Goal: Task Accomplishment & Management: Complete application form

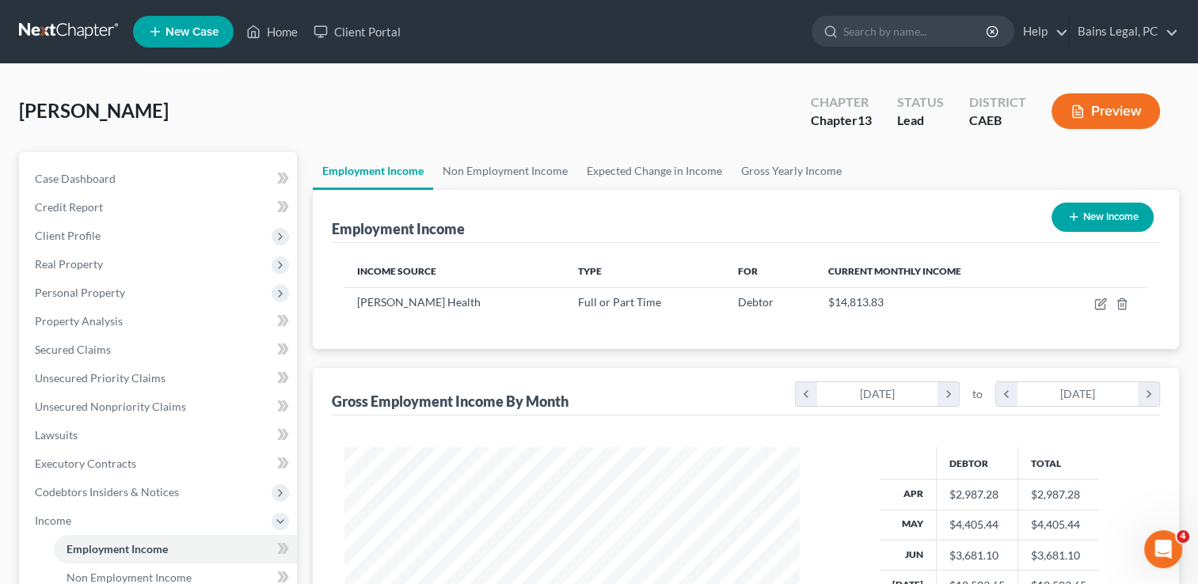
scroll to position [282, 487]
click at [193, 259] on span "Real Property" at bounding box center [159, 264] width 275 height 28
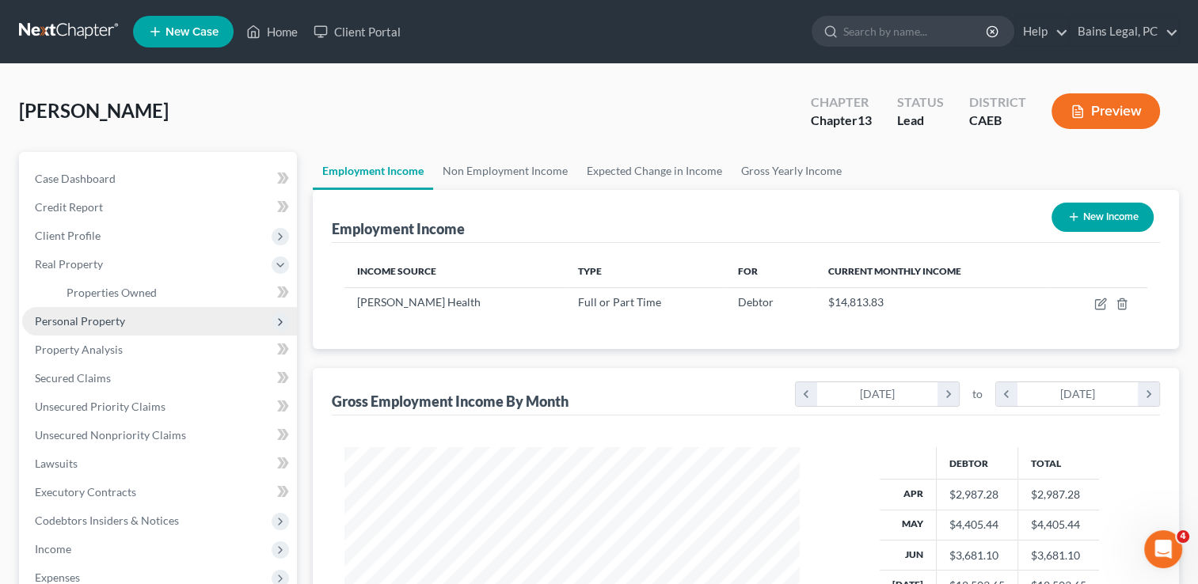
click at [169, 307] on span "Personal Property" at bounding box center [159, 321] width 275 height 28
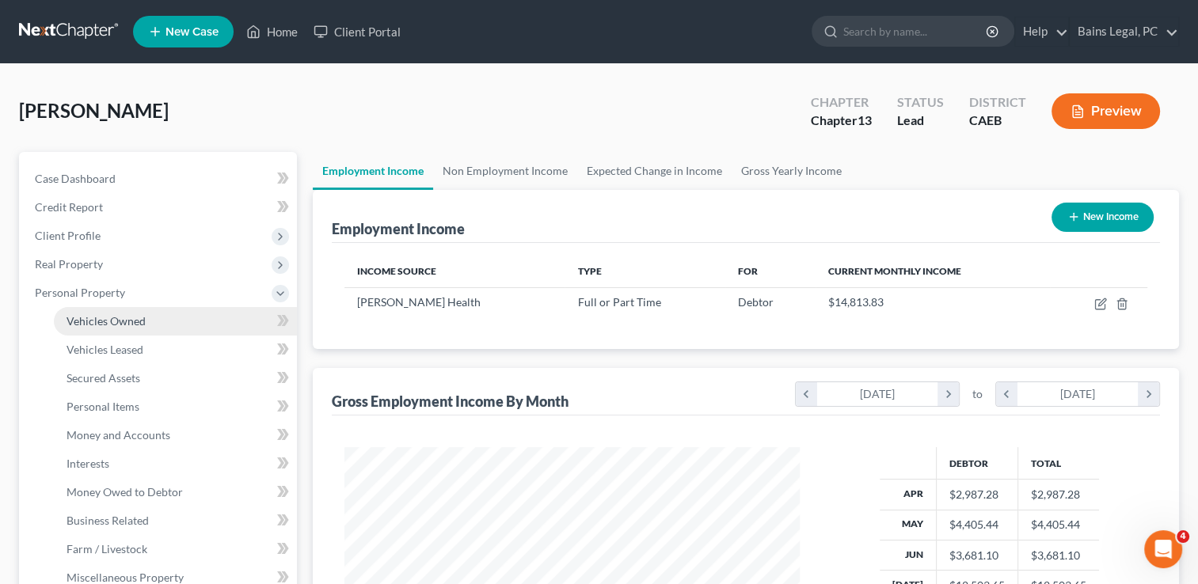
click at [127, 330] on link "Vehicles Owned" at bounding box center [175, 321] width 243 height 28
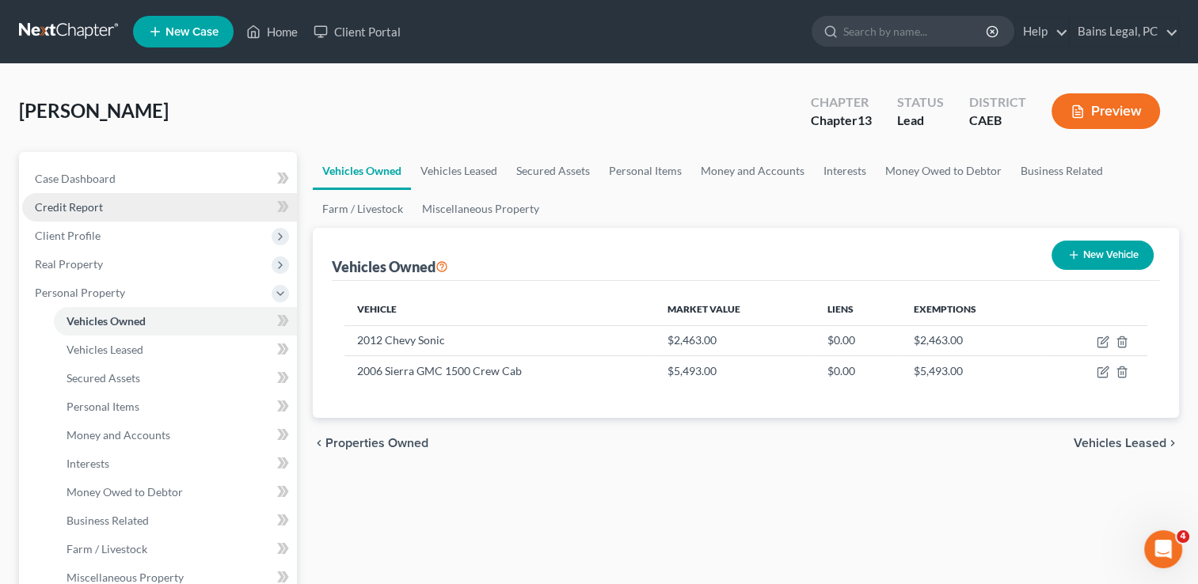
click at [109, 217] on link "Credit Report" at bounding box center [159, 207] width 275 height 28
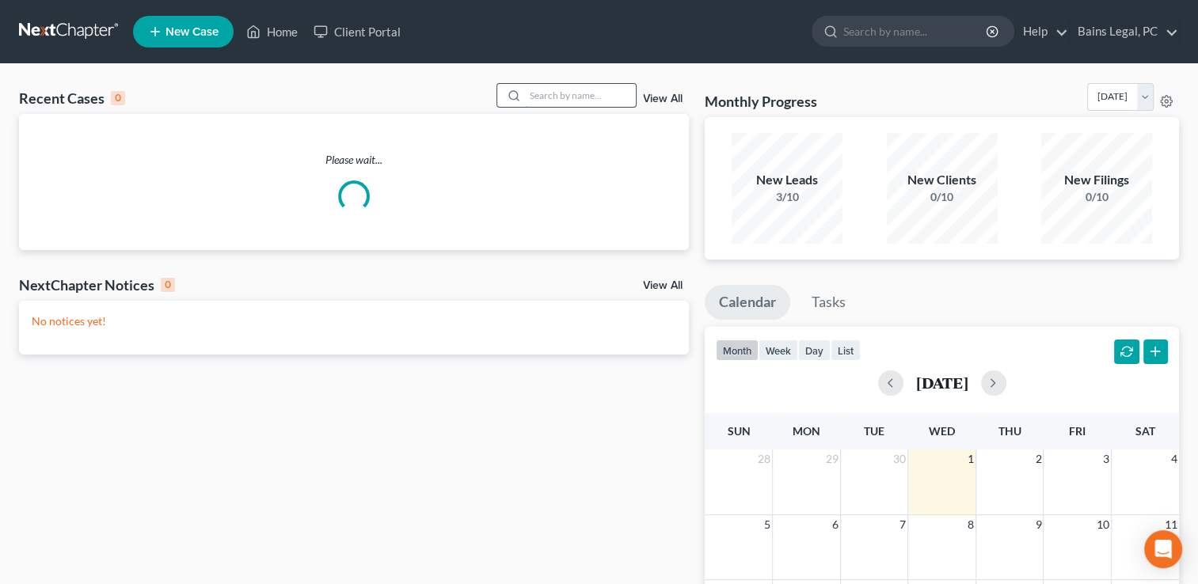
click at [571, 85] on input "search" at bounding box center [580, 95] width 111 height 23
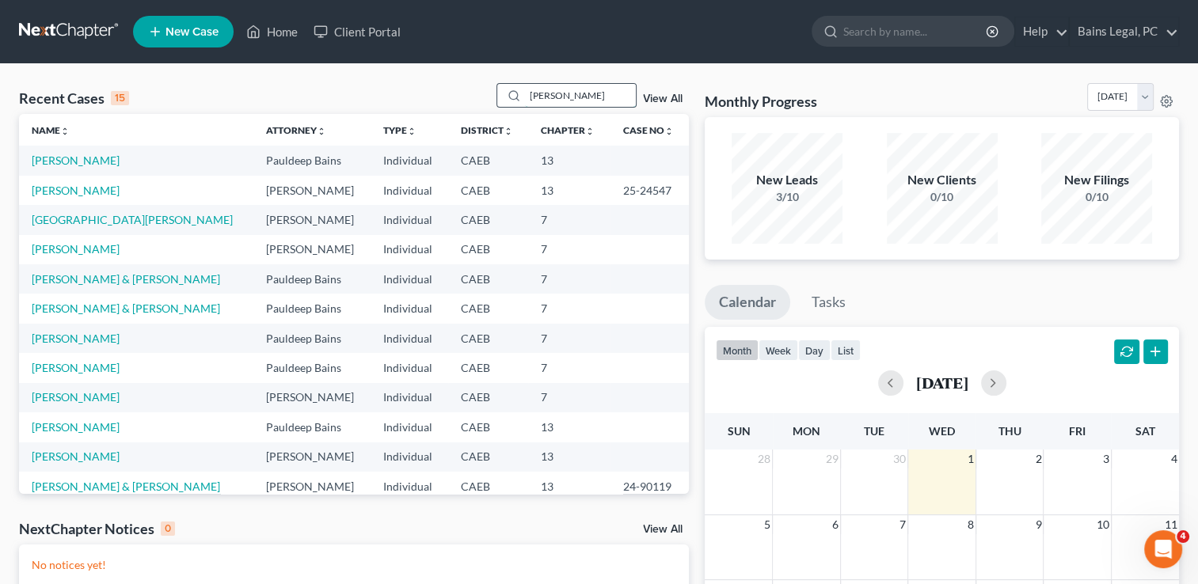
type input "gillaspie"
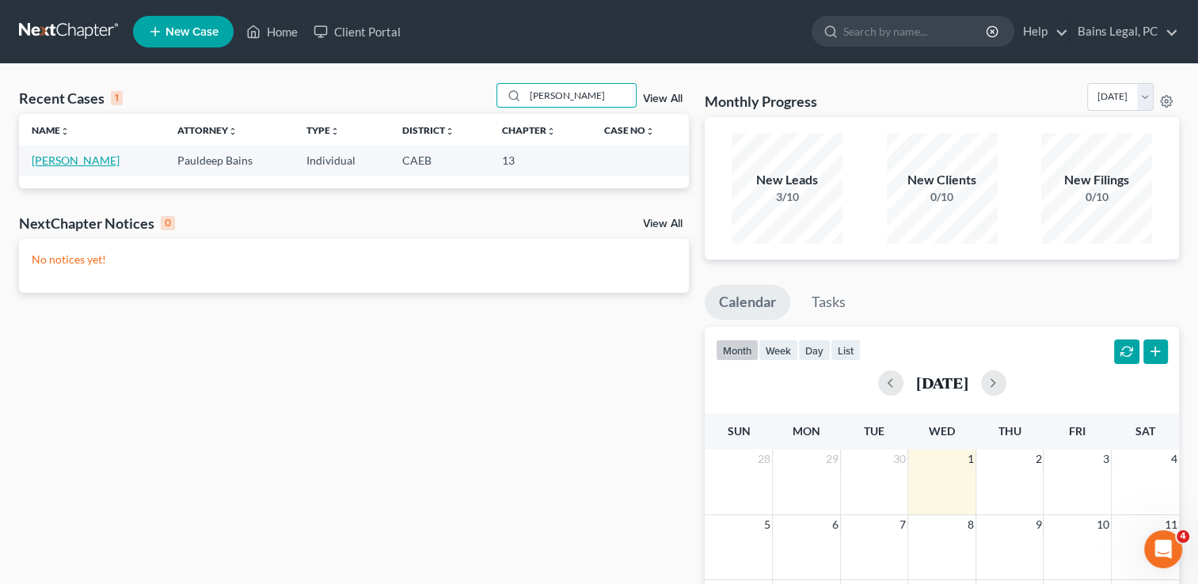
click at [66, 161] on link "[PERSON_NAME]" at bounding box center [76, 160] width 88 height 13
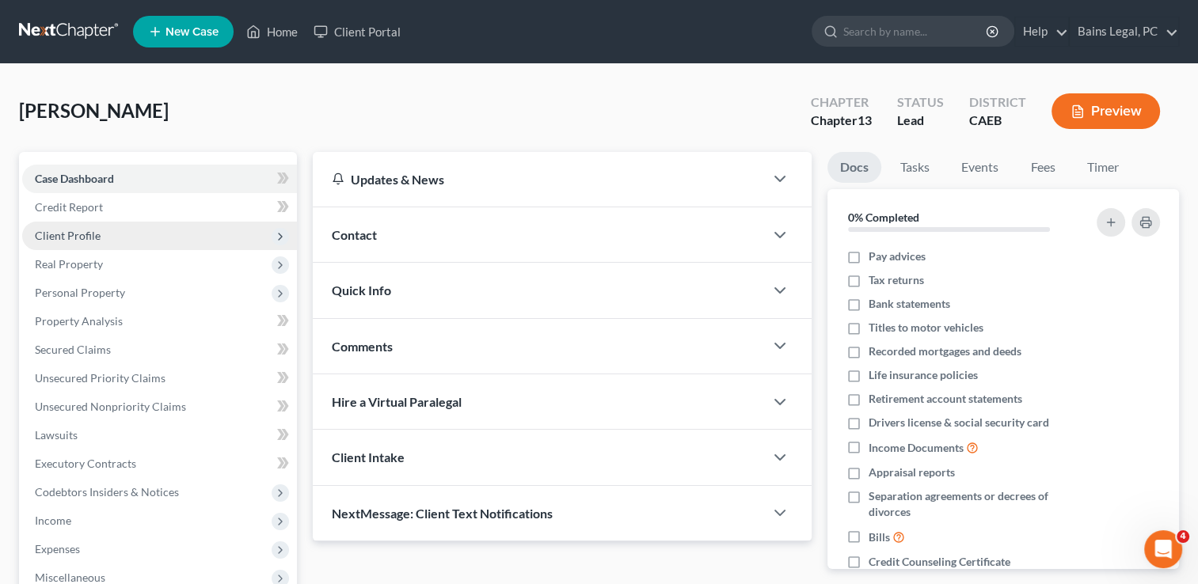
click at [74, 236] on span "Client Profile" at bounding box center [68, 235] width 66 height 13
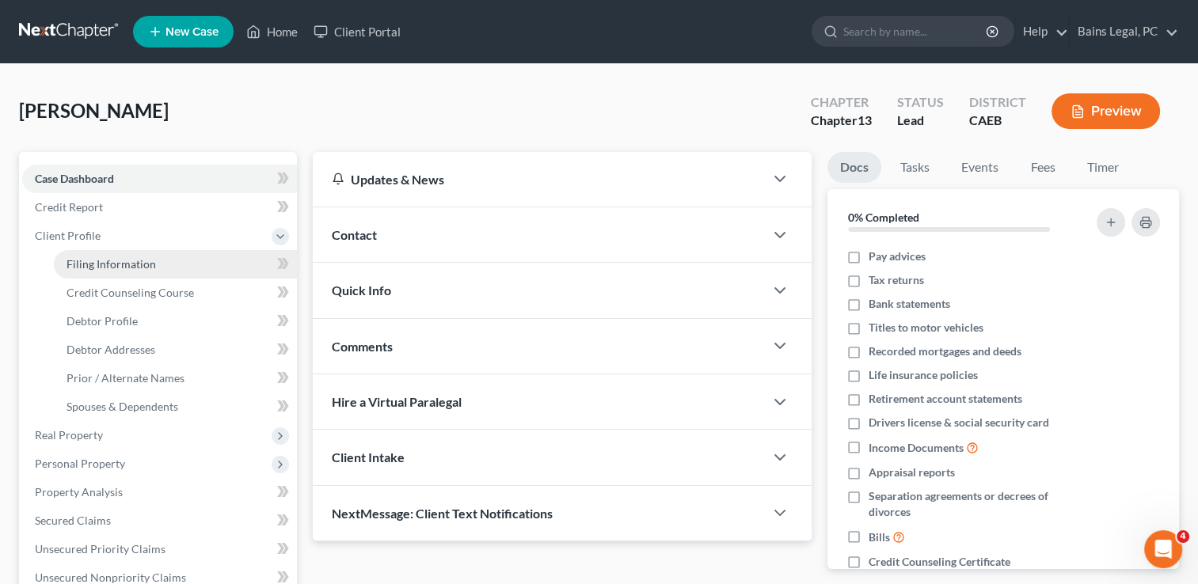
click at [84, 261] on span "Filing Information" at bounding box center [110, 263] width 89 height 13
select select "1"
select select "0"
select select "3"
select select "4"
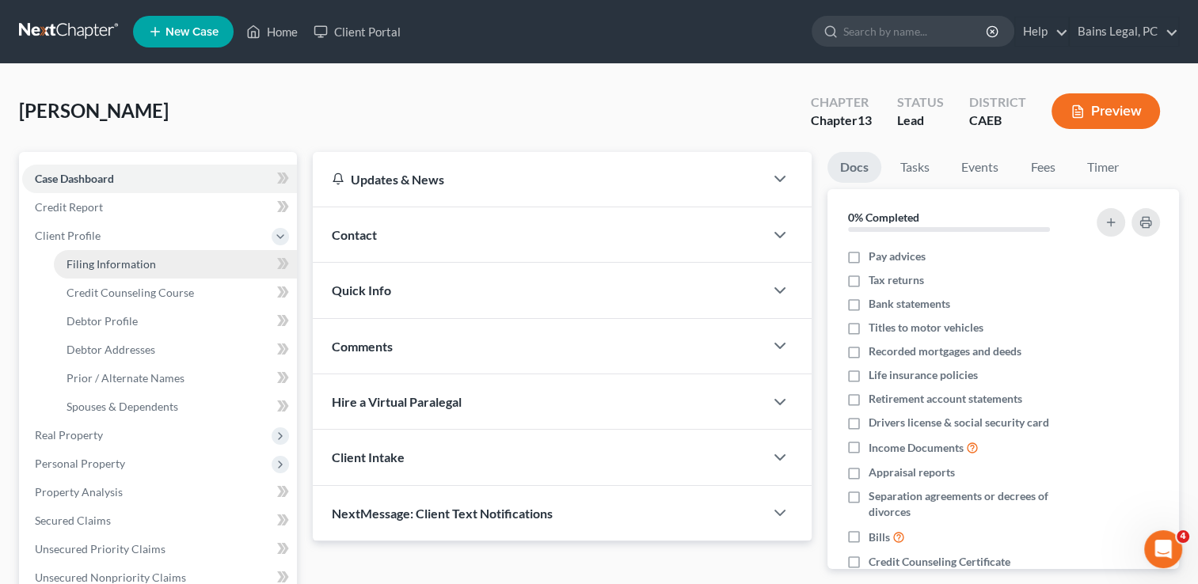
select select "1"
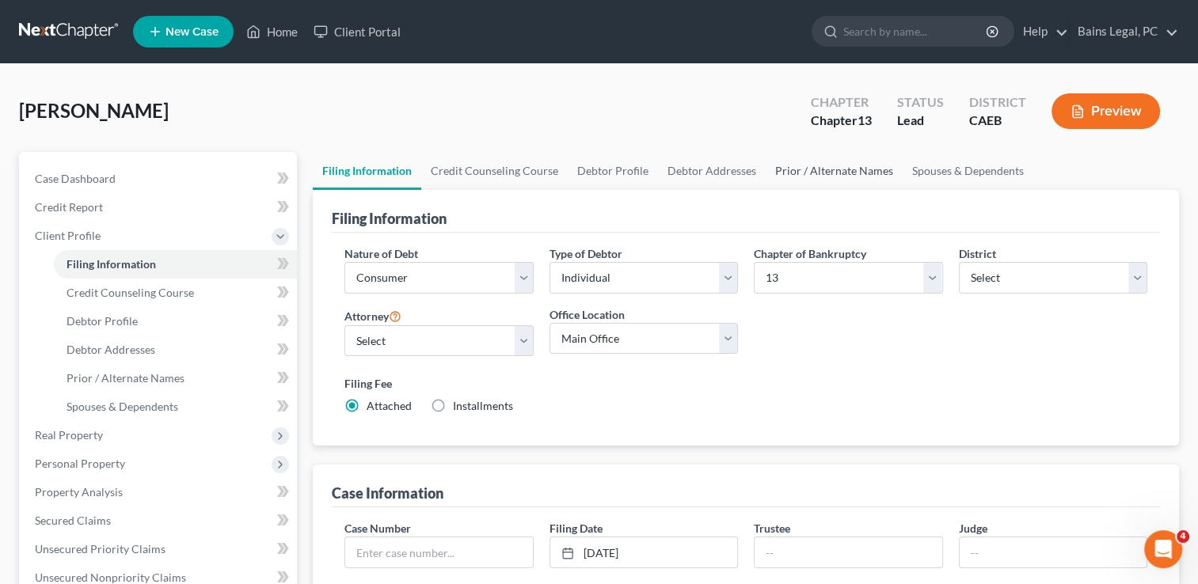
click at [858, 172] on link "Prior / Alternate Names" at bounding box center [833, 171] width 137 height 38
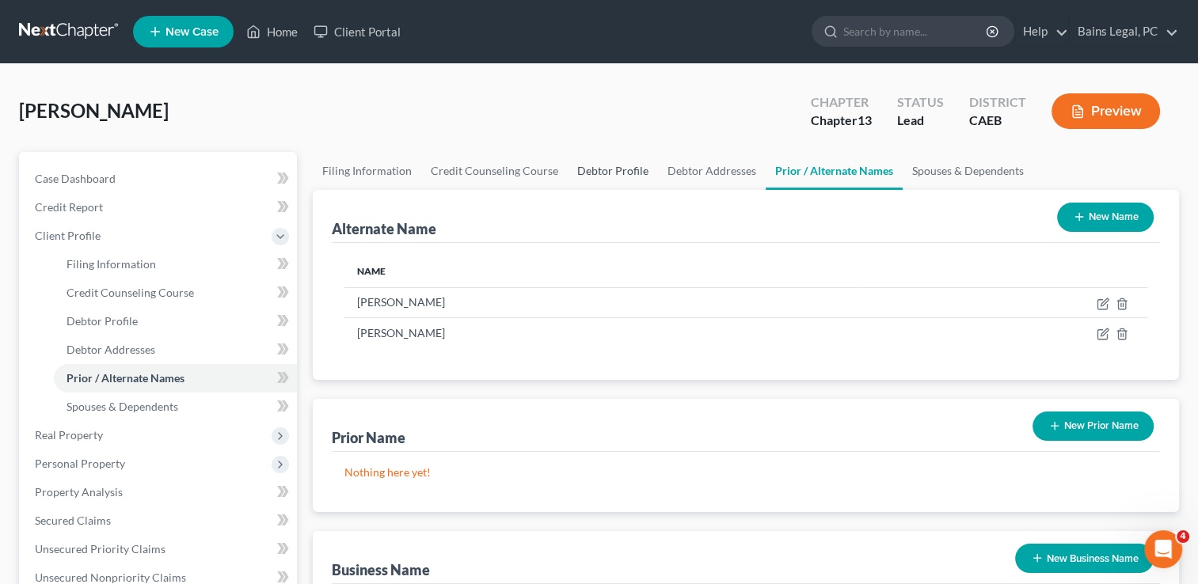
click at [611, 157] on link "Debtor Profile" at bounding box center [613, 171] width 90 height 38
select select "3"
select select "1"
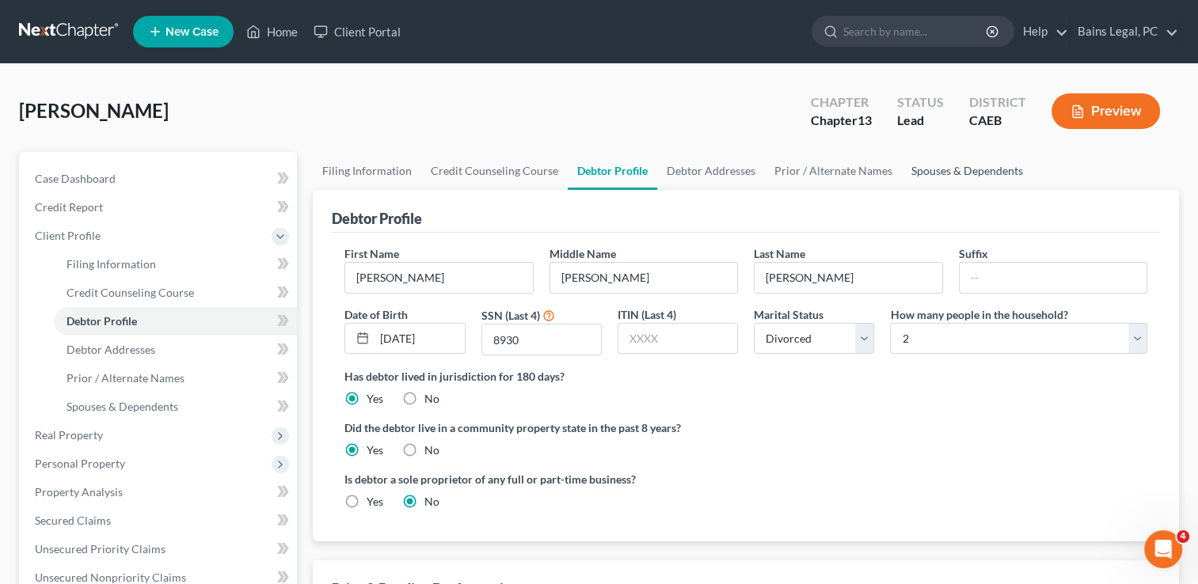
click at [928, 173] on link "Spouses & Dependents" at bounding box center [967, 171] width 131 height 38
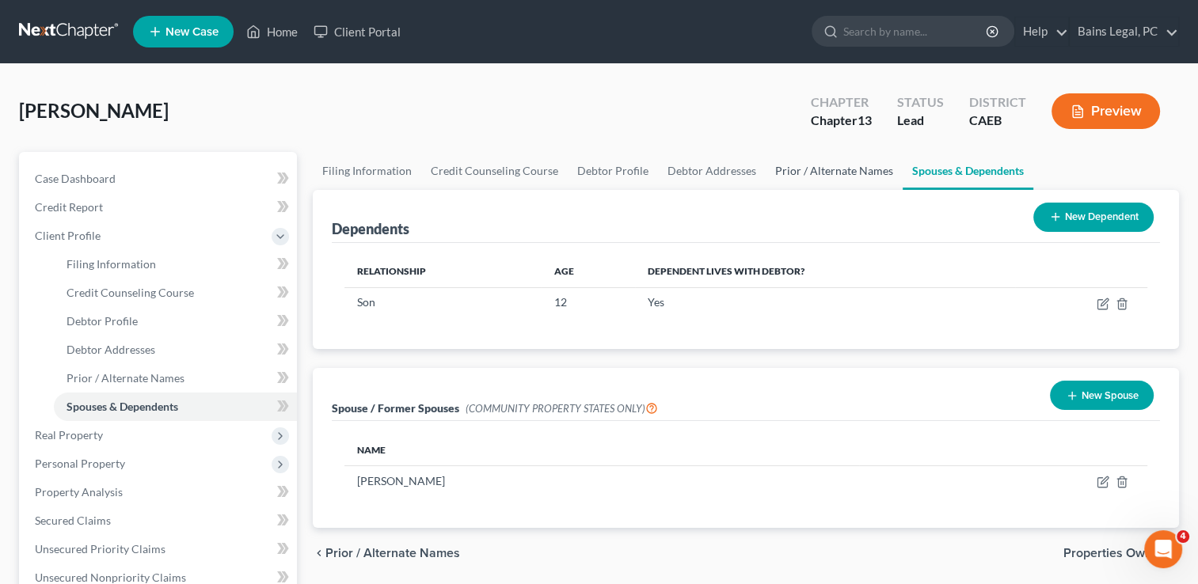
click at [833, 176] on link "Prior / Alternate Names" at bounding box center [833, 171] width 137 height 38
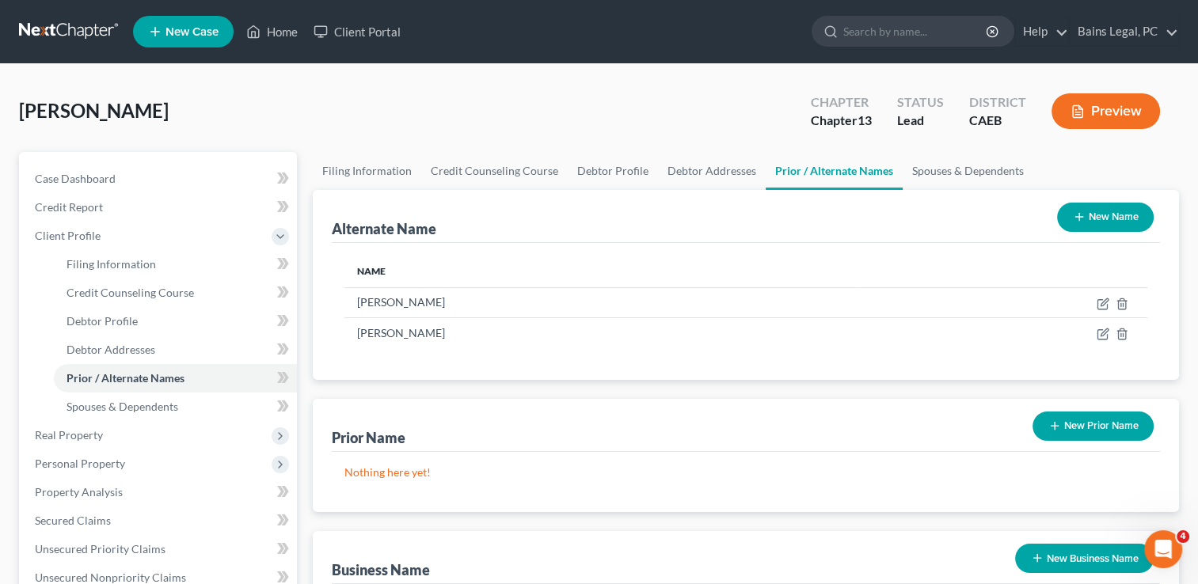
click at [1069, 427] on button "New Prior Name" at bounding box center [1092, 426] width 121 height 29
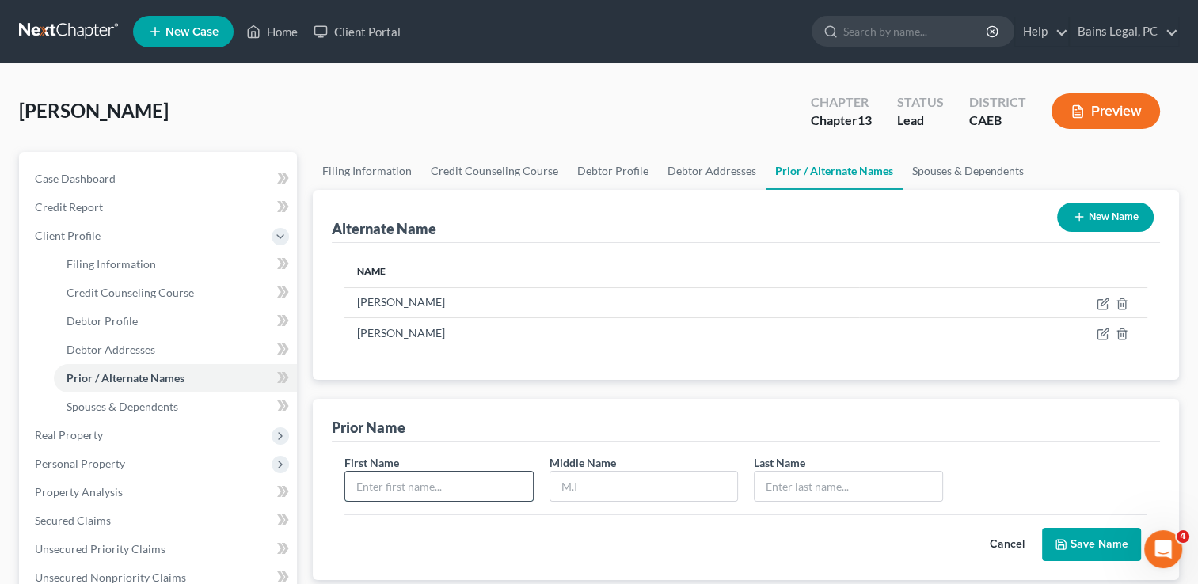
click at [423, 484] on input "text" at bounding box center [438, 487] width 187 height 30
type input "Mike"
type input "S"
type input "Gillaspie"
click at [1064, 560] on div "First Name Mike Middle Name Last Name * Gillaspie Cancel Save Name" at bounding box center [746, 511] width 828 height 139
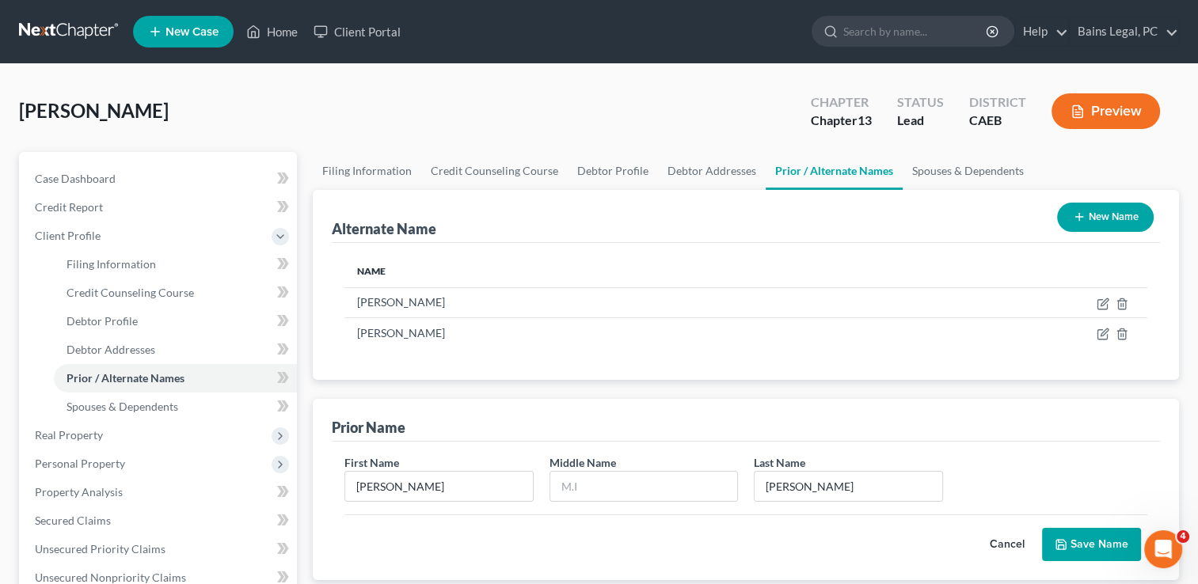
click at [1083, 549] on button "Save Name" at bounding box center [1091, 544] width 99 height 33
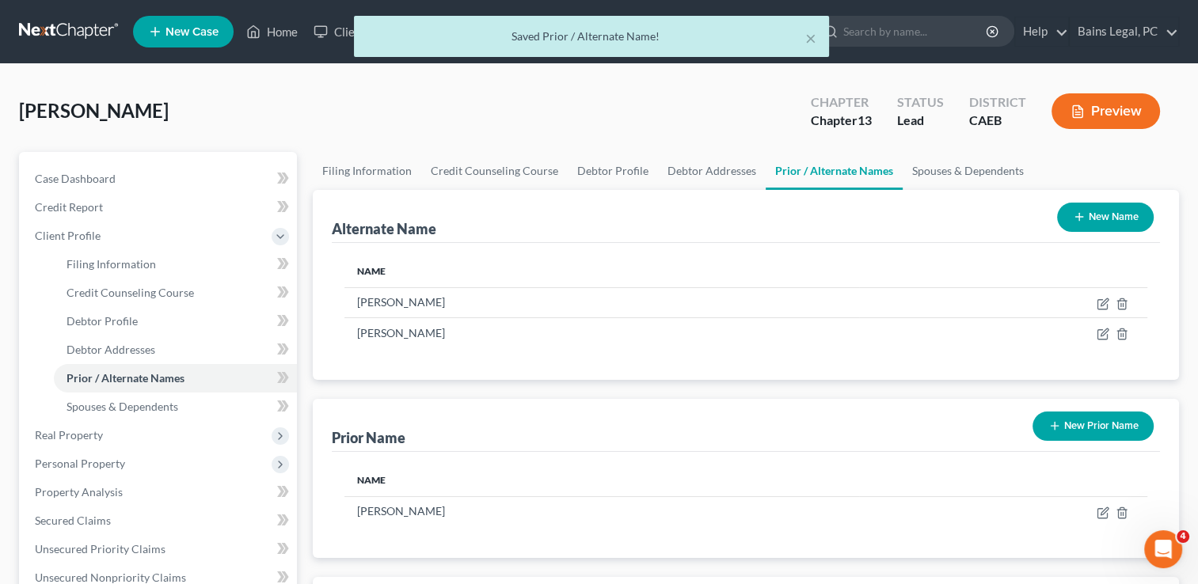
click at [1088, 412] on button "New Prior Name" at bounding box center [1092, 426] width 121 height 29
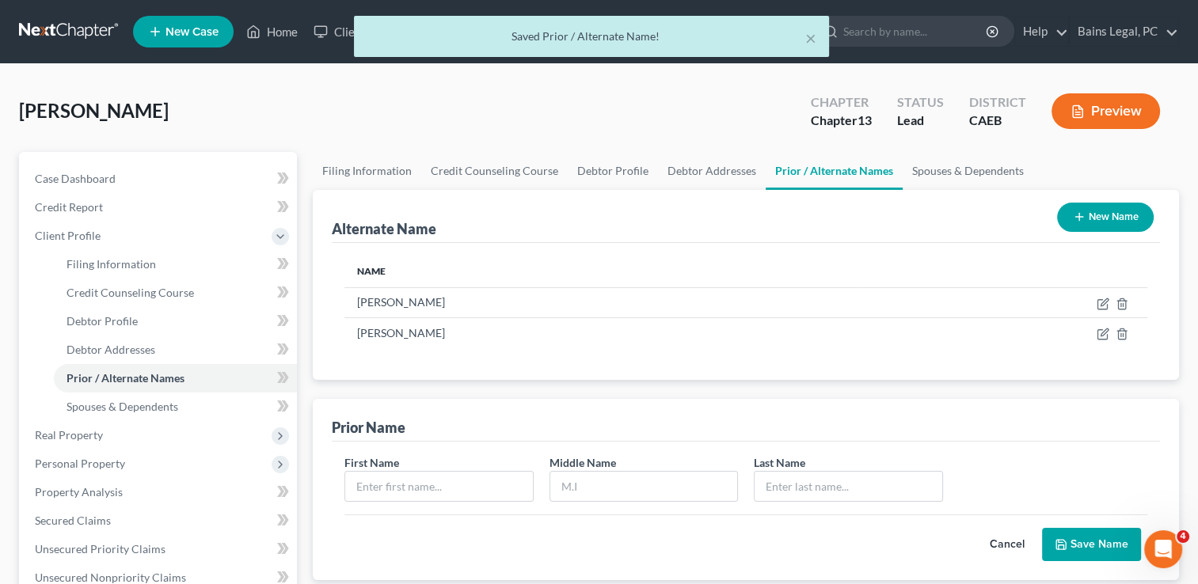
click at [401, 461] on div "First Name" at bounding box center [438, 478] width 204 height 48
click at [412, 483] on input "text" at bounding box center [438, 487] width 187 height 30
type input "Mike"
type input "S"
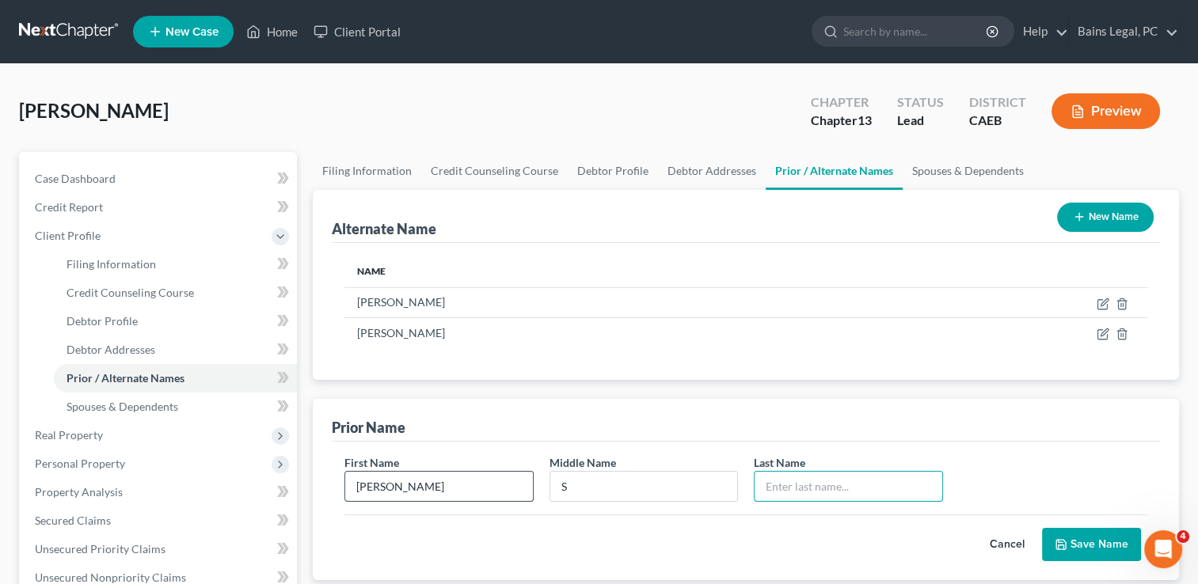
type input "G"
type input "Gillaspie"
click at [1093, 545] on button "Save Name" at bounding box center [1091, 544] width 99 height 33
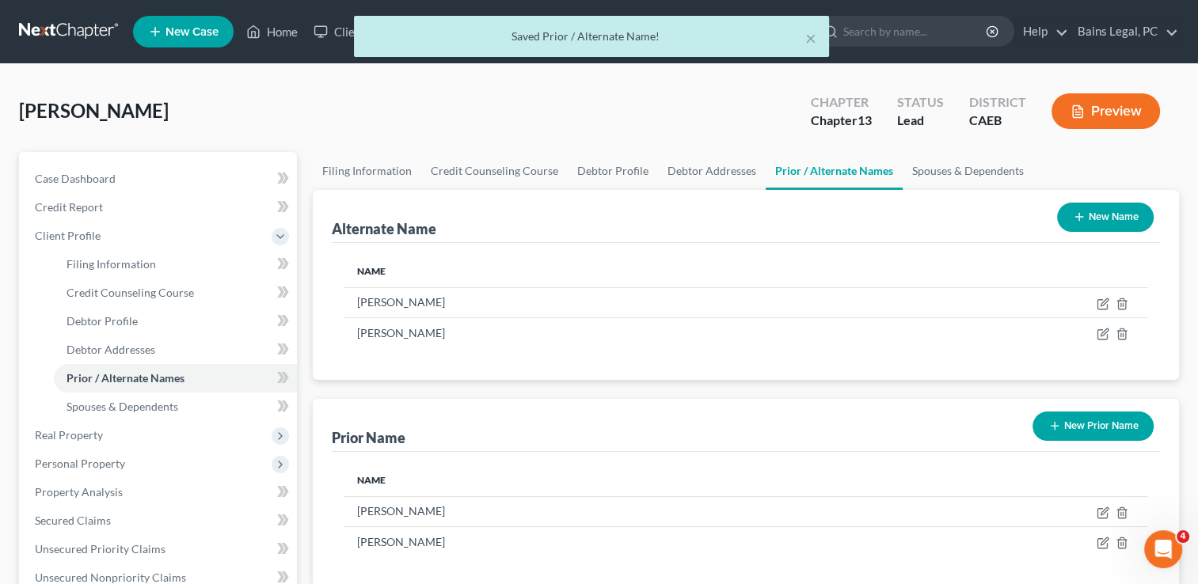
click at [1096, 419] on button "New Prior Name" at bounding box center [1092, 426] width 121 height 29
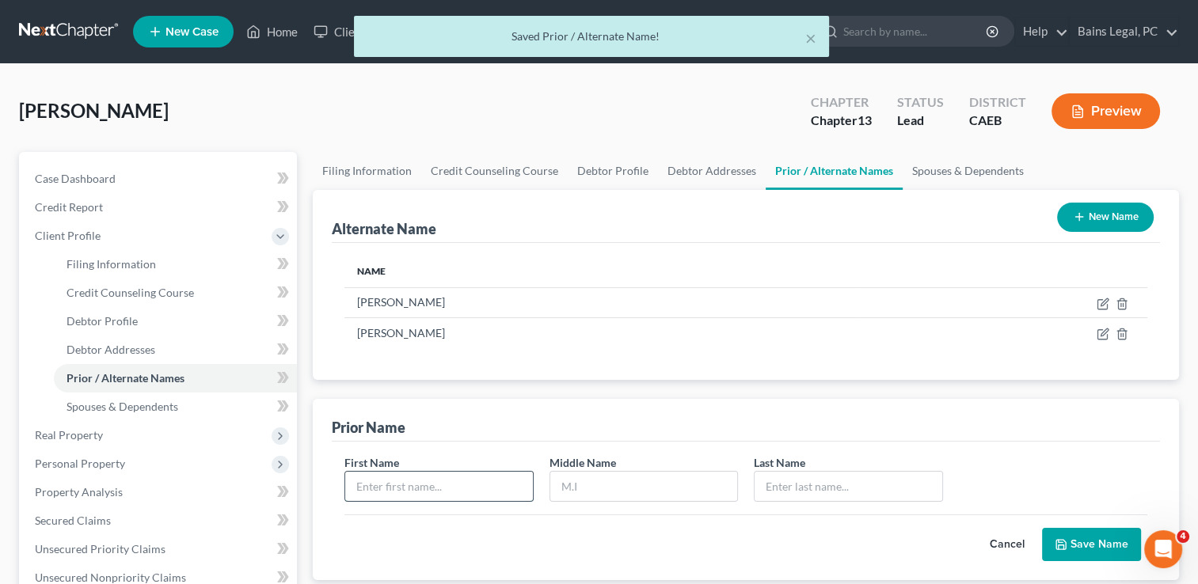
click at [408, 480] on input "text" at bounding box center [438, 487] width 187 height 30
type input "i"
type input "Mike"
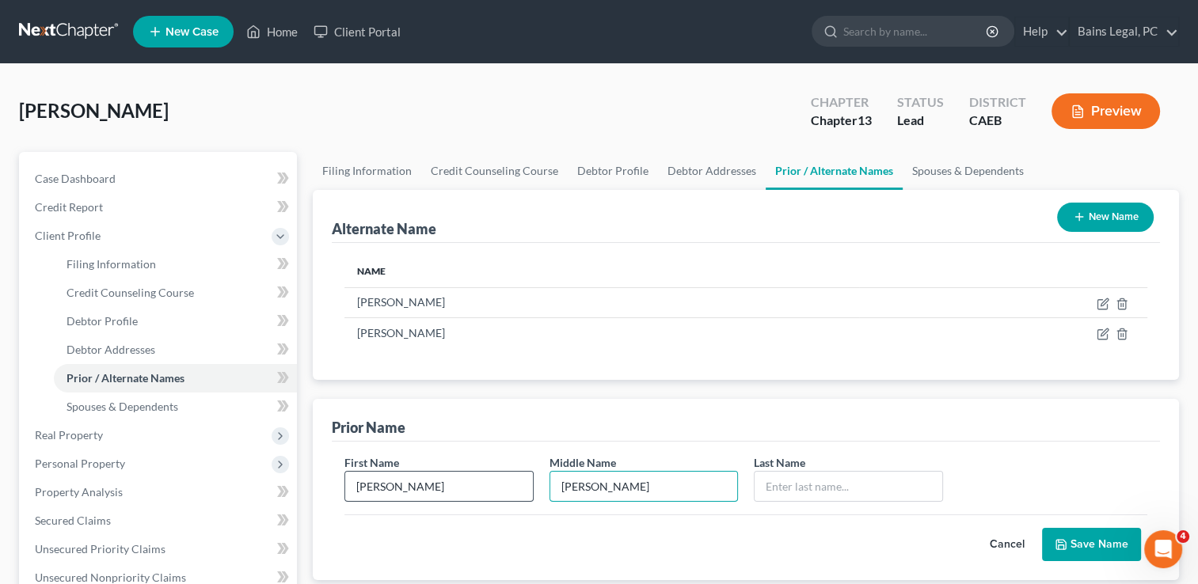
type input "Steele"
type input "Gillaspie"
click at [1070, 547] on button "Save Name" at bounding box center [1091, 544] width 99 height 33
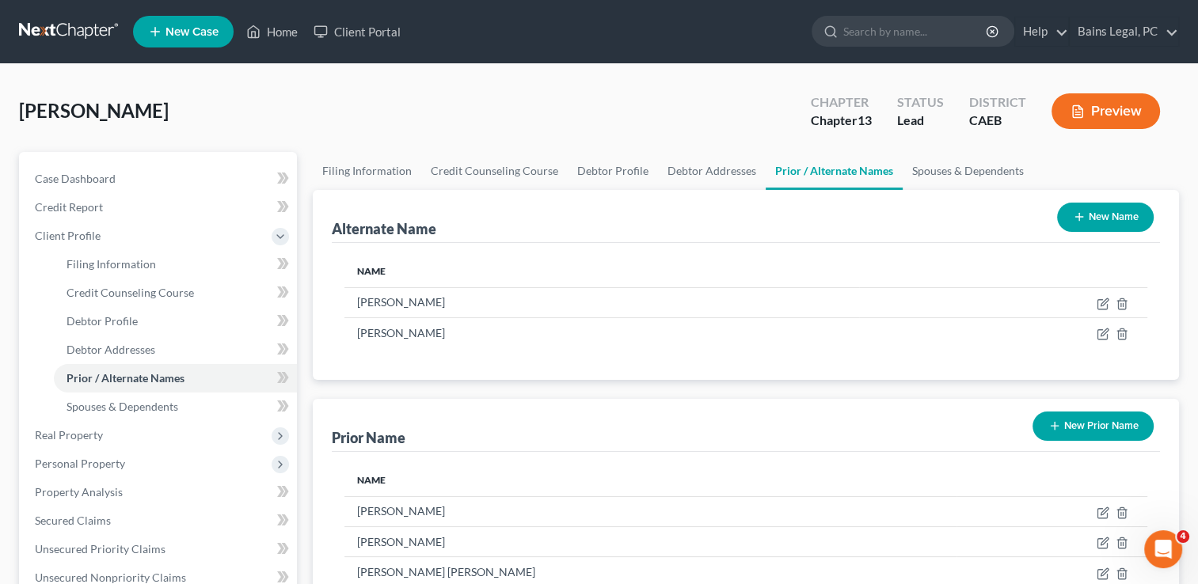
click at [309, 101] on div "Gillaspie, Michael Upgraded Chapter Chapter 13 Status Lead District CAEB Preview" at bounding box center [599, 117] width 1160 height 69
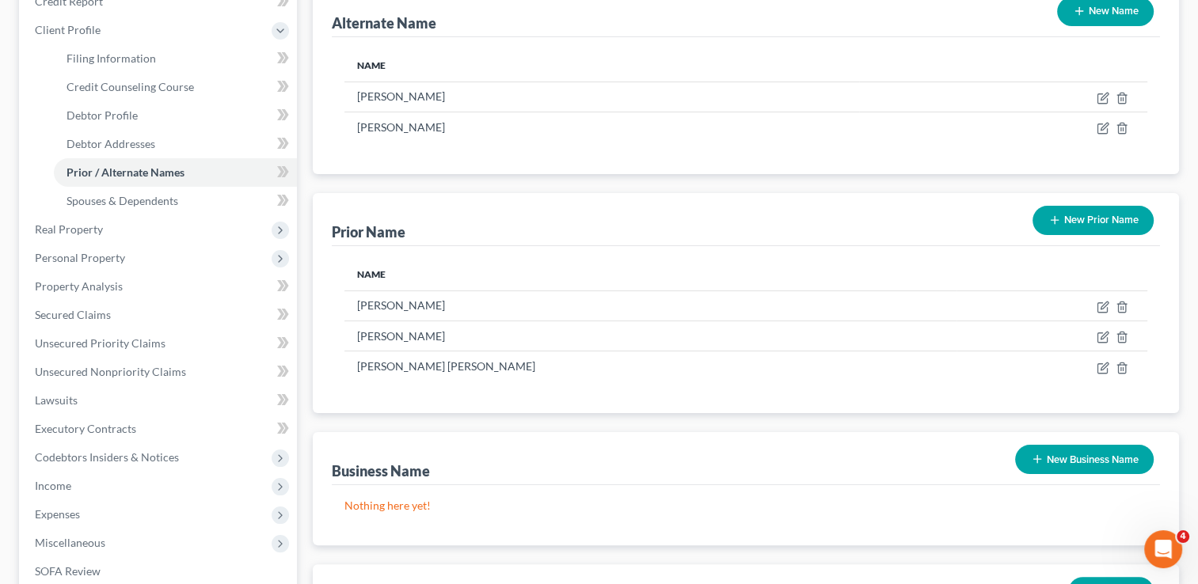
scroll to position [285, 0]
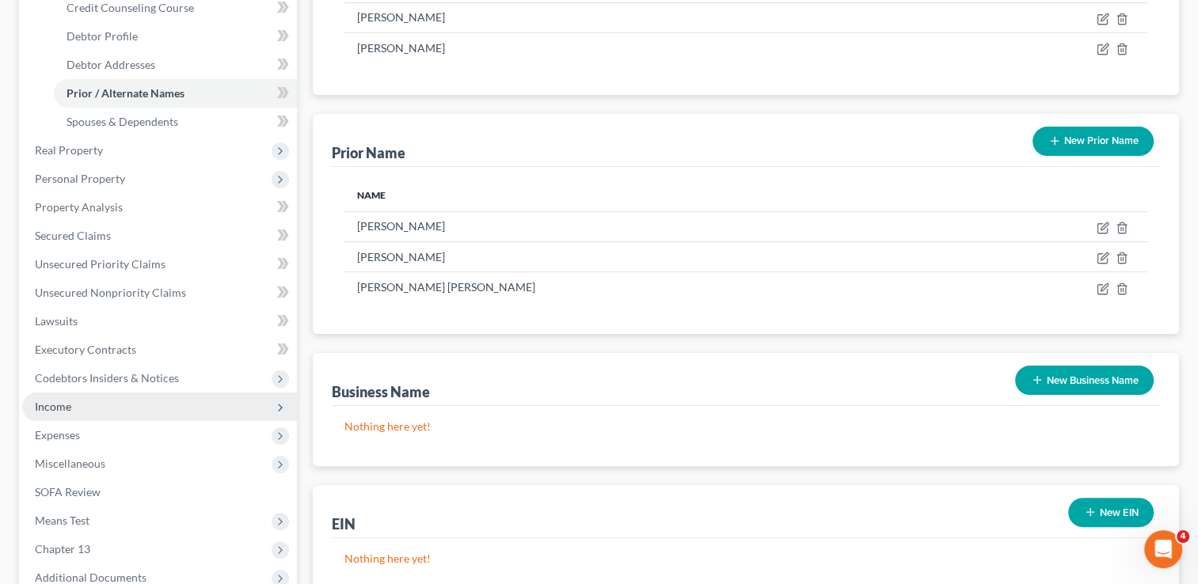
click at [54, 395] on span "Income" at bounding box center [159, 407] width 275 height 28
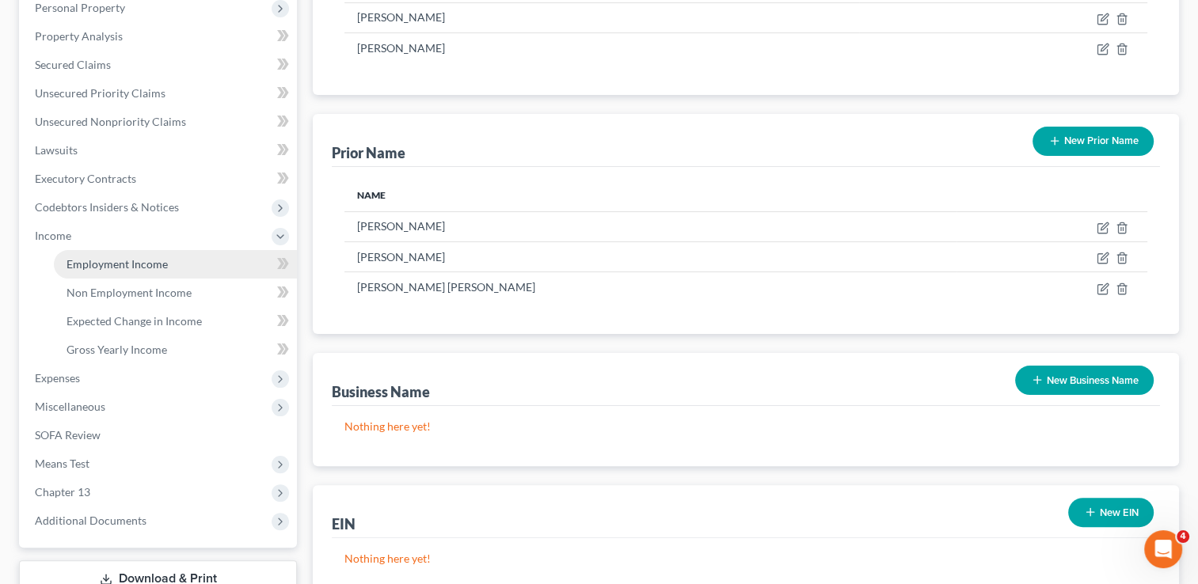
click at [123, 271] on link "Employment Income" at bounding box center [175, 264] width 243 height 28
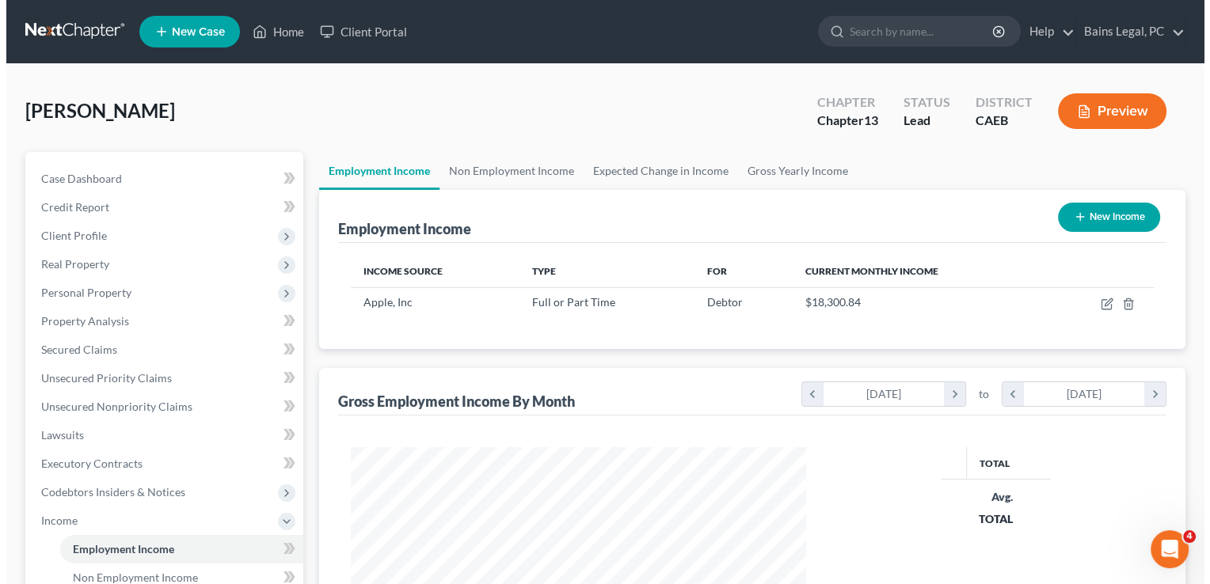
scroll to position [282, 487]
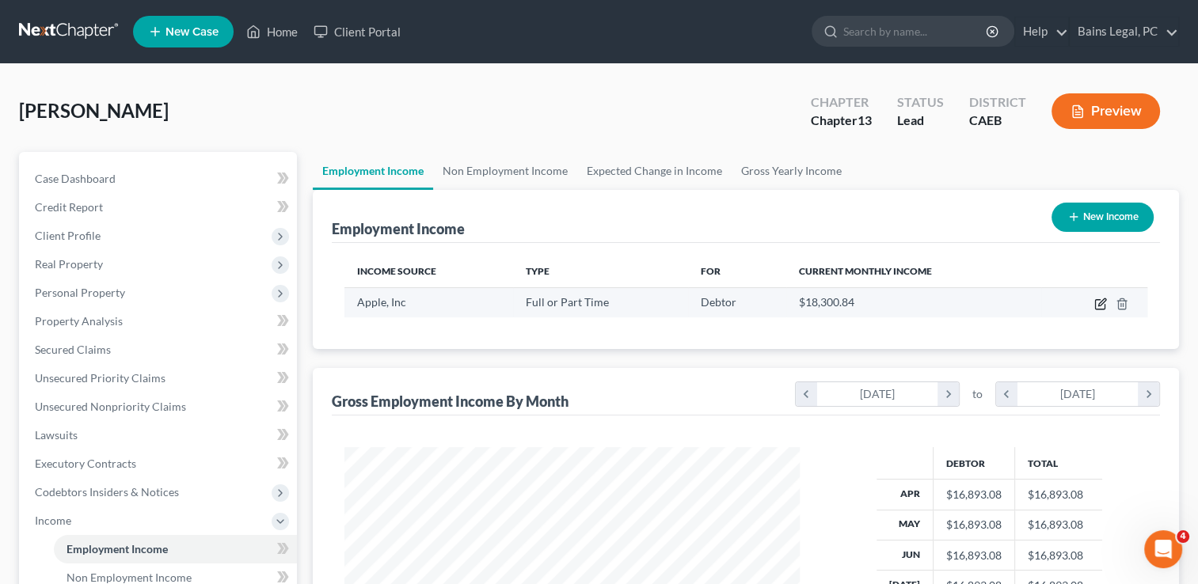
click at [1103, 309] on icon "button" at bounding box center [1099, 304] width 9 height 9
select select "0"
select select "4"
select select "2"
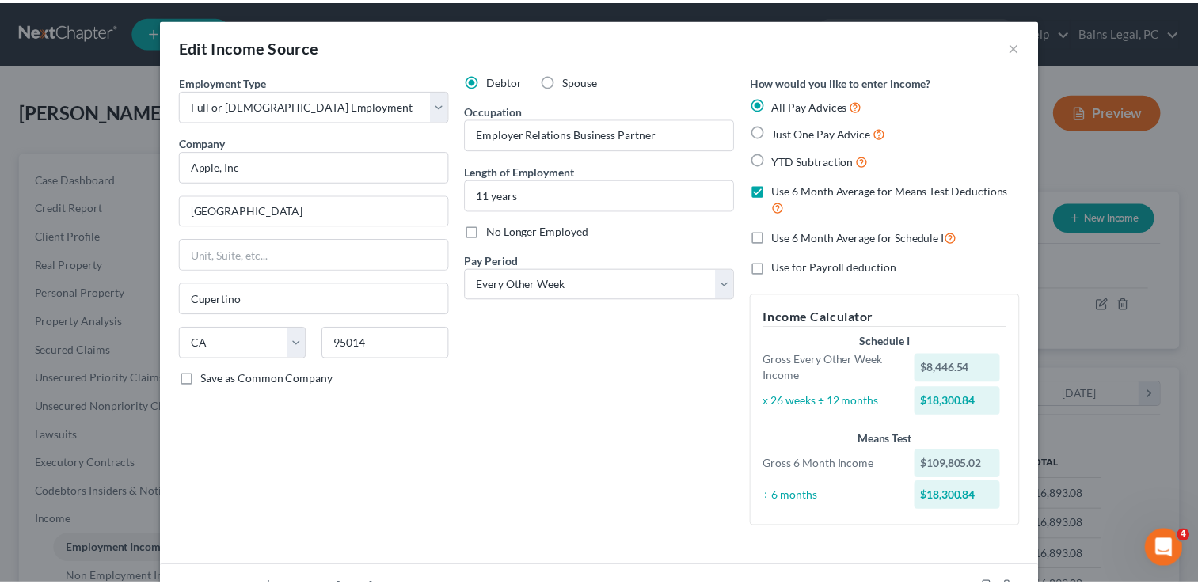
scroll to position [625, 0]
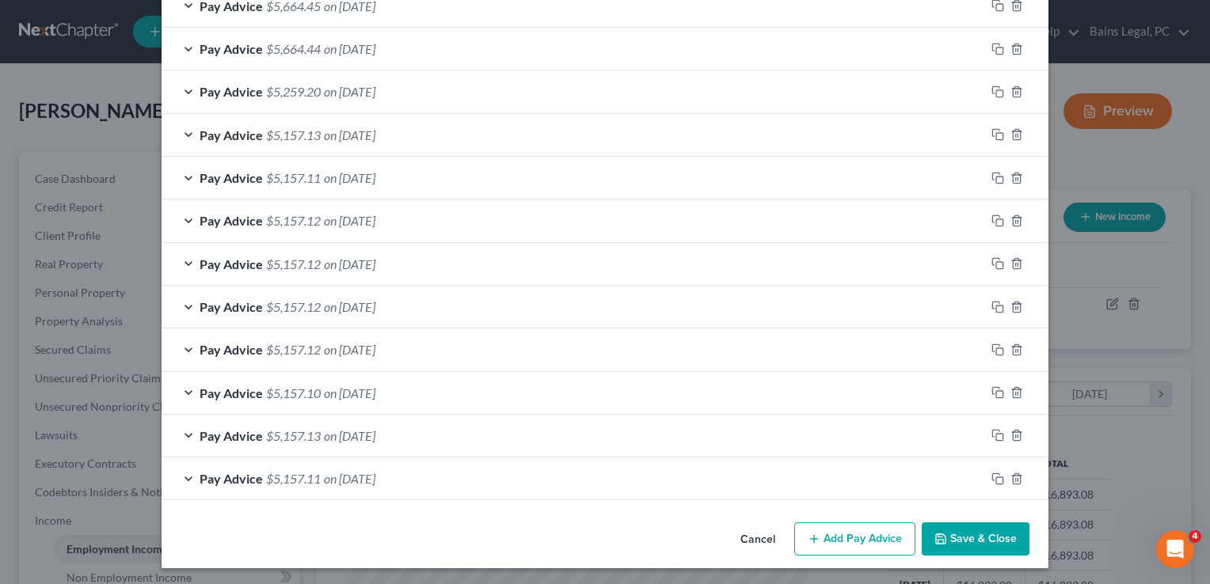
click at [965, 545] on button "Save & Close" at bounding box center [975, 538] width 108 height 33
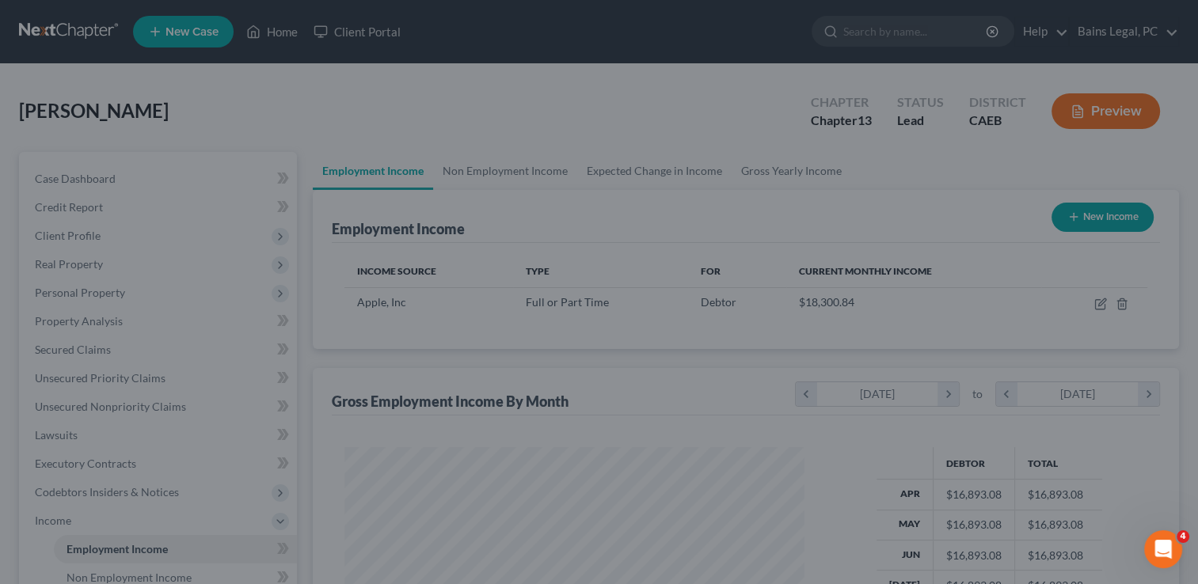
scroll to position [791285, 791081]
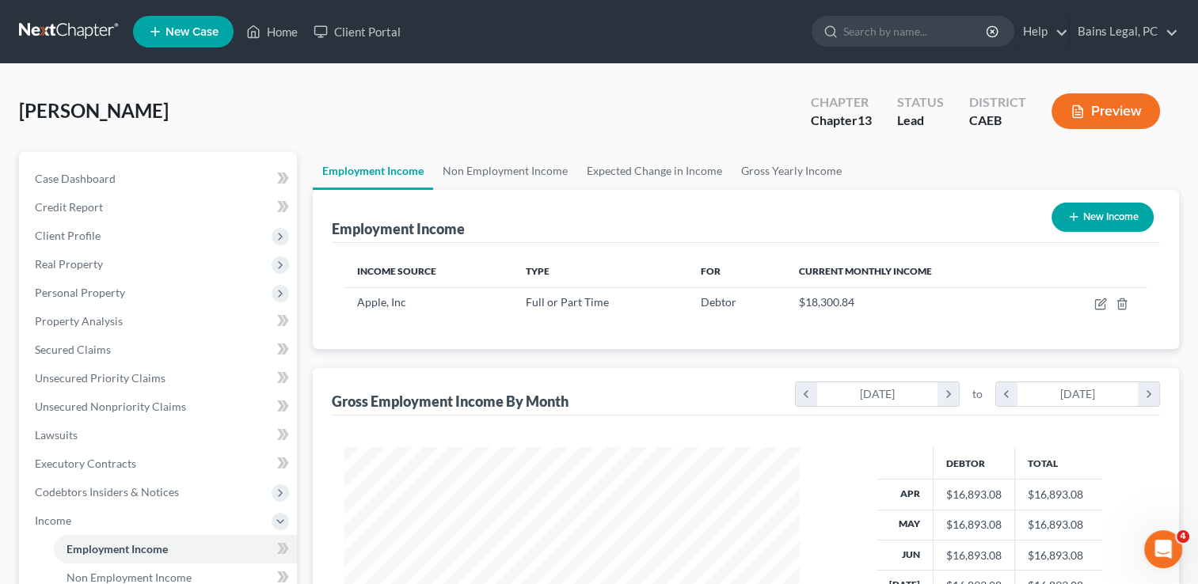
click at [368, 140] on div "Gillaspie, Michael Upgraded Chapter Chapter 13 Status Lead District CAEB Preview" at bounding box center [599, 117] width 1160 height 69
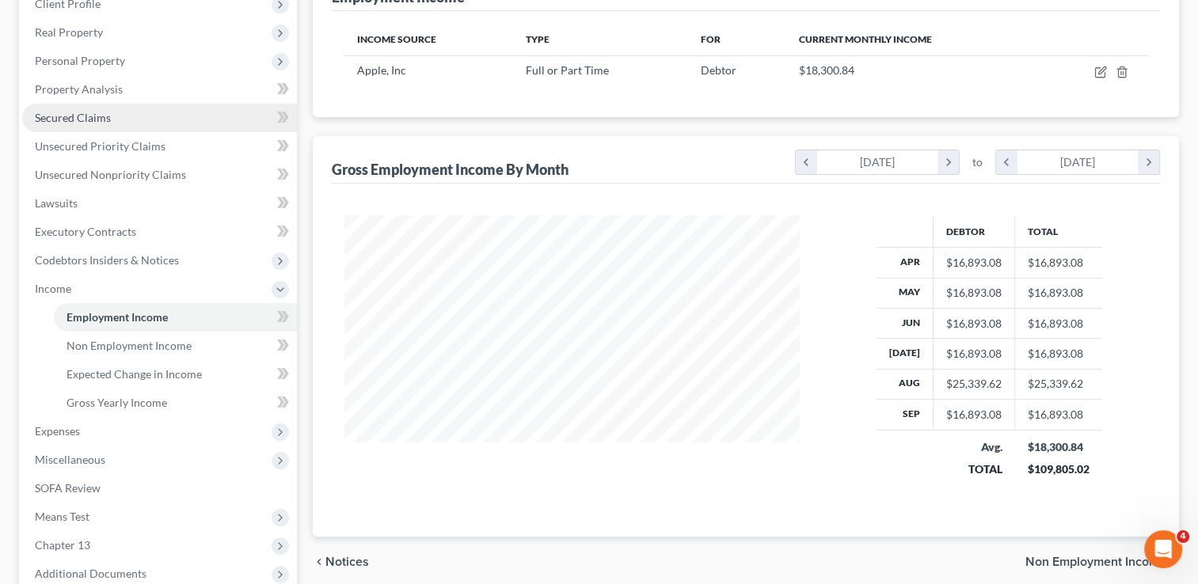
scroll to position [398, 0]
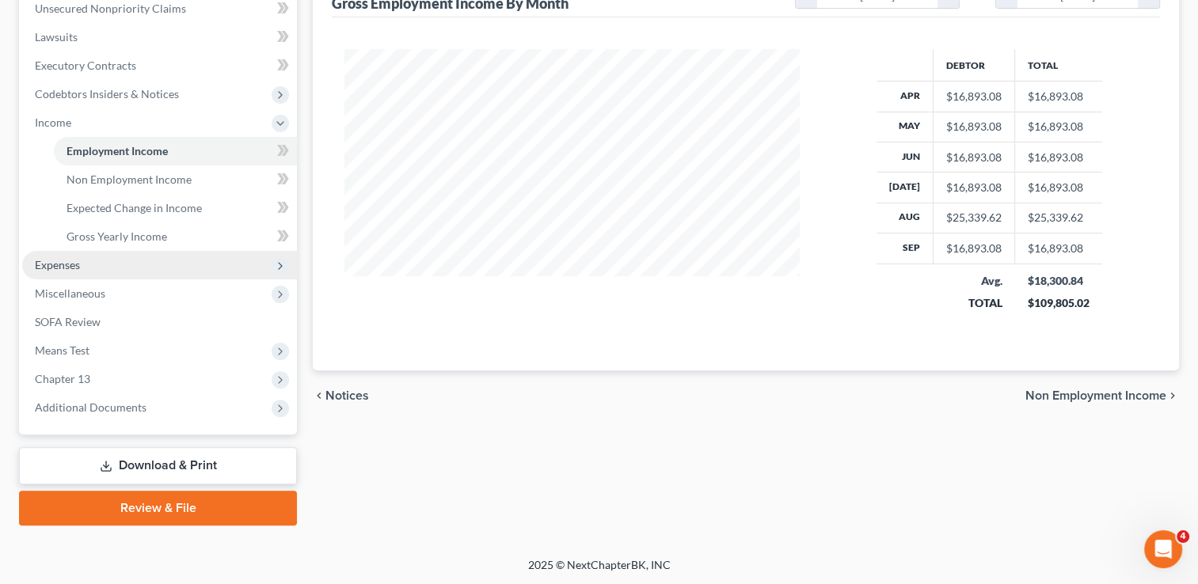
click at [108, 265] on span "Expenses" at bounding box center [159, 265] width 275 height 28
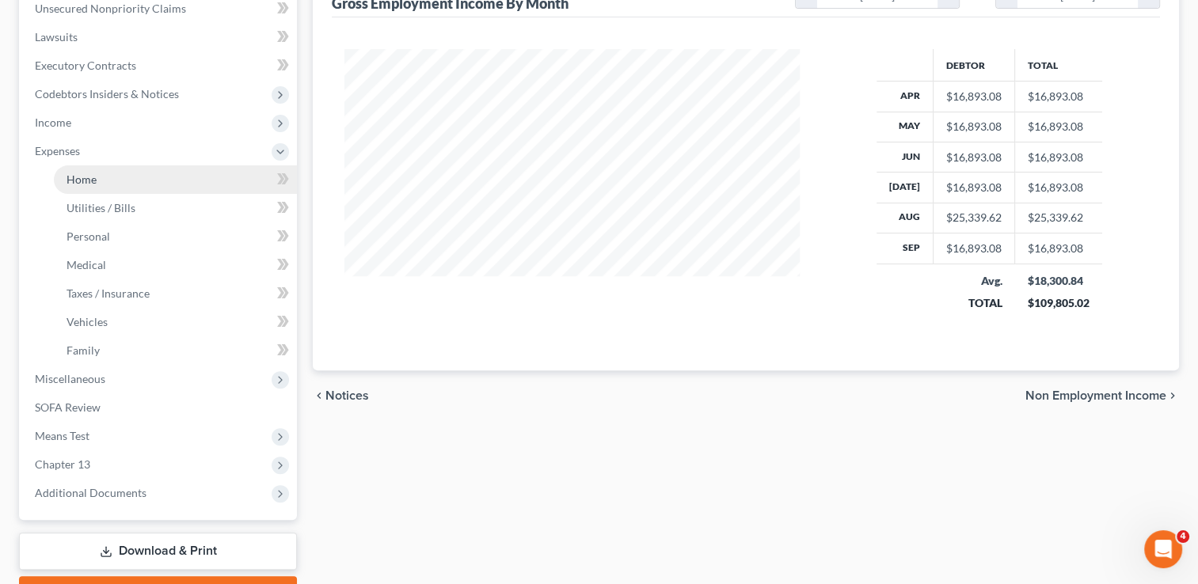
click at [82, 188] on link "Home" at bounding box center [175, 179] width 243 height 28
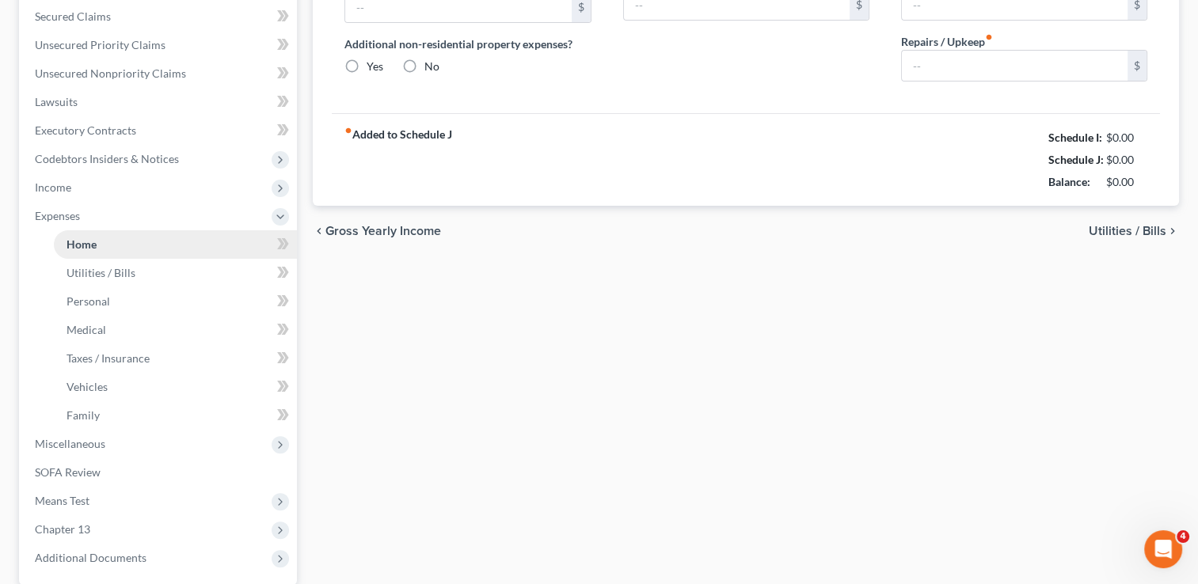
scroll to position [21, 0]
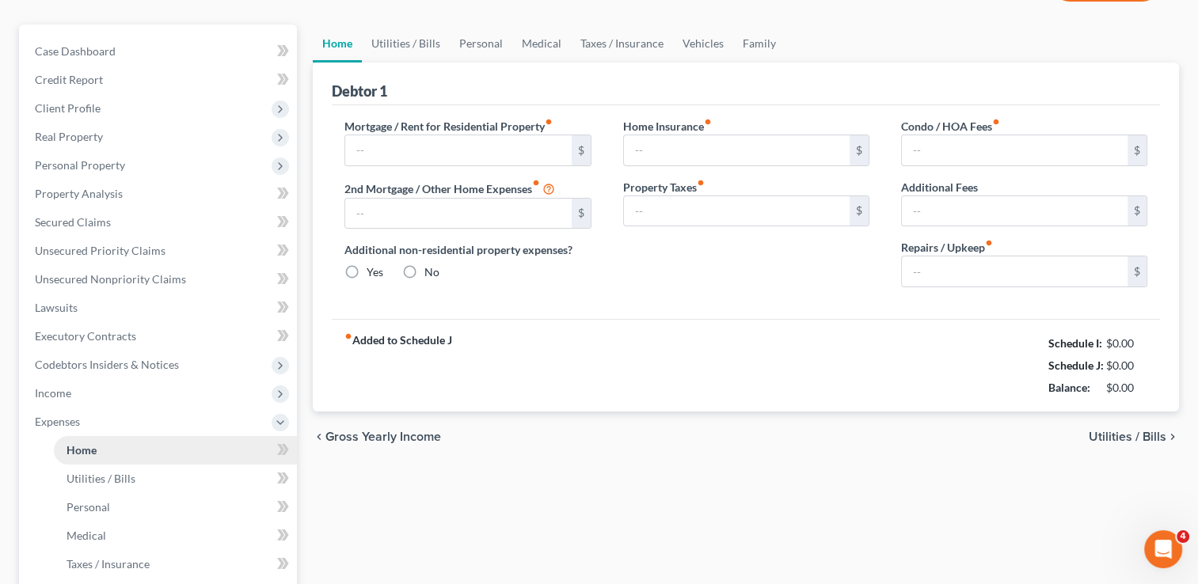
type input "0.00"
radio input "true"
type input "0.00"
type input "106.00"
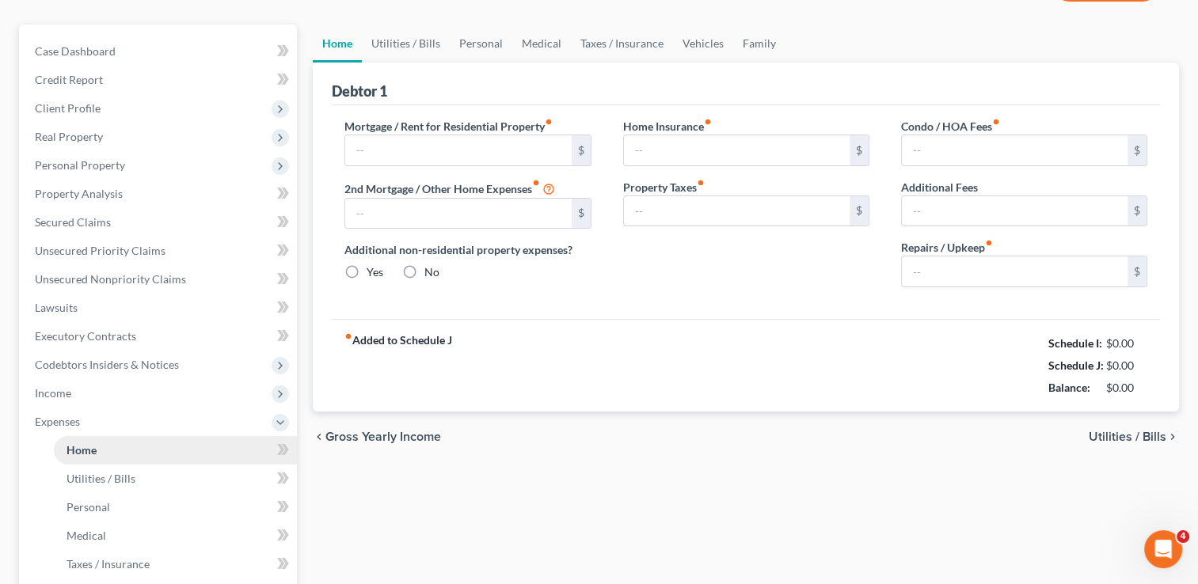
type input "0.00"
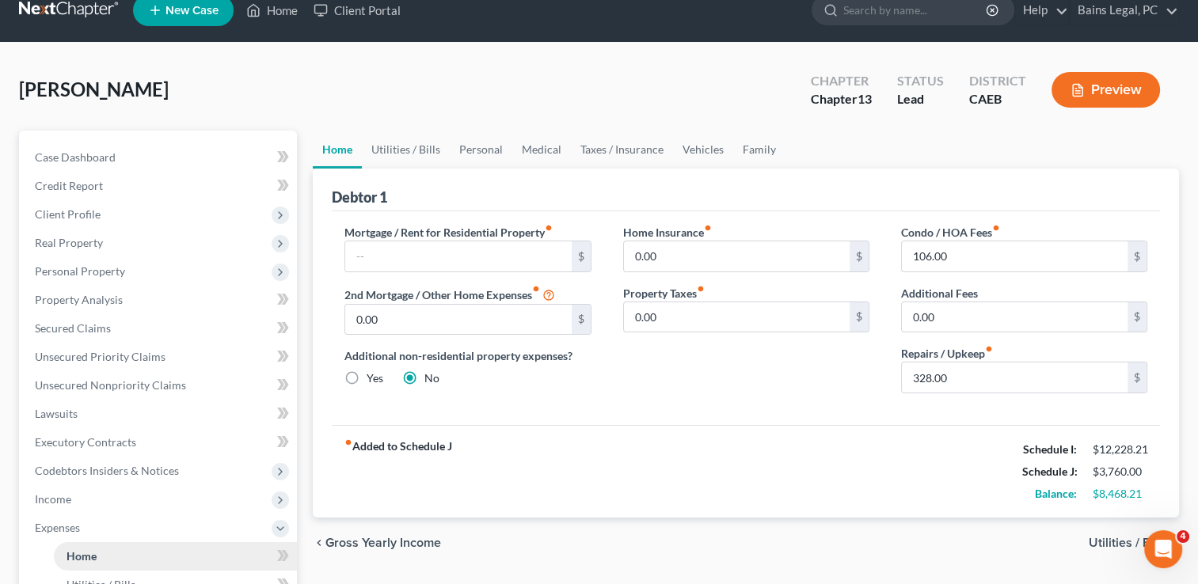
scroll to position [0, 0]
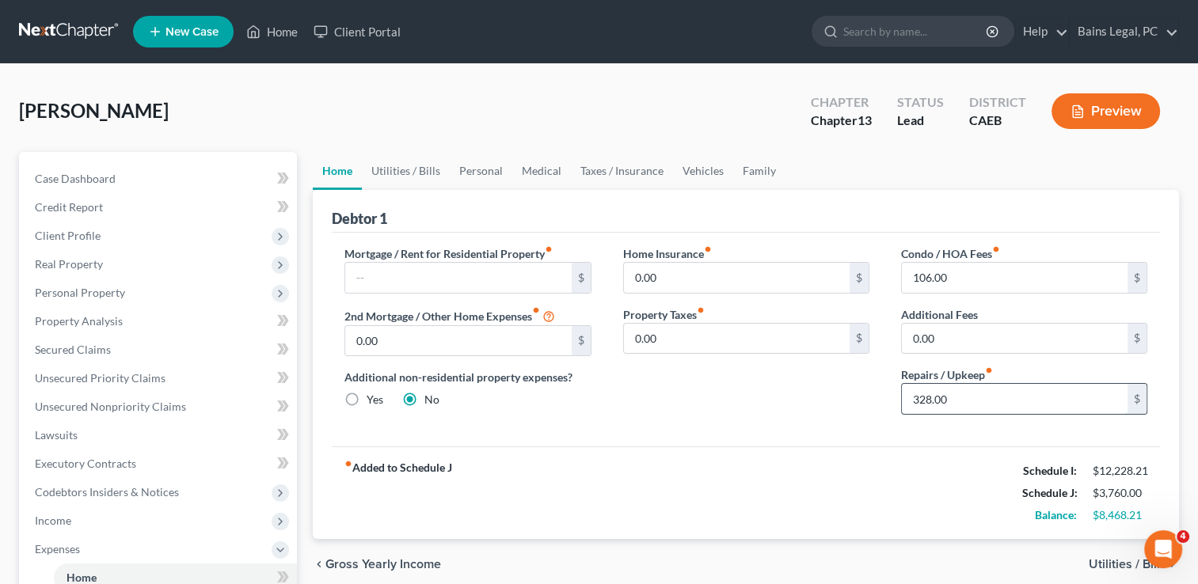
click at [1012, 390] on input "328.00" at bounding box center [1015, 399] width 226 height 30
type input "400"
click at [537, 169] on link "Medical" at bounding box center [541, 171] width 59 height 38
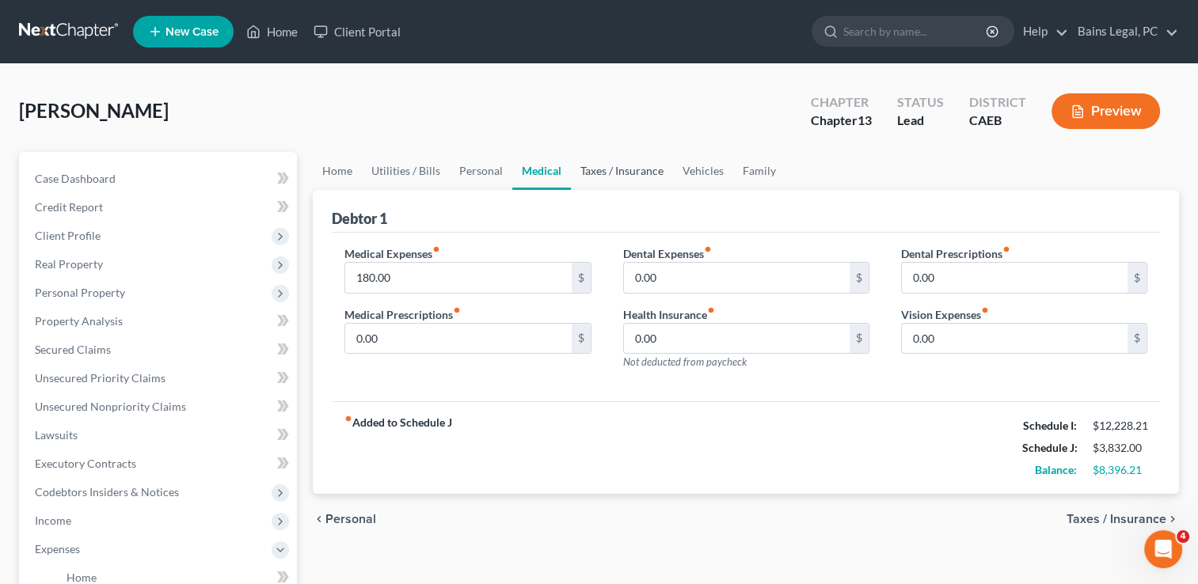
click at [626, 163] on link "Taxes / Insurance" at bounding box center [622, 171] width 102 height 38
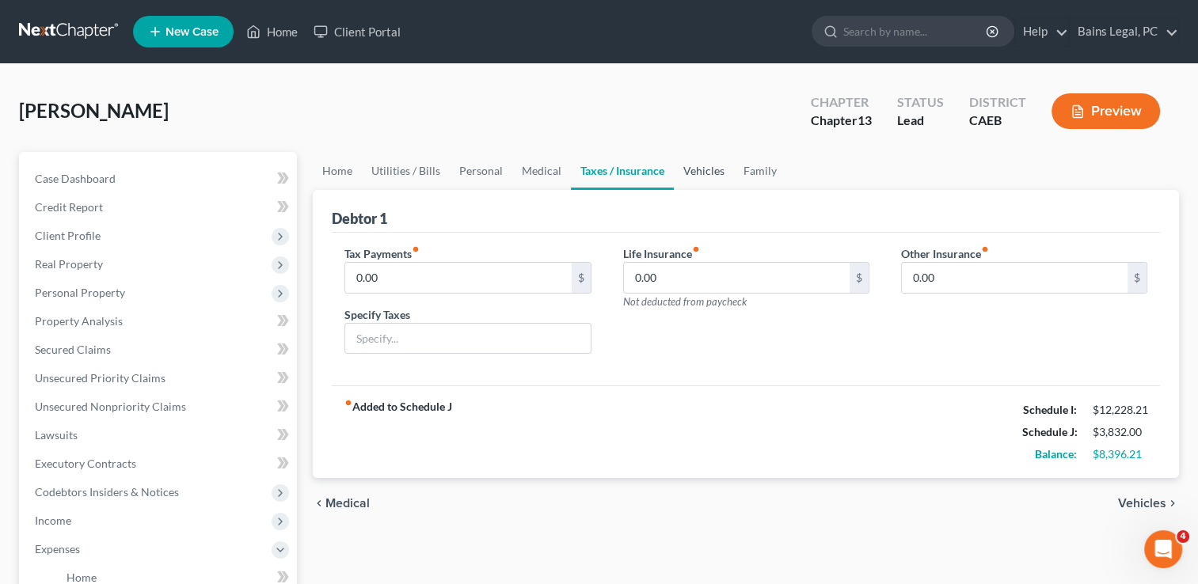
click at [719, 165] on link "Vehicles" at bounding box center [704, 171] width 60 height 38
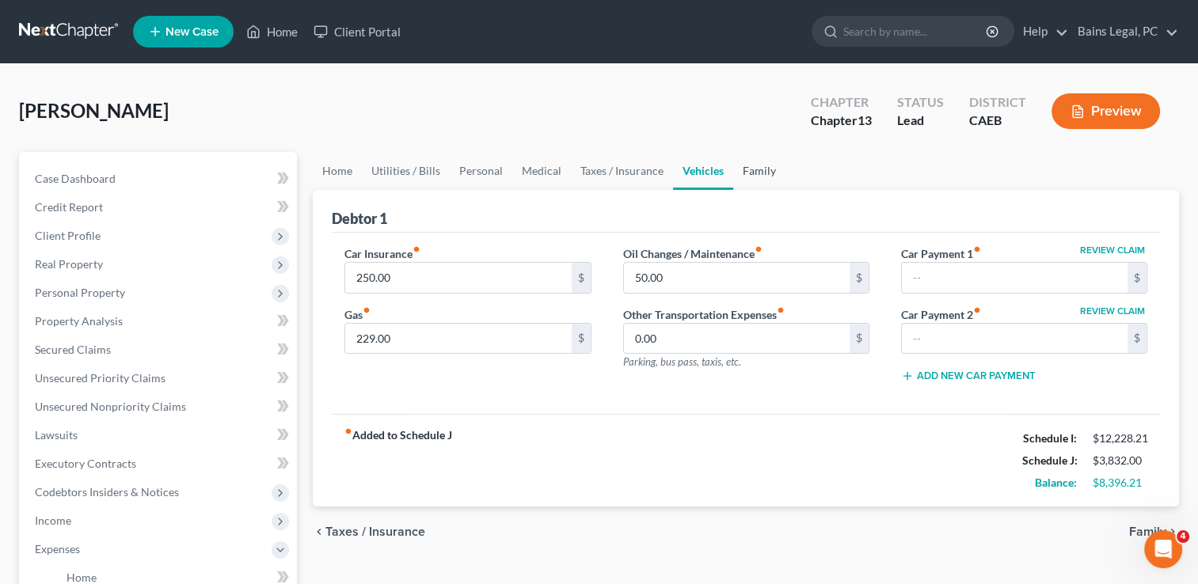
click at [759, 171] on link "Family" at bounding box center [759, 171] width 52 height 38
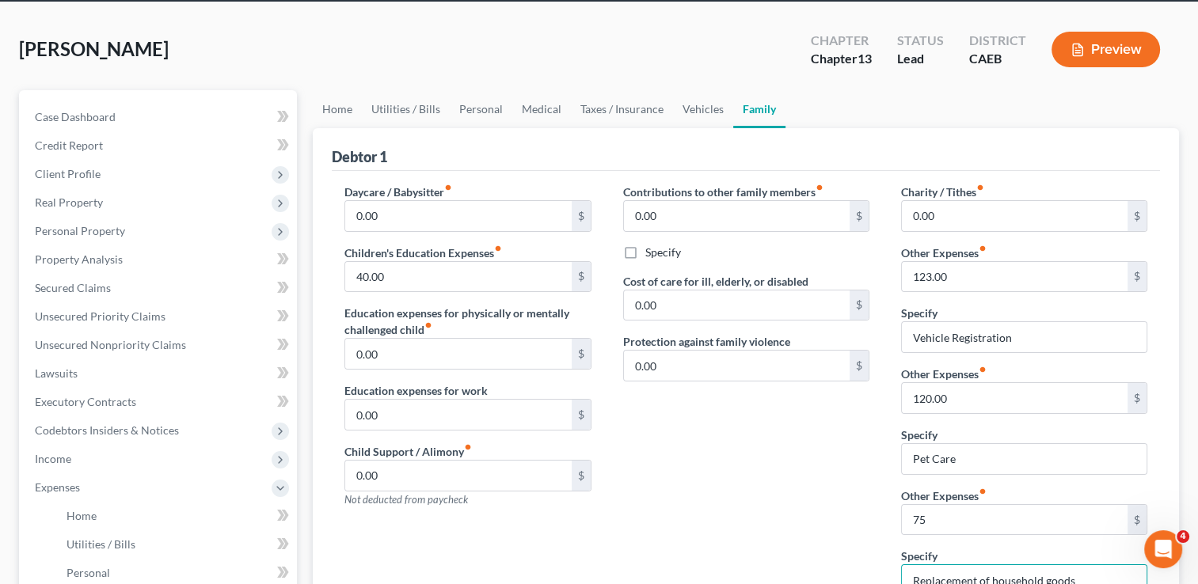
scroll to position [46, 0]
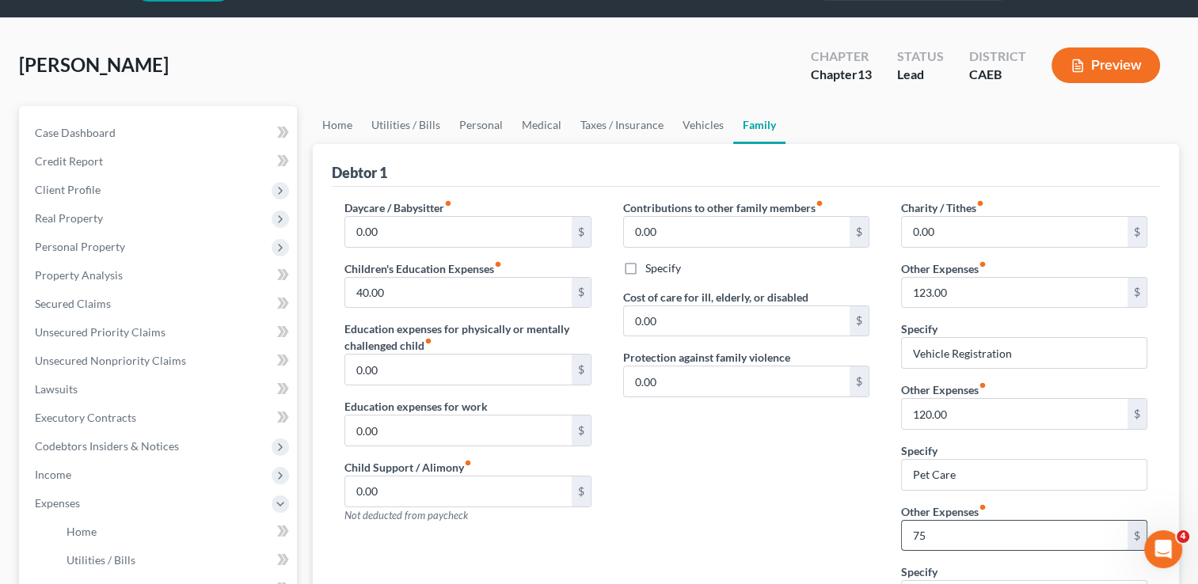
click at [950, 530] on input "75" at bounding box center [1015, 536] width 226 height 30
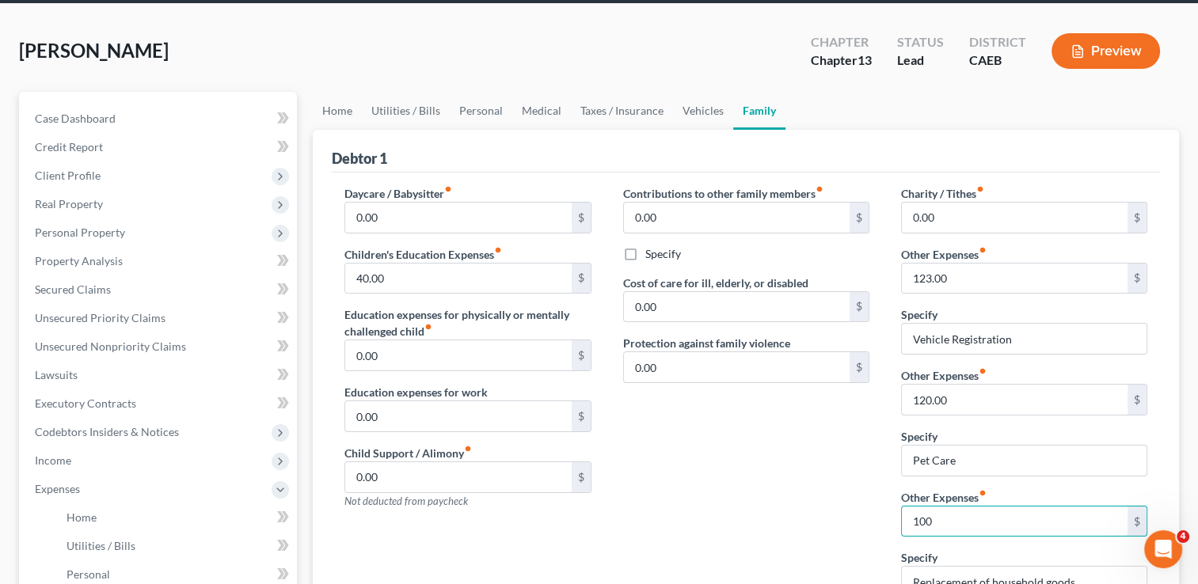
scroll to position [56, 0]
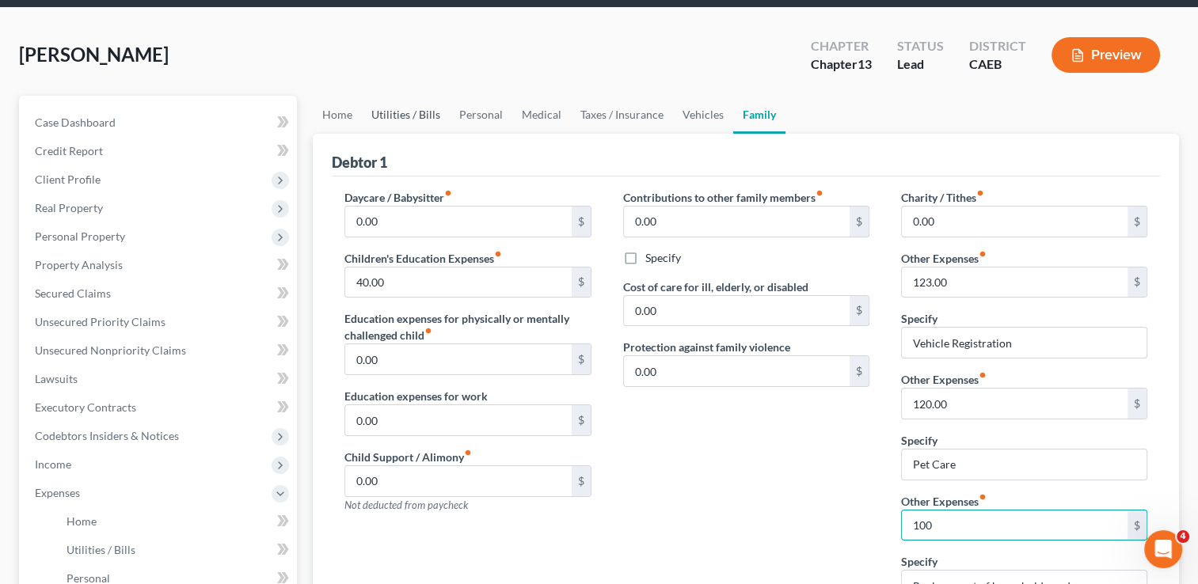
type input "100"
click at [395, 116] on link "Utilities / Bills" at bounding box center [406, 115] width 88 height 38
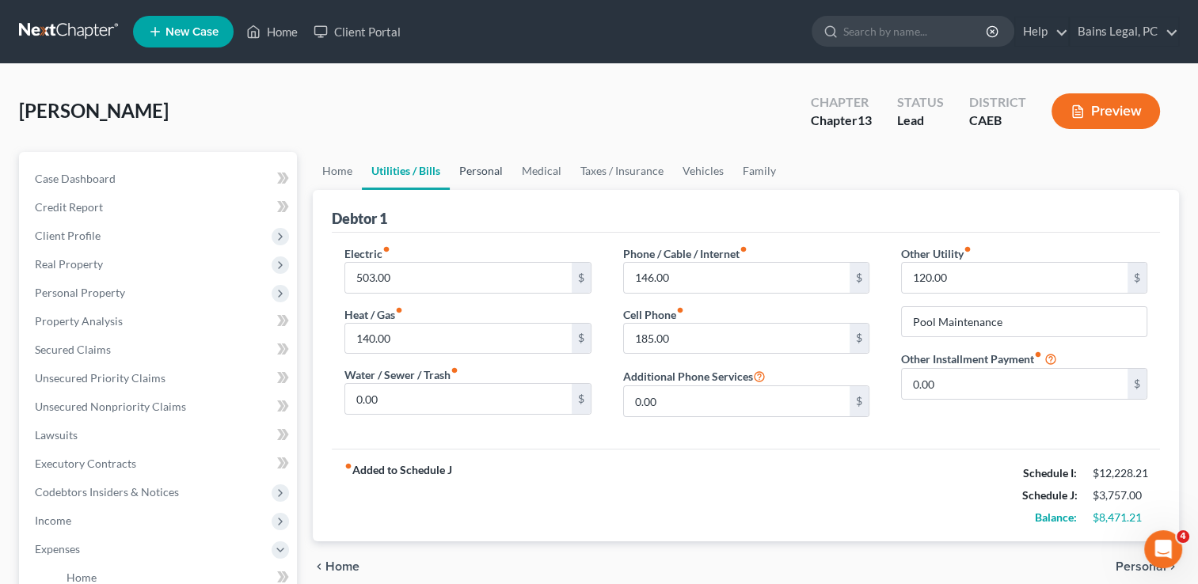
click at [466, 174] on link "Personal" at bounding box center [481, 171] width 63 height 38
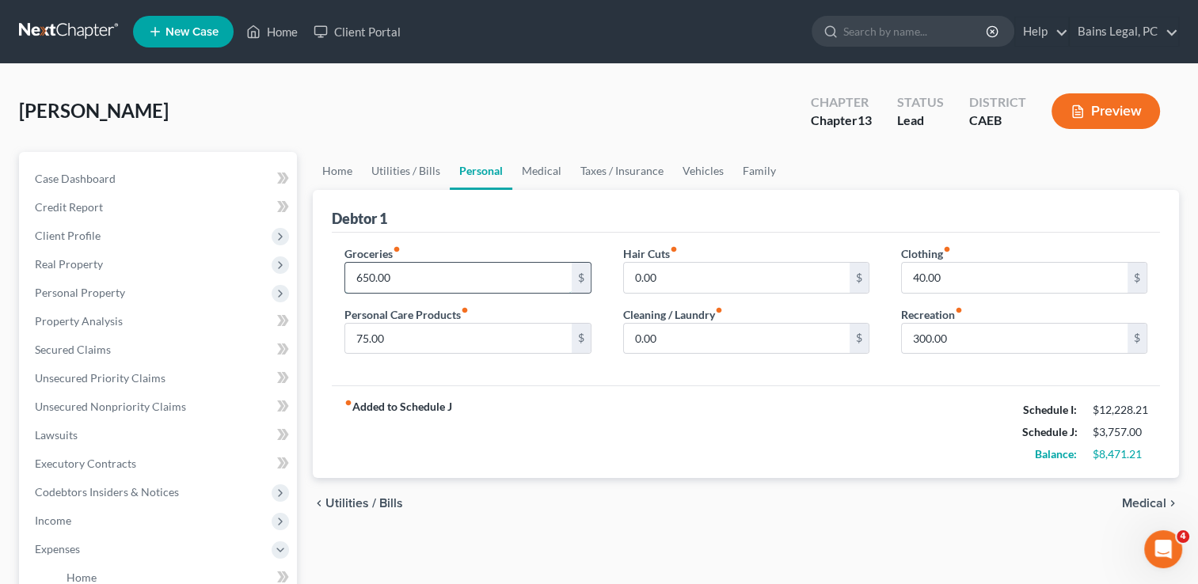
click at [446, 272] on input "650.00" at bounding box center [458, 278] width 226 height 30
click at [659, 276] on input "0.00" at bounding box center [737, 278] width 226 height 30
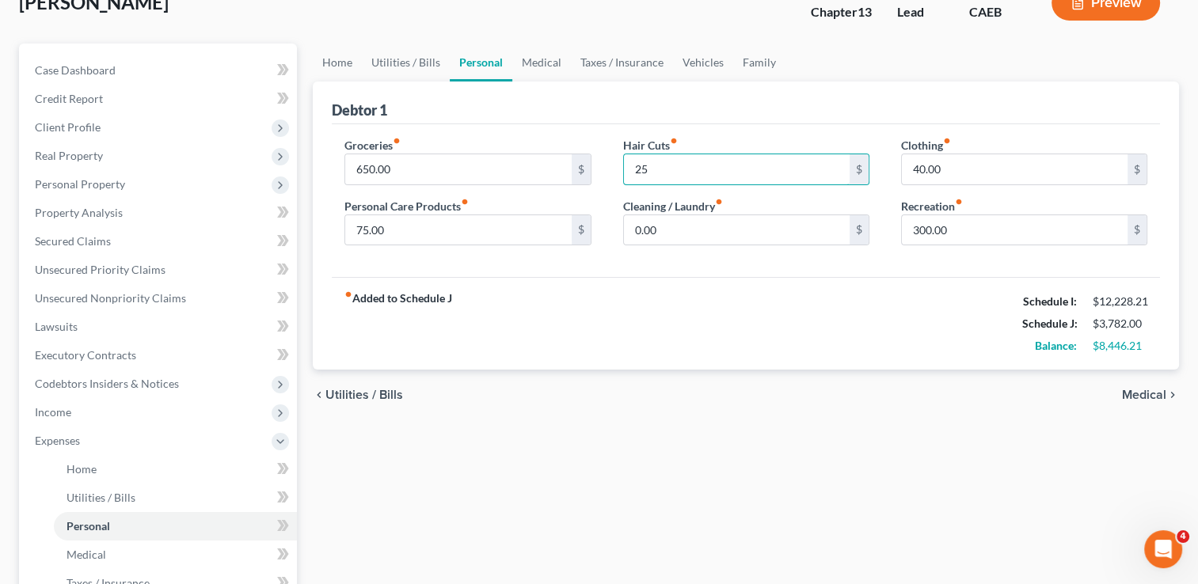
scroll to position [45, 0]
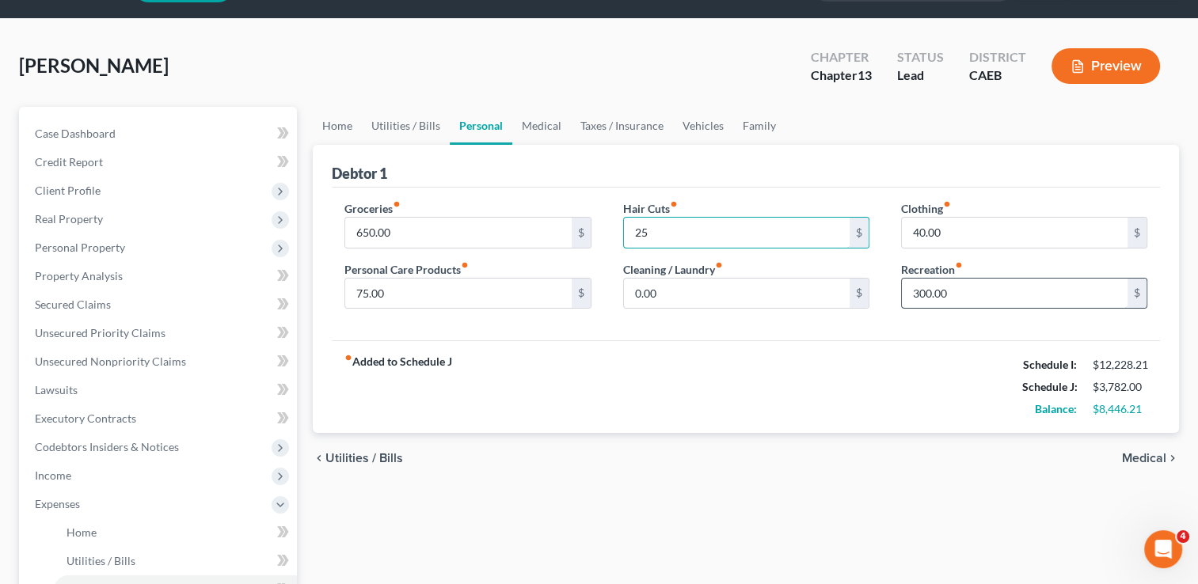
type input "25"
click at [961, 302] on input "300.00" at bounding box center [1015, 294] width 226 height 30
type input "150"
type input "100"
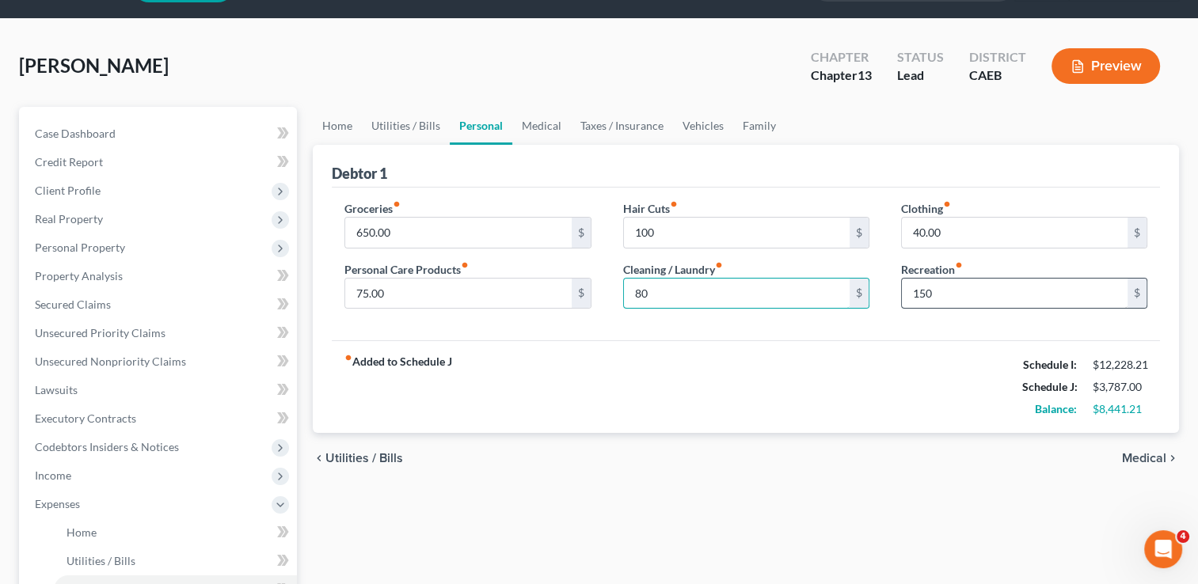
type input "8"
type input "90"
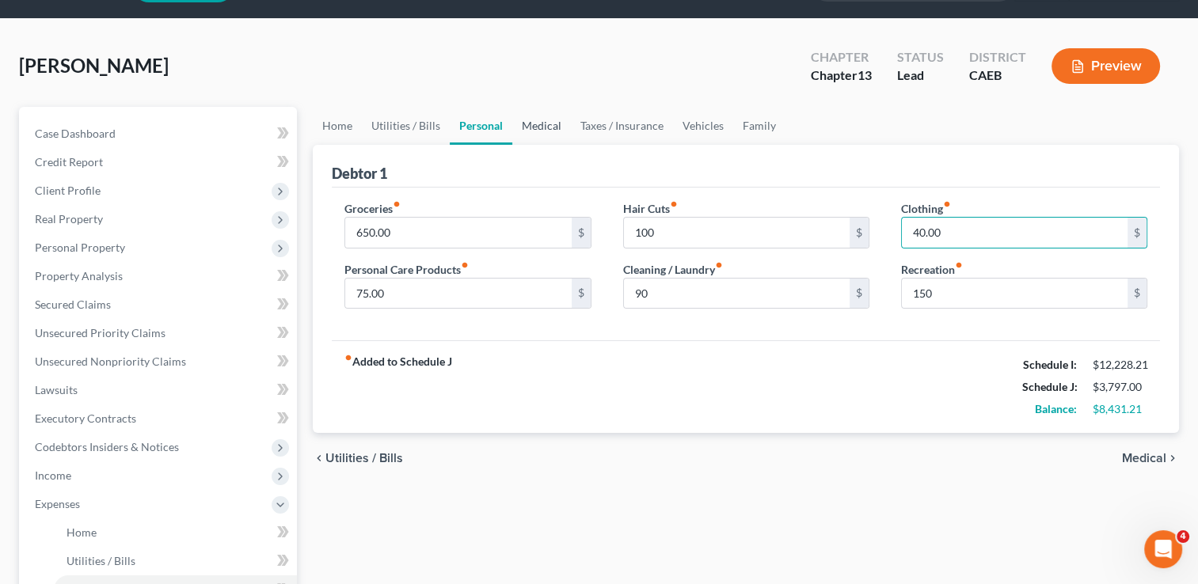
click at [548, 116] on link "Medical" at bounding box center [541, 126] width 59 height 38
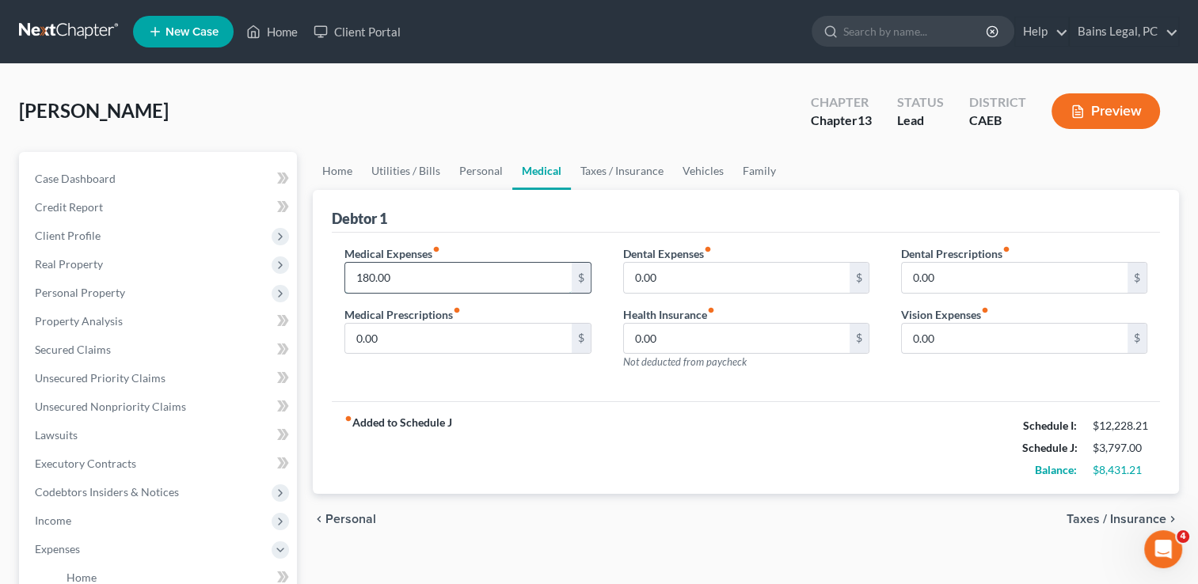
click at [465, 269] on input "180.00" at bounding box center [458, 278] width 226 height 30
type input "200"
click at [609, 167] on link "Taxes / Insurance" at bounding box center [622, 171] width 102 height 38
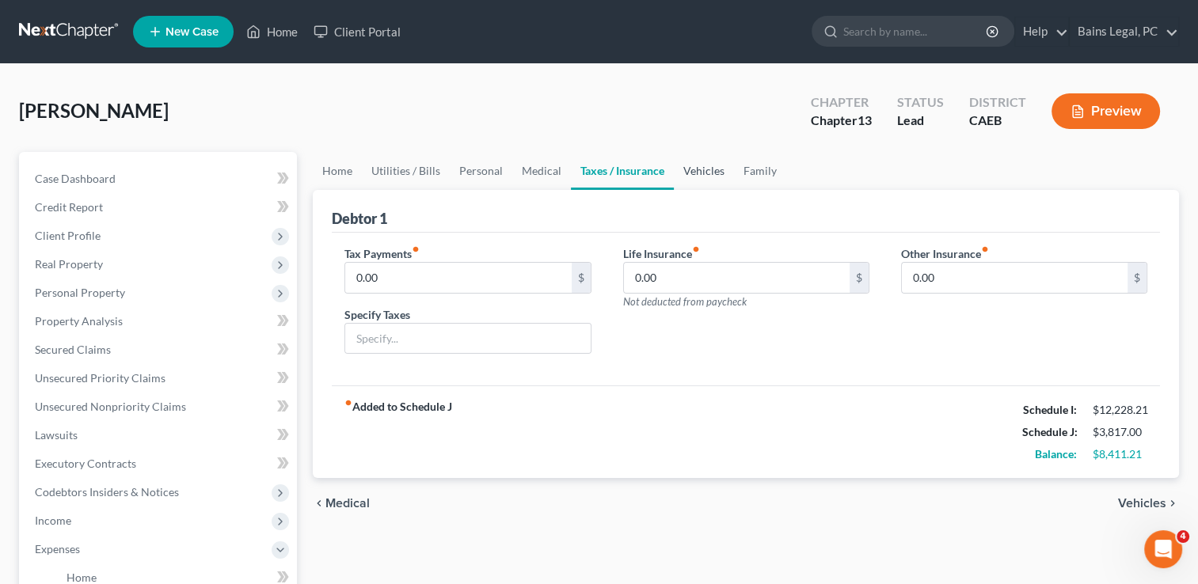
click at [706, 157] on link "Vehicles" at bounding box center [704, 171] width 60 height 38
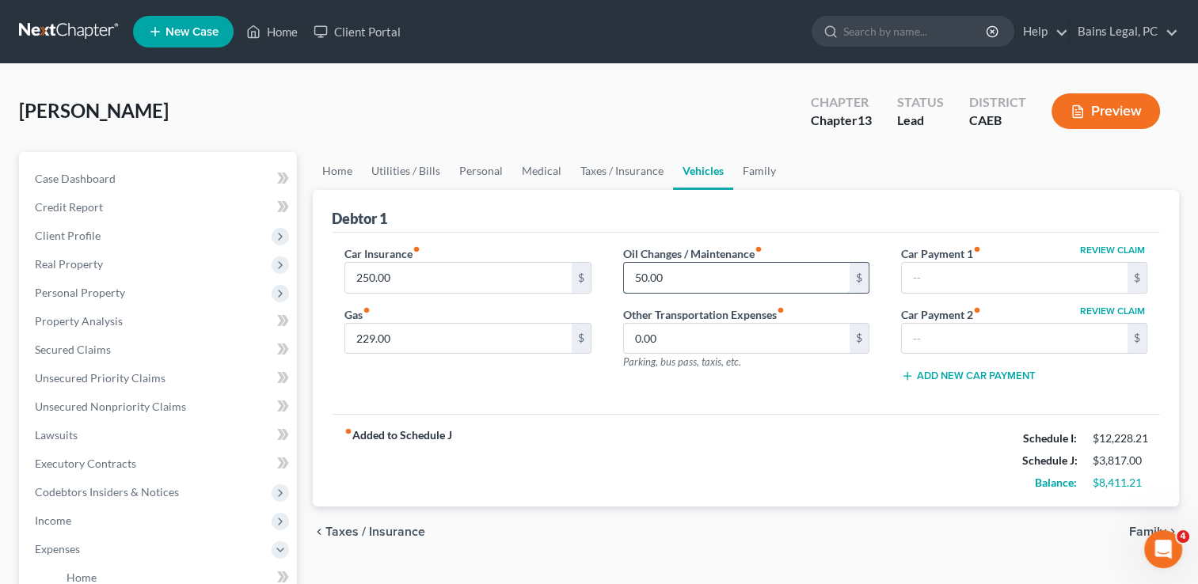
click at [701, 272] on input "50.00" at bounding box center [737, 278] width 226 height 30
click at [662, 486] on div "fiber_manual_record Added to Schedule J Schedule I: $12,228.21 Schedule J: $3,8…" at bounding box center [746, 460] width 828 height 93
click at [114, 414] on link "Unsecured Nonpriority Claims" at bounding box center [159, 407] width 275 height 28
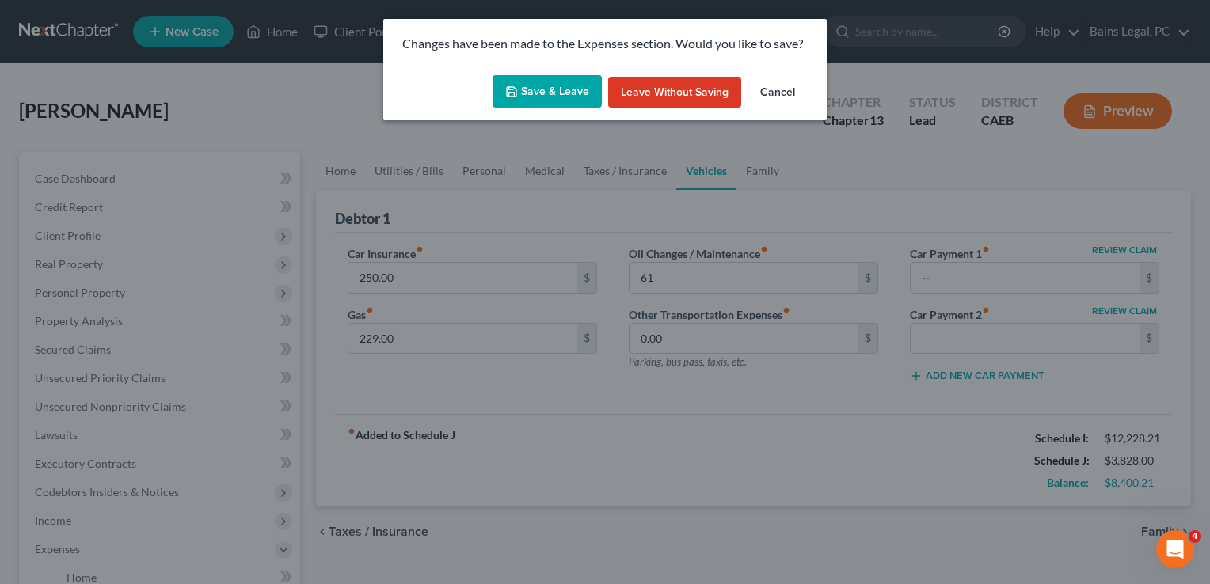
click at [548, 81] on button "Save & Leave" at bounding box center [546, 91] width 109 height 33
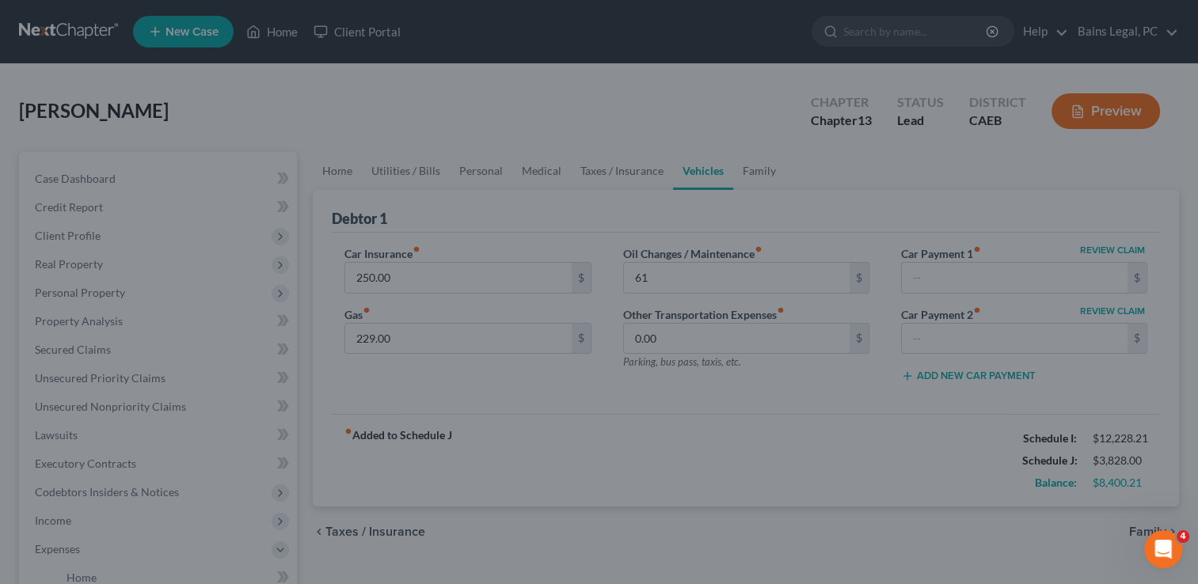
type input "61.00"
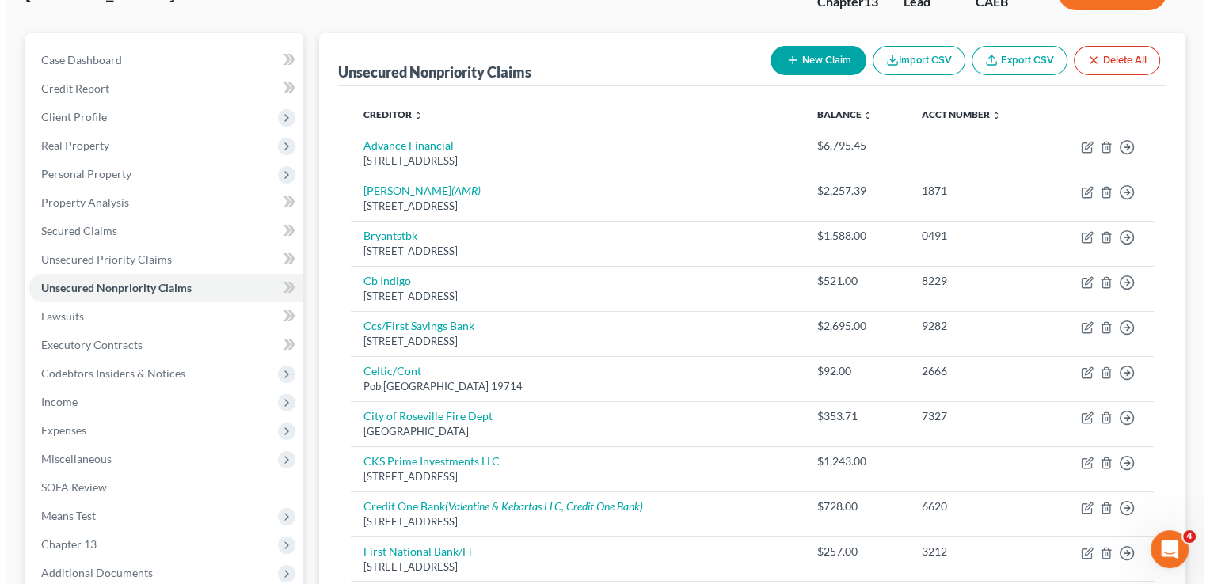
scroll to position [203, 0]
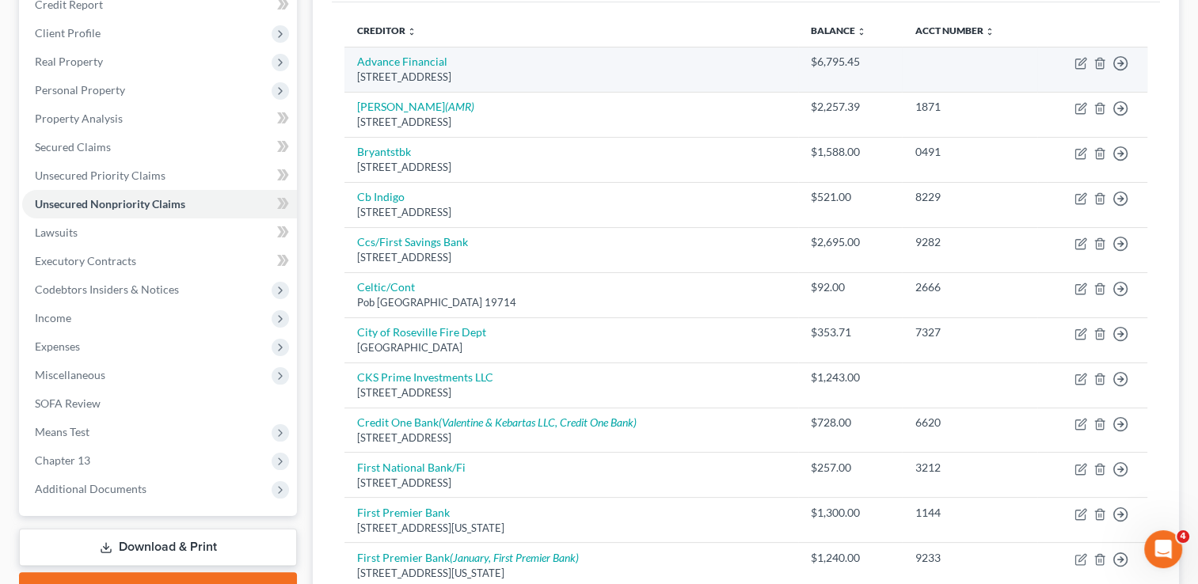
click at [402, 52] on td "Advance Financial 100 Oceanside Dr, Nashville, TN 37204" at bounding box center [571, 69] width 454 height 45
click at [402, 59] on link "Advance Financial" at bounding box center [402, 61] width 90 height 13
select select "44"
select select "0"
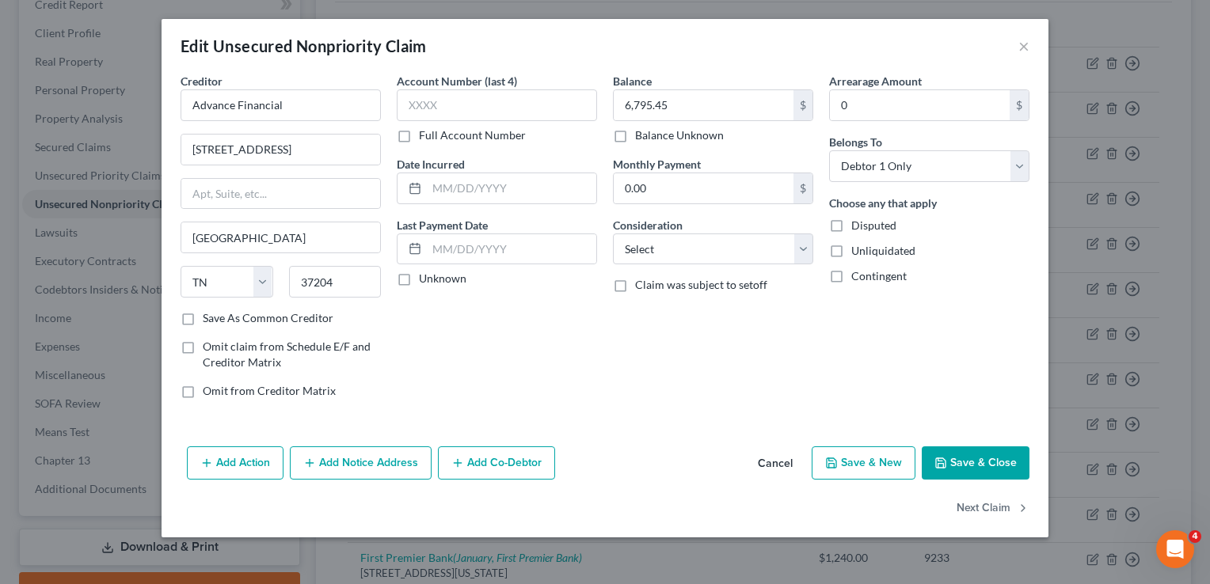
click at [376, 461] on button "Add Notice Address" at bounding box center [361, 462] width 142 height 33
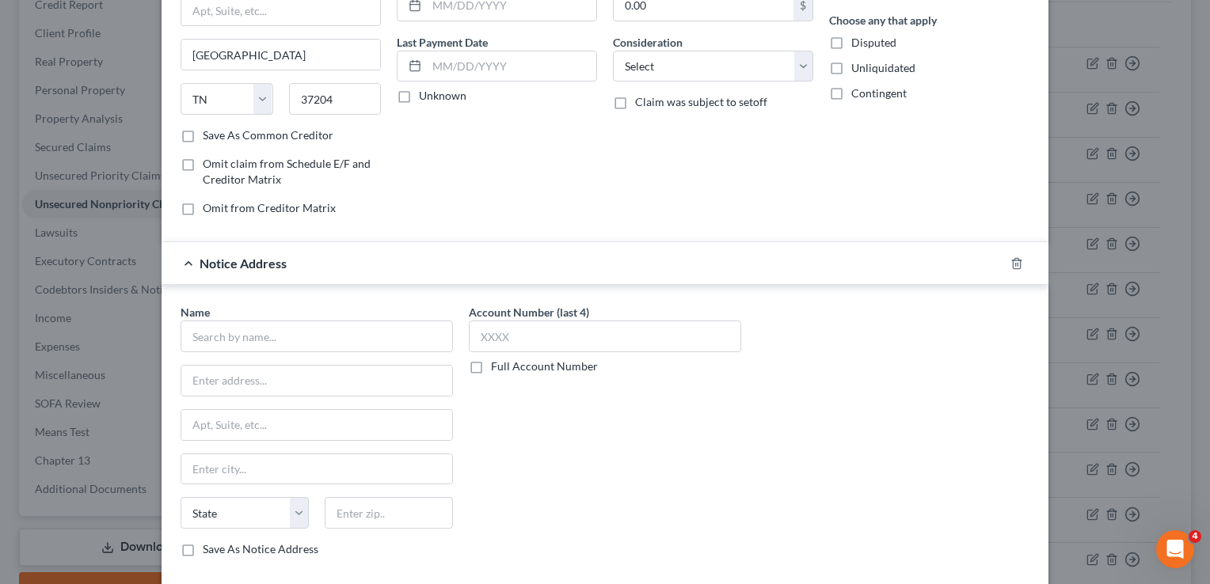
scroll to position [190, 0]
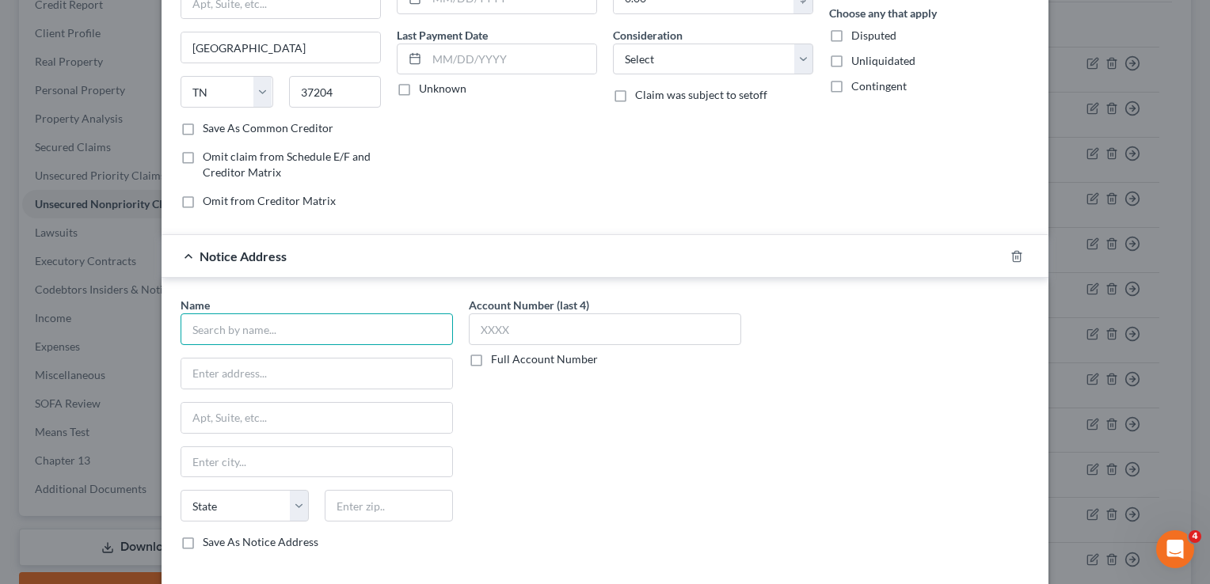
click at [342, 325] on input "text" at bounding box center [316, 329] width 272 height 32
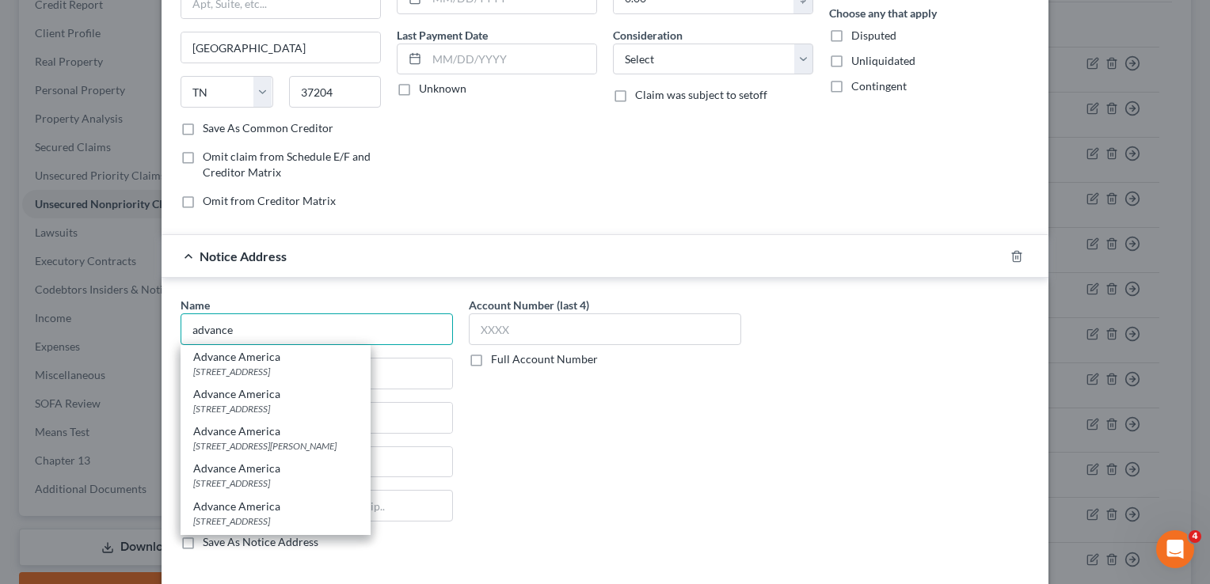
type input "advance"
click at [750, 200] on div "Balance 6,795.45 $ Balance Unknown Balance Undetermined 6,795.45 $ Balance Unkn…" at bounding box center [713, 52] width 216 height 339
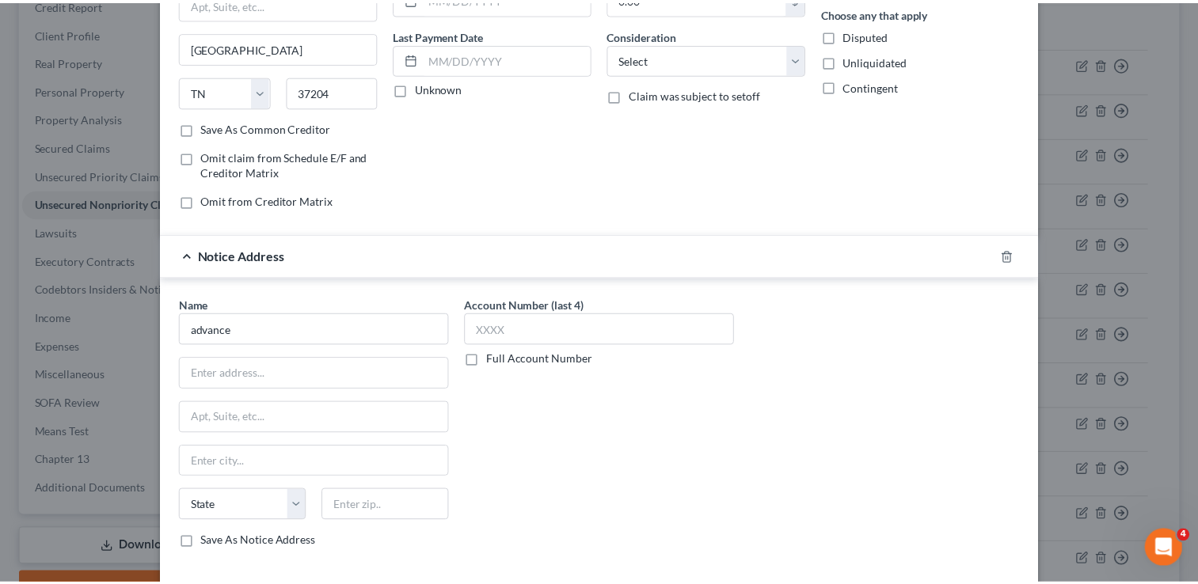
scroll to position [0, 0]
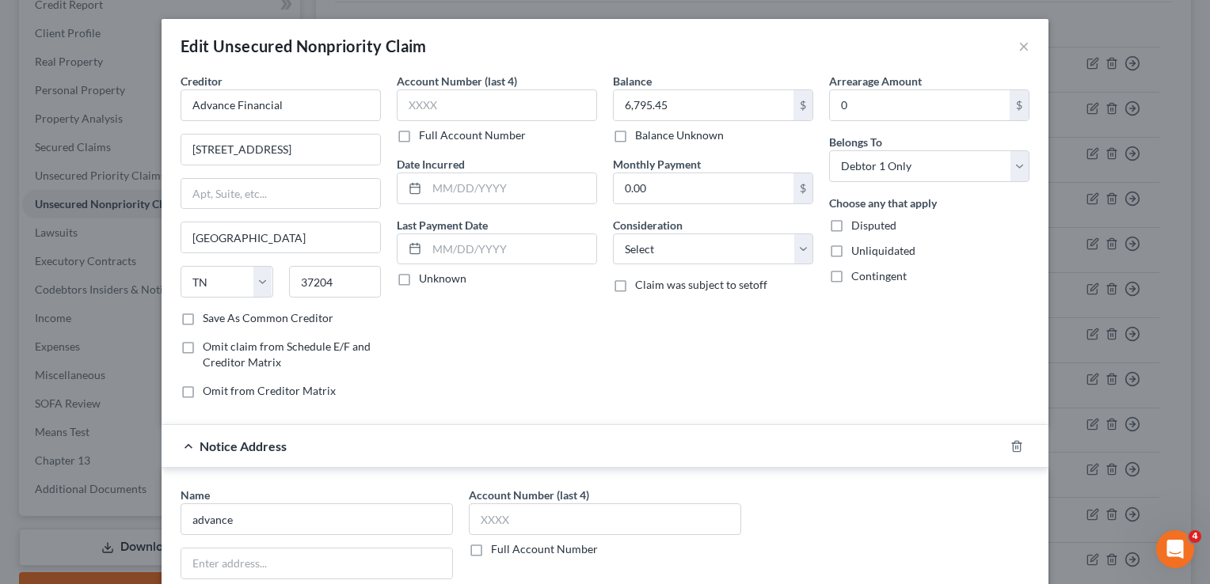
click at [1008, 46] on div "Edit Unsecured Nonpriority Claim ×" at bounding box center [604, 46] width 887 height 54
click at [1010, 46] on div "Edit Unsecured Nonpriority Claim ×" at bounding box center [604, 46] width 887 height 54
click at [1018, 448] on div at bounding box center [1026, 446] width 44 height 25
click at [1013, 447] on icon "button" at bounding box center [1015, 446] width 7 height 10
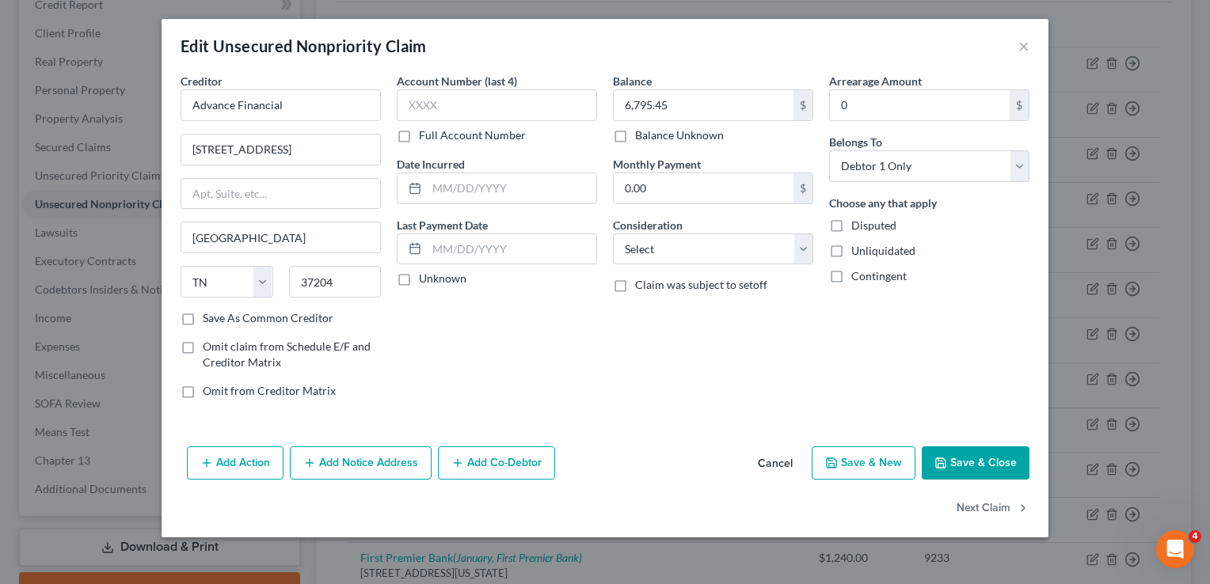
click at [991, 454] on button "Save & Close" at bounding box center [975, 462] width 108 height 33
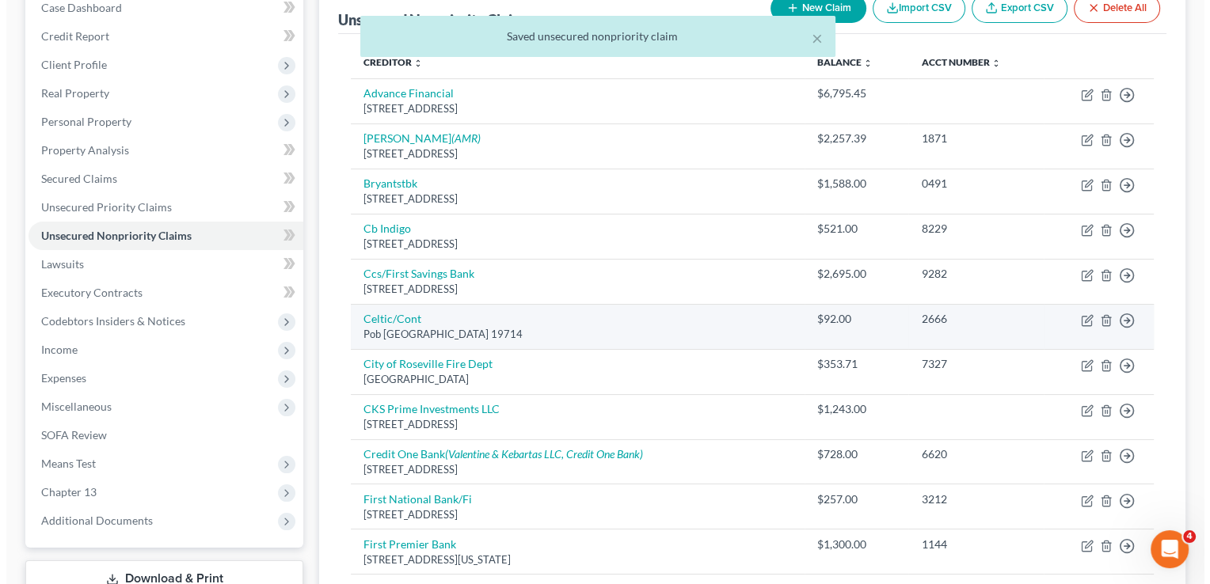
scroll to position [203, 0]
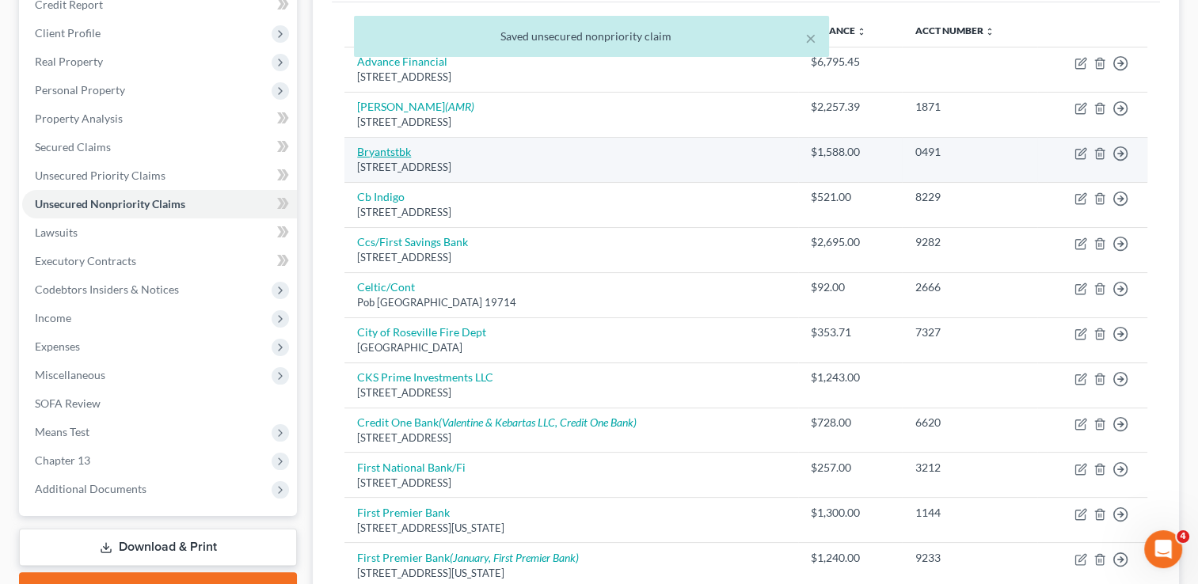
click at [390, 150] on link "Bryantstbk" at bounding box center [384, 151] width 54 height 13
select select "43"
select select "2"
select select "0"
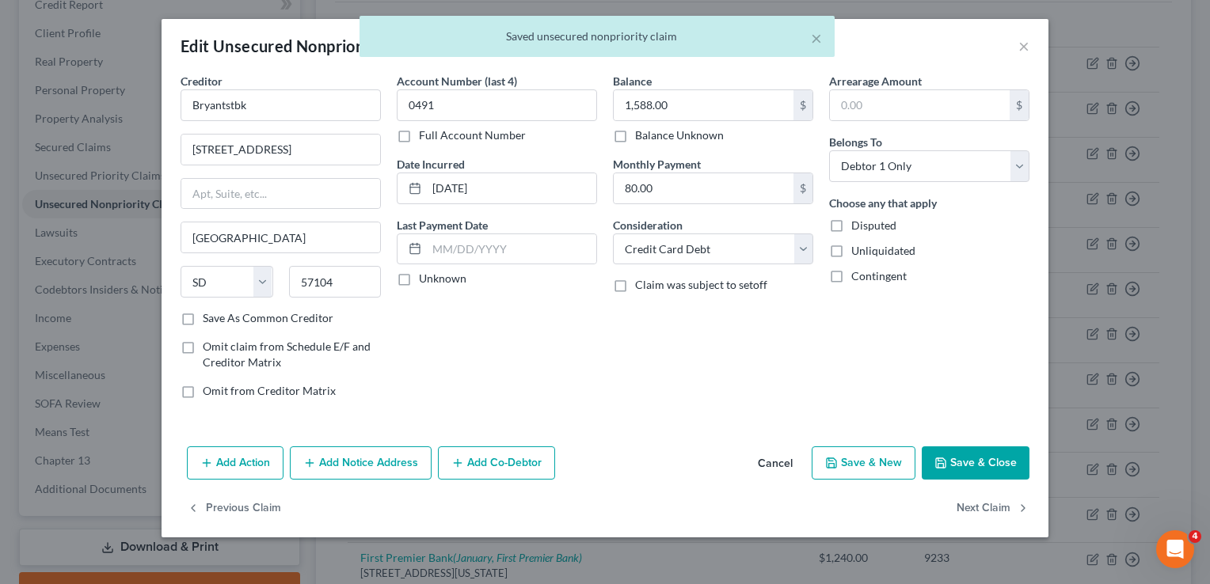
click at [346, 454] on button "Add Notice Address" at bounding box center [361, 462] width 142 height 33
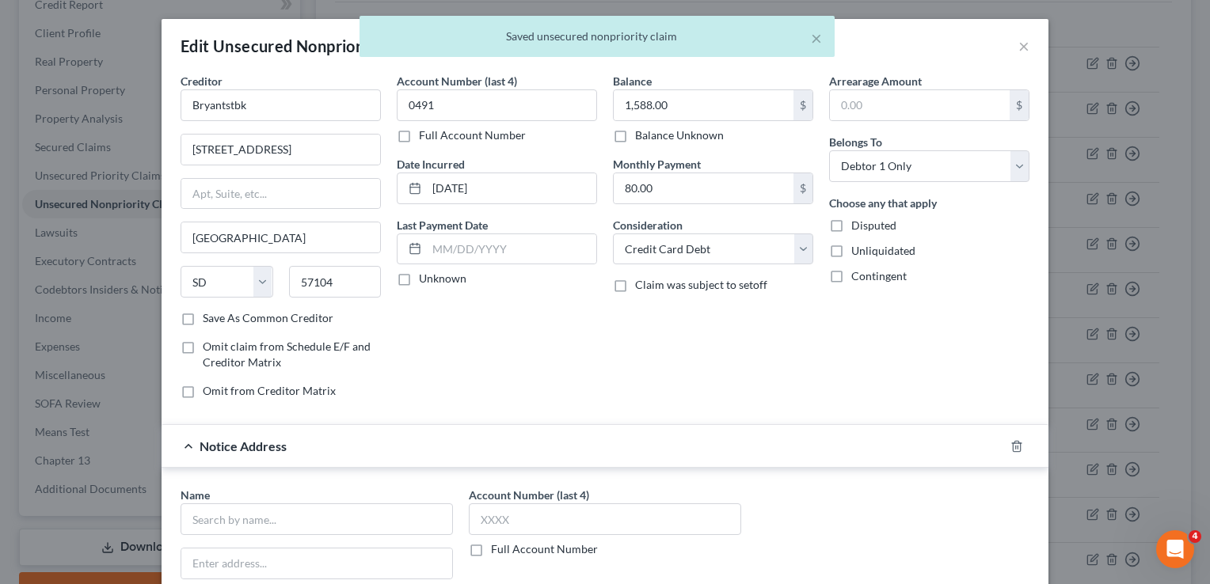
click at [342, 500] on div "Name *" at bounding box center [316, 511] width 272 height 48
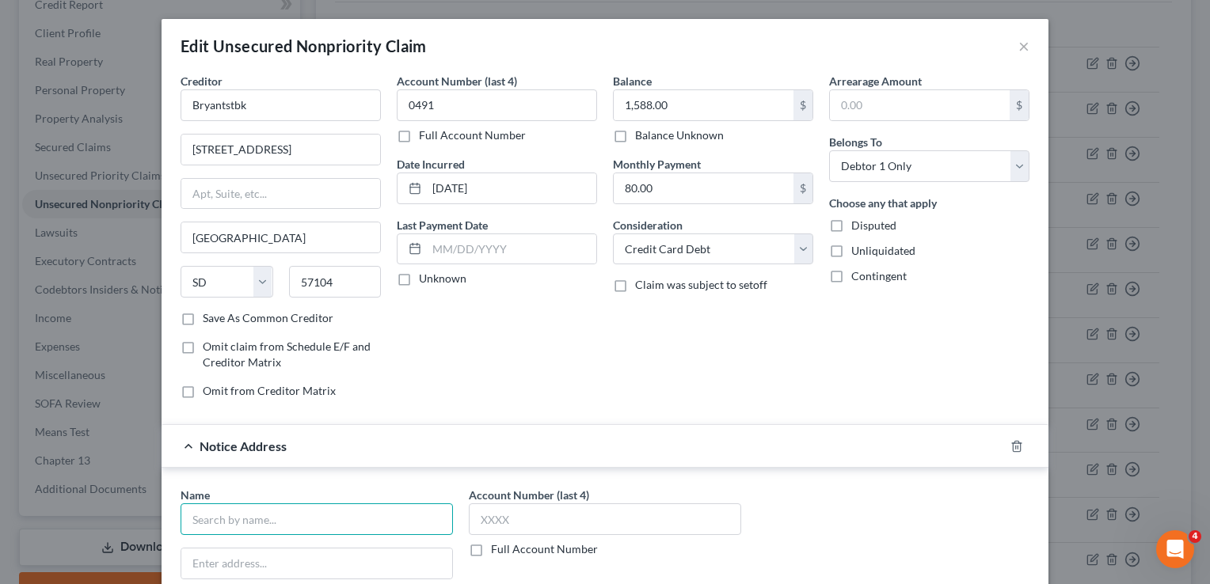
click at [351, 508] on input "text" at bounding box center [316, 519] width 272 height 32
click at [359, 506] on input "text" at bounding box center [316, 519] width 272 height 32
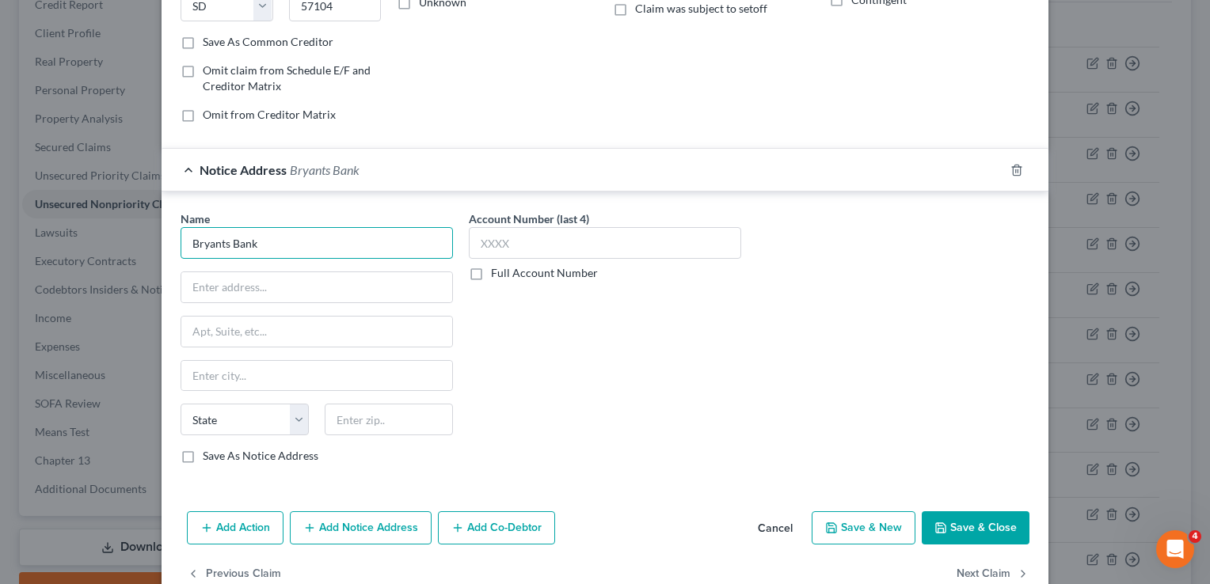
click at [222, 239] on input "Bryants Bank" at bounding box center [316, 243] width 272 height 32
type input "Bryant Bank"
paste input "1550 McFarland Blvd N Tuscaloosa, AL 35406"
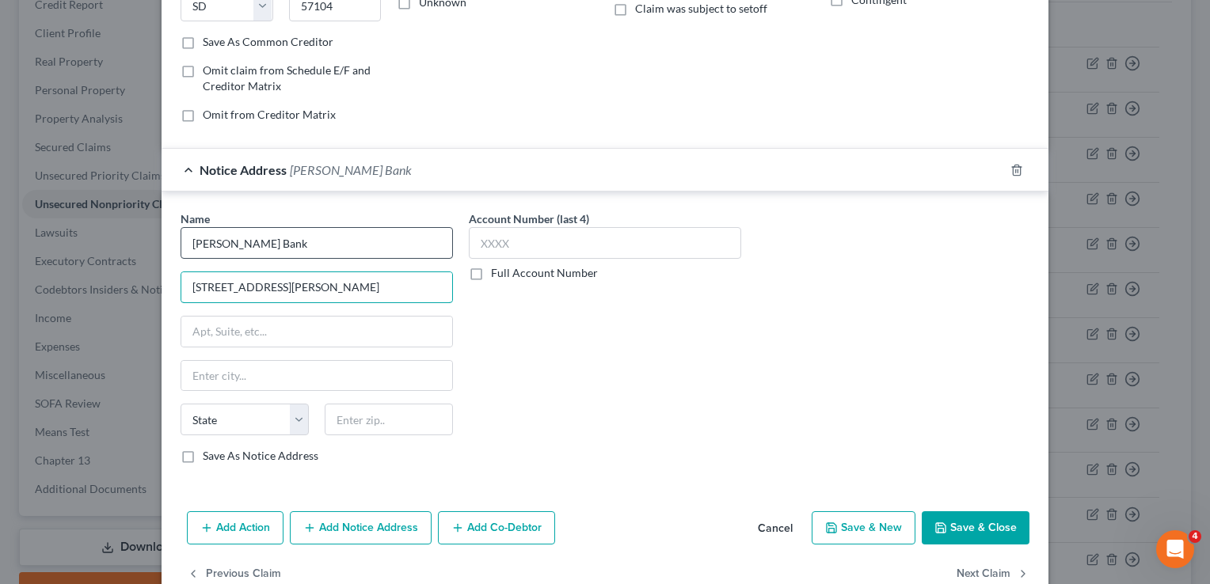
type input "1550 McFarland Blvd N Tuscaloosa, AL 35406"
select select "0"
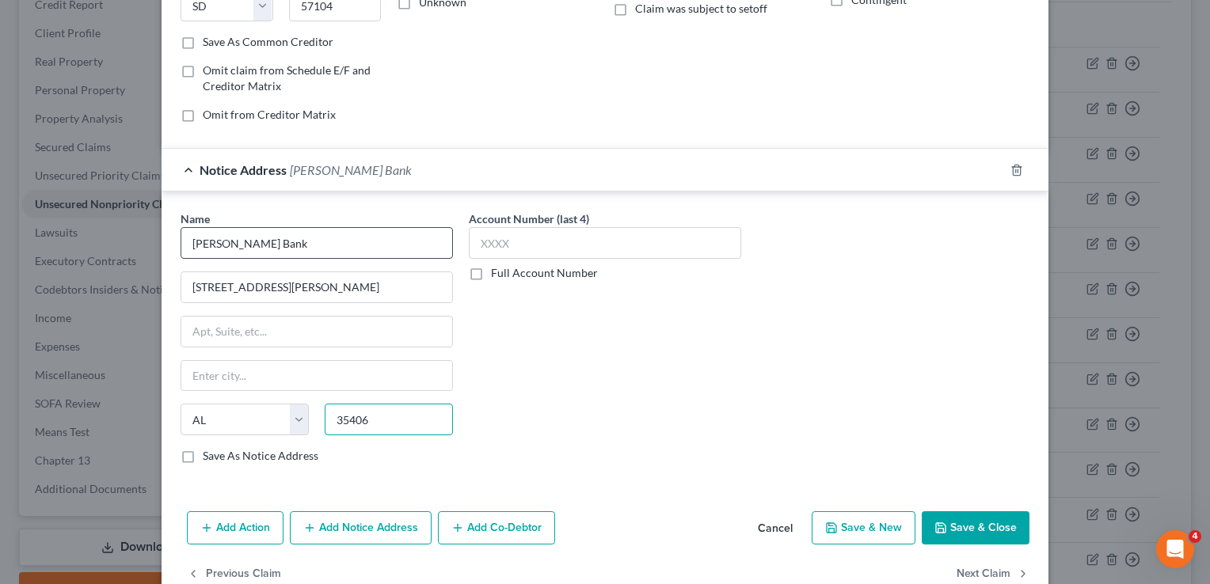
type input "35406"
type input "Tuscaloosa"
drag, startPoint x: 418, startPoint y: 277, endPoint x: 310, endPoint y: 288, distance: 109.0
click at [310, 288] on input "1550 McFarland Blvd N Tuscaloosa, AL 35406" at bounding box center [316, 287] width 271 height 30
type input "1550 McFarland Blvd N"
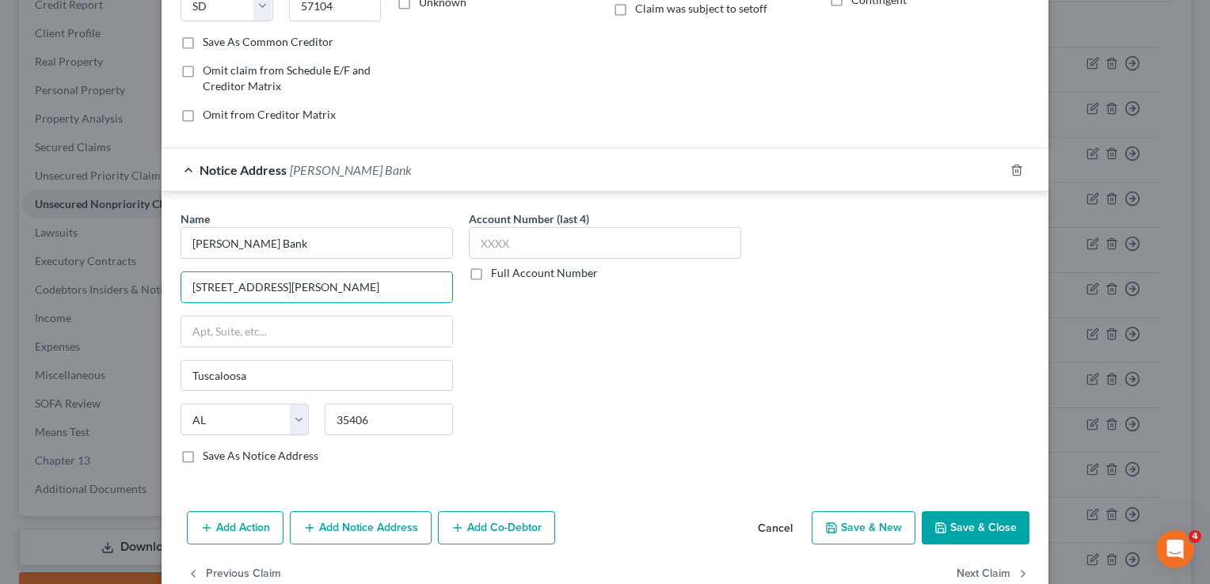
click at [971, 528] on button "Save & Close" at bounding box center [975, 527] width 108 height 33
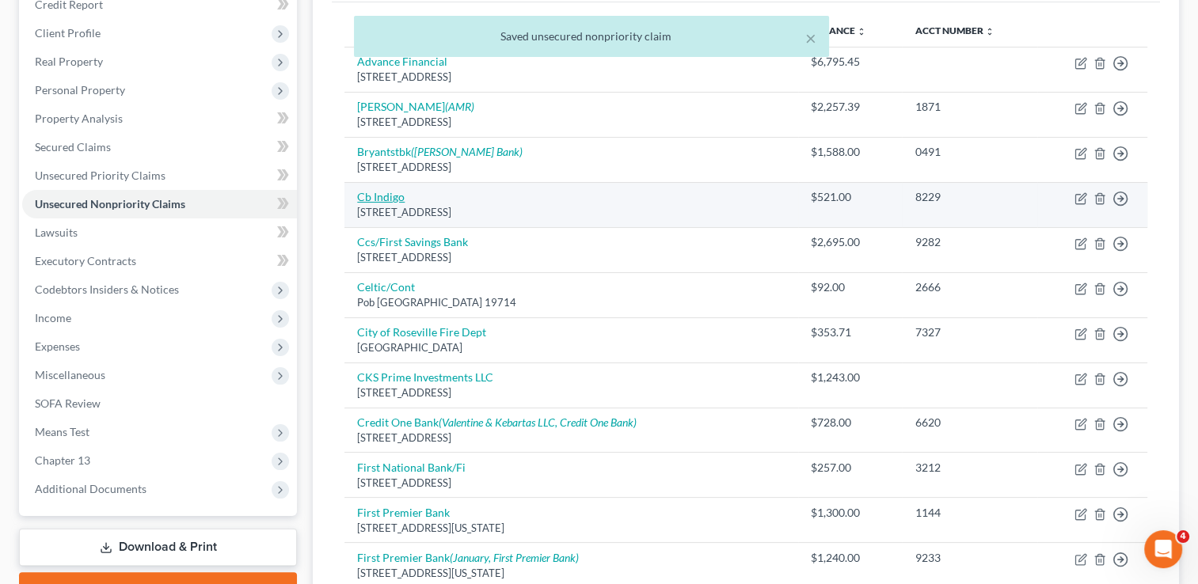
click at [394, 190] on link "Cb Indigo" at bounding box center [380, 196] width 47 height 13
select select "38"
select select "2"
select select "0"
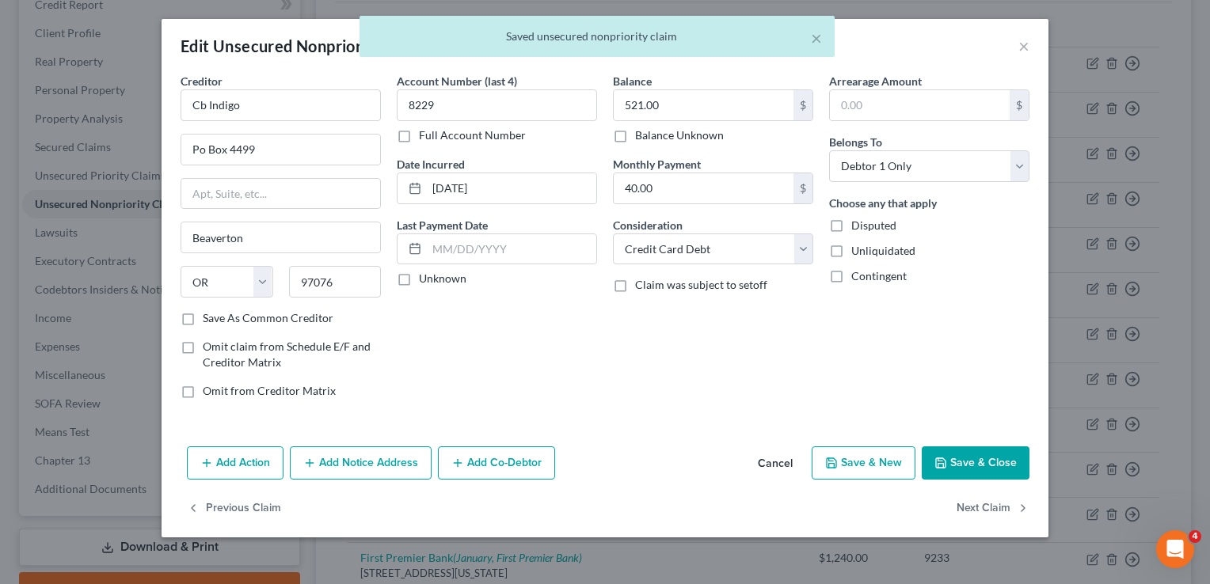
click at [398, 452] on button "Add Notice Address" at bounding box center [361, 462] width 142 height 33
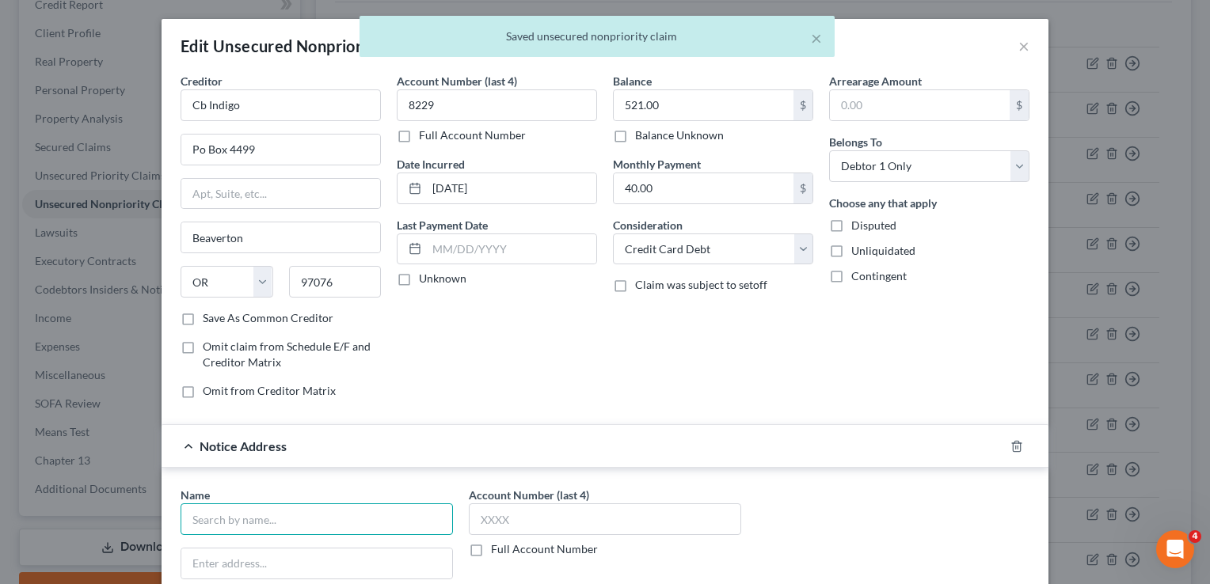
click at [386, 515] on input "text" at bounding box center [316, 519] width 272 height 32
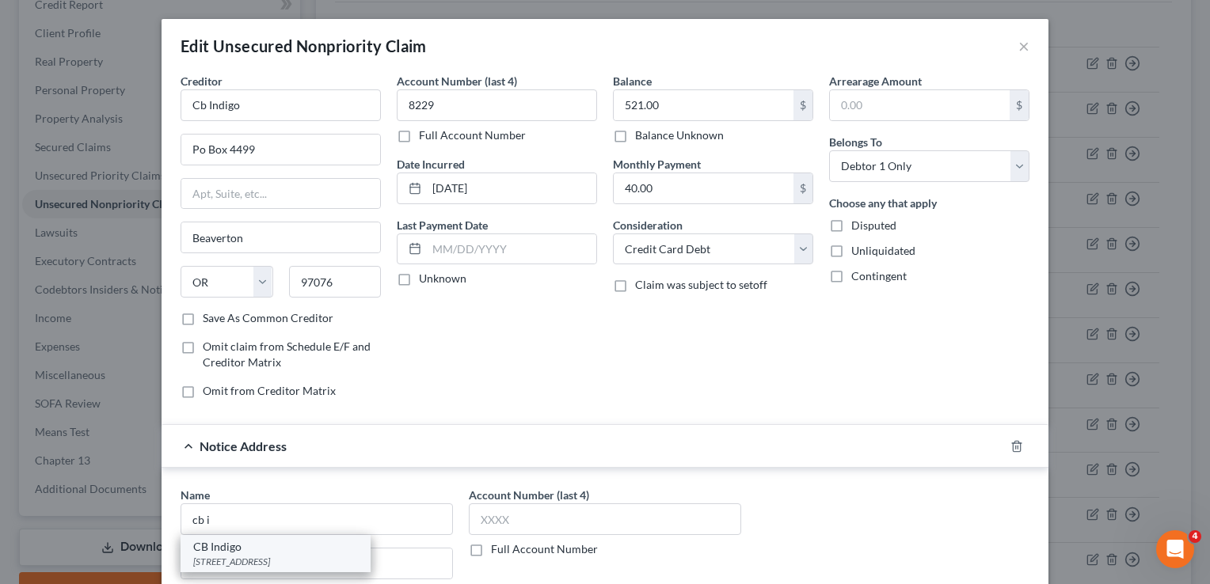
click at [323, 555] on div "PO Box 4499, Beaverton, OR 97076" at bounding box center [275, 561] width 165 height 13
type input "CB Indigo"
type input "PO Box 4499"
type input "Beaverton"
select select "38"
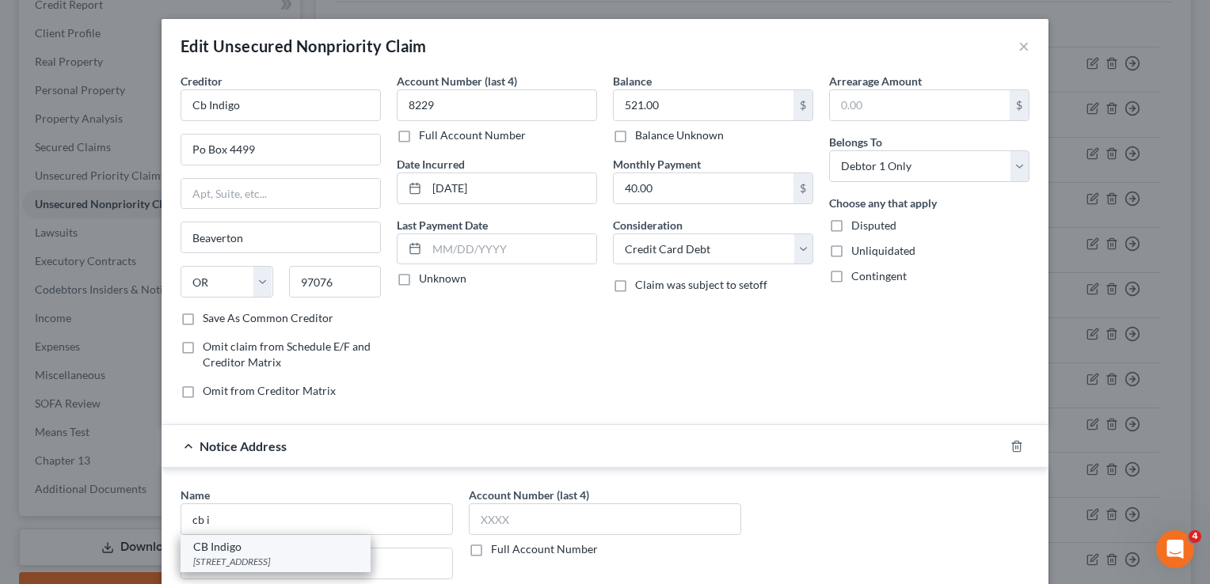
type input "97076"
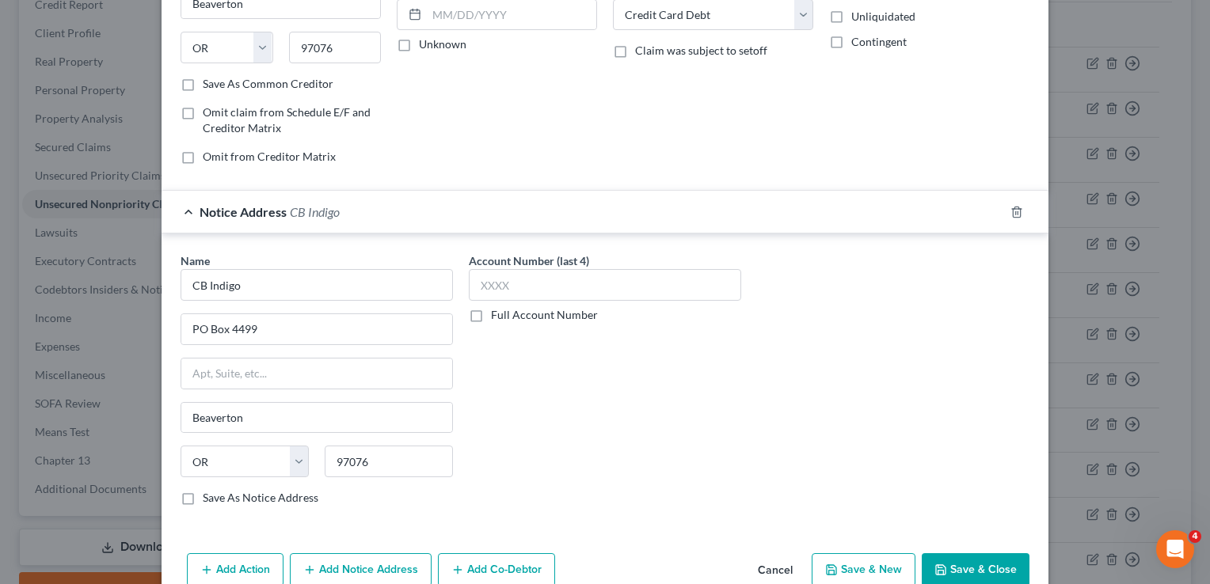
scroll to position [240, 0]
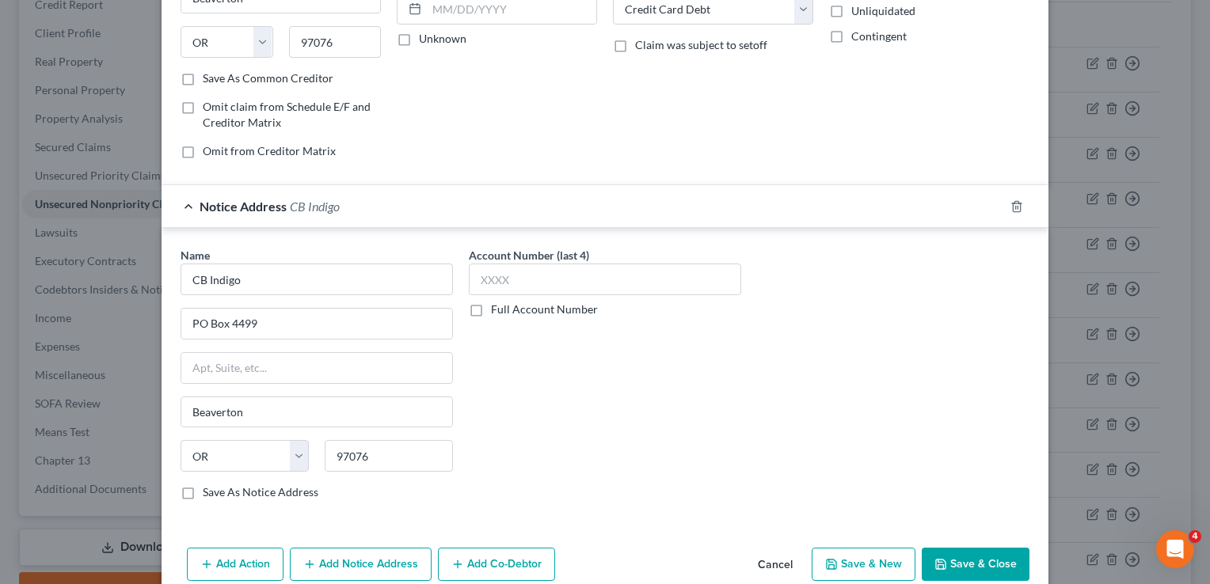
click at [1008, 211] on div at bounding box center [1026, 206] width 44 height 25
click at [1012, 203] on polyline "button" at bounding box center [1016, 203] width 9 height 0
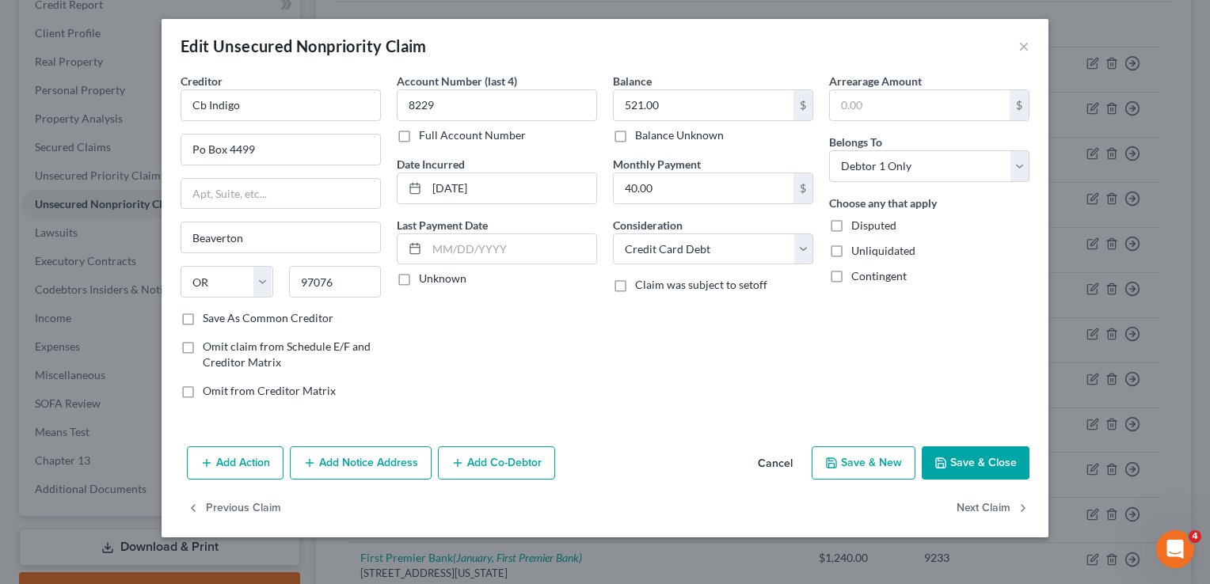
click at [971, 471] on button "Save & Close" at bounding box center [975, 462] width 108 height 33
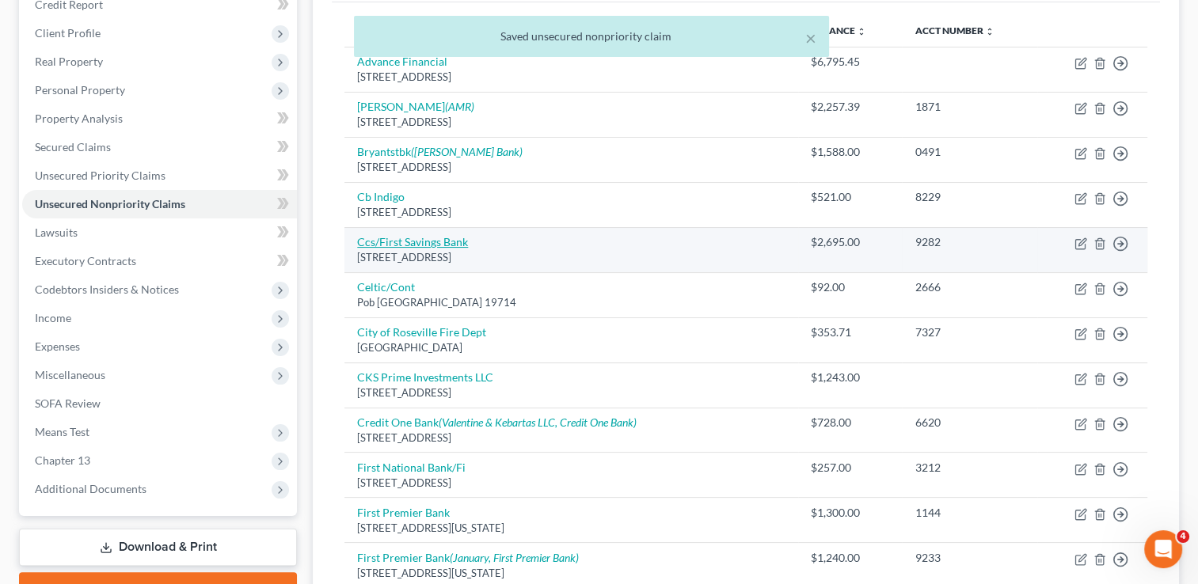
click at [398, 235] on link "Ccs/First Savings Bank" at bounding box center [412, 241] width 111 height 13
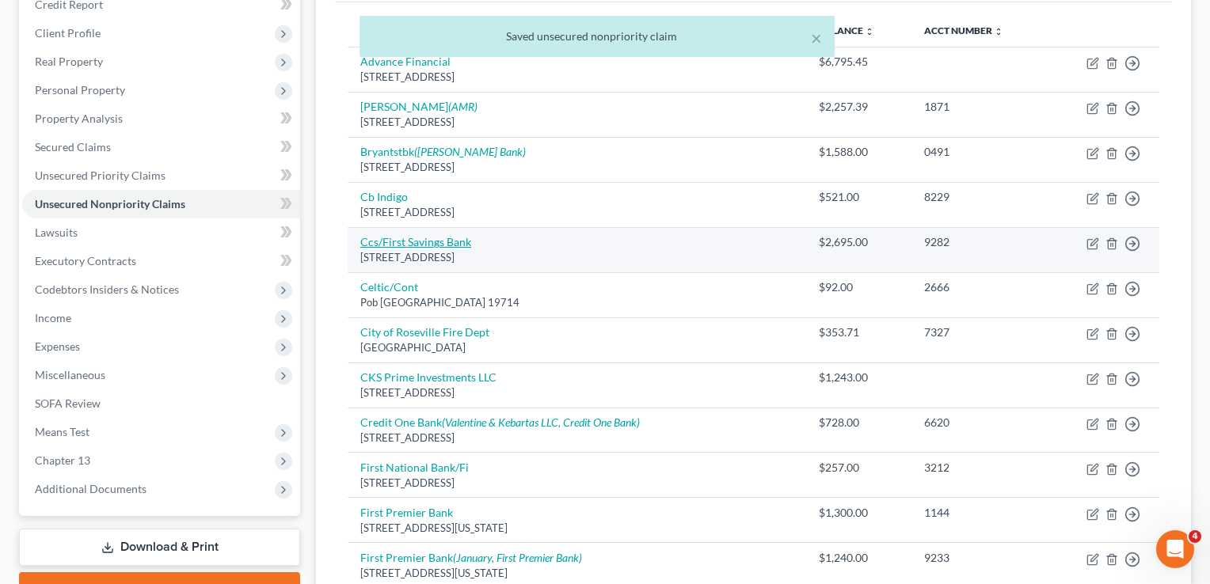
select select "43"
select select "2"
select select "0"
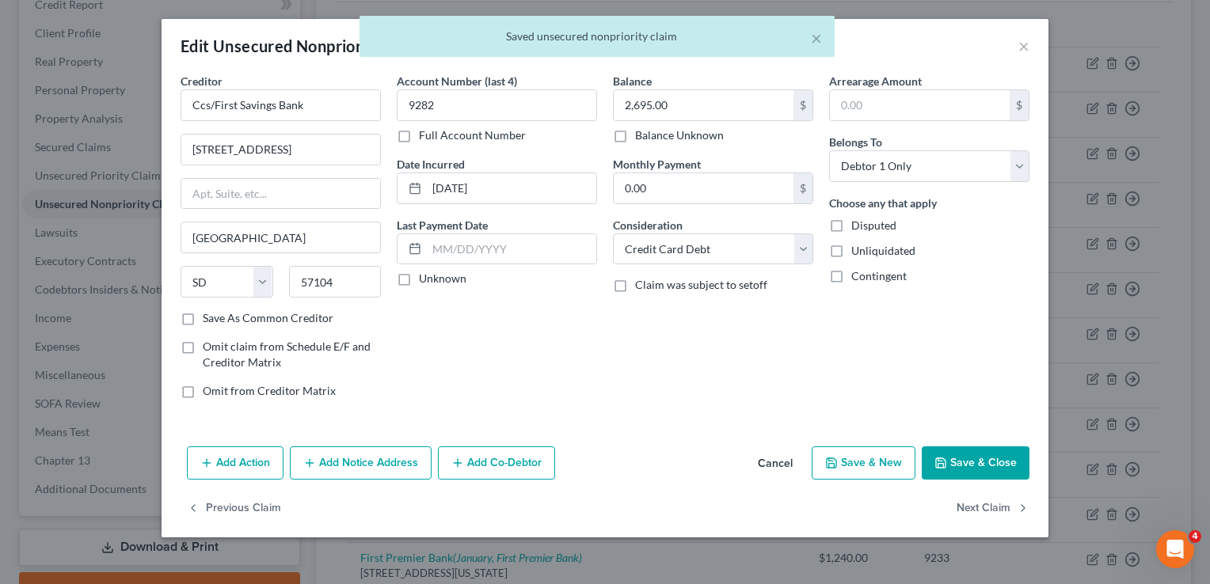
click at [409, 458] on button "Add Notice Address" at bounding box center [361, 462] width 142 height 33
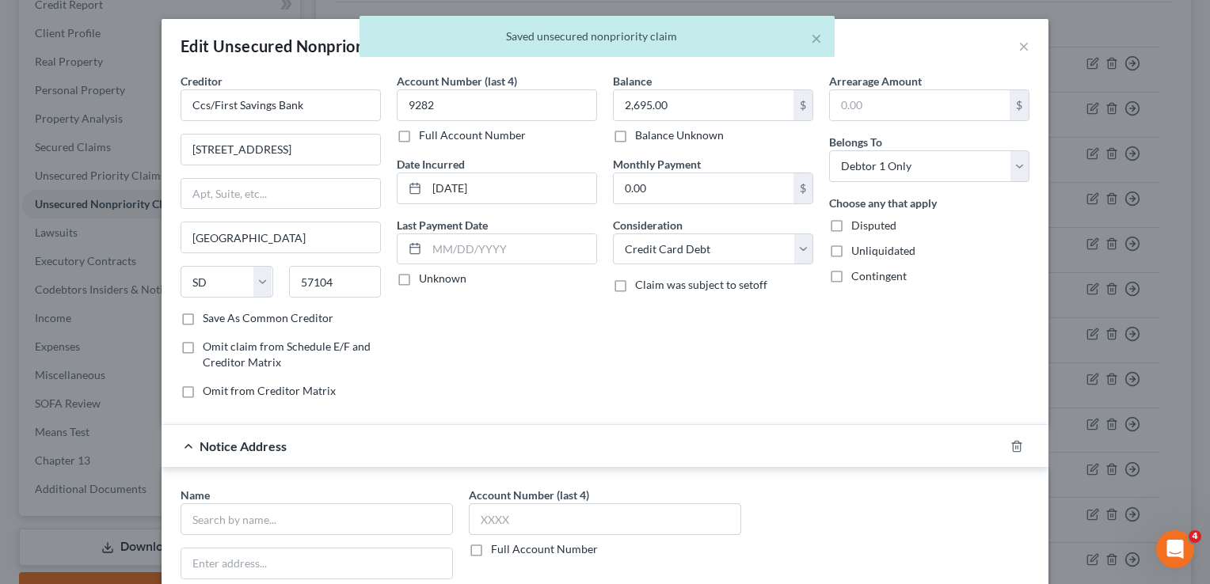
scroll to position [199, 0]
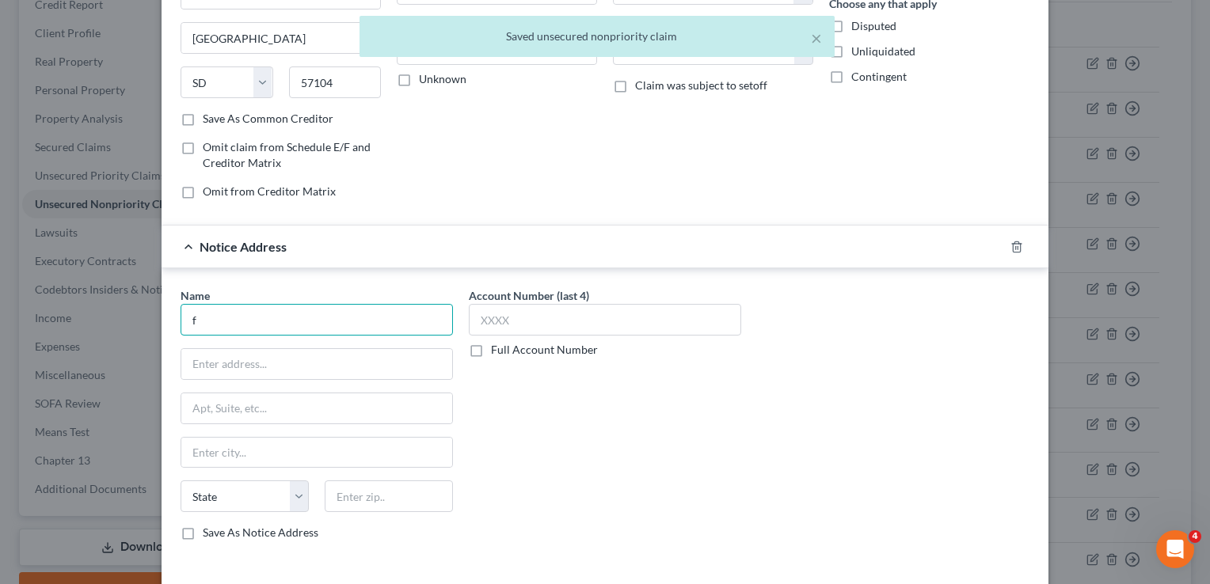
click at [351, 320] on input "f" at bounding box center [316, 320] width 272 height 32
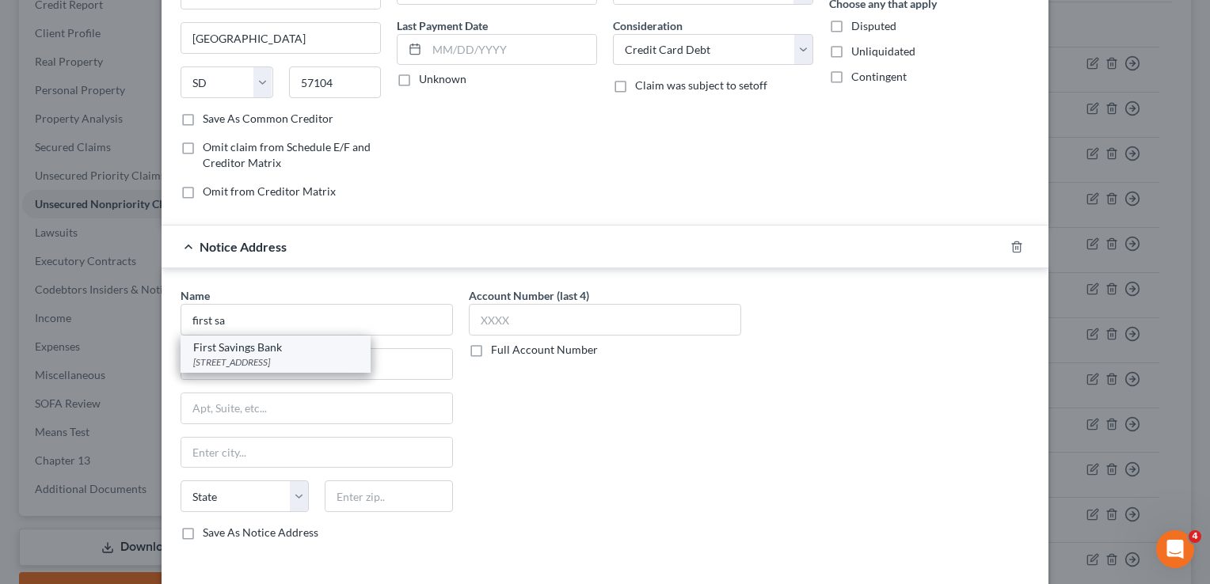
click at [321, 360] on div "702 North Shore Drive Suite 300, Jeffersonville, IN 47130" at bounding box center [275, 361] width 165 height 13
type input "First Savings Bank"
type input "702 North Shore Drive"
type input "Suite 300"
type input "Jeffersonville"
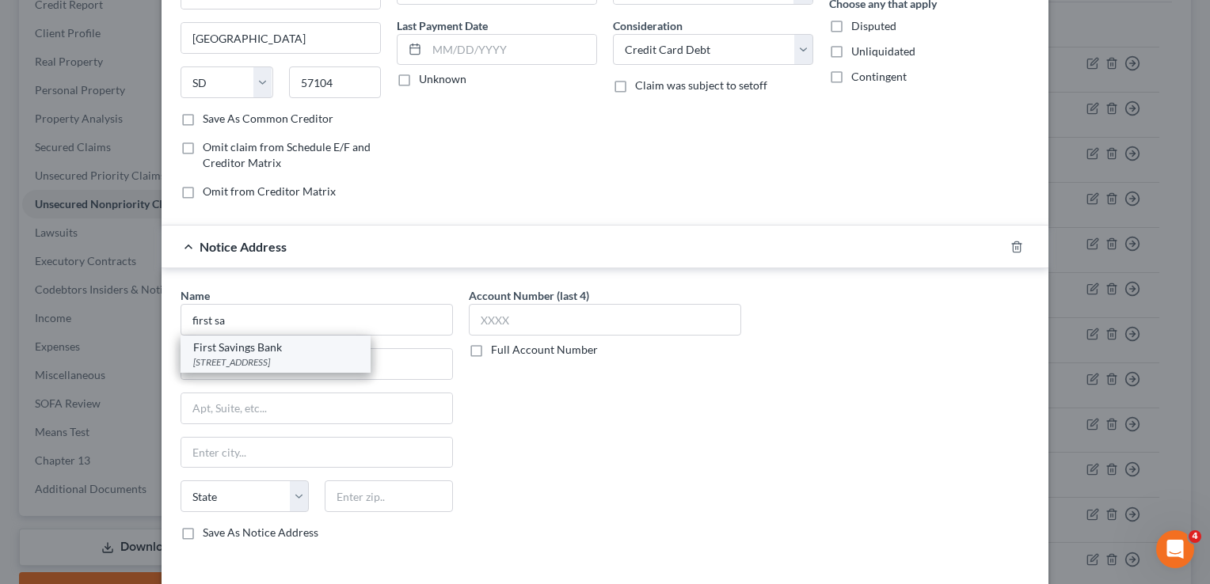
select select "15"
type input "47130"
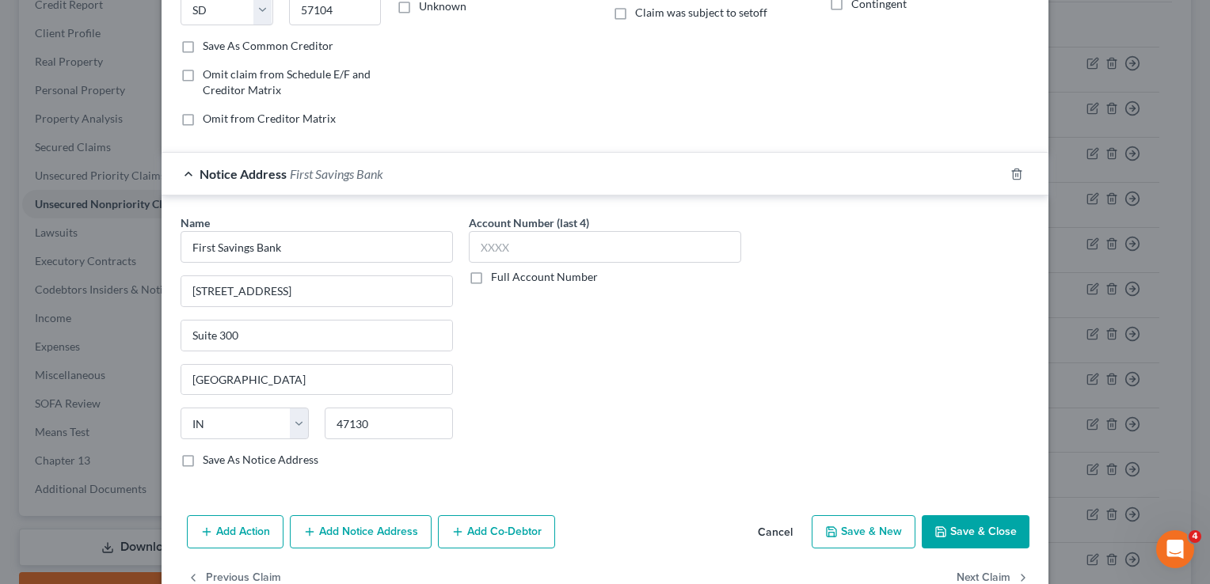
scroll to position [310, 0]
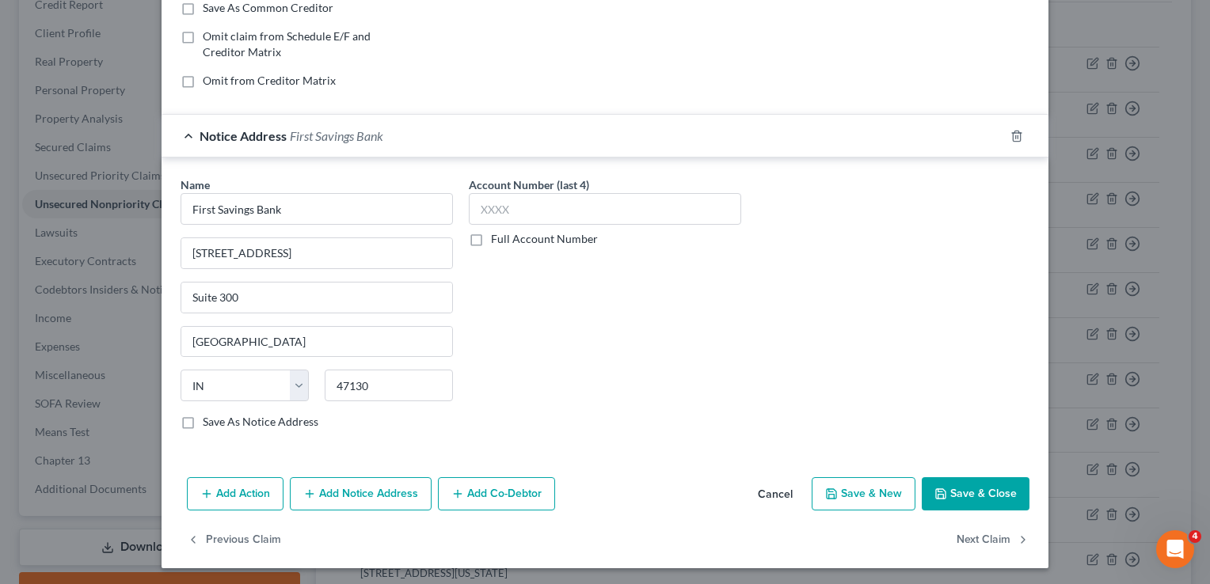
click at [958, 487] on button "Save & Close" at bounding box center [975, 493] width 108 height 33
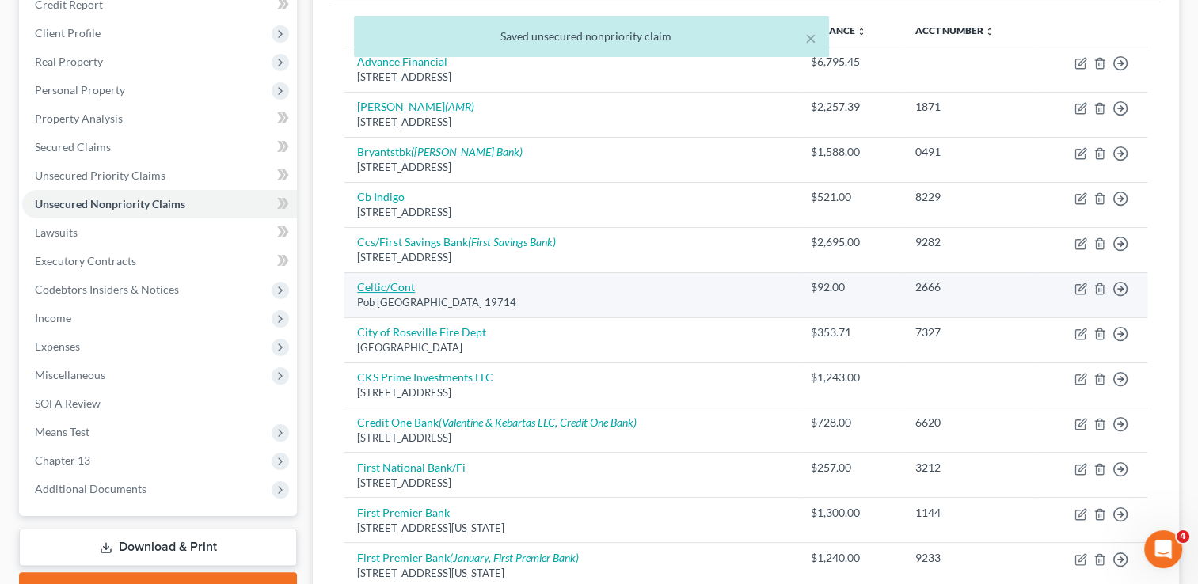
click at [375, 283] on link "Celtic/Cont" at bounding box center [386, 286] width 58 height 13
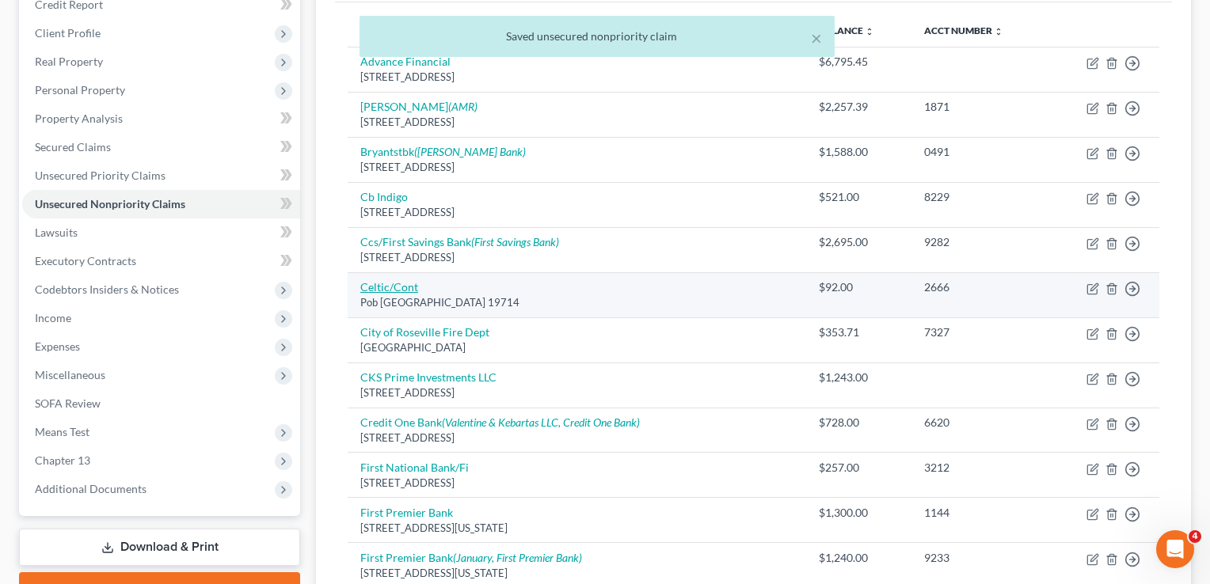
select select "7"
select select "2"
select select "0"
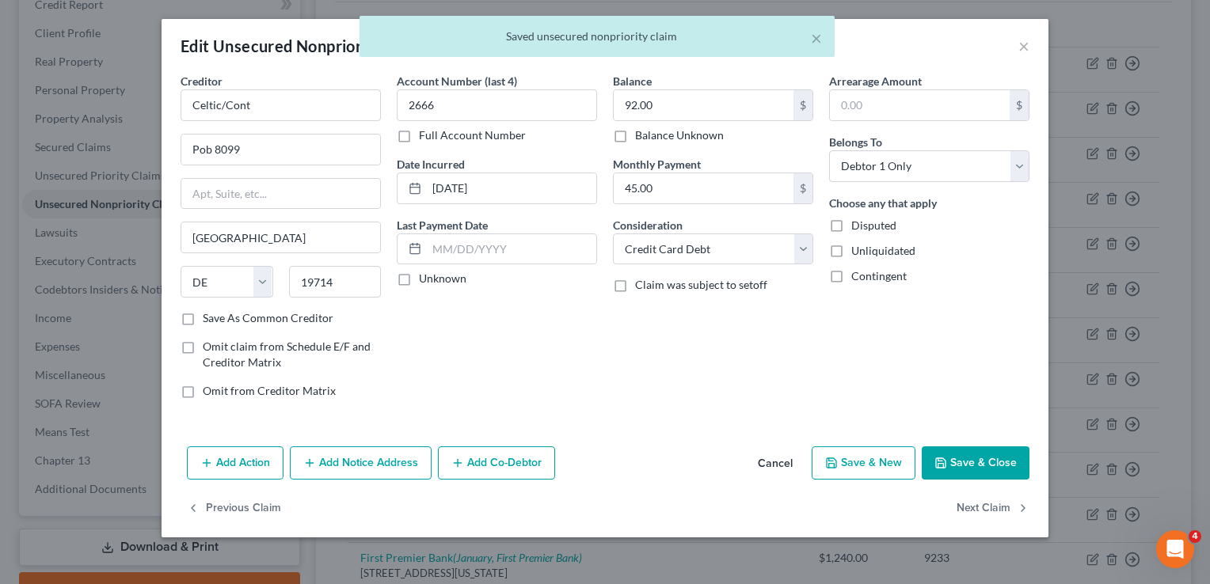
click at [401, 470] on button "Add Notice Address" at bounding box center [361, 462] width 142 height 33
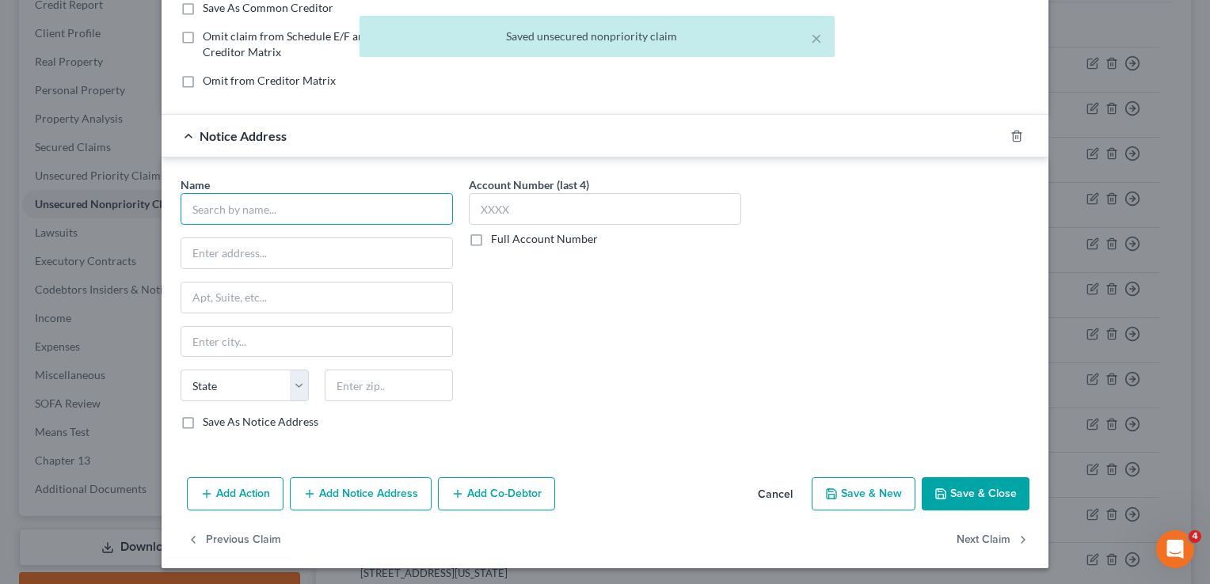
click at [370, 199] on input "text" at bounding box center [316, 209] width 272 height 32
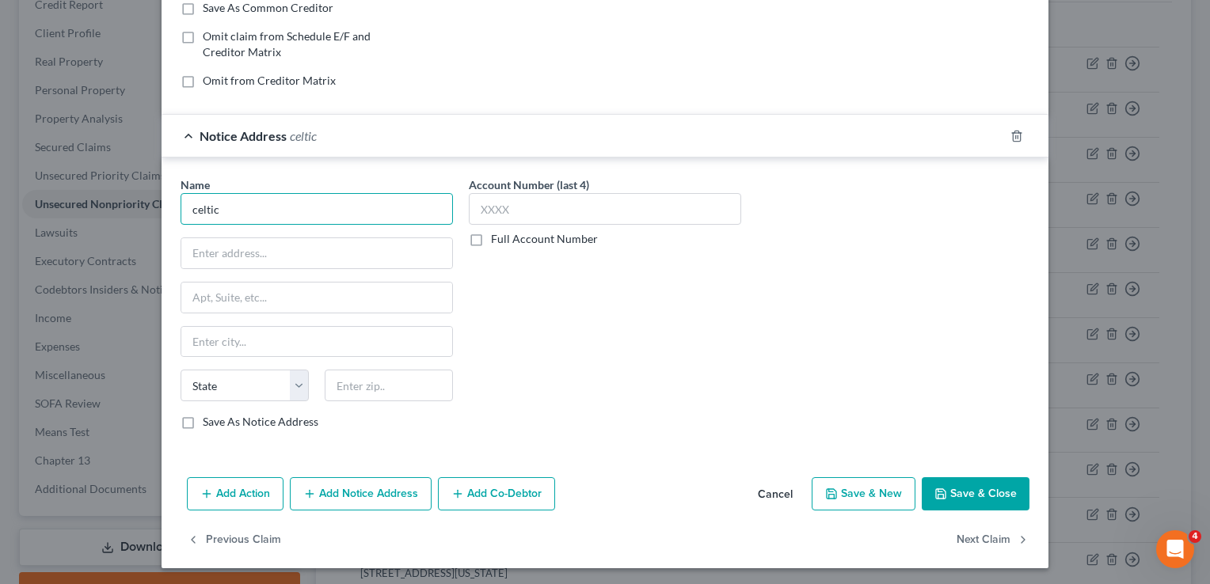
drag, startPoint x: 278, startPoint y: 215, endPoint x: 53, endPoint y: 185, distance: 226.7
click at [53, 185] on div "Edit Unsecured Nonpriority Claim × Creditor * Celtic/Cont Pob 8099 Newark State…" at bounding box center [605, 292] width 1210 height 584
type input "Celtic Bank"
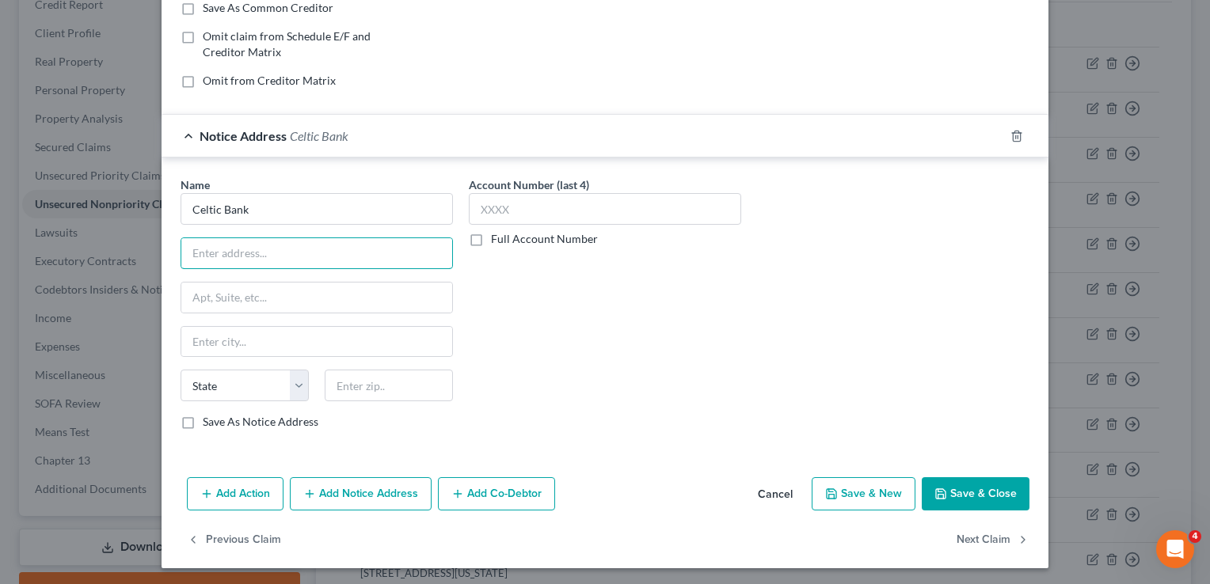
paste input "268 S. State Street, Ste. 300, Salt Lake City, UT 84111"
type input "268 S. State Street, Ste. 300, Salt Lake City, UT 84111"
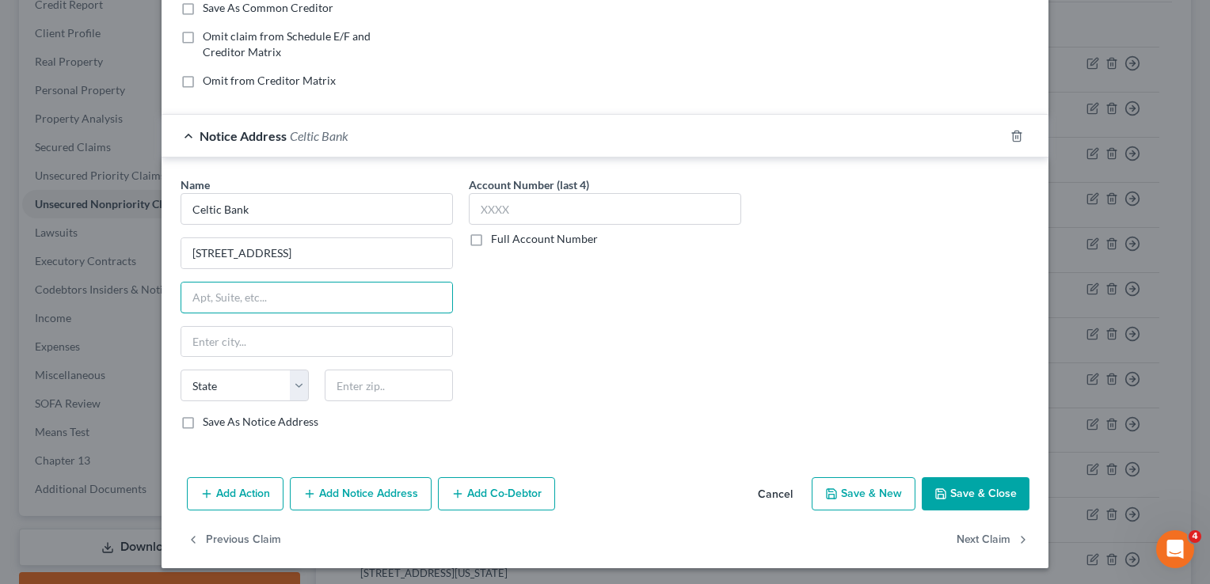
scroll to position [0, 0]
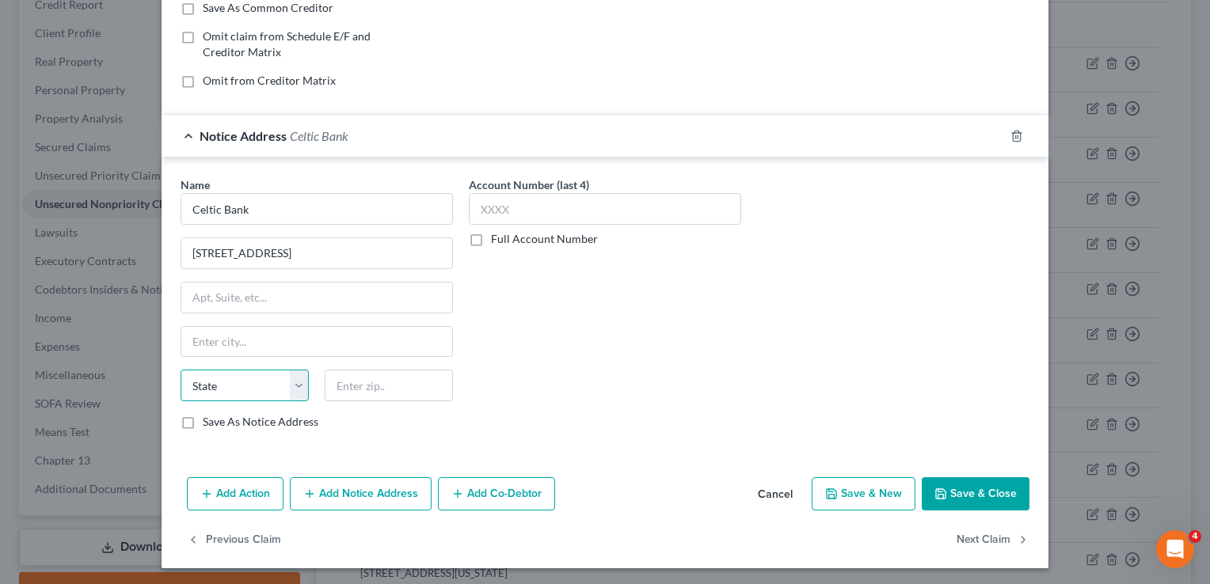
select select "46"
type input "84111"
type input "Salt Lake City"
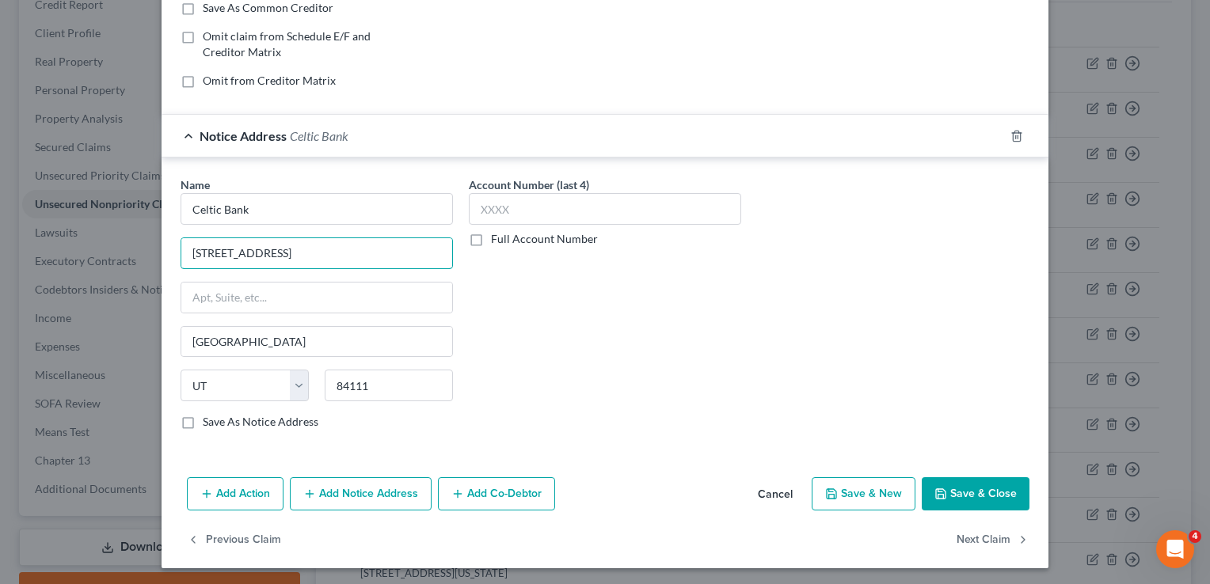
type input "268 S. State Street, Ste. 300"
click at [974, 485] on button "Save & Close" at bounding box center [975, 493] width 108 height 33
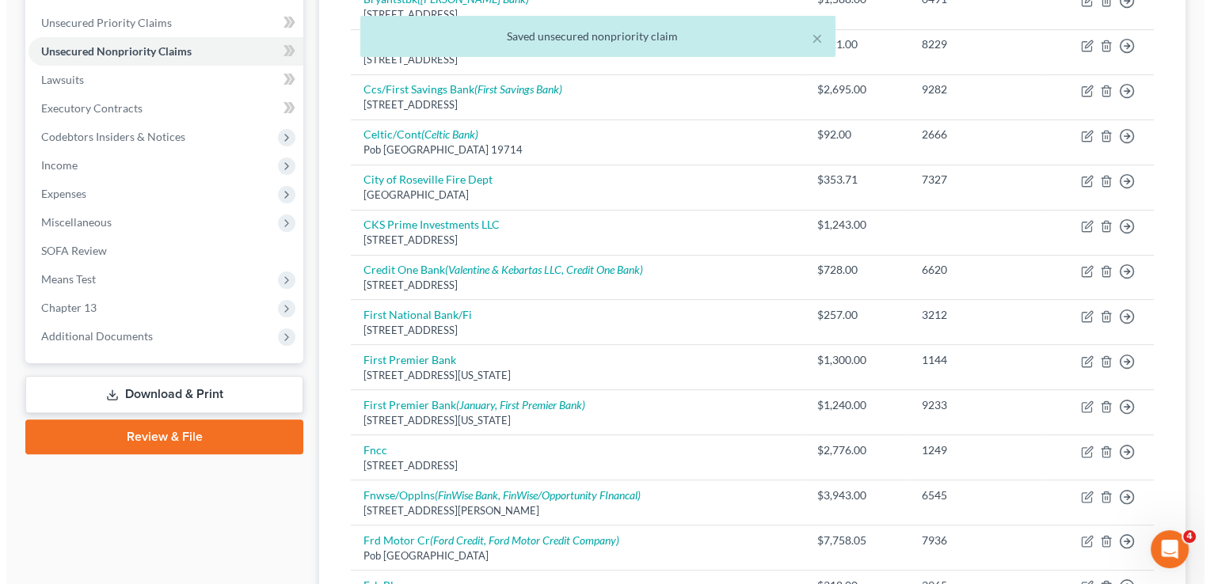
scroll to position [423, 0]
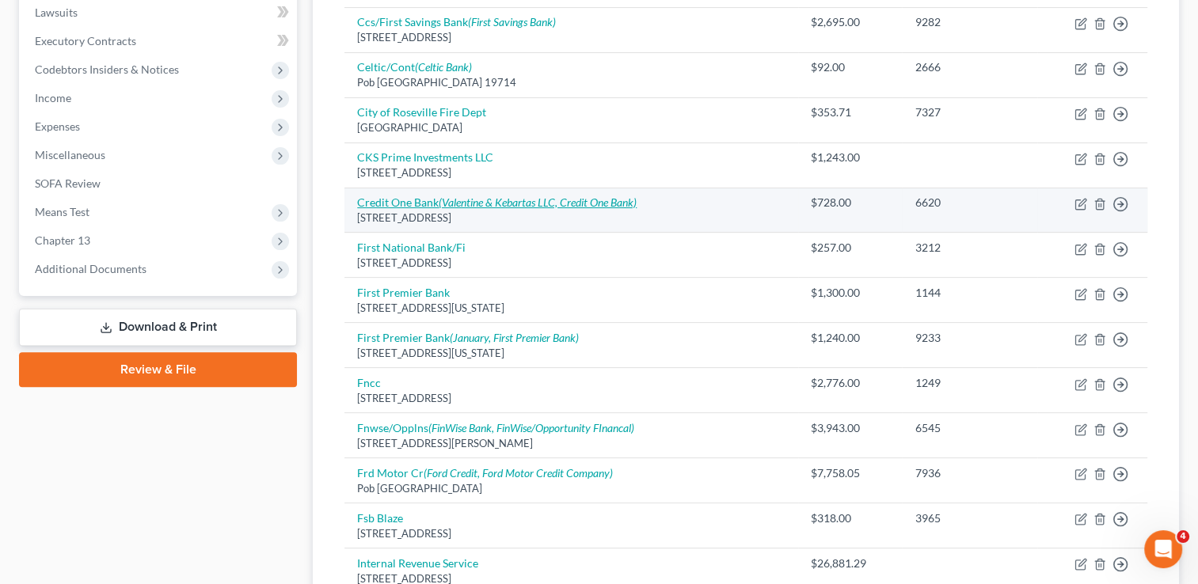
click at [401, 199] on link "Credit One Bank (Valentine & Kebartas LLC, Credit One Bank)" at bounding box center [496, 202] width 279 height 13
select select "31"
select select "1"
select select "0"
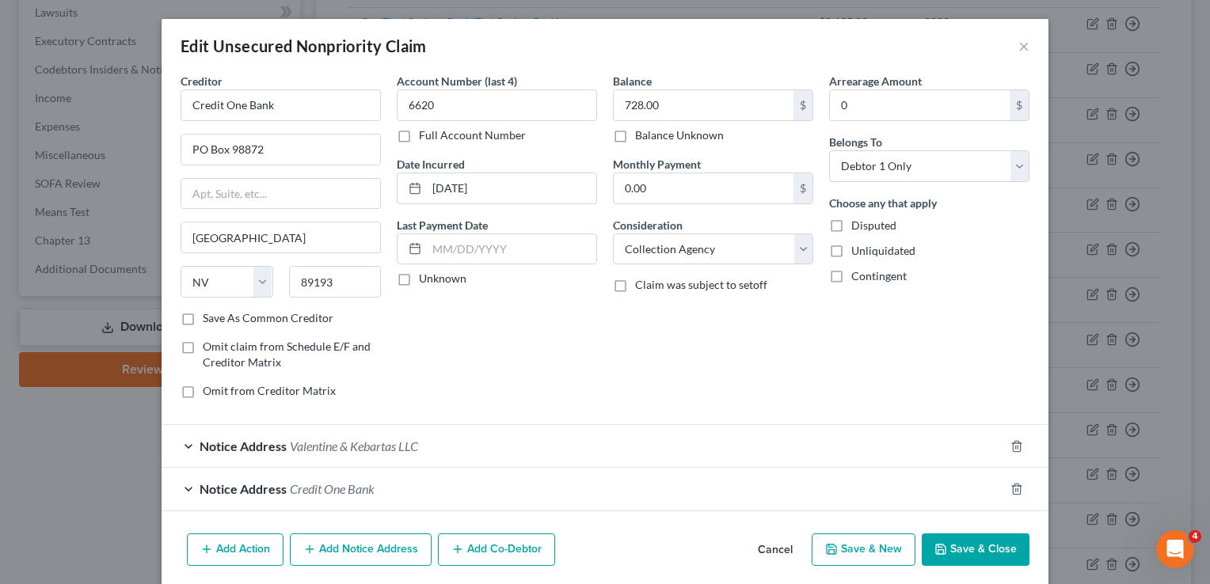
scroll to position [57, 0]
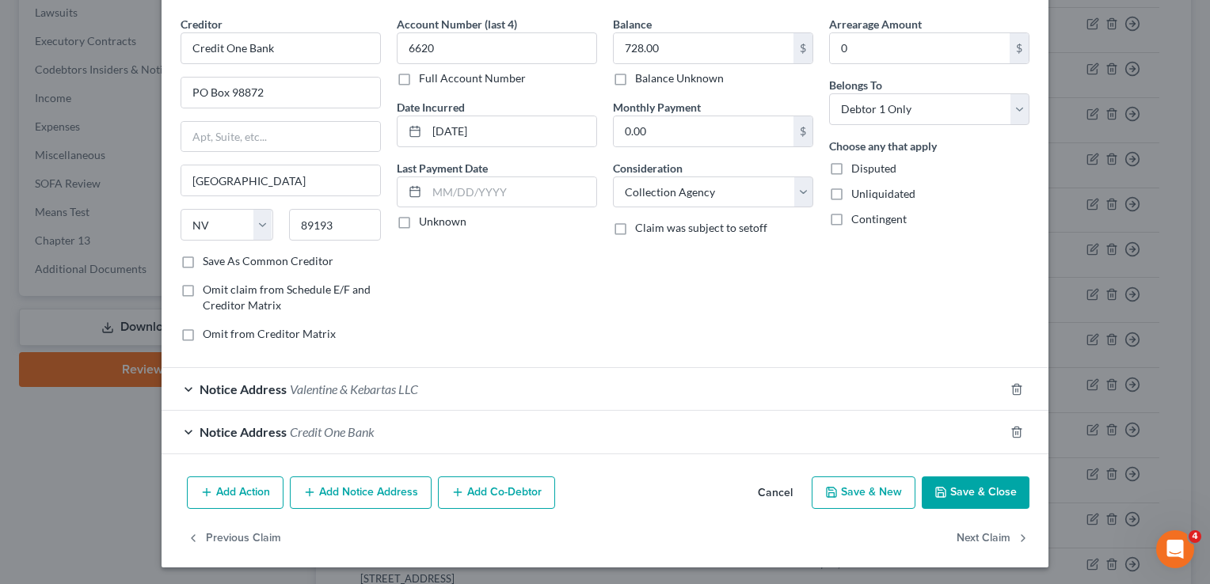
click at [653, 423] on div "Notice Address Credit One Bank" at bounding box center [582, 432] width 842 height 42
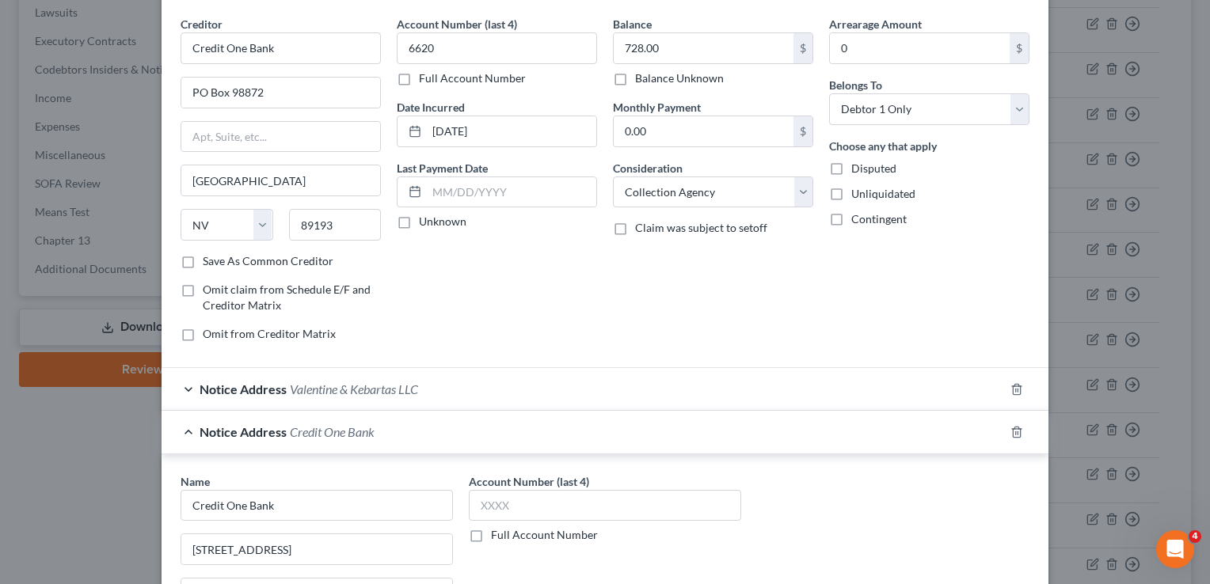
scroll to position [352, 0]
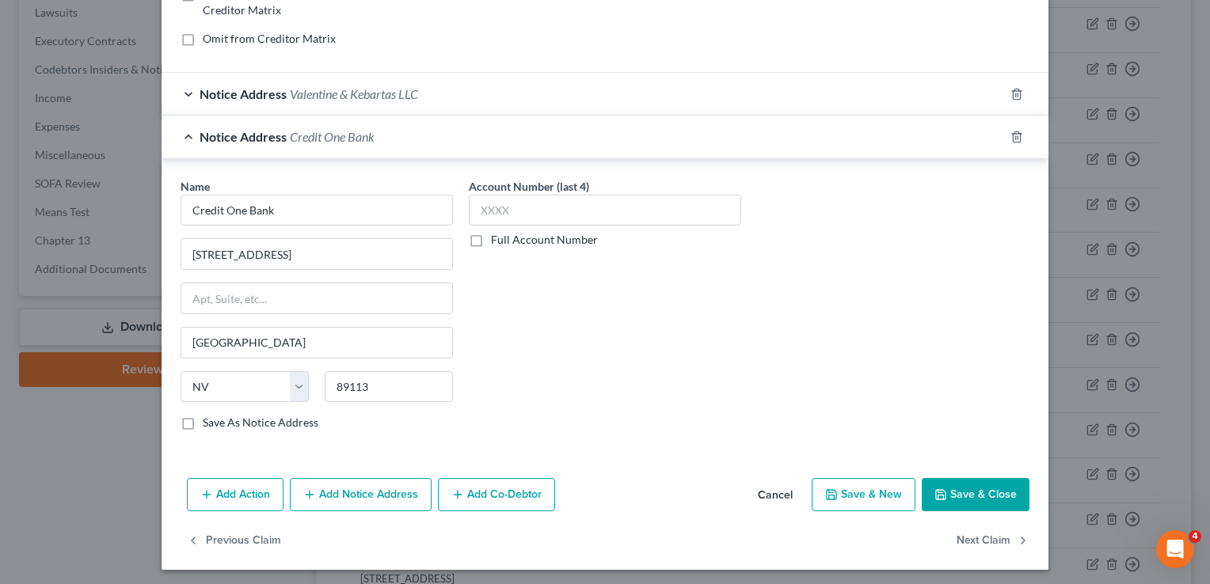
click at [936, 490] on icon "button" at bounding box center [940, 494] width 9 height 9
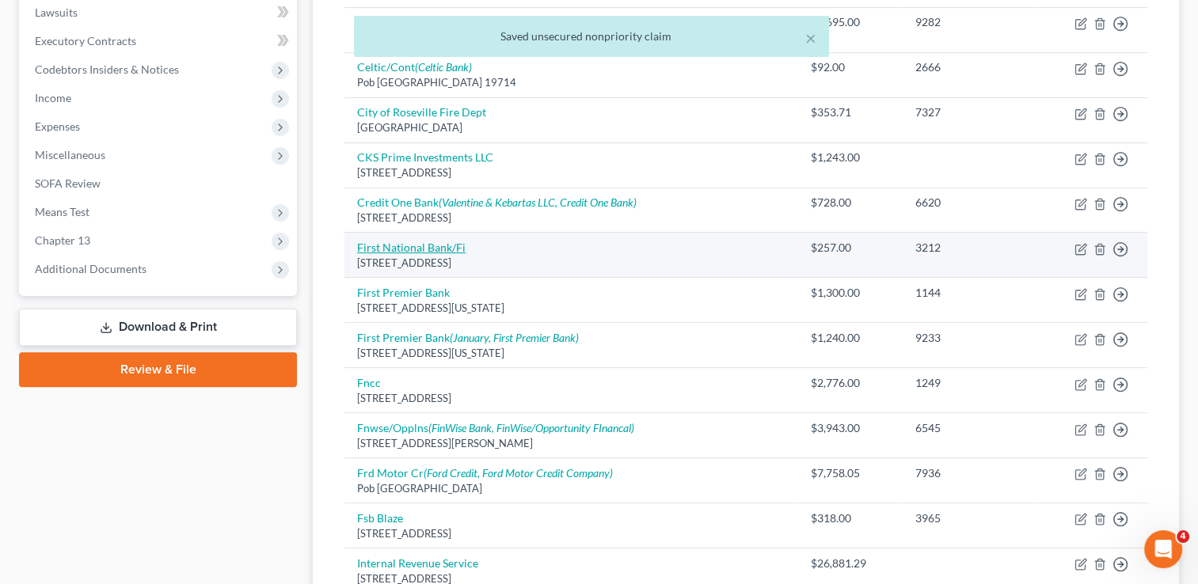
click at [445, 249] on link "First National Bank/Fi" at bounding box center [411, 247] width 108 height 13
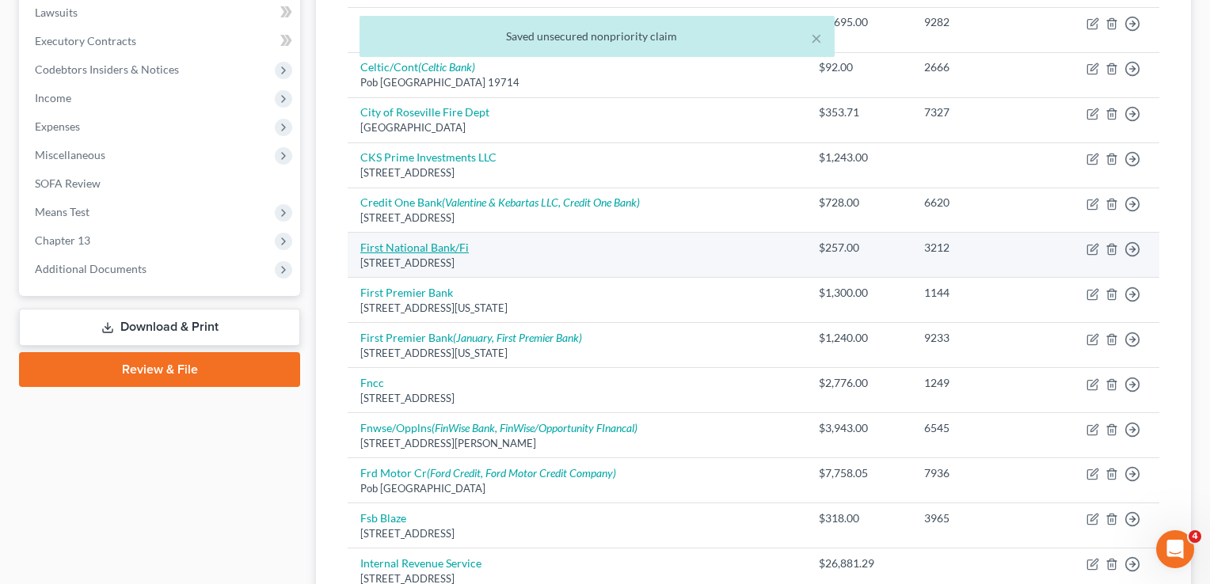
select select "21"
select select "2"
select select "0"
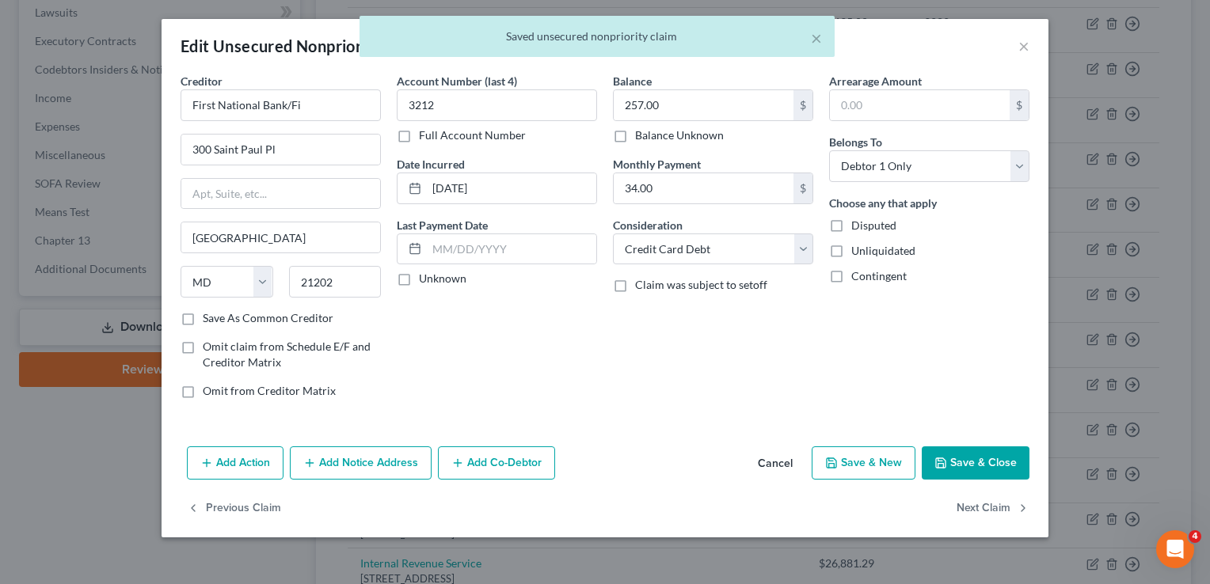
click at [396, 480] on div "Add Action Add Notice Address Add Co-Debtor Cancel Save & New Save & Close" at bounding box center [604, 466] width 887 height 52
click at [361, 446] on button "Add Notice Address" at bounding box center [361, 462] width 142 height 33
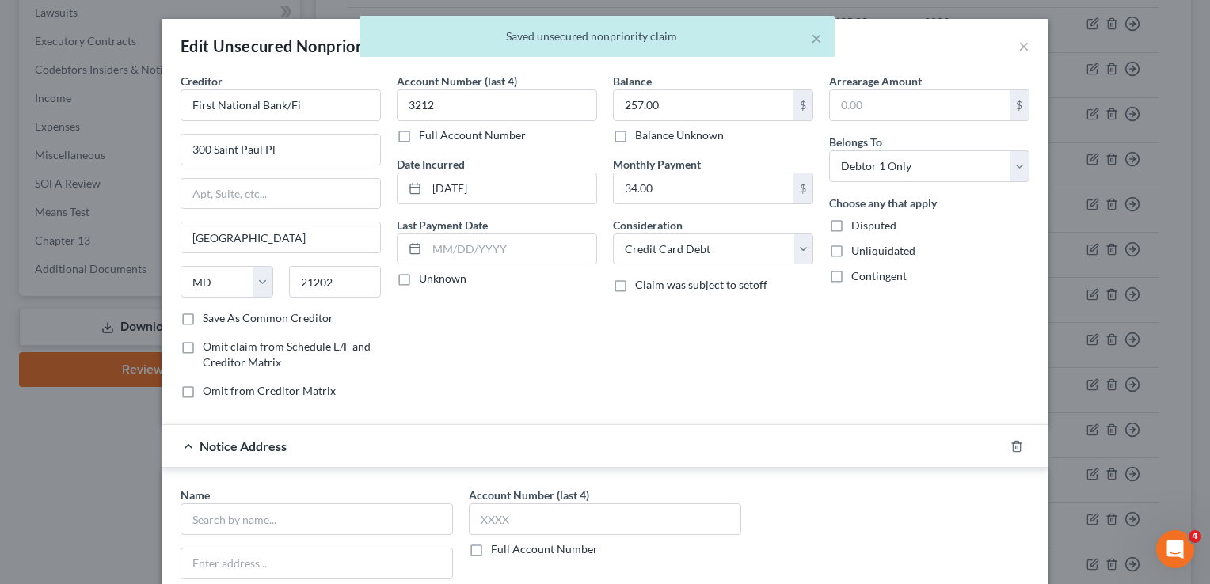
scroll to position [310, 0]
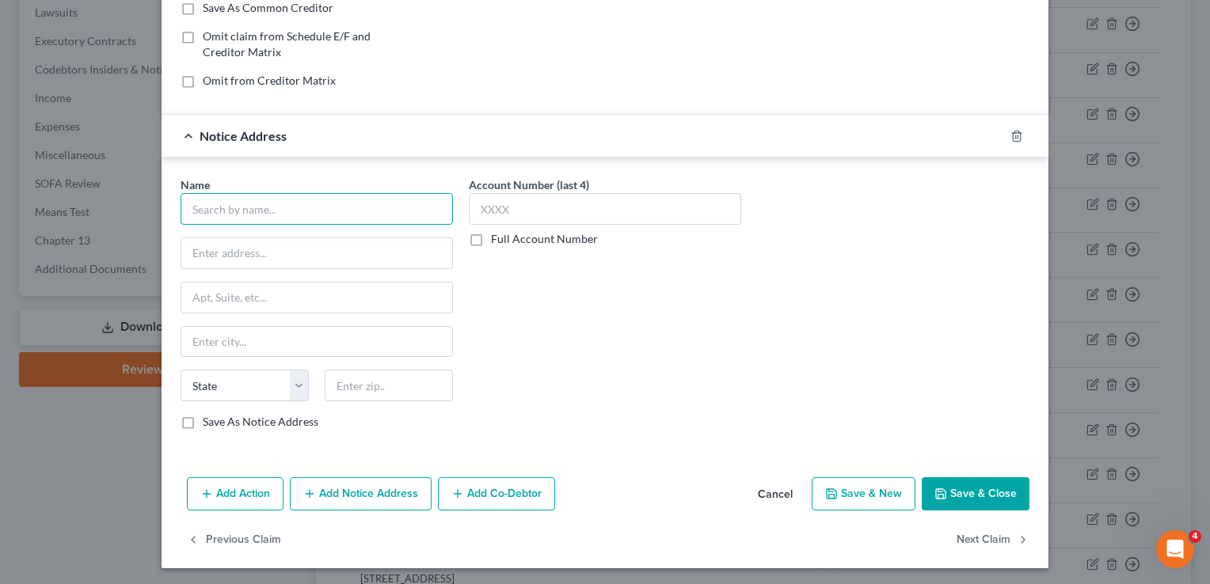
click at [393, 193] on input "text" at bounding box center [316, 209] width 272 height 32
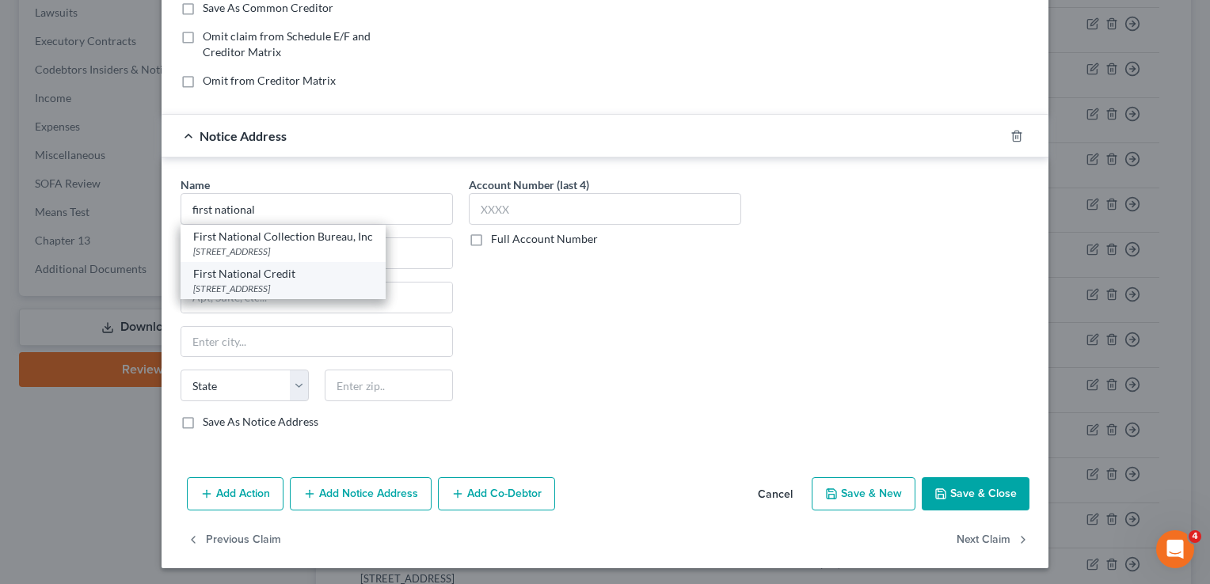
click at [298, 282] on div "1500 S Highland Ave, Sioux Falls, SD 57110" at bounding box center [283, 288] width 180 height 13
type input "First National Credit"
type input "1500 S Highland Ave"
type input "Sioux Falls"
select select "43"
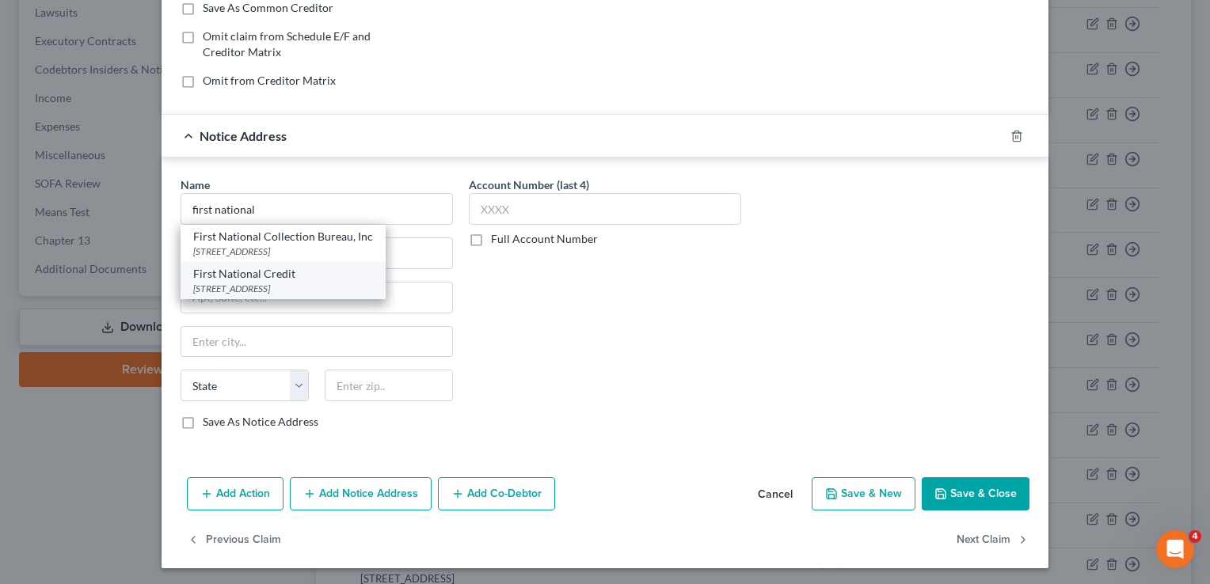
type input "57110"
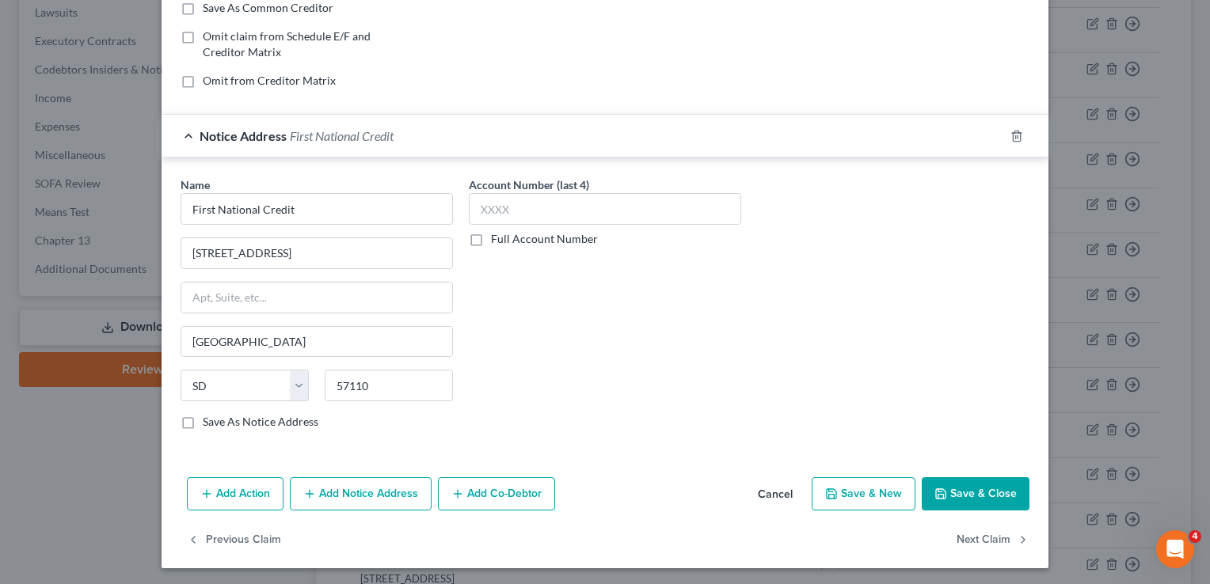
click at [356, 499] on button "Add Notice Address" at bounding box center [361, 493] width 142 height 33
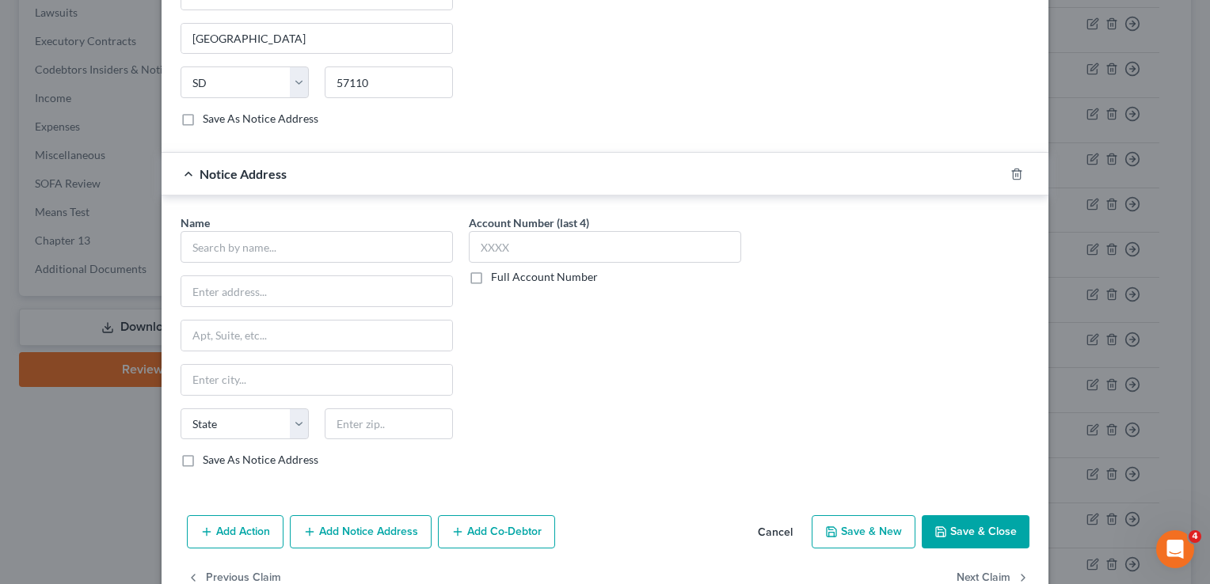
scroll to position [649, 0]
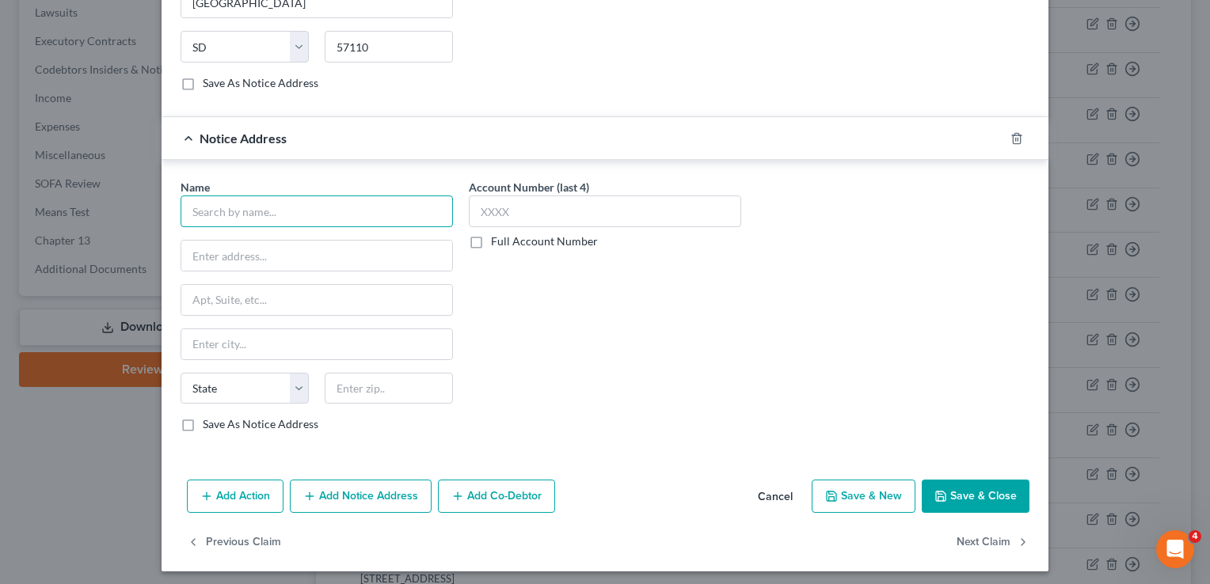
click at [283, 199] on input "text" at bounding box center [316, 212] width 272 height 32
type input "First National Bank"
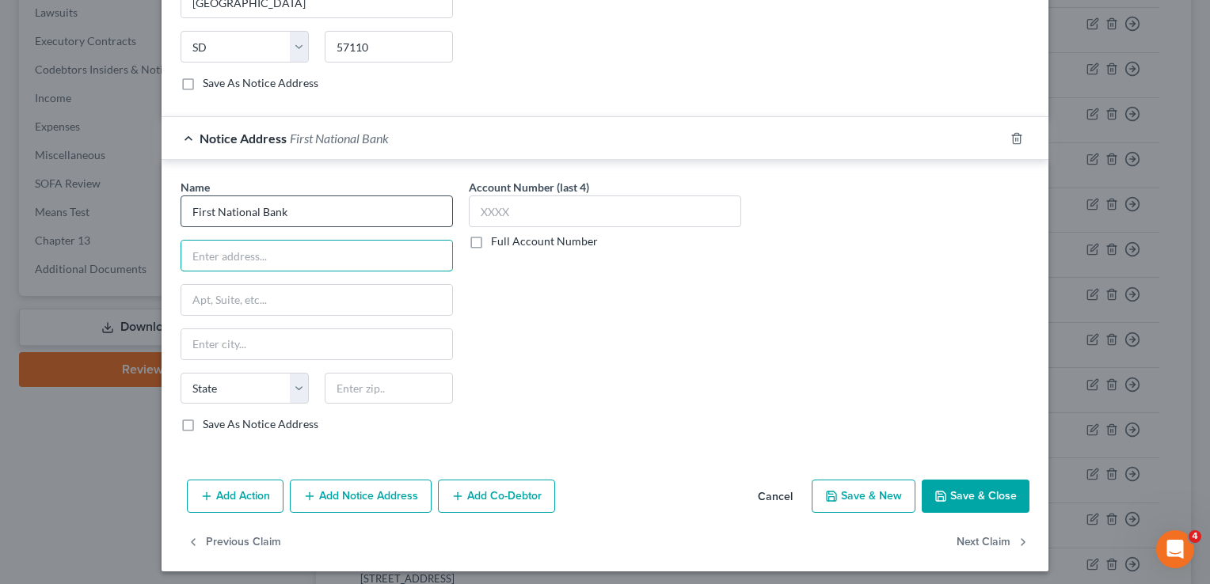
paste input "First National Bank of Pennsylvania Attn: Legal Dept. 3015 Glimcher Blvd. Hermi…"
type input "First National Bank of Pennsylvania Attn: Legal Dept. 3015 Glimcher Blvd. Hermi…"
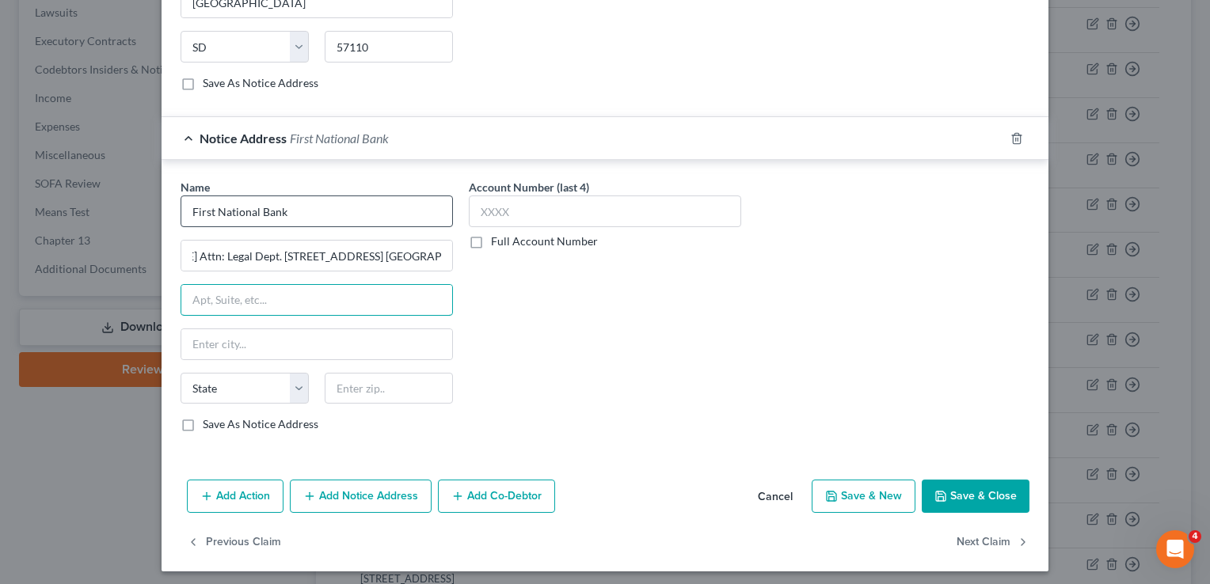
scroll to position [0, 0]
select select "39"
paste input "16148"
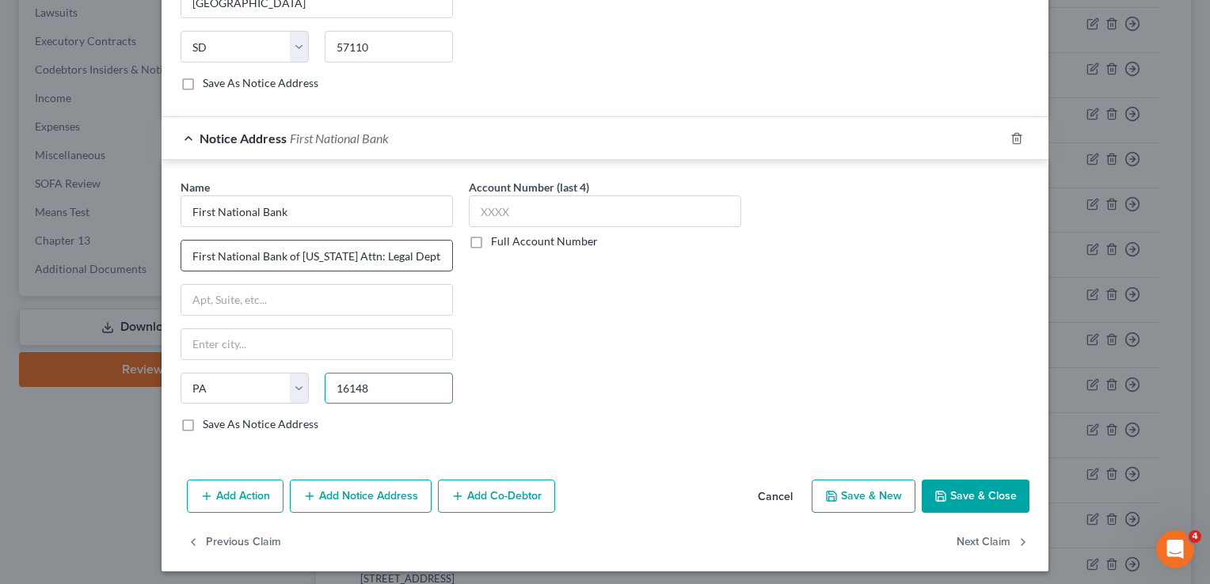
type input "16148"
click at [361, 249] on input "First National Bank of Pennsylvania Attn: Legal Dept. 3015 Glimcher Blvd. Hermi…" at bounding box center [316, 256] width 271 height 30
type input "Hermitage"
type input "First National Bank of Pennsylvania Attn: Legal Dept."
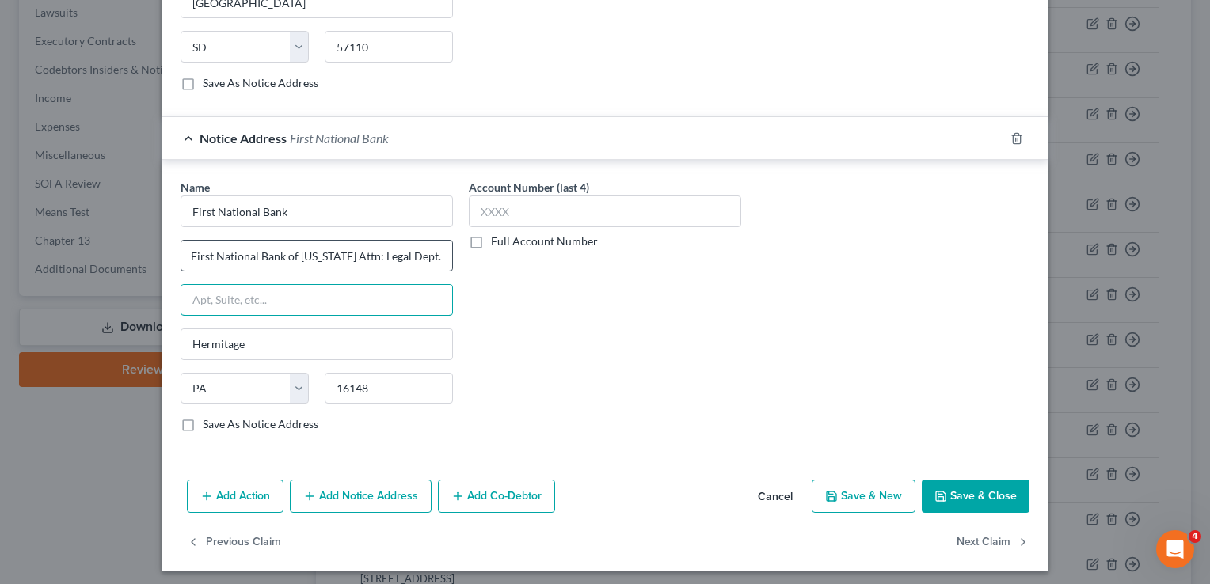
scroll to position [0, 0]
paste input "3015 Glimcher Blvd."
type input "3015 Glimcher Blvd."
click at [969, 489] on button "Save & Close" at bounding box center [975, 496] width 108 height 33
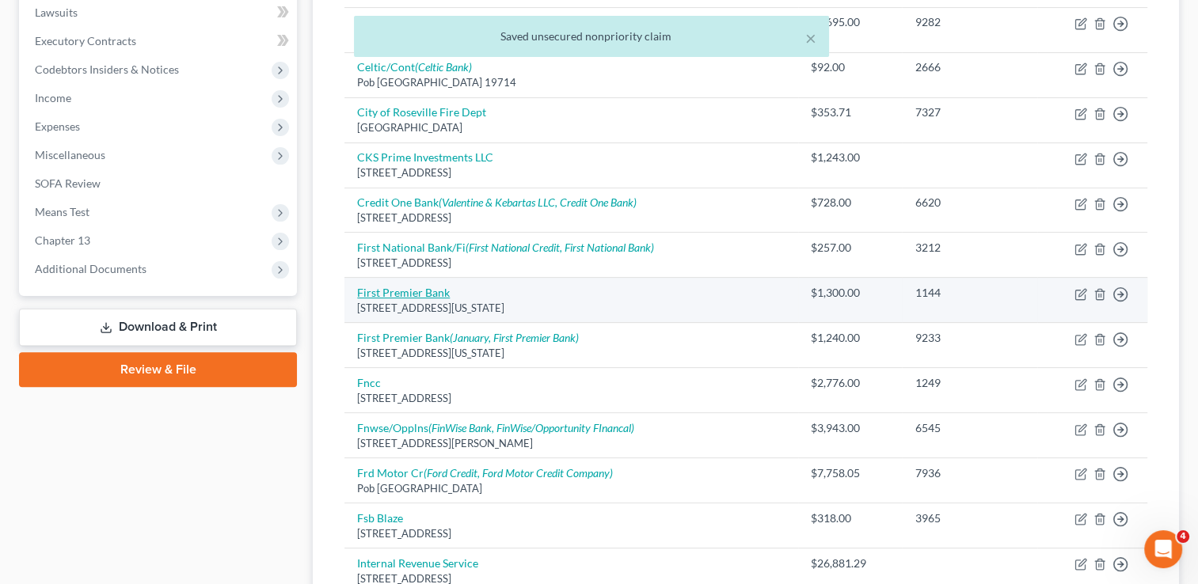
click at [397, 290] on link "First Premier Bank" at bounding box center [403, 292] width 93 height 13
select select "43"
select select "2"
select select "0"
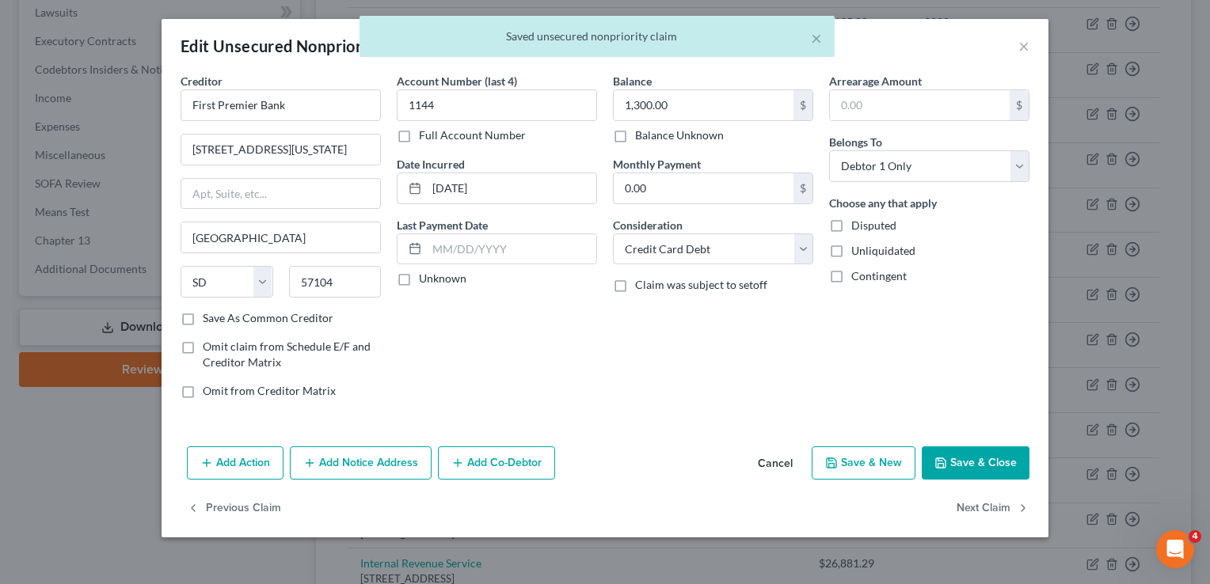
click at [366, 462] on button "Add Notice Address" at bounding box center [361, 462] width 142 height 33
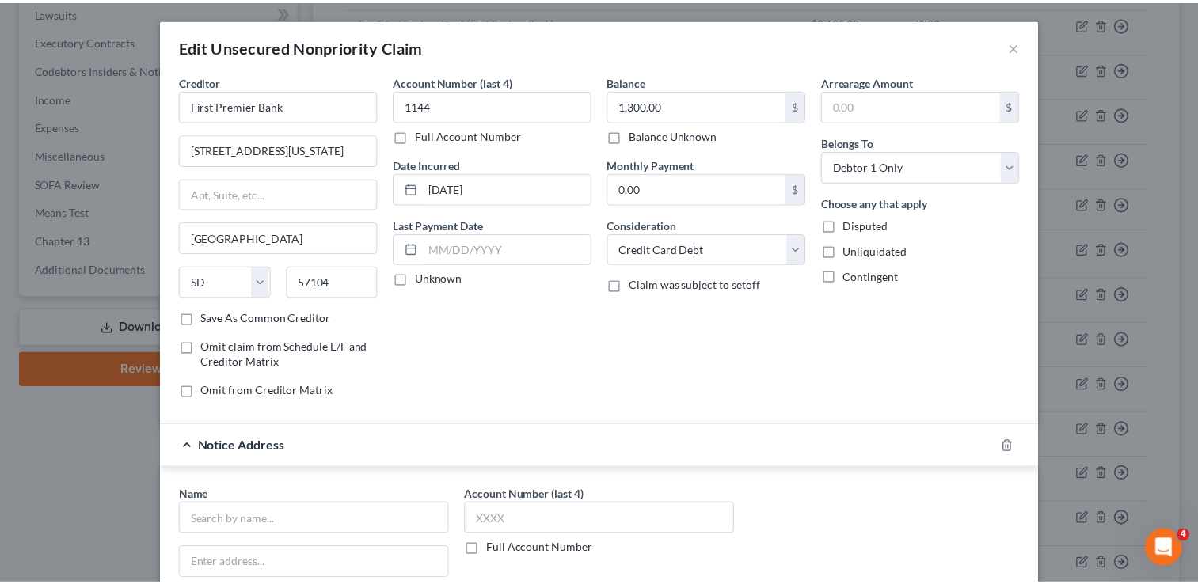
scroll to position [286, 0]
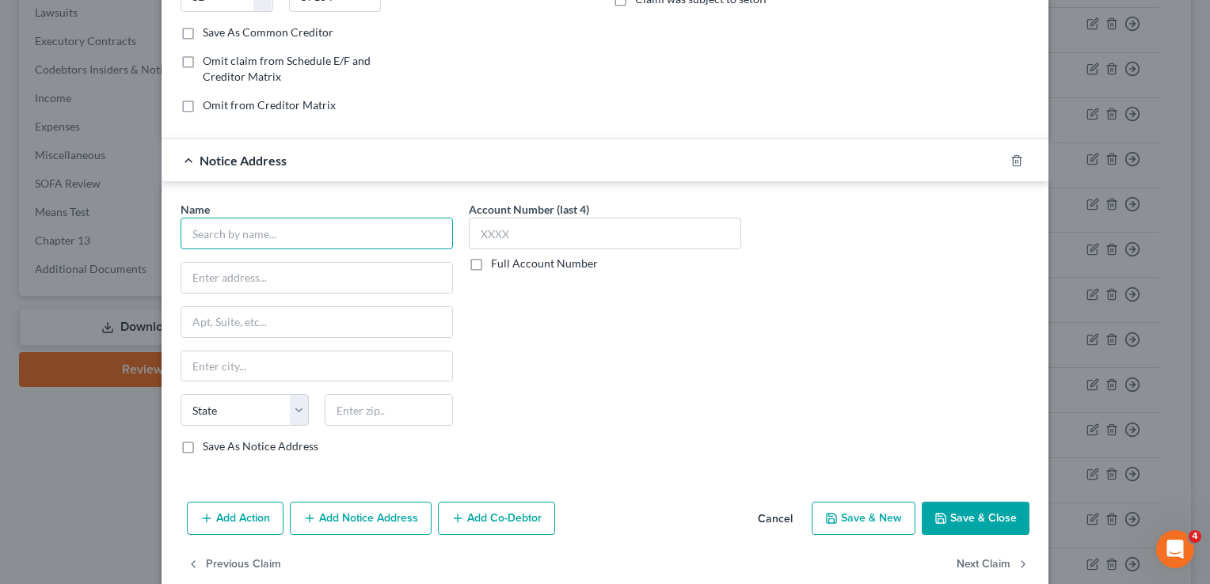
click at [355, 234] on input "text" at bounding box center [316, 234] width 272 height 32
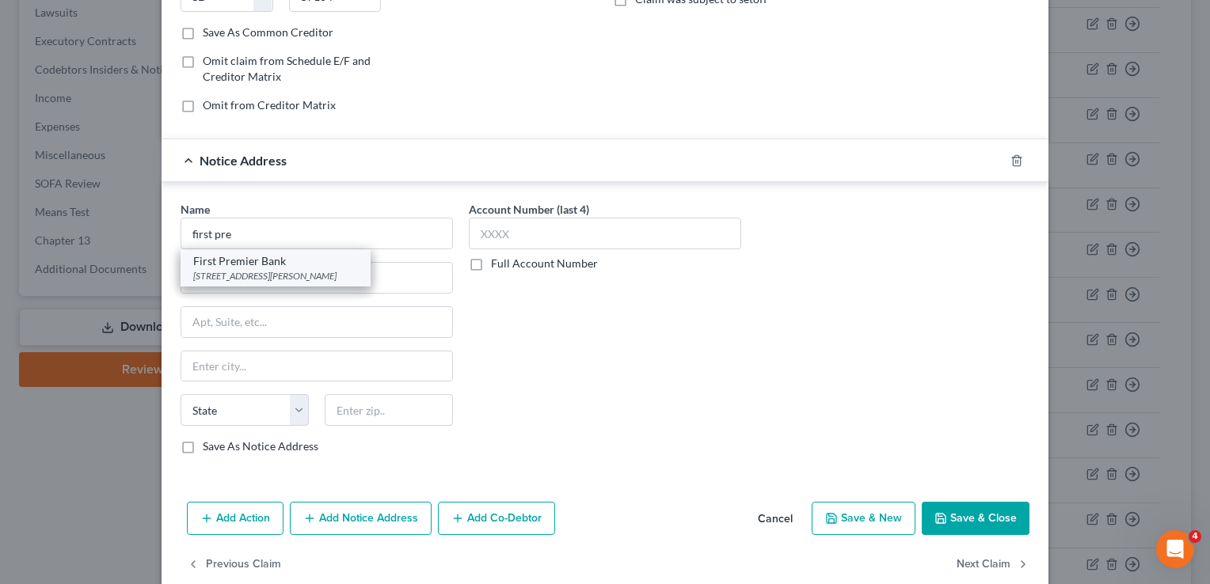
click at [286, 264] on div "First Premier Bank" at bounding box center [275, 261] width 165 height 16
type input "First Premier Bank"
type input "3820 N Louise Ave"
type input "Sioux Falls"
select select "43"
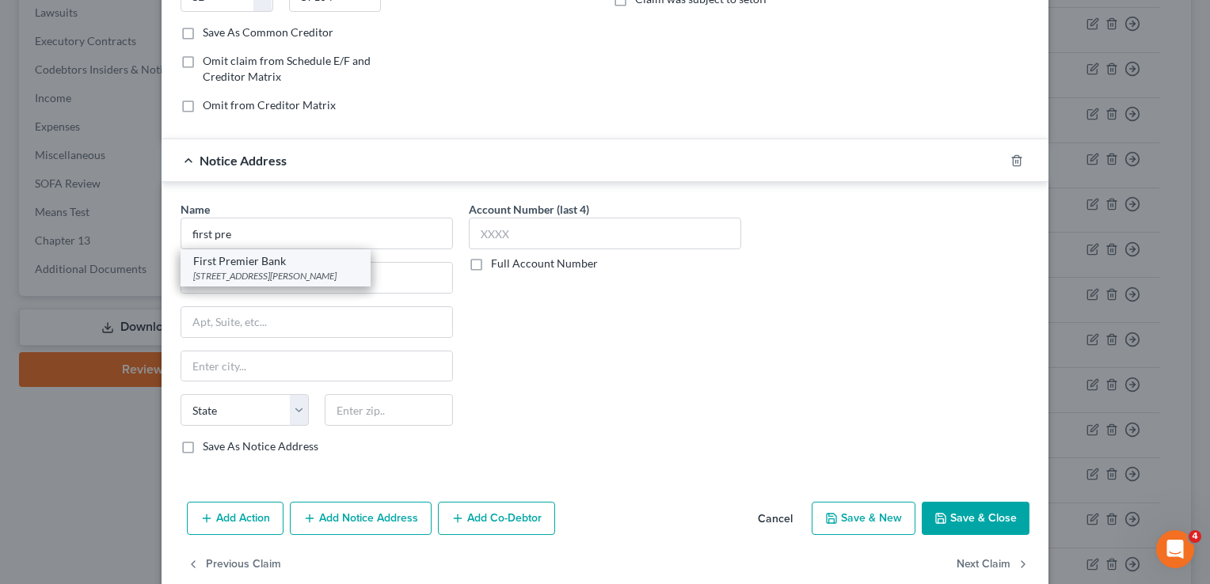
type input "57107"
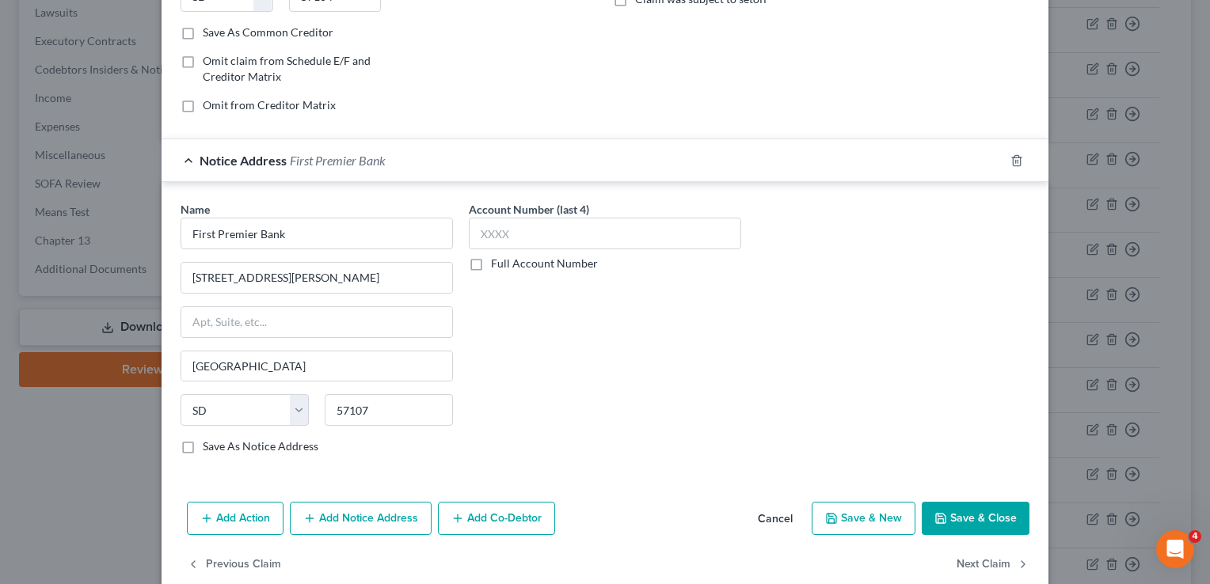
click at [964, 538] on div "Add Action Add Notice Address Add Co-Debtor Cancel Save & New Save & Close" at bounding box center [604, 522] width 887 height 52
click at [953, 527] on button "Save & Close" at bounding box center [975, 518] width 108 height 33
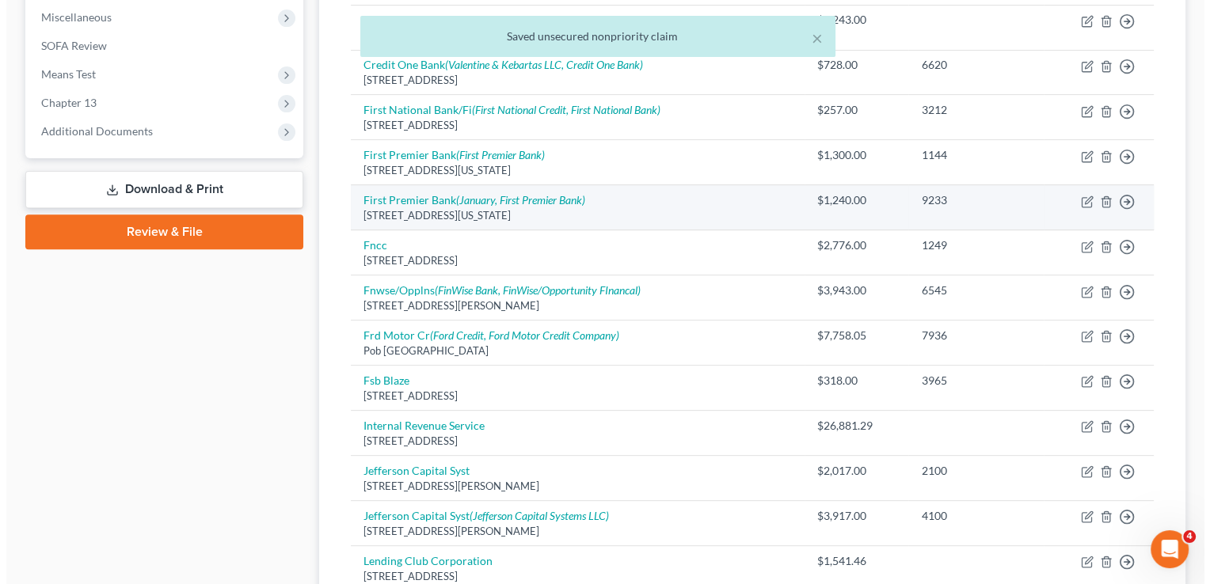
scroll to position [613, 0]
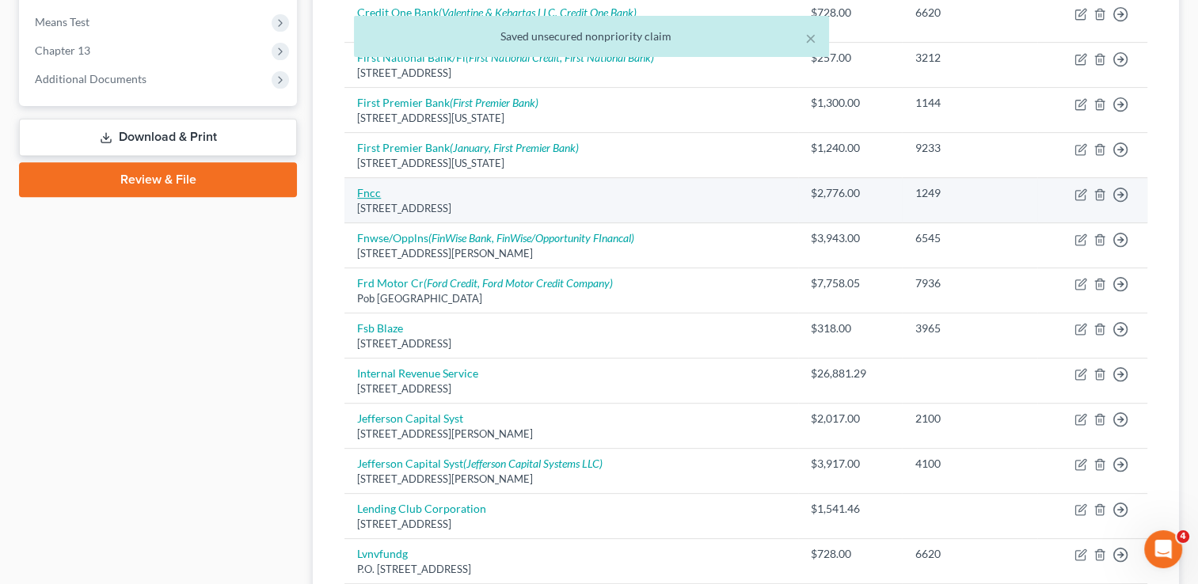
click at [364, 188] on link "Fncc" at bounding box center [369, 192] width 24 height 13
select select "43"
select select "2"
select select "0"
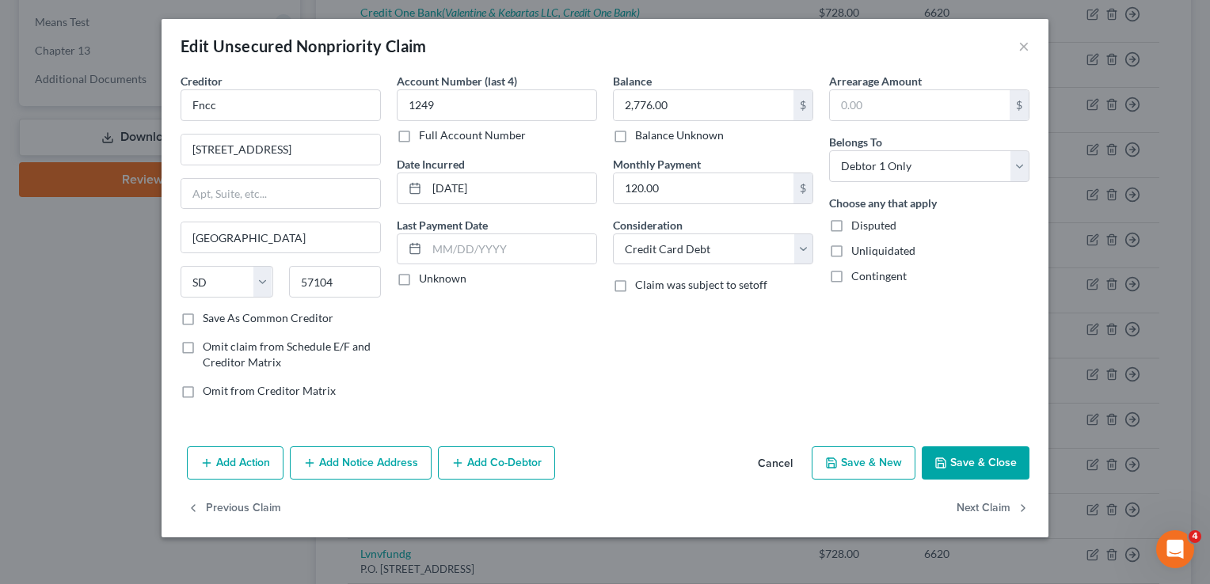
click at [325, 465] on button "Add Notice Address" at bounding box center [361, 462] width 142 height 33
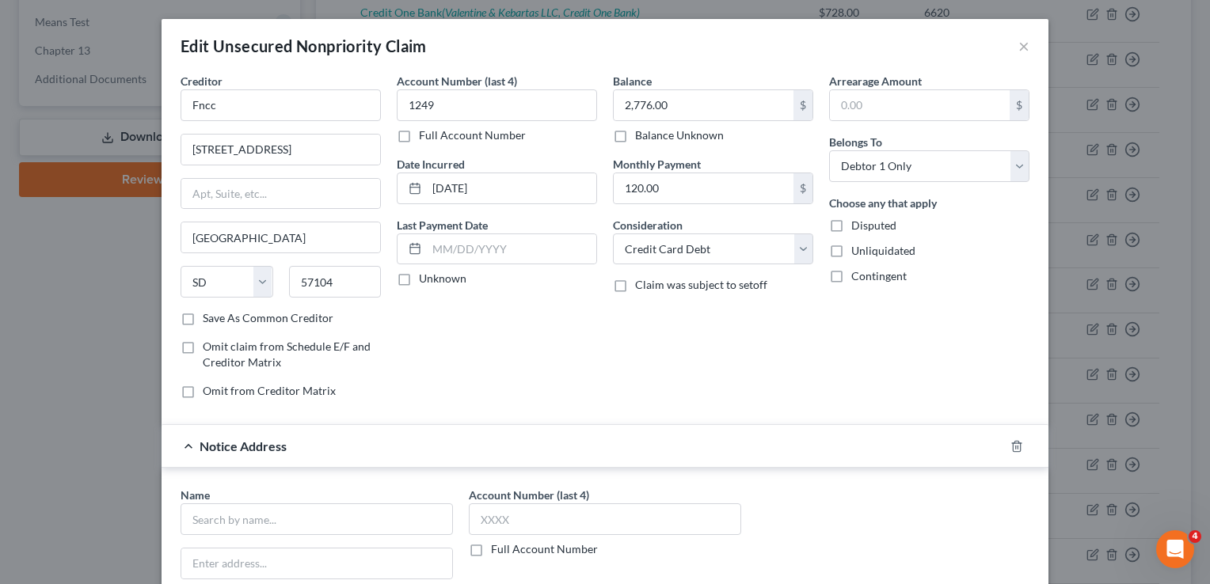
scroll to position [300, 0]
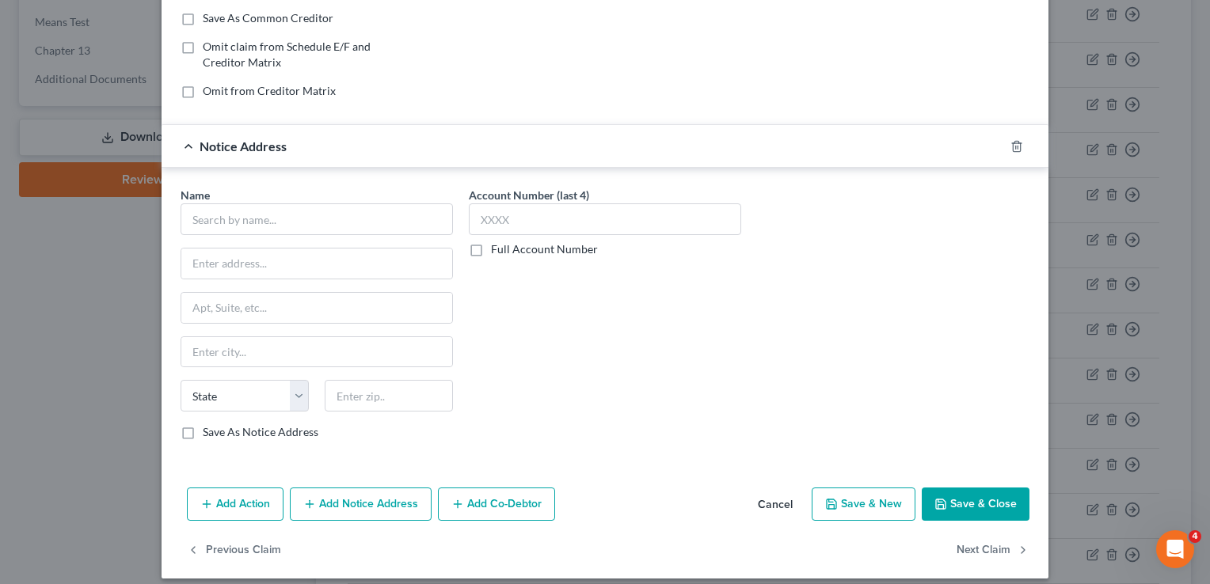
click at [356, 233] on div "Name * State AL AK AR AZ CA CO CT DE DC FL GA GU HI ID IL IN IA KS KY LA ME MD …" at bounding box center [316, 313] width 272 height 253
click at [332, 211] on input "text" at bounding box center [316, 219] width 272 height 32
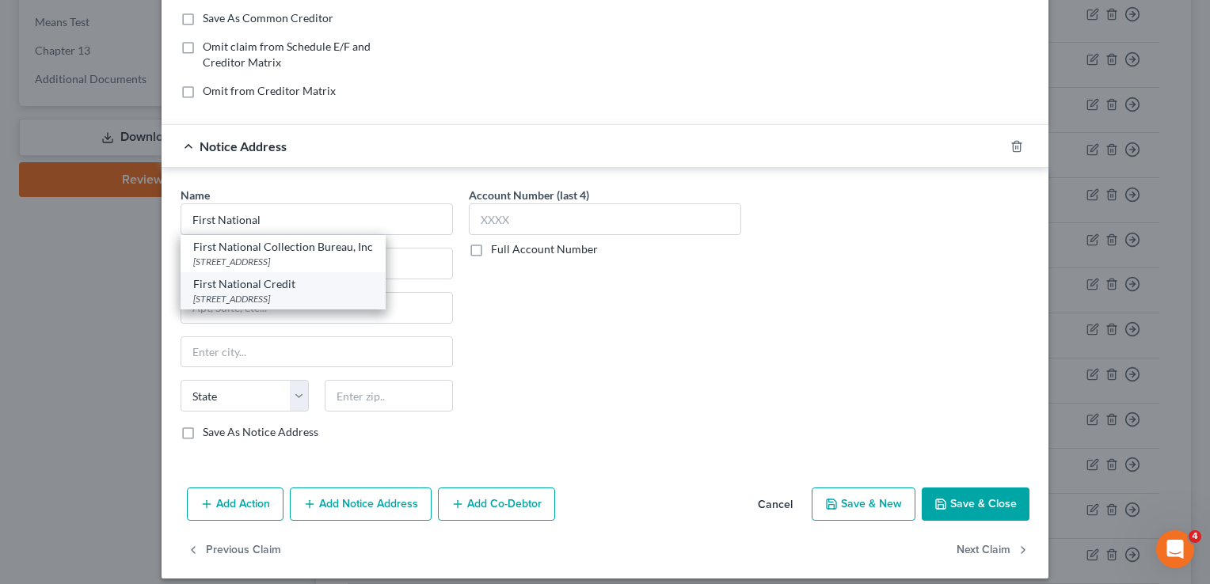
click at [298, 287] on div "First National Credit" at bounding box center [283, 284] width 180 height 16
type input "First National Credit"
type input "1500 S Highland Ave"
type input "Sioux Falls"
select select "43"
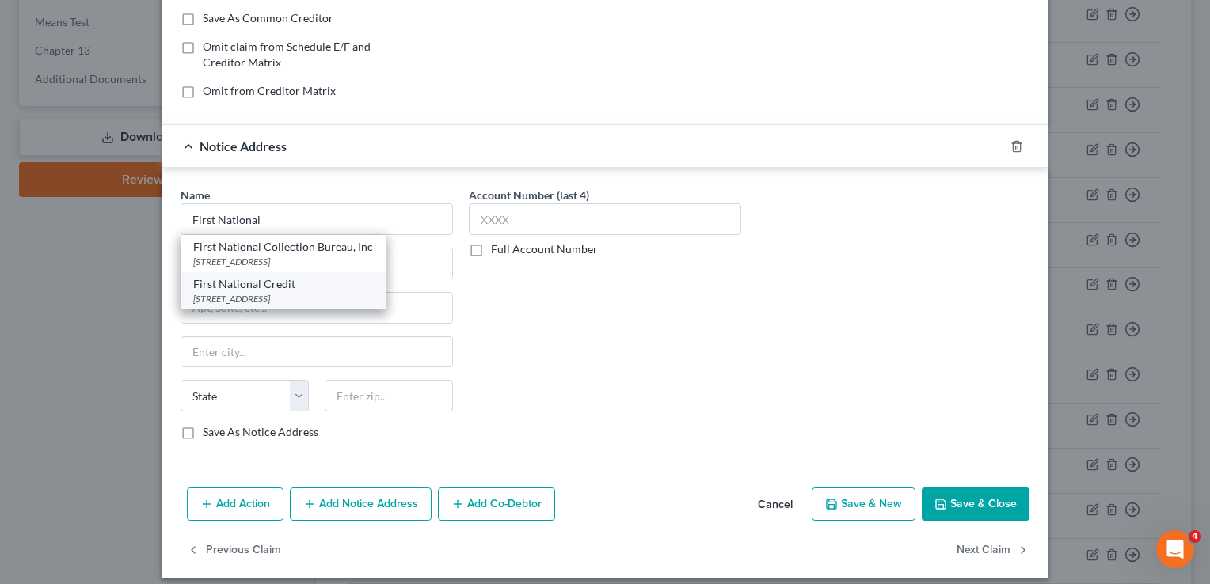
type input "57110"
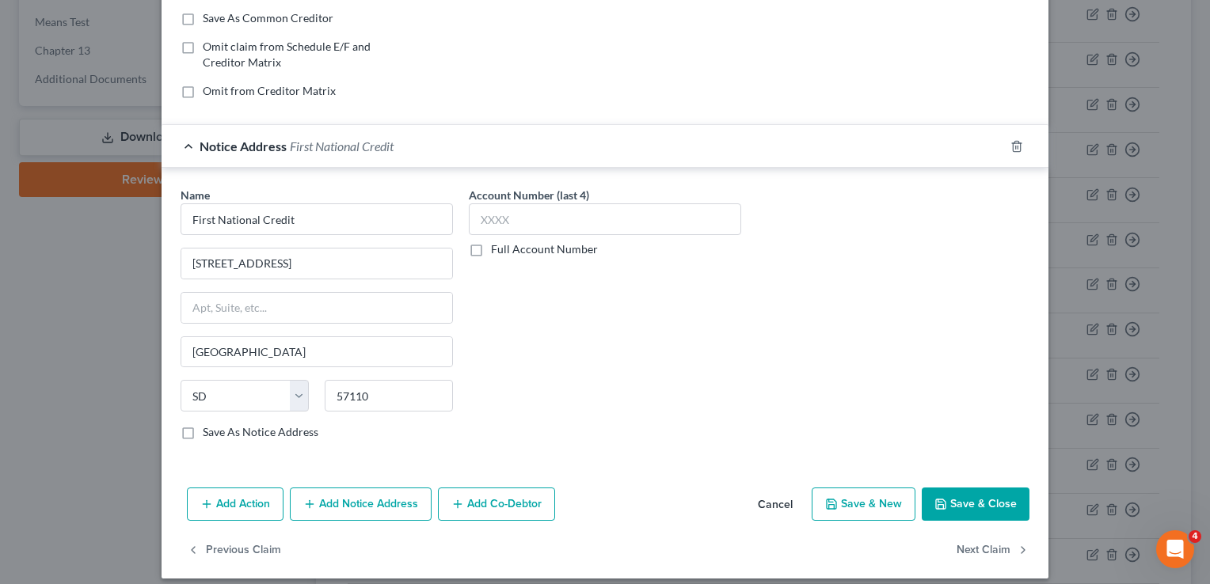
click at [370, 508] on button "Add Notice Address" at bounding box center [361, 504] width 142 height 33
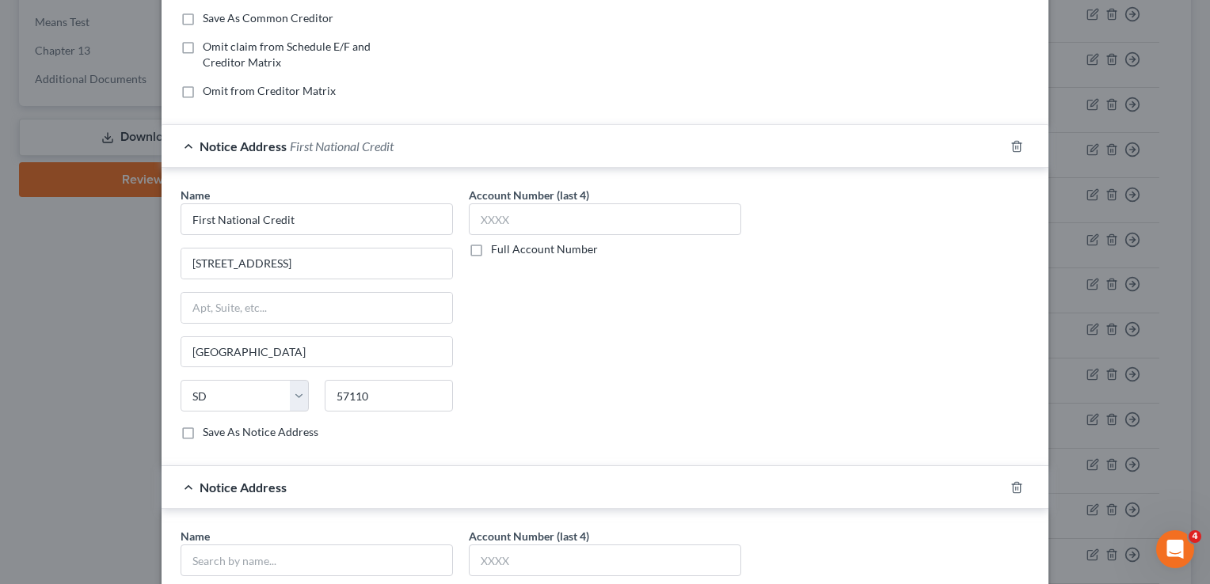
scroll to position [649, 0]
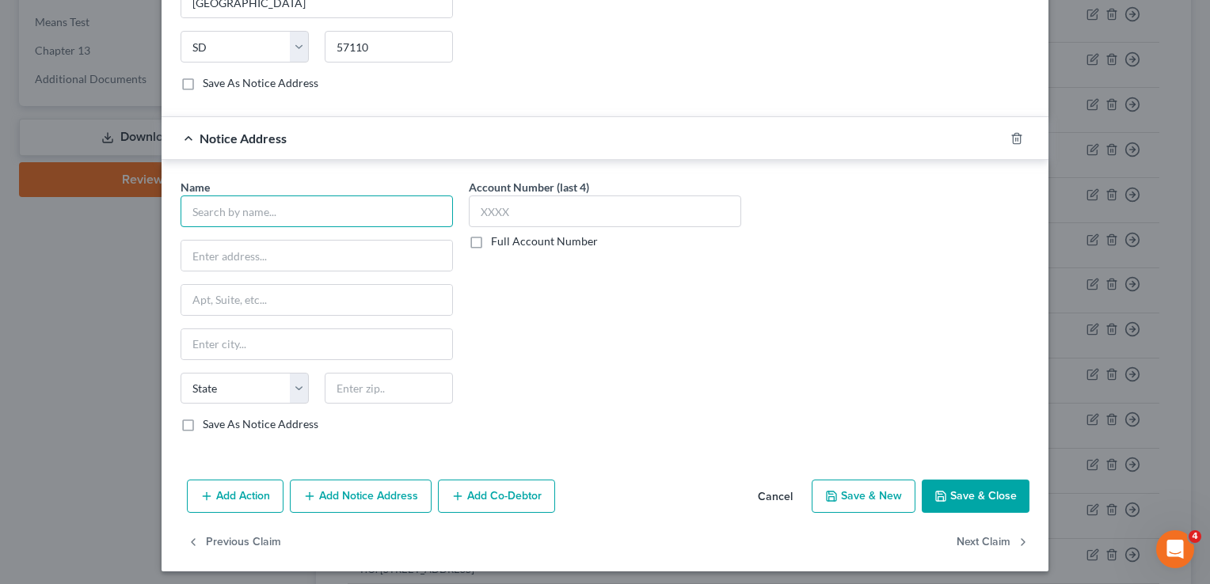
click at [320, 214] on input "text" at bounding box center [316, 212] width 272 height 32
type input "First National Credit"
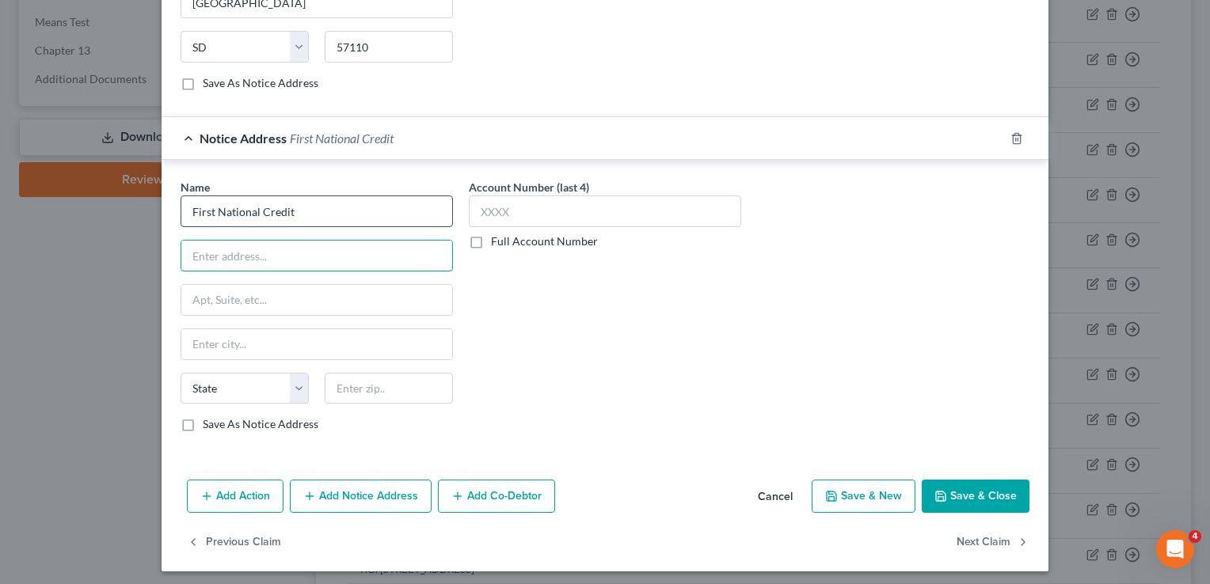
paste input "PO Box 2496, Omaha, NE 68103-2496"
type input "PO Box 2496, Omaha, NE 68103-2496"
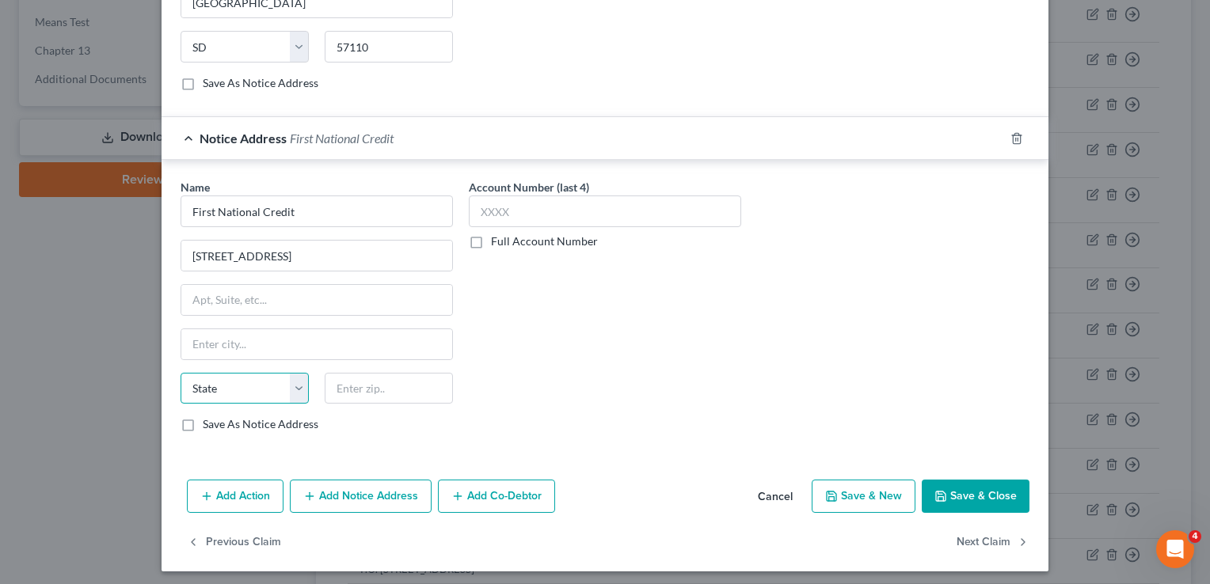
click at [260, 384] on select "State AL AK AR AZ CA CO CT DE DC FL GA GU HI ID IL IN IA KS KY LA ME MD MA MI M…" at bounding box center [244, 389] width 128 height 32
select select "30"
click at [180, 373] on select "State AL AK AR AZ CA CO CT DE DC FL GA GU HI ID IL IN IA KS KY LA ME MD MA MI M…" at bounding box center [244, 389] width 128 height 32
type input "68103"
type input "Omaha"
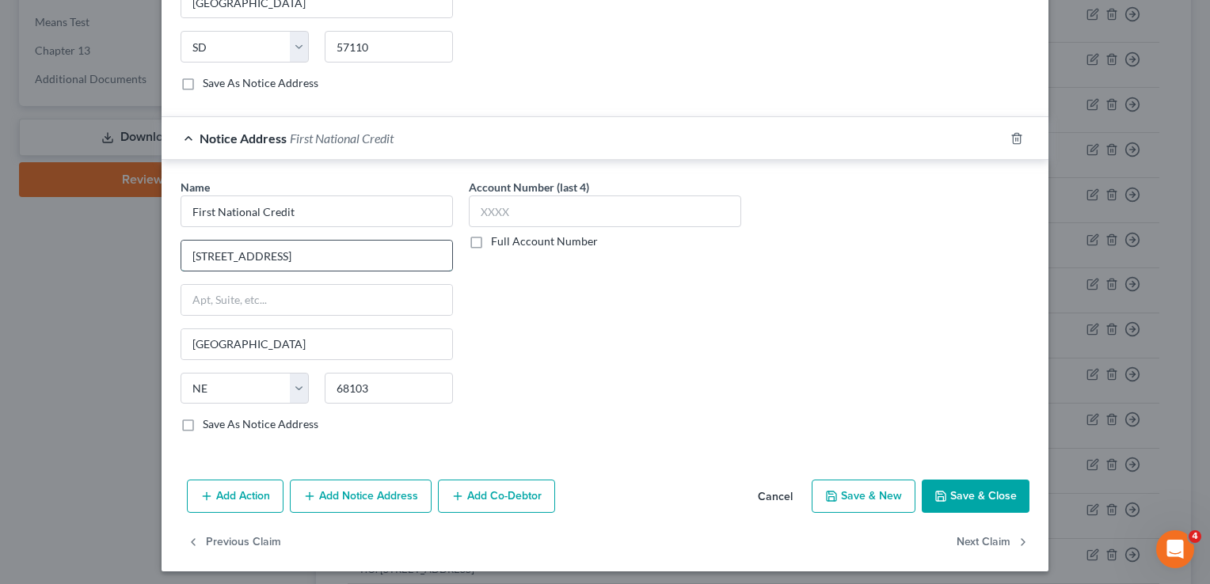
drag, startPoint x: 391, startPoint y: 254, endPoint x: 297, endPoint y: 249, distance: 94.3
click at [297, 249] on input "PO Box 2496, Omaha, NE 68103-2496" at bounding box center [316, 256] width 271 height 30
type input "PO Box 2496"
click at [1000, 480] on button "Save & Close" at bounding box center [975, 496] width 108 height 33
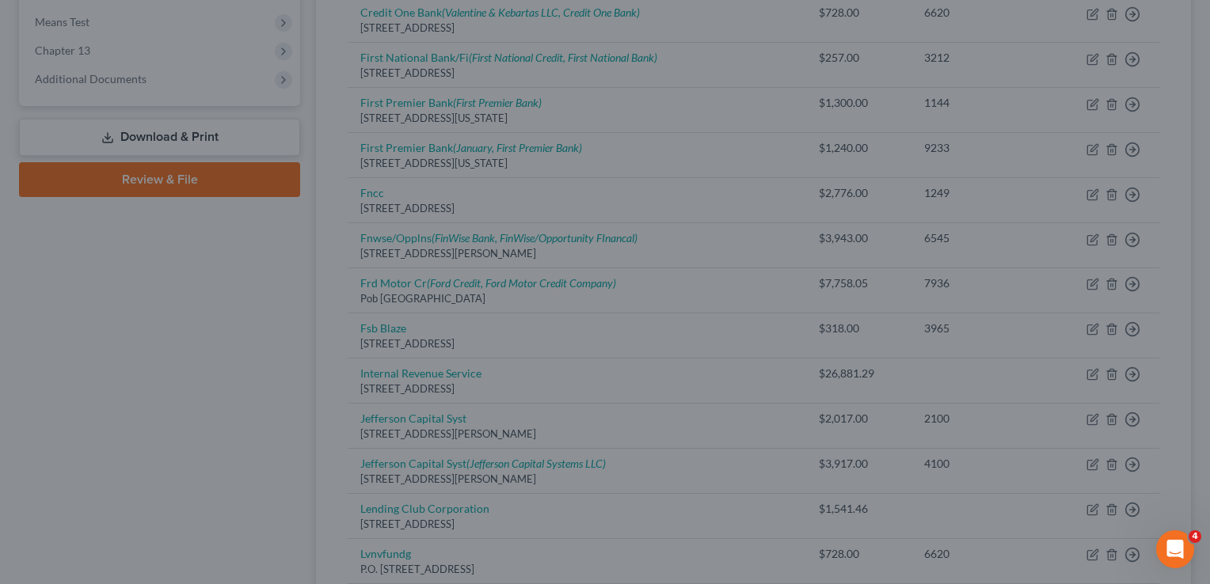
scroll to position [0, 0]
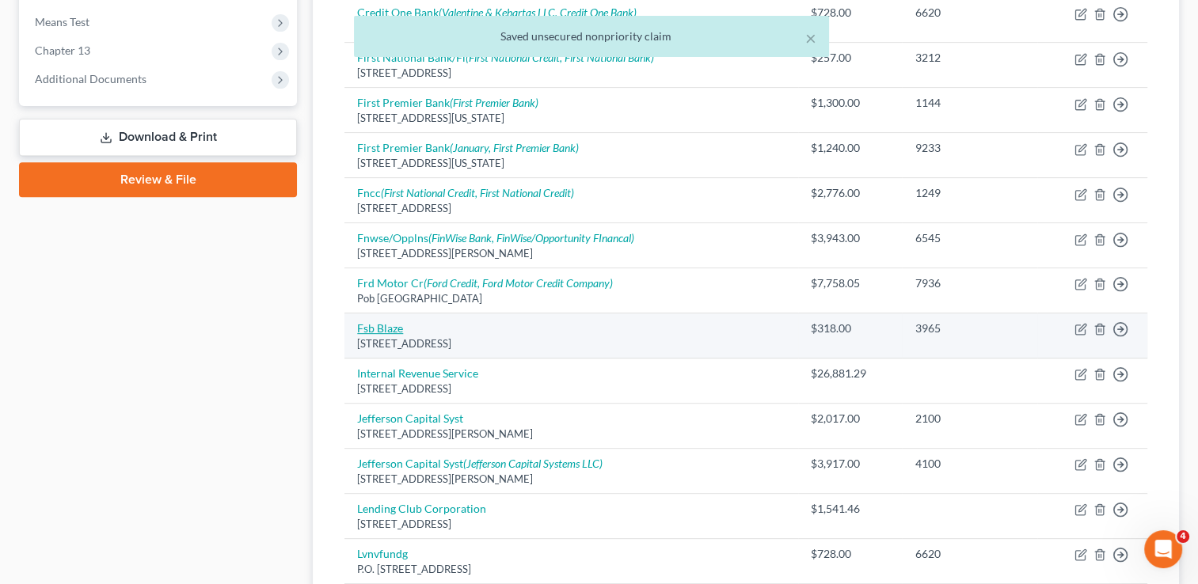
click at [385, 325] on link "Fsb Blaze" at bounding box center [380, 327] width 46 height 13
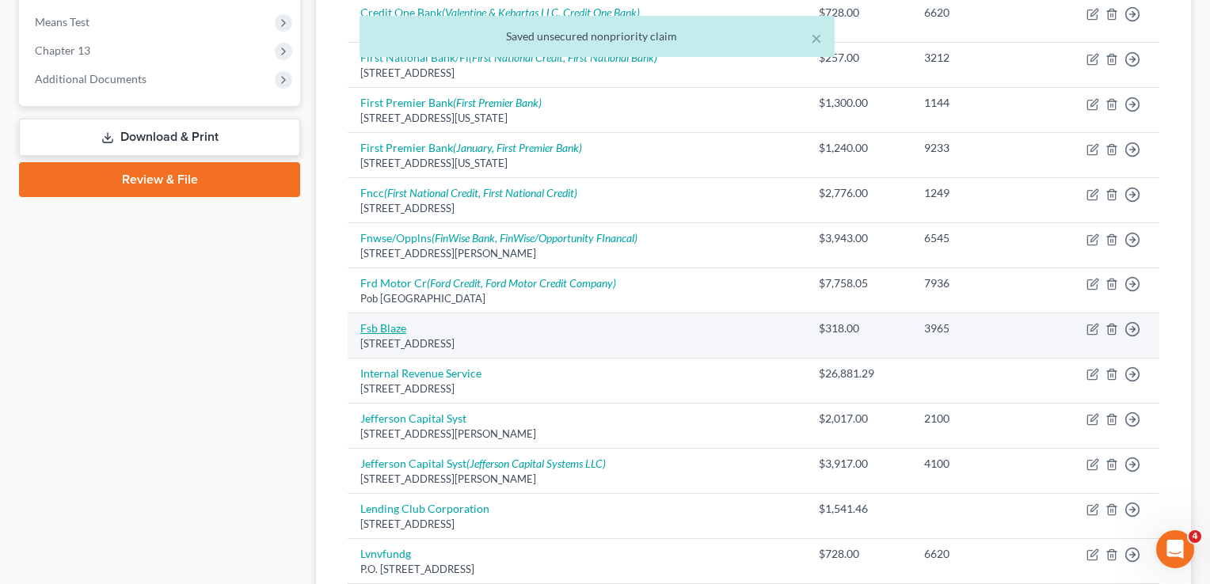
select select "43"
select select "2"
select select "0"
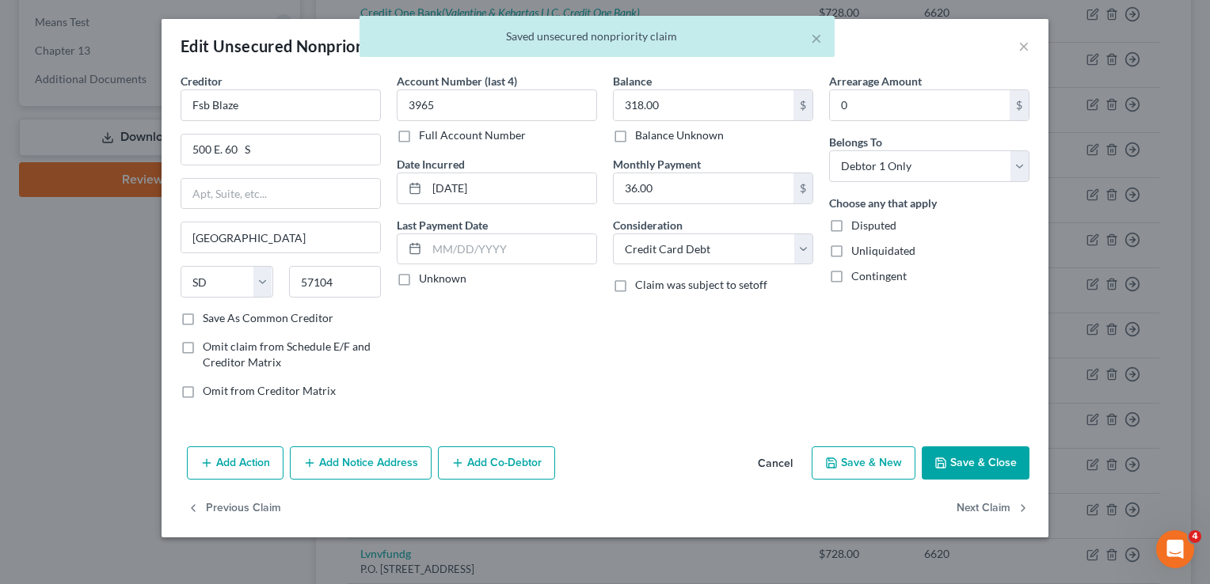
click at [399, 454] on button "Add Notice Address" at bounding box center [361, 462] width 142 height 33
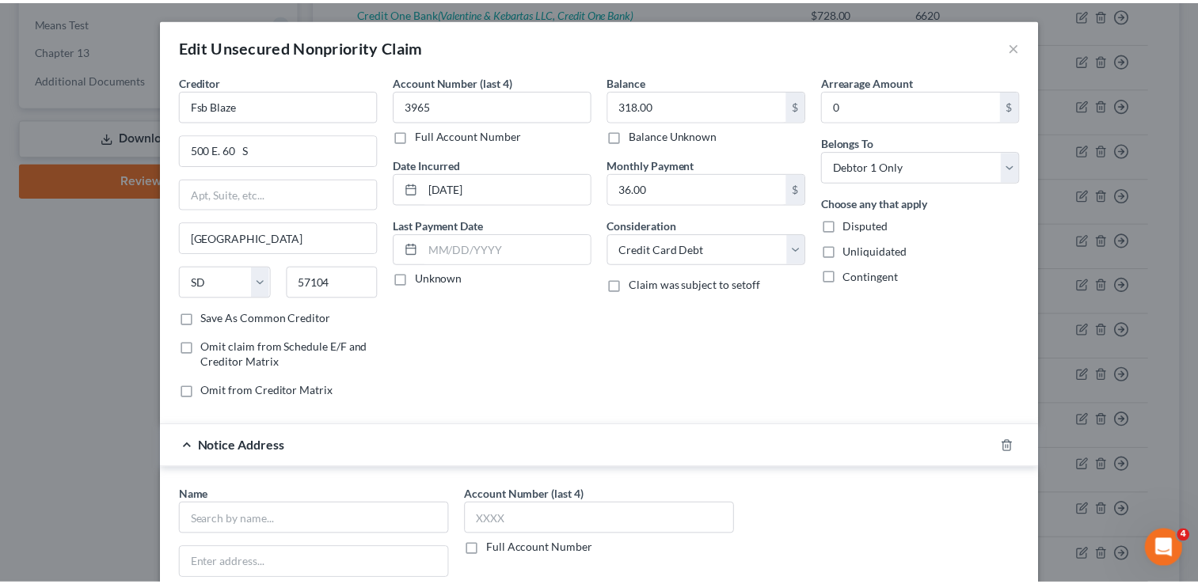
scroll to position [310, 0]
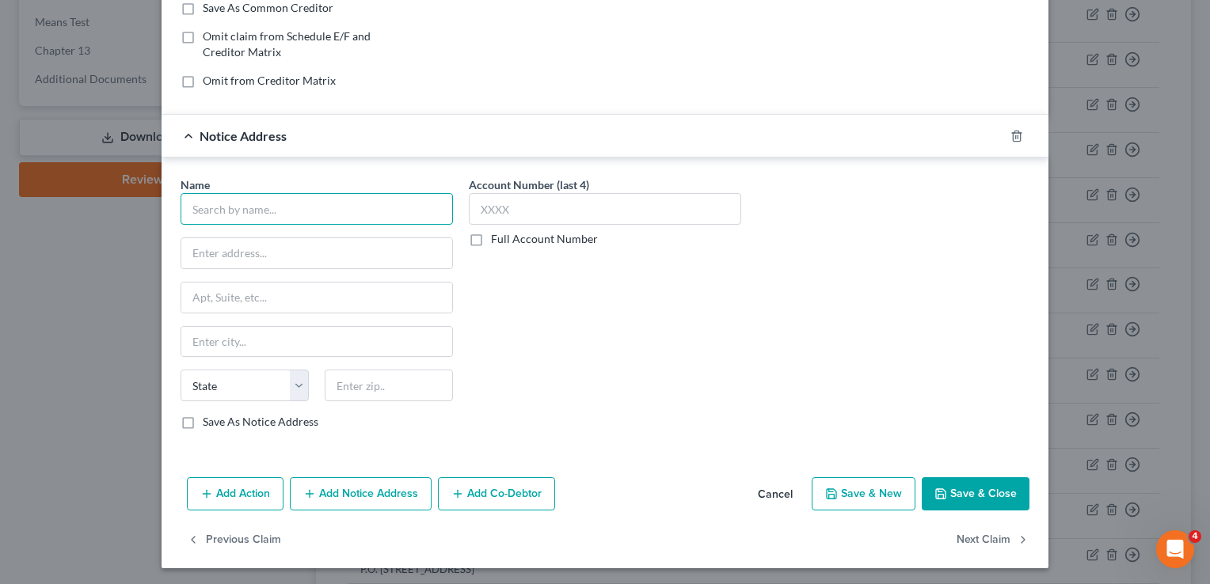
click at [302, 204] on input "text" at bounding box center [316, 209] width 272 height 32
drag, startPoint x: 351, startPoint y: 205, endPoint x: 41, endPoint y: 161, distance: 312.7
click at [41, 161] on div "Edit Unsecured Nonpriority Claim × Creditor * Fsb Blaze 500 E. 60 S Sioux Falls…" at bounding box center [605, 292] width 1210 height 584
type input "FSB Blaze"
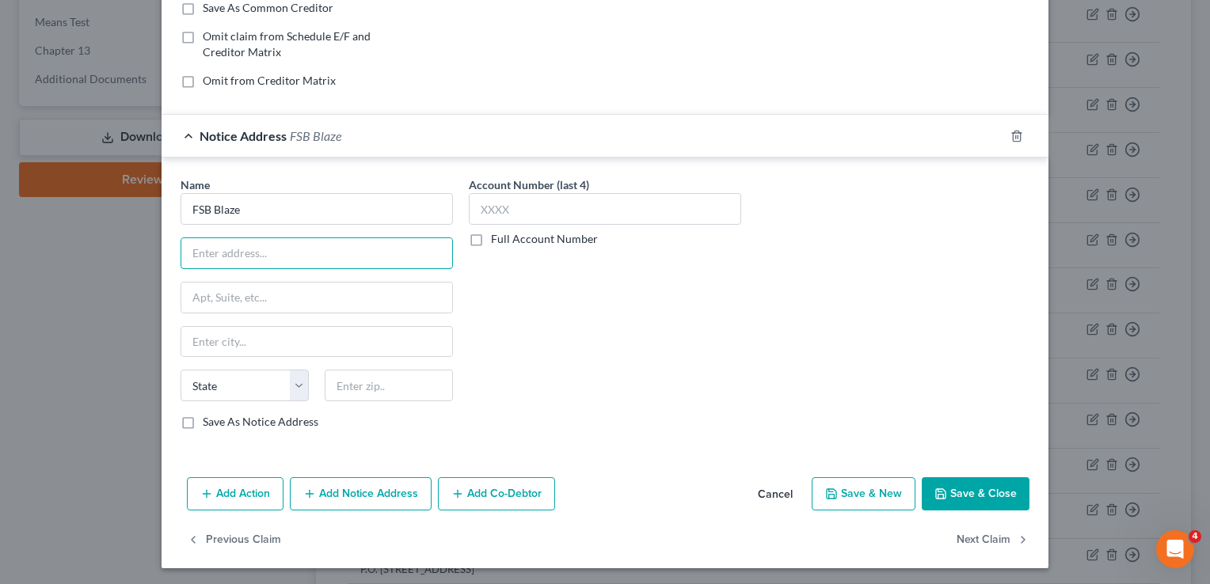
paste input "PO Box 2534. Omaha, NE 68103-2534."
type input "PO Box 2534. Omaha, NE 68103-2534"
click at [253, 372] on select "State AL AK AR AZ CA CO CT DE DC FL GA GU HI ID IL IN IA KS KY LA ME MD MA MI M…" at bounding box center [244, 386] width 128 height 32
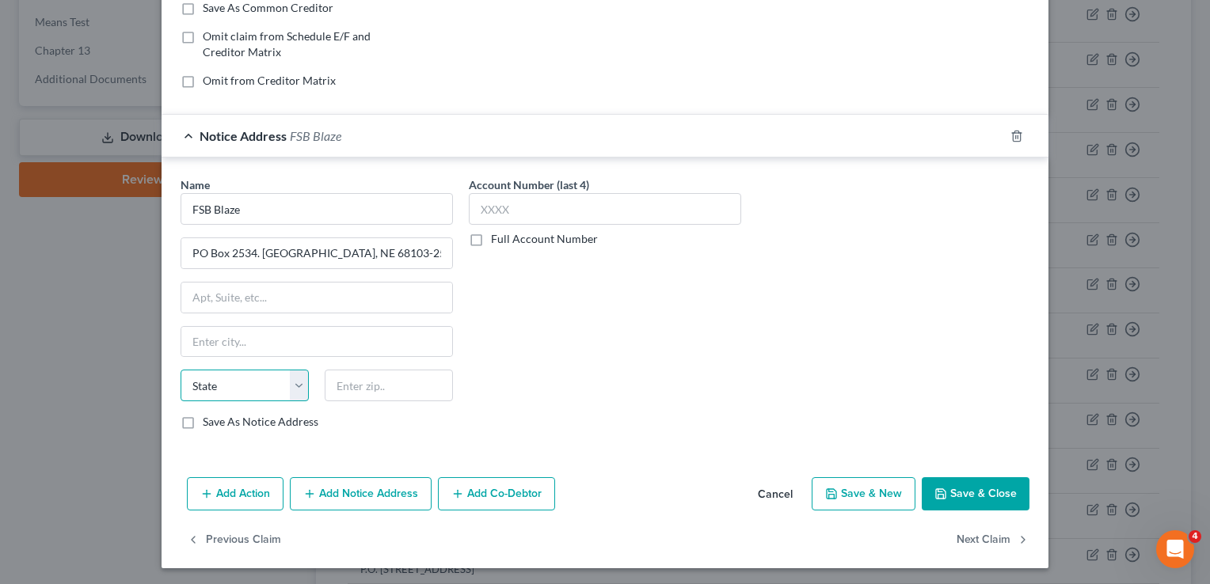
select select "30"
click at [180, 370] on select "State AL AK AR AZ CA CO CT DE DC FL GA GU HI ID IL IN IA KS KY LA ME MD MA MI M…" at bounding box center [244, 386] width 128 height 32
click at [371, 376] on input "text" at bounding box center [389, 386] width 128 height 32
type input "68103"
type input "Omaha"
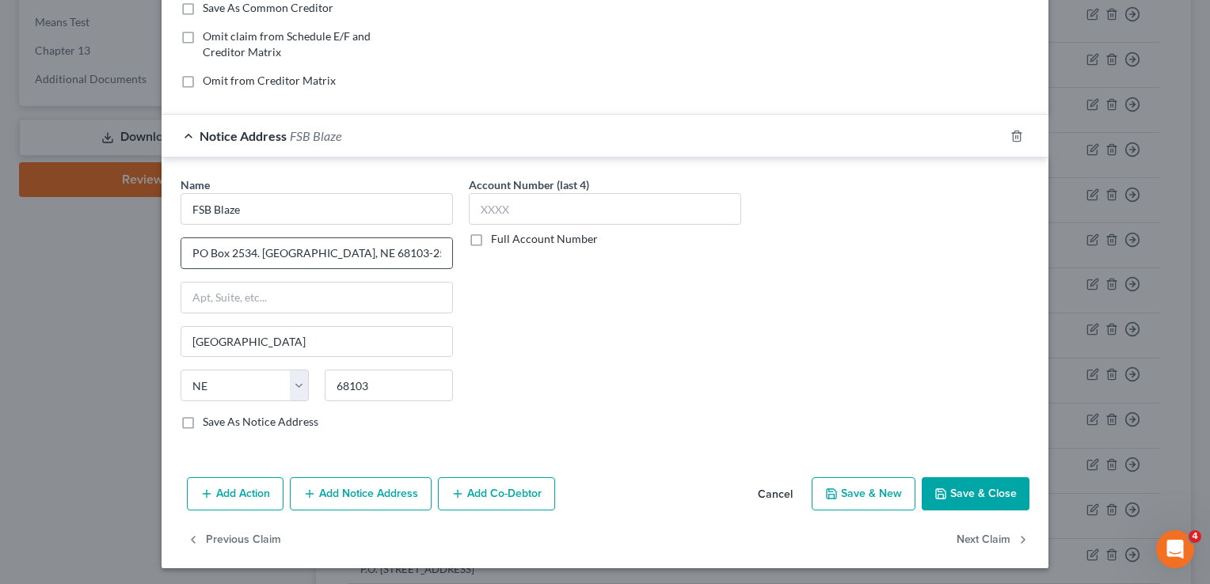
drag, startPoint x: 380, startPoint y: 249, endPoint x: 264, endPoint y: 249, distance: 116.4
click at [264, 249] on input "PO Box 2534. Omaha, NE 68103-2534" at bounding box center [316, 253] width 271 height 30
type input "PO Box 2534"
click at [1016, 488] on button "Save & Close" at bounding box center [975, 493] width 108 height 33
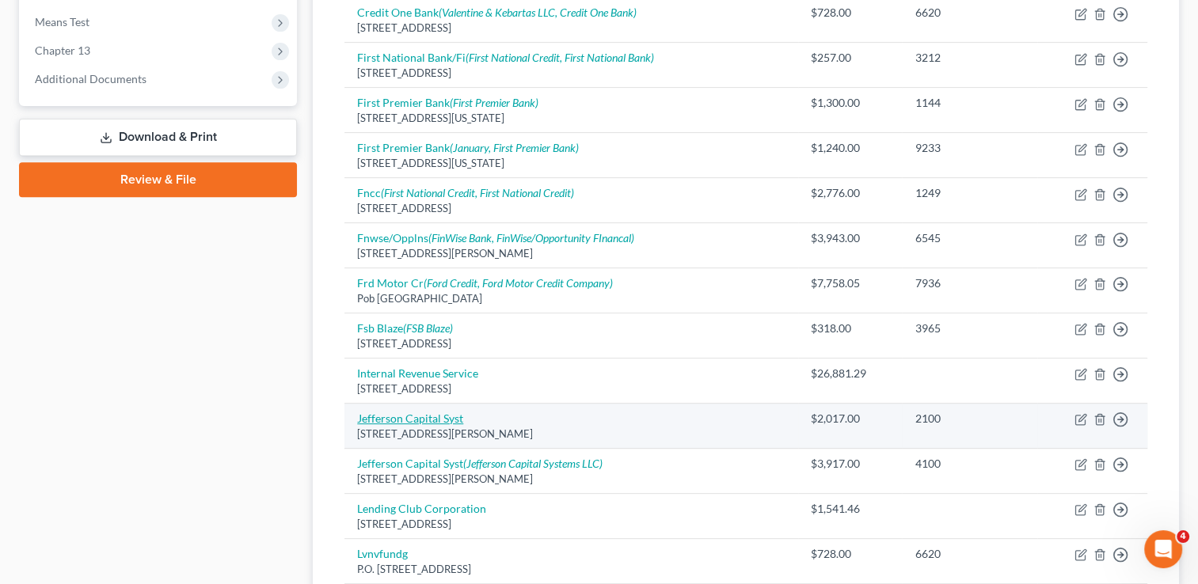
click at [438, 416] on link "Jefferson Capital Syst" at bounding box center [410, 418] width 106 height 13
select select "24"
select select "0"
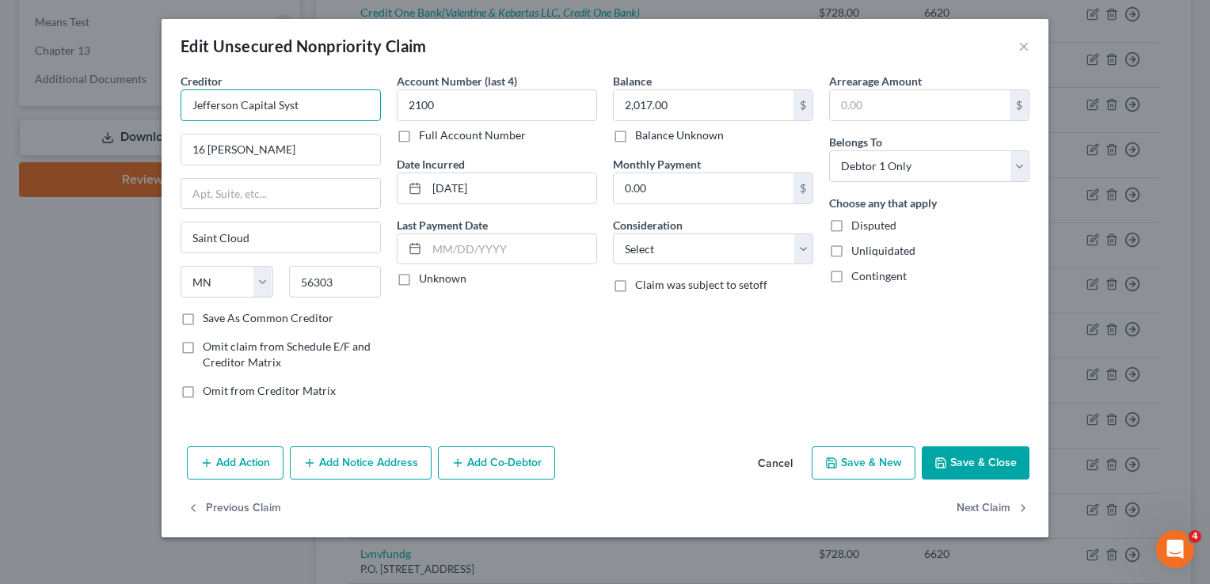
click at [365, 100] on input "Jefferson Capital Syst" at bounding box center [280, 105] width 200 height 32
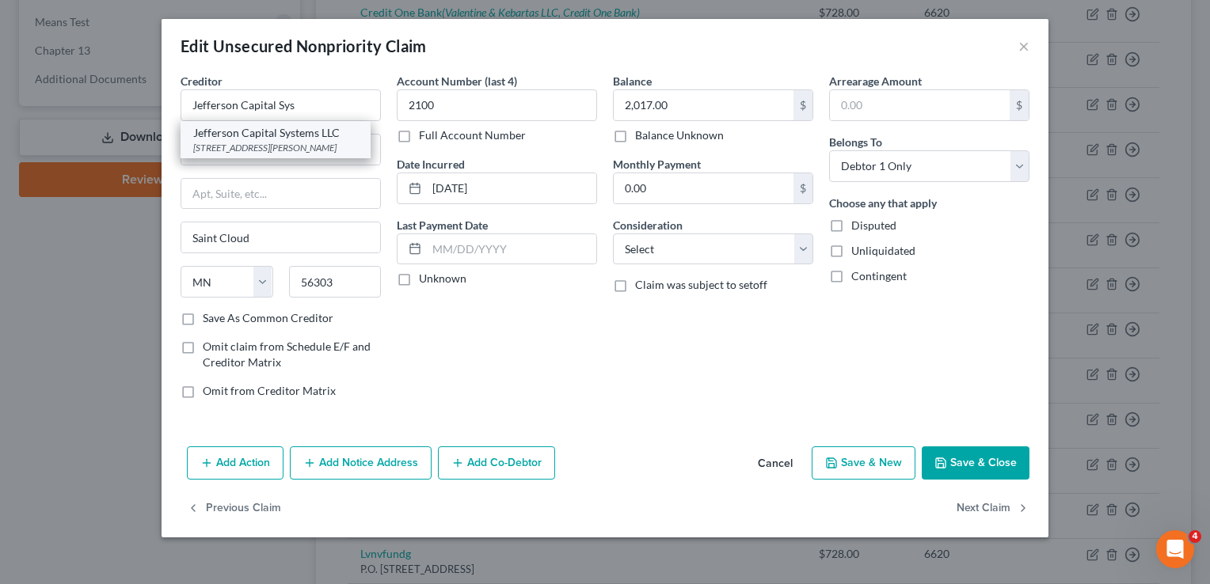
click at [331, 134] on div "Jefferson Capital Systems LLC" at bounding box center [275, 133] width 165 height 16
type input "Jefferson Capital Systems LLC"
type input "16 McLeland Rd"
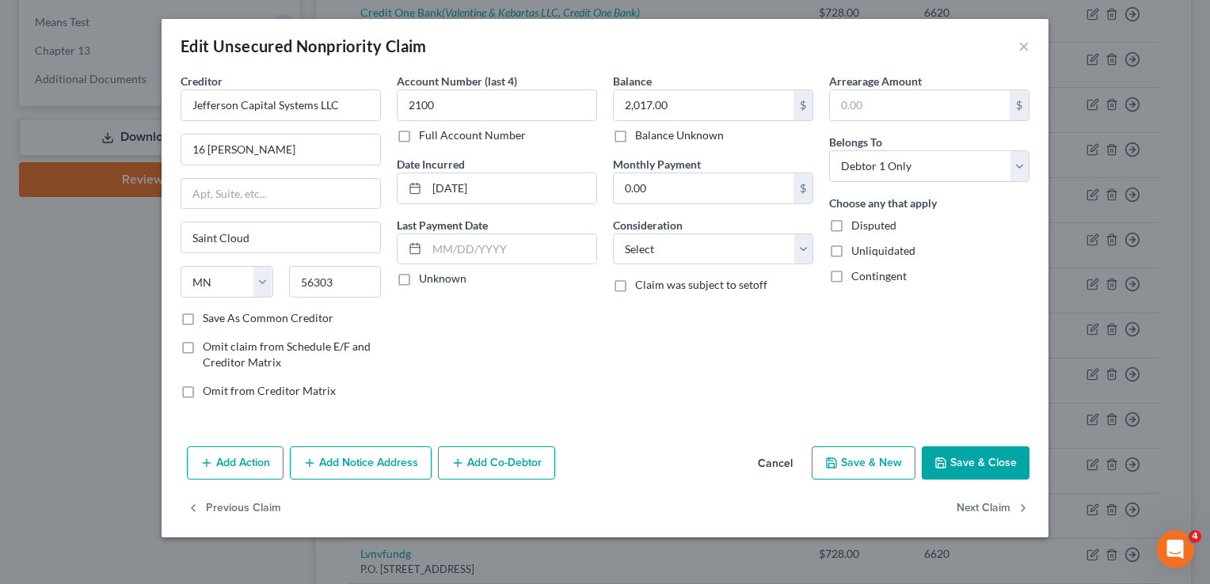
click at [968, 454] on button "Save & Close" at bounding box center [975, 462] width 108 height 33
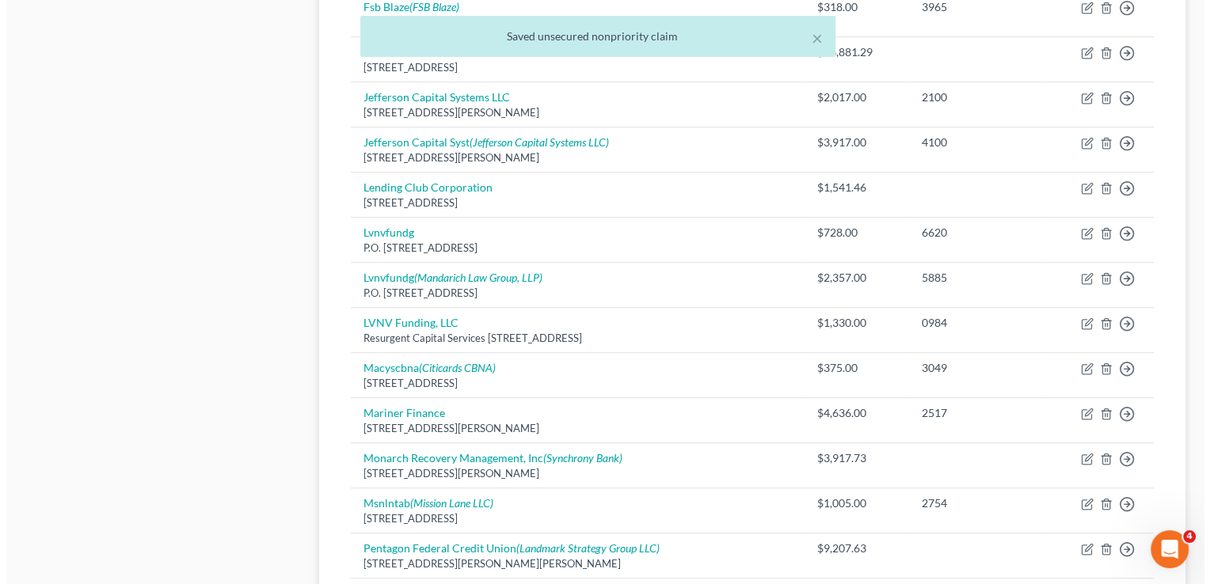
scroll to position [976, 0]
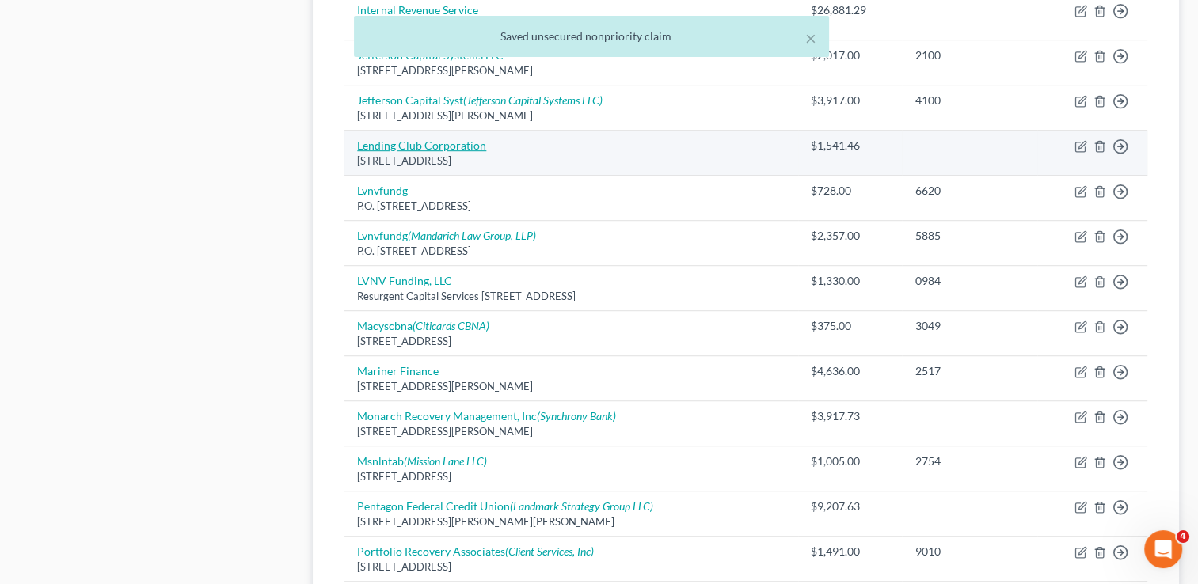
click at [415, 139] on link "Lending Club Corporation" at bounding box center [421, 145] width 129 height 13
select select "4"
select select "0"
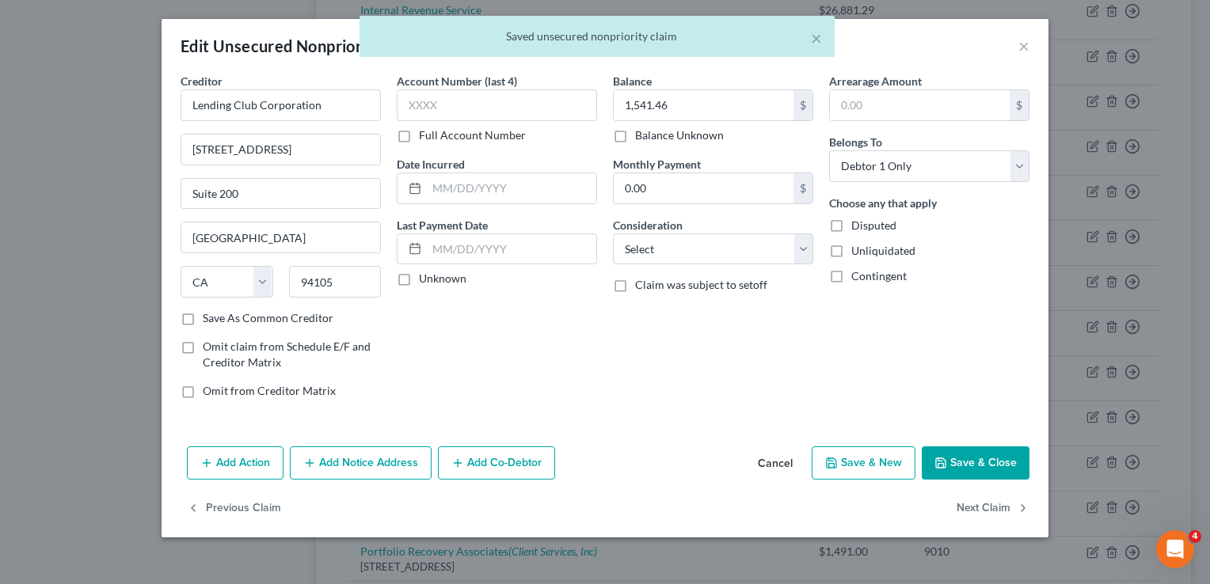
click at [372, 450] on button "Add Notice Address" at bounding box center [361, 462] width 142 height 33
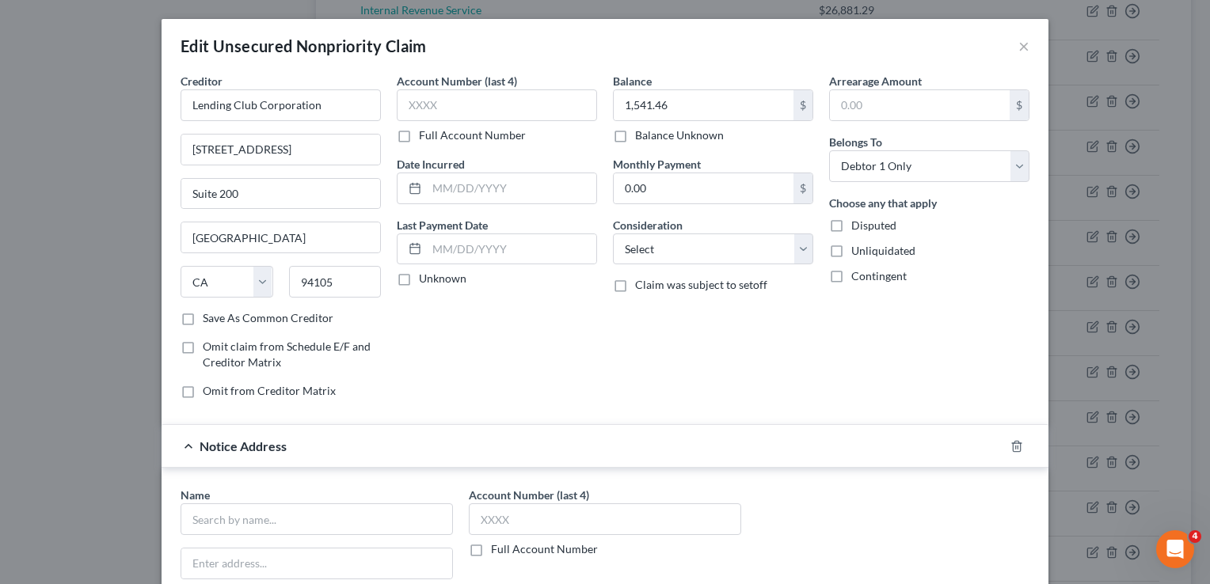
scroll to position [296, 0]
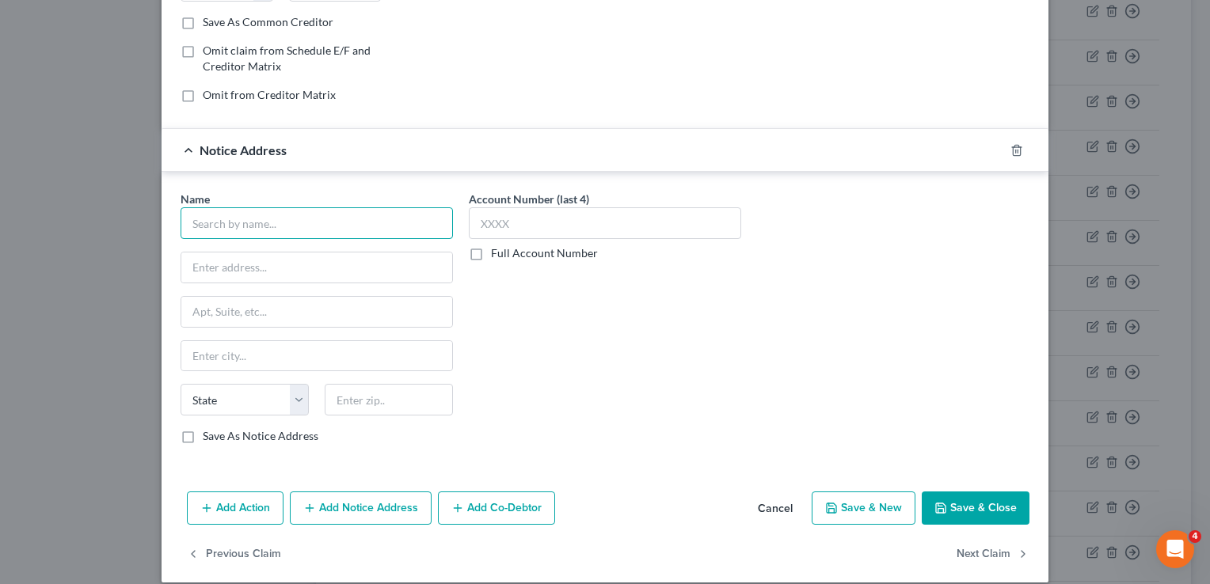
click at [382, 211] on input "text" at bounding box center [316, 223] width 272 height 32
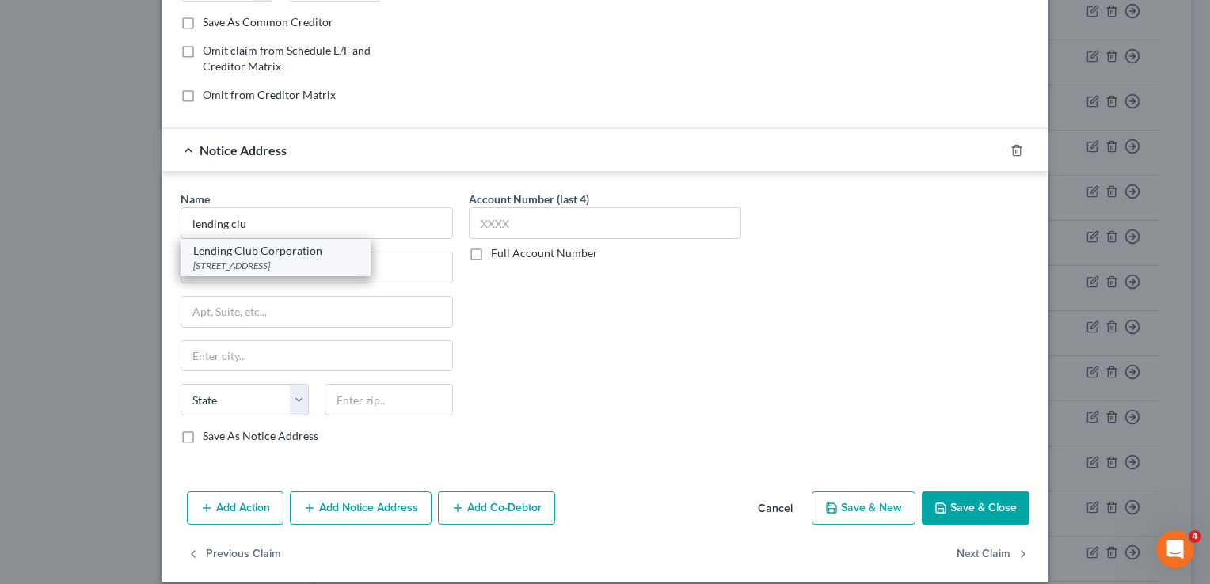
click at [329, 243] on div "Lending Club Corporation" at bounding box center [275, 251] width 165 height 16
type input "Lending Club Corporation"
type input "595 Market Street"
type input "Suite 200"
type input "San Francisco"
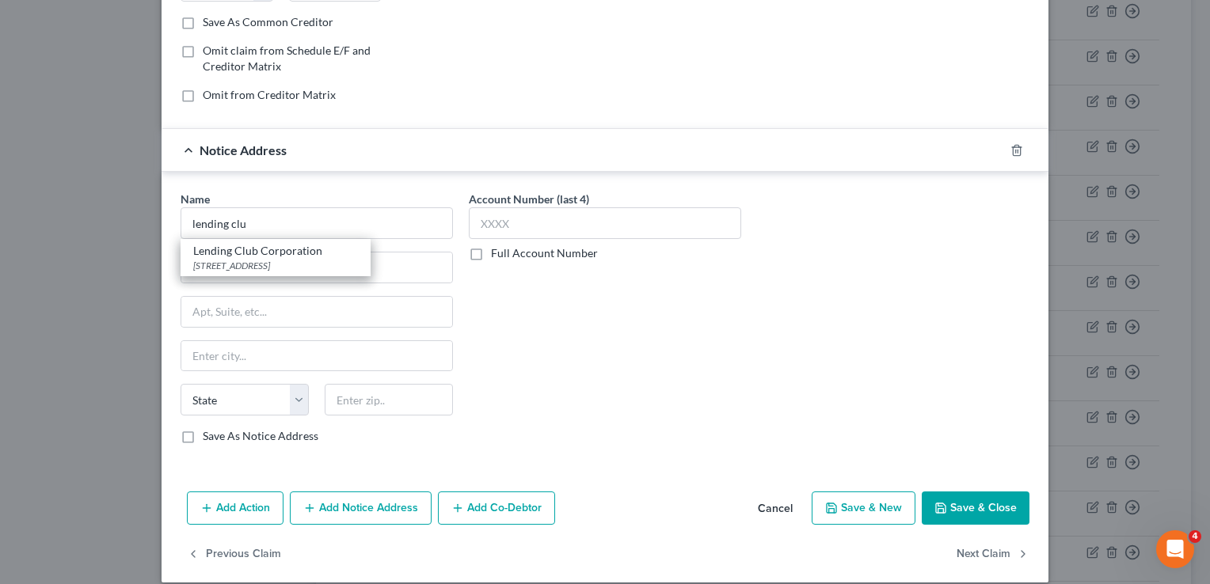
select select "4"
type input "94105"
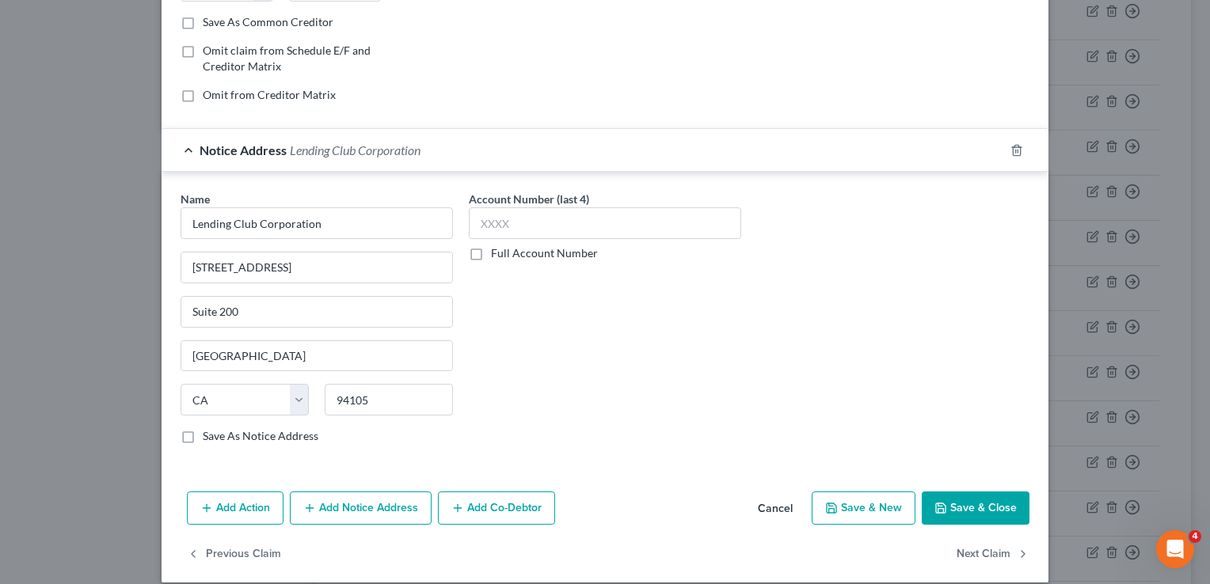
click at [972, 509] on button "Save & Close" at bounding box center [975, 508] width 108 height 33
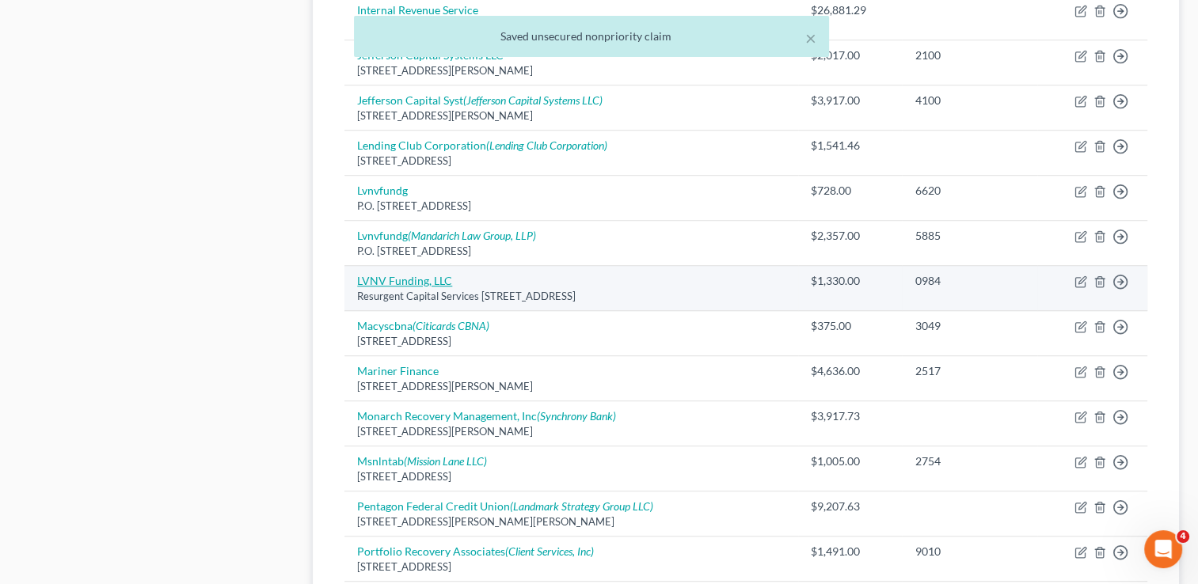
click at [422, 277] on link "LVNV Funding, LLC" at bounding box center [404, 280] width 95 height 13
select select "42"
select select "1"
select select "0"
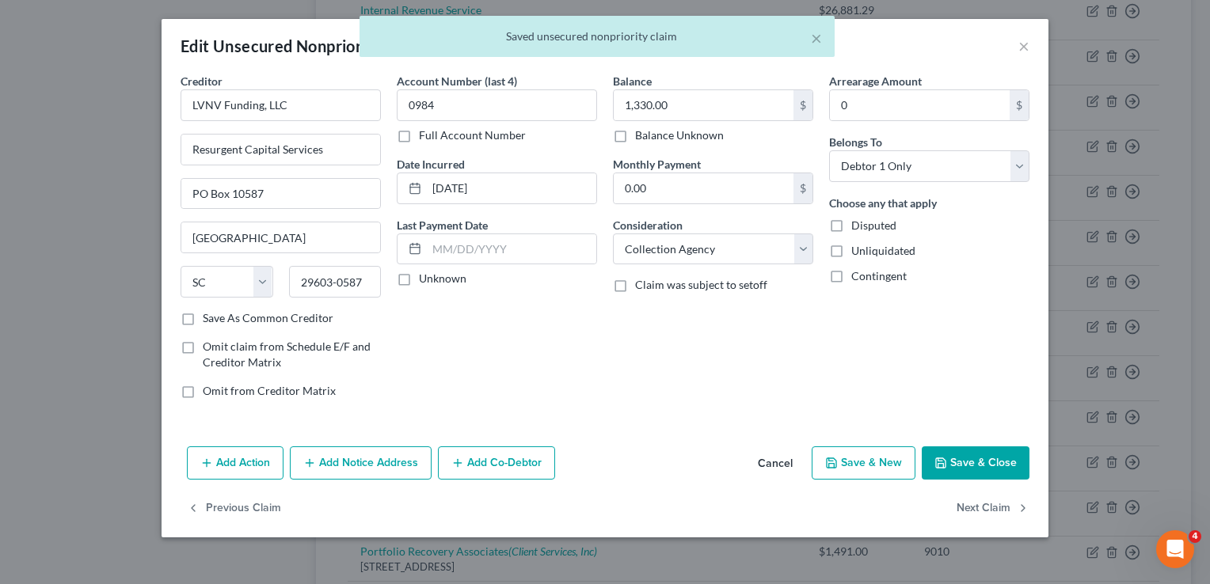
click at [361, 465] on button "Add Notice Address" at bounding box center [361, 462] width 142 height 33
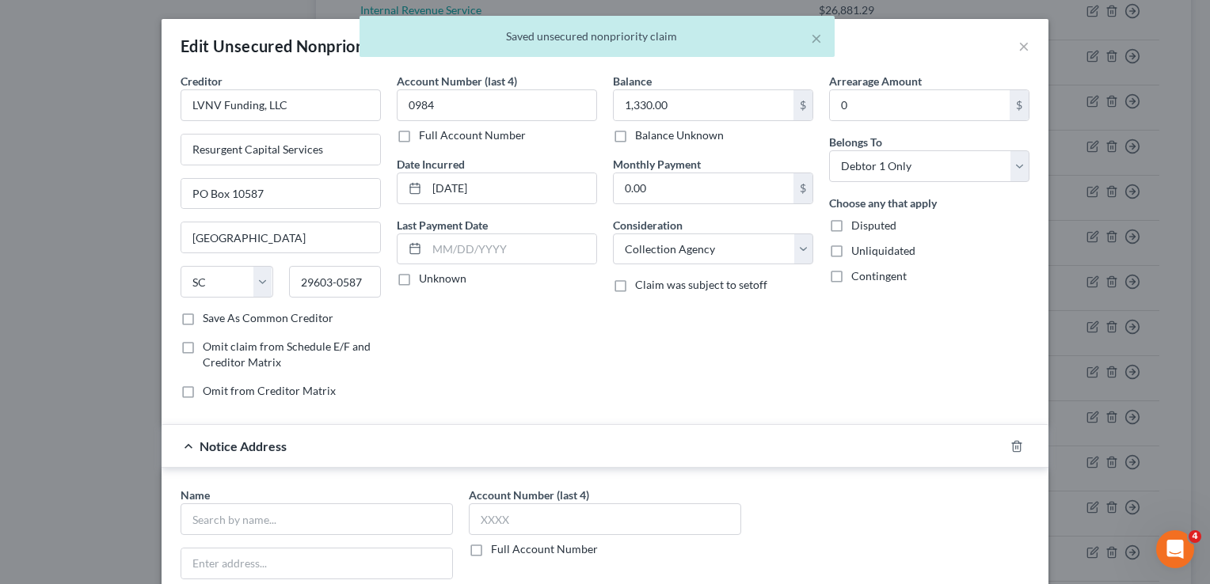
scroll to position [310, 0]
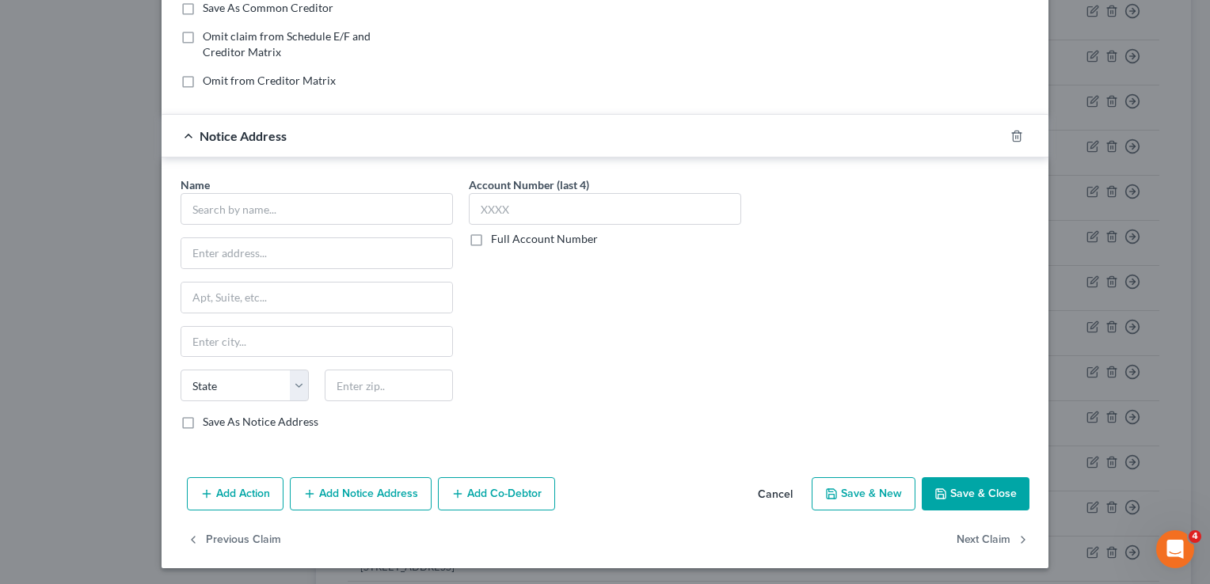
click at [269, 229] on div "Name * State AL AK AR AZ CA CO CT DE DC FL GA GU HI ID IL IN IA KS KY LA ME MD …" at bounding box center [316, 303] width 272 height 253
click at [252, 212] on input "text" at bounding box center [316, 209] width 272 height 32
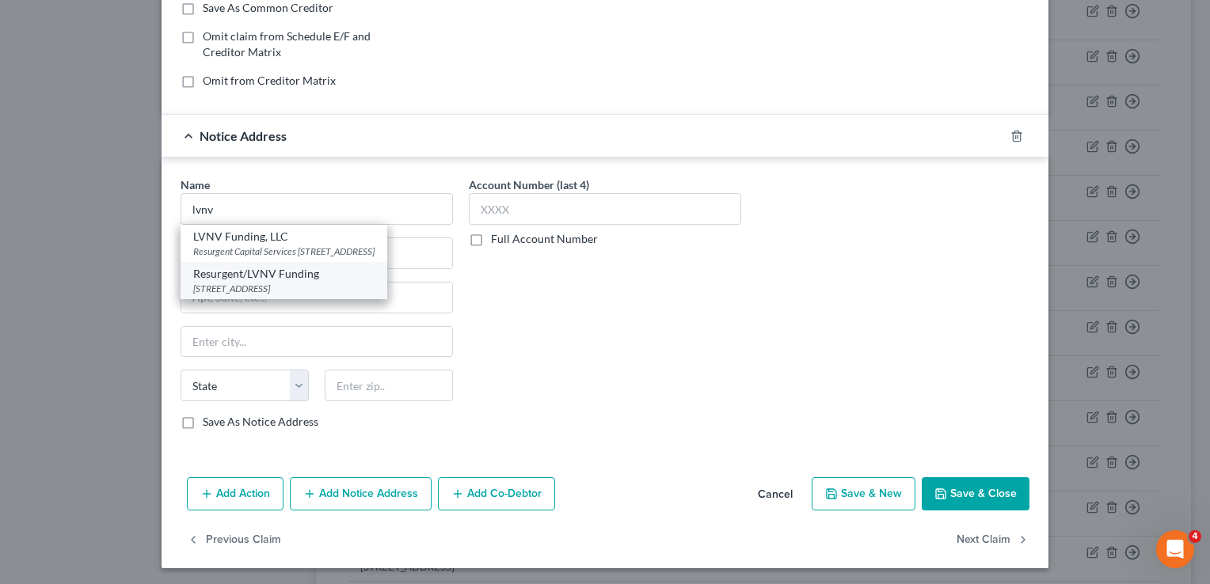
click at [264, 295] on div "PO Box 1269, Greenville, SC 29602" at bounding box center [283, 288] width 181 height 13
type input "Resurgent/LVNV Funding"
type input "PO Box 1269"
type input "Greenville"
select select "42"
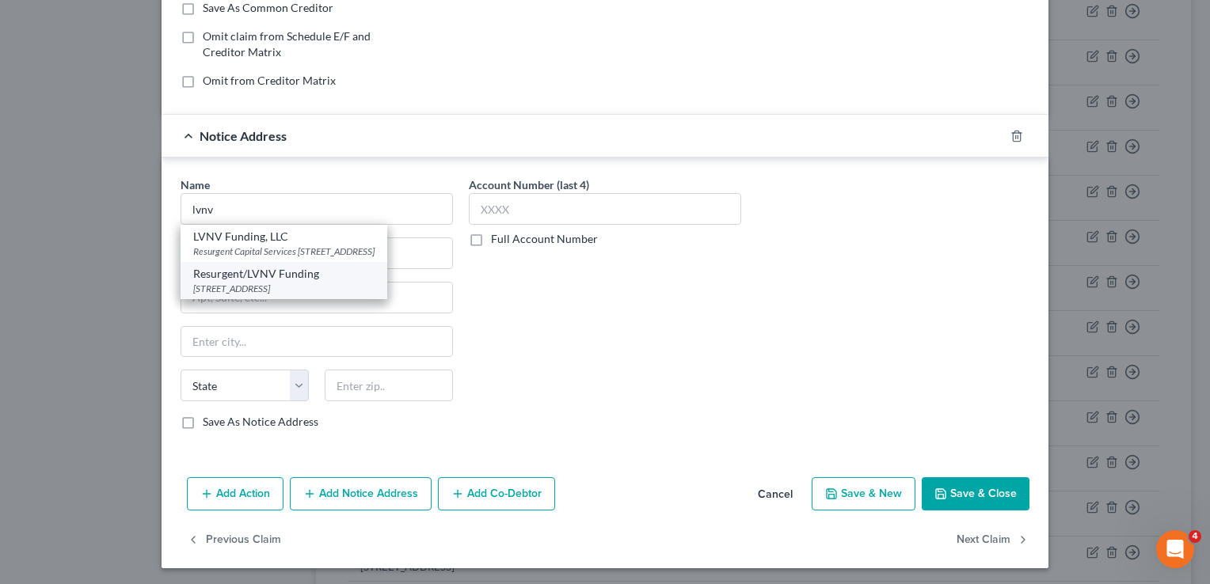
type input "29602"
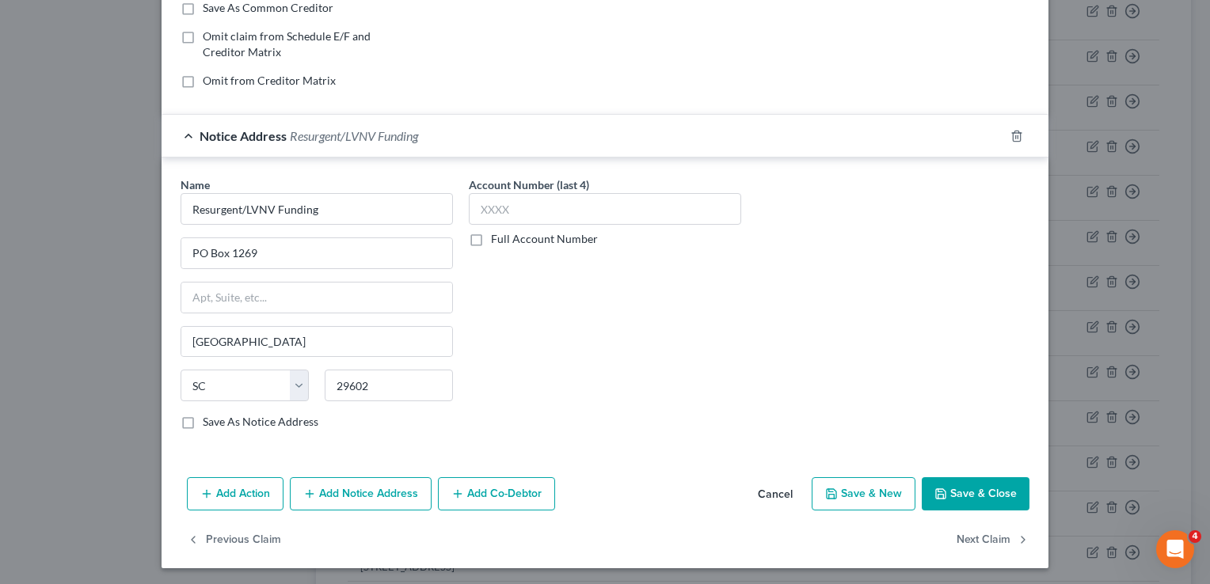
click at [979, 492] on button "Save & Close" at bounding box center [975, 493] width 108 height 33
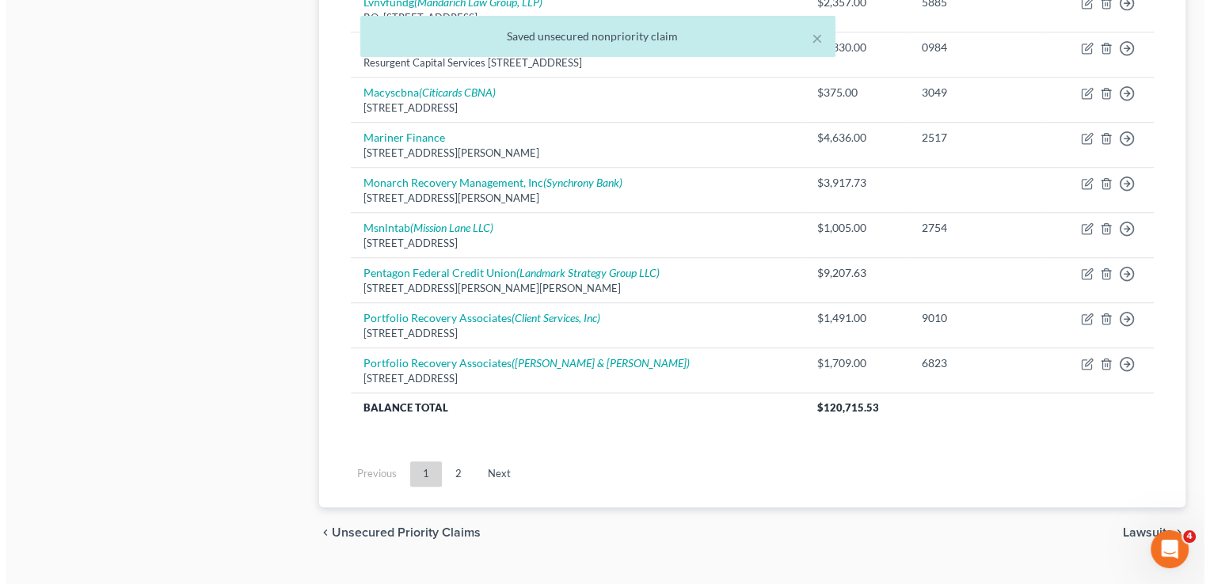
scroll to position [1238, 0]
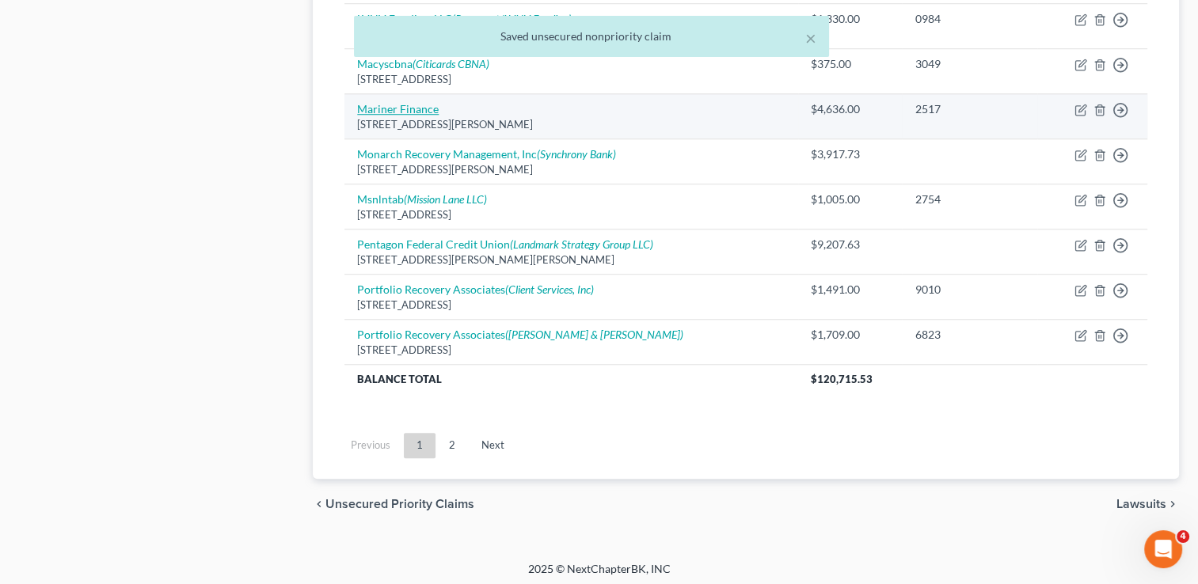
click at [387, 102] on link "Mariner Finance" at bounding box center [398, 108] width 82 height 13
select select "21"
select select "0"
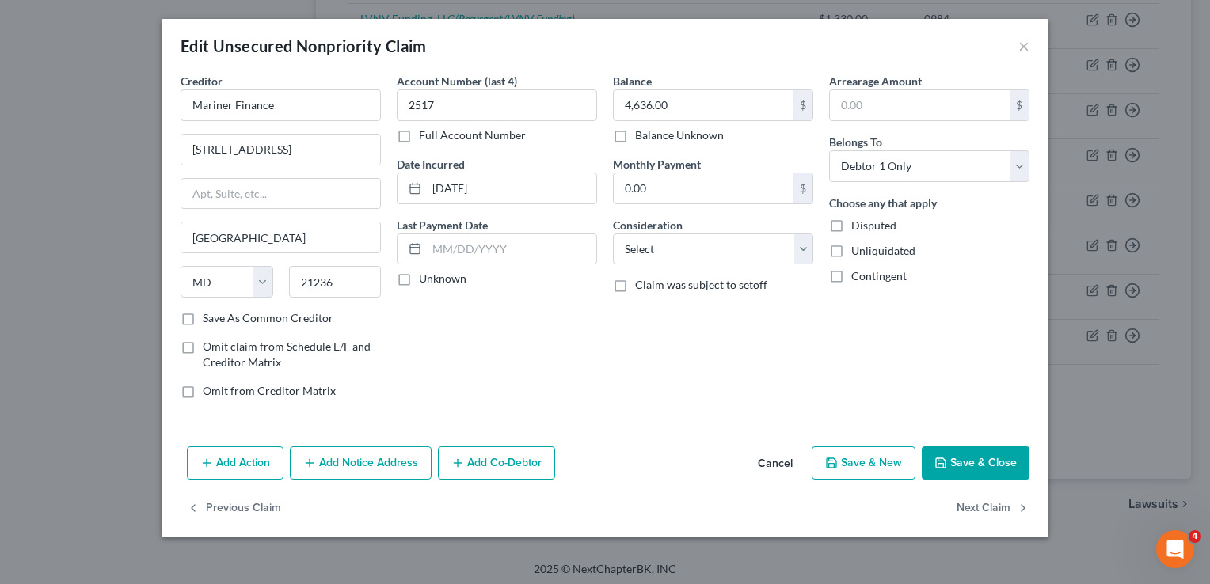
click at [359, 446] on button "Add Notice Address" at bounding box center [361, 462] width 142 height 33
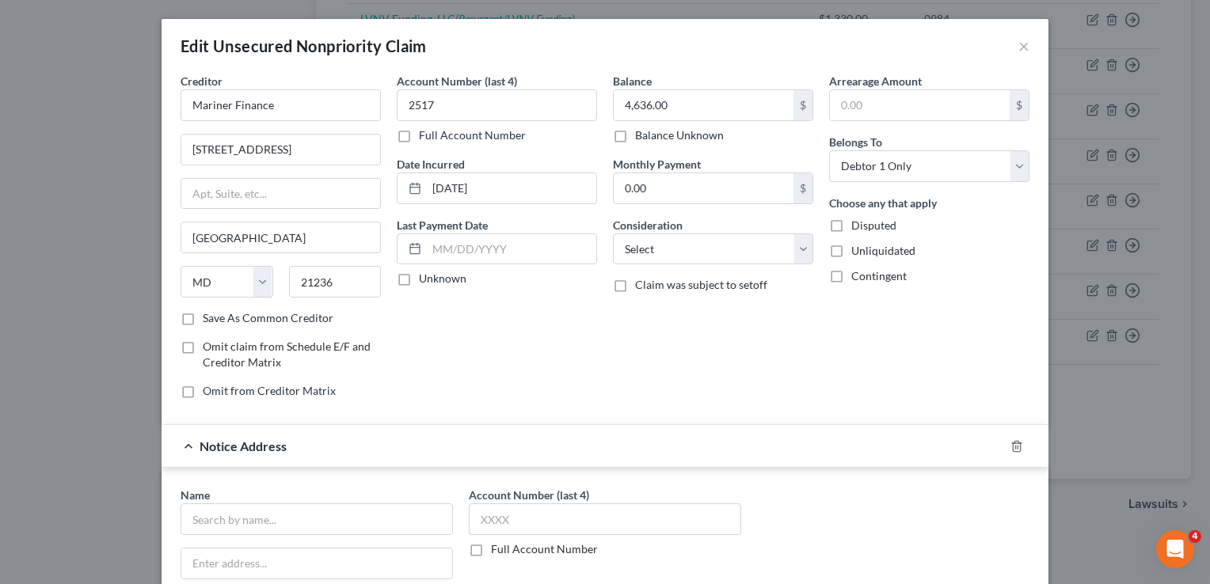
scroll to position [154, 0]
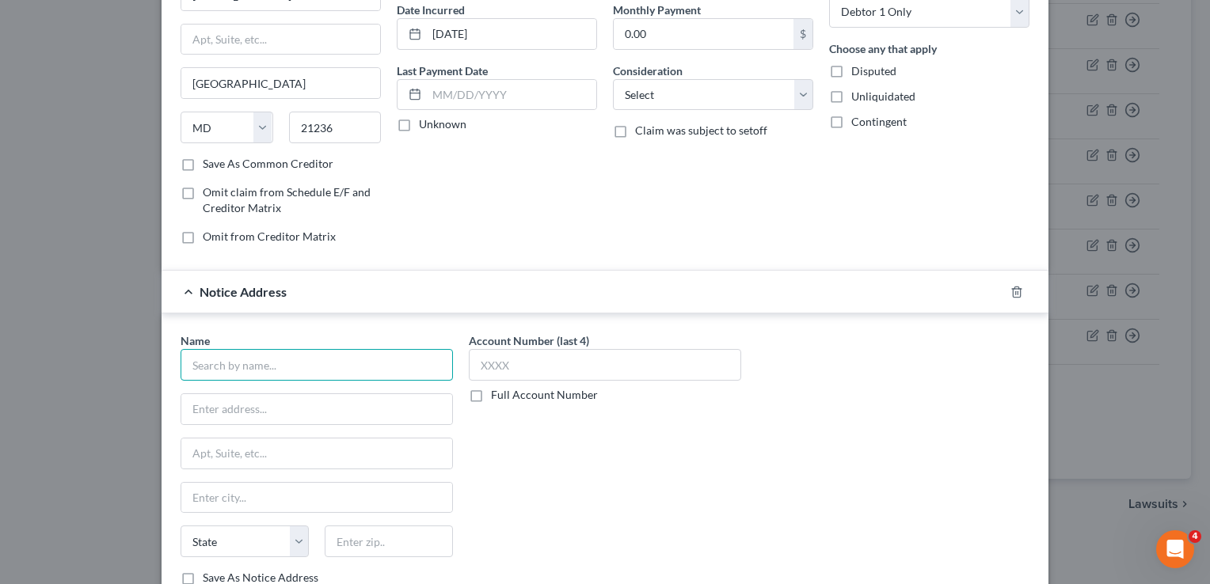
click at [326, 363] on input "text" at bounding box center [316, 365] width 272 height 32
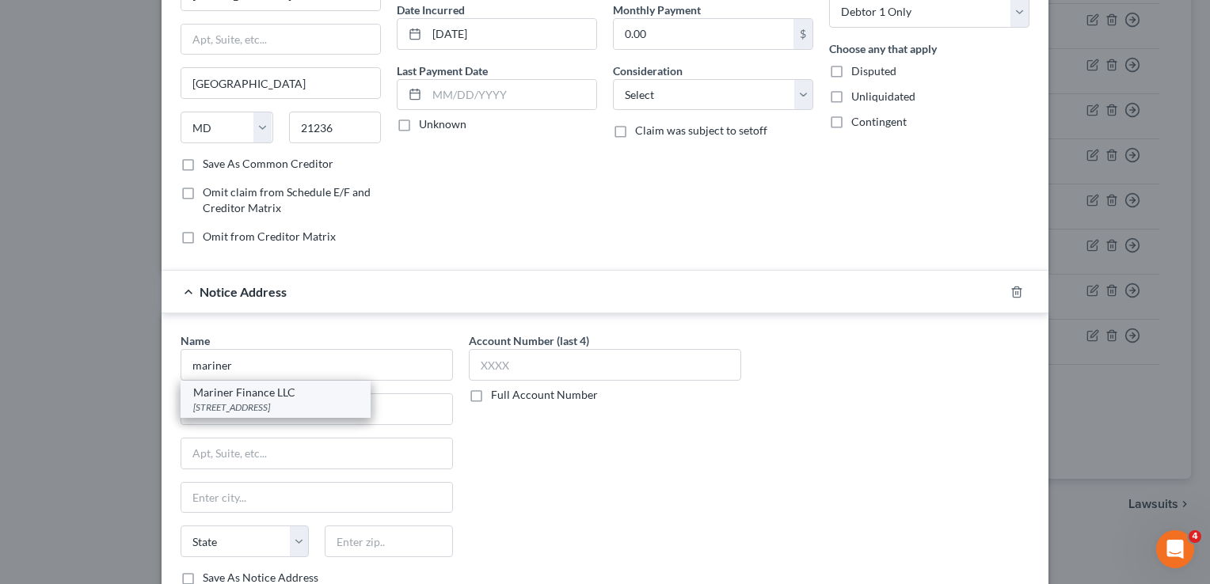
click at [307, 401] on div "8211 Town Center Drive, Nottingham, MD 21236" at bounding box center [275, 407] width 165 height 13
type input "Mariner Finance LLC"
type input "8211 Town Center Drive"
type input "Nottingham"
select select "21"
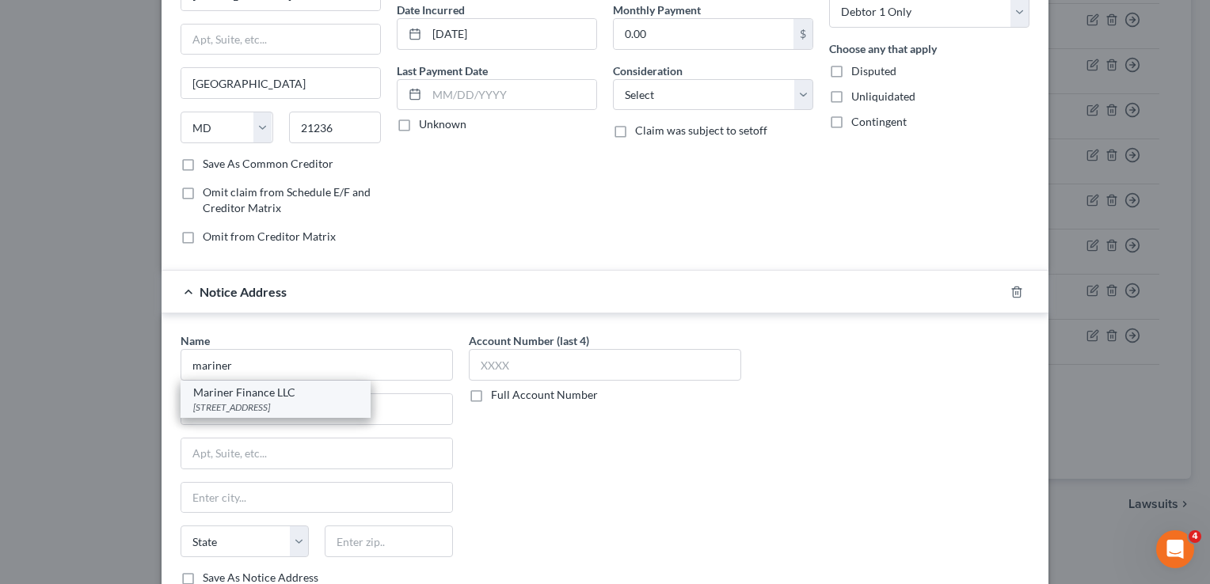
type input "21236"
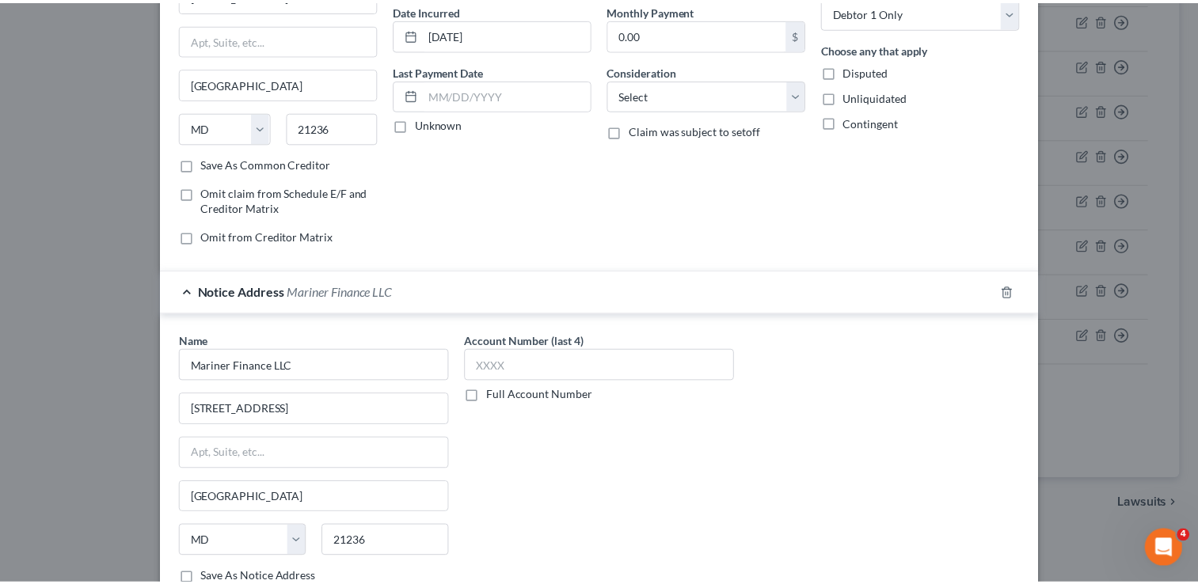
scroll to position [310, 0]
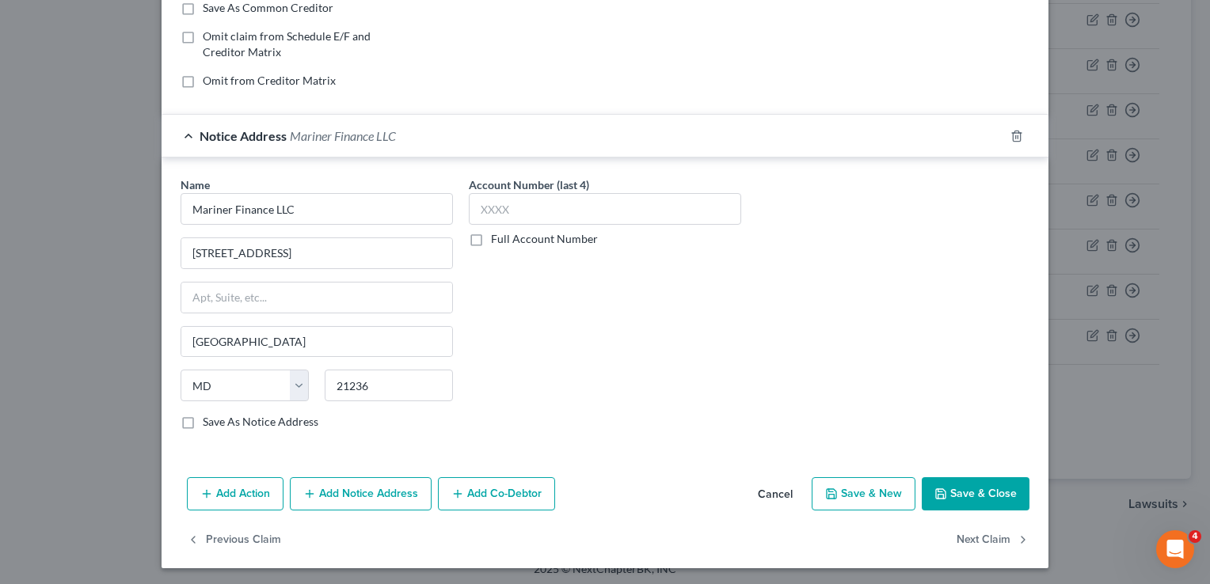
click at [921, 500] on button "Save & Close" at bounding box center [975, 493] width 108 height 33
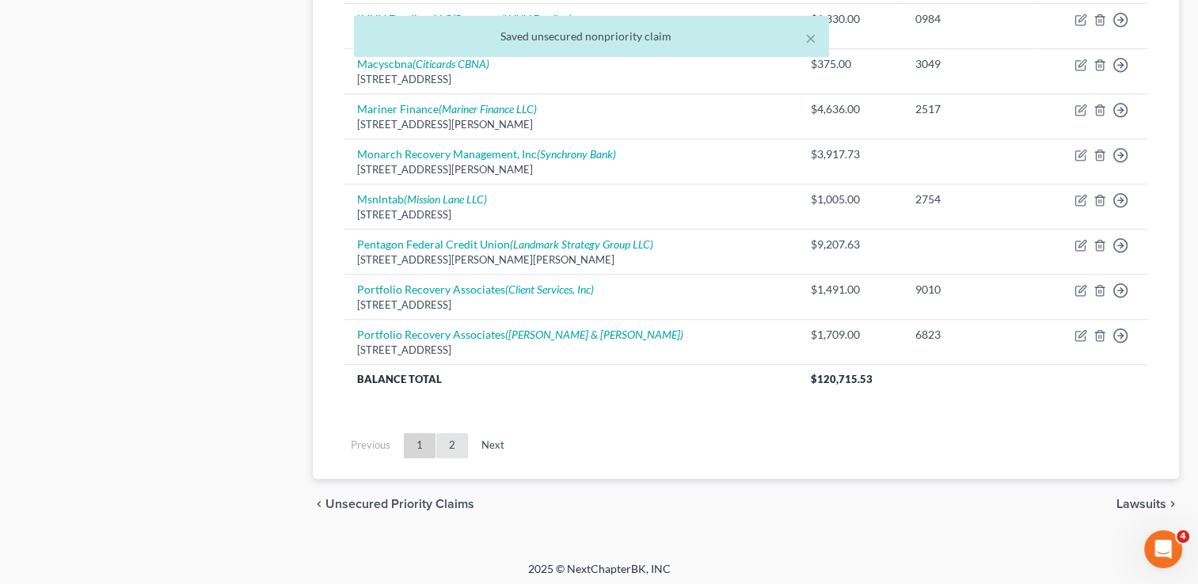
click at [462, 448] on link "2" at bounding box center [452, 445] width 32 height 25
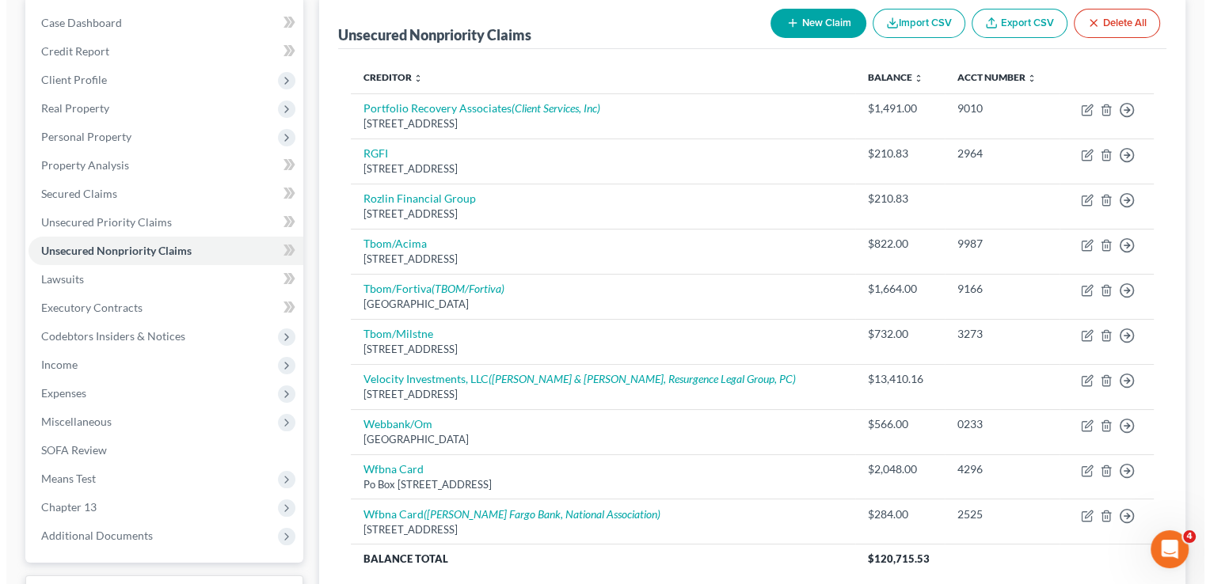
scroll to position [187, 0]
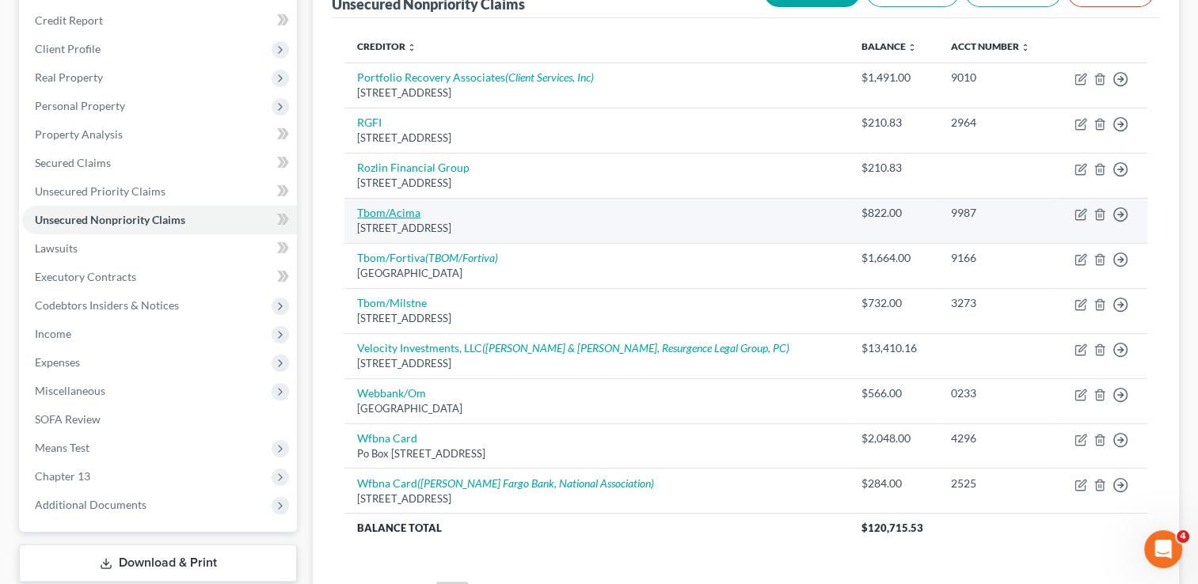
click at [399, 207] on link "Tbom/Acima" at bounding box center [388, 212] width 63 height 13
select select "38"
select select "2"
select select "0"
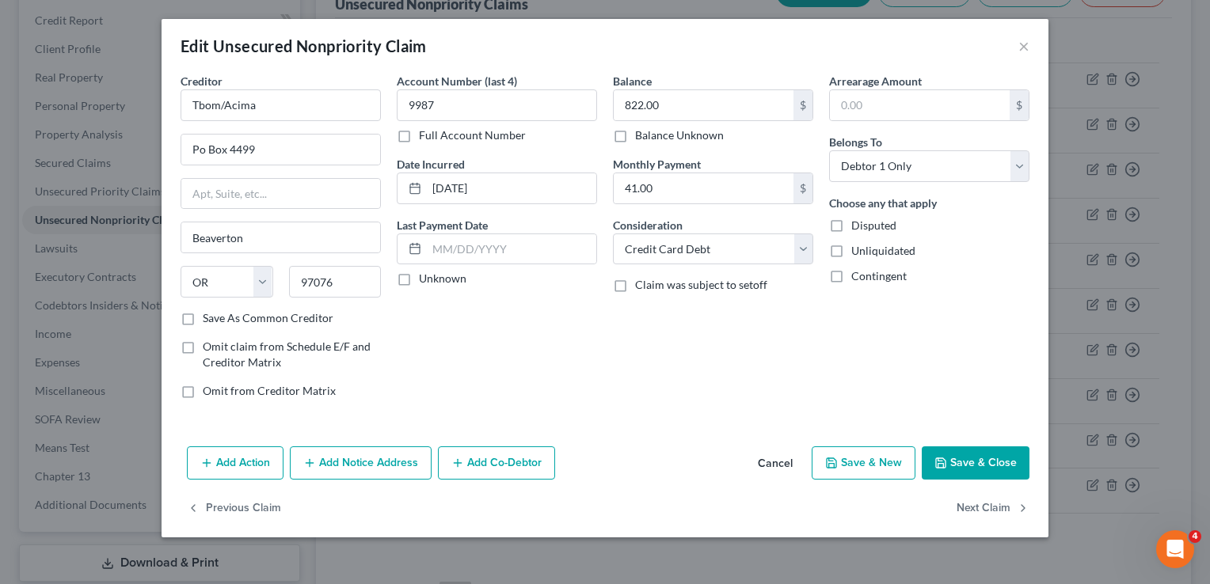
click at [374, 453] on button "Add Notice Address" at bounding box center [361, 462] width 142 height 33
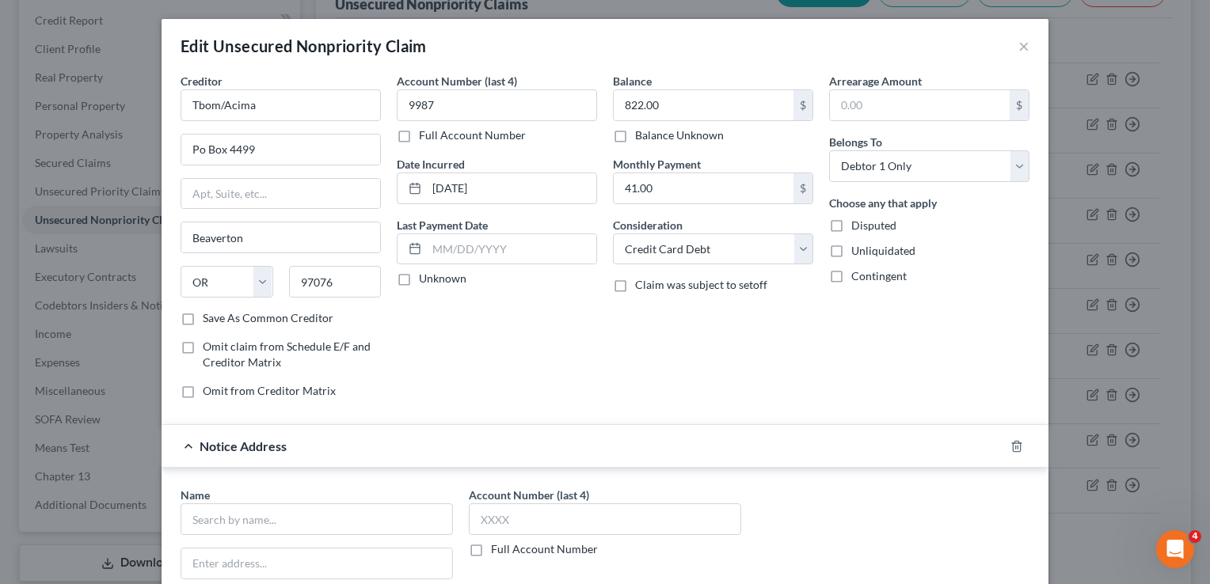
scroll to position [222, 0]
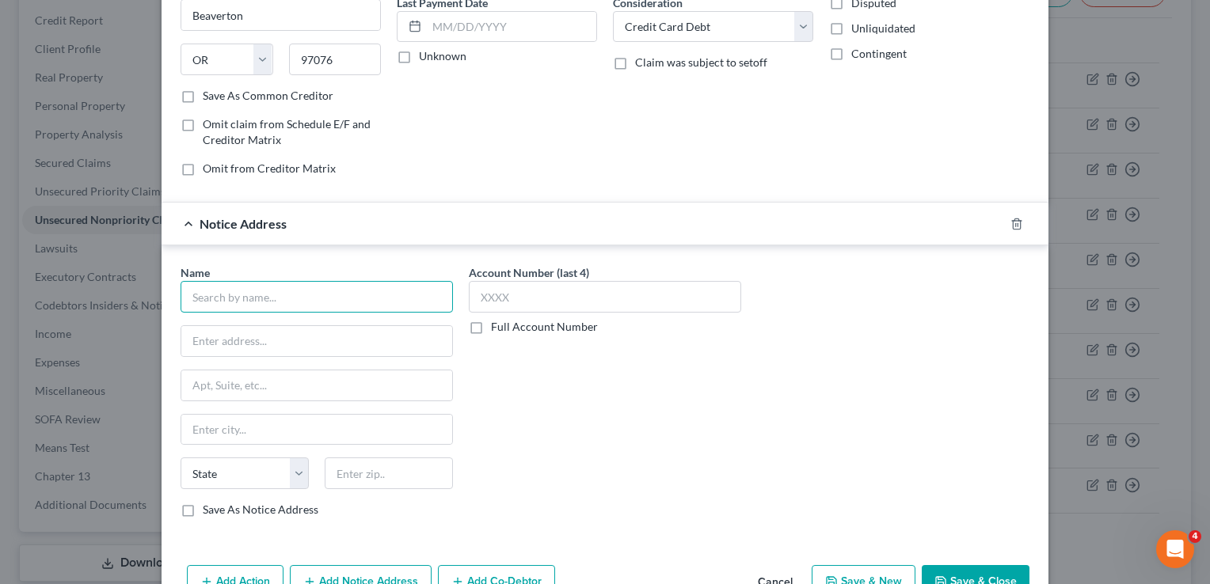
click at [231, 306] on input "text" at bounding box center [316, 297] width 272 height 32
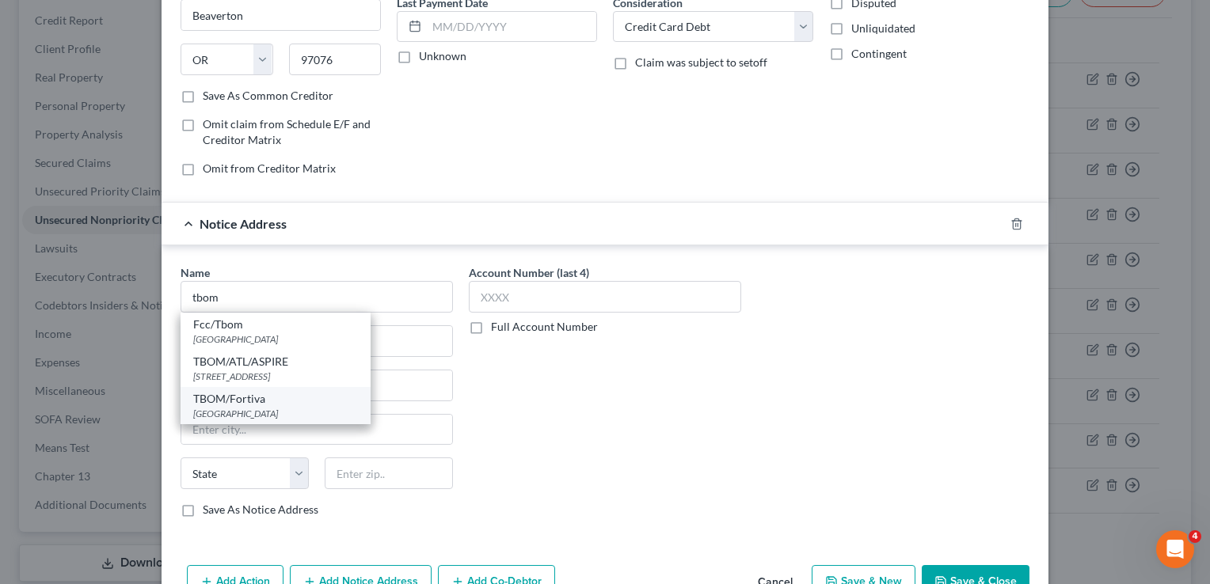
click at [242, 407] on div "PO Box 105555, Atlanta, GA 30348" at bounding box center [275, 413] width 165 height 13
type input "TBOM/Fortiva"
type input "PO Box 105555"
type input "Atlanta"
select select "10"
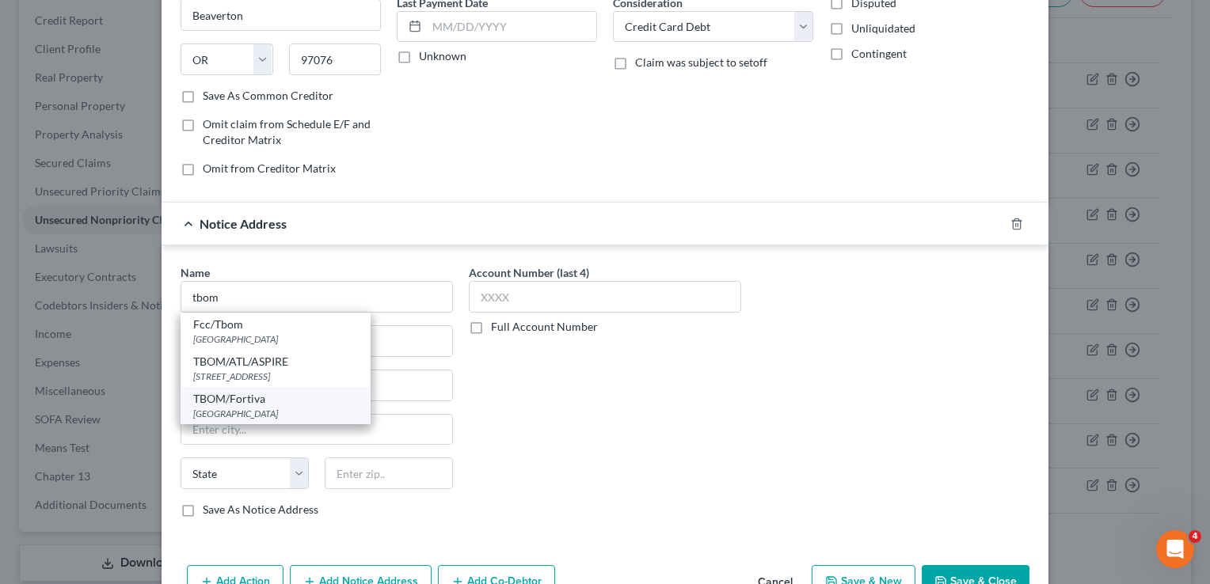
type input "30348"
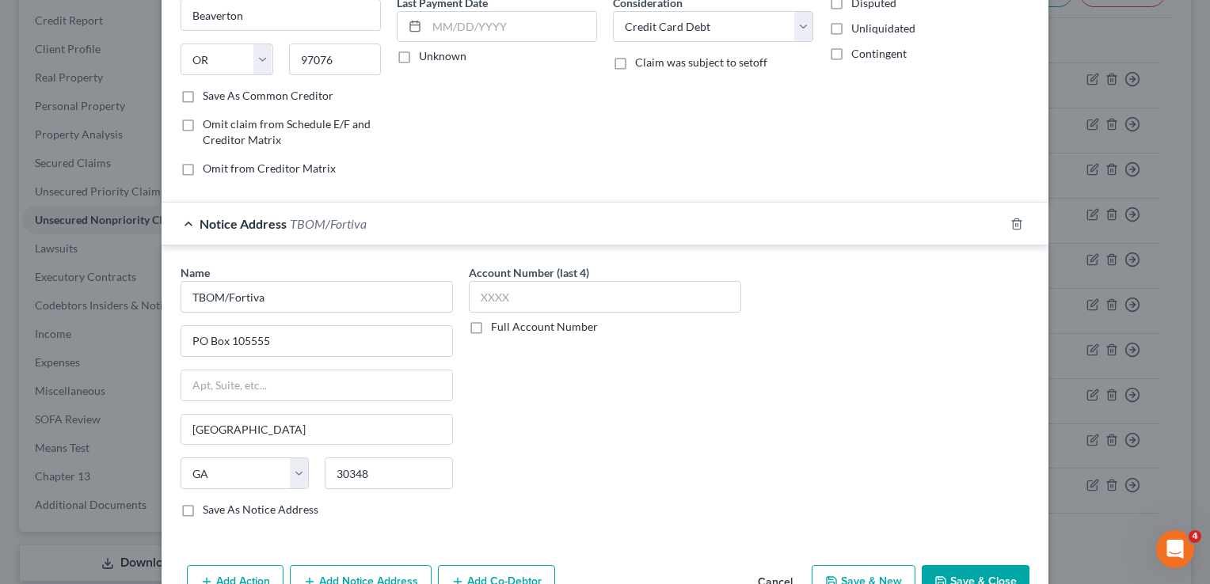
click at [1001, 553] on div "Creditor * Tbom/Acima Po Box 4499 Beaverton State AL AK AR AZ CA CO CT DE DC FL…" at bounding box center [604, 204] width 887 height 708
click at [997, 579] on button "Save & Close" at bounding box center [975, 581] width 108 height 33
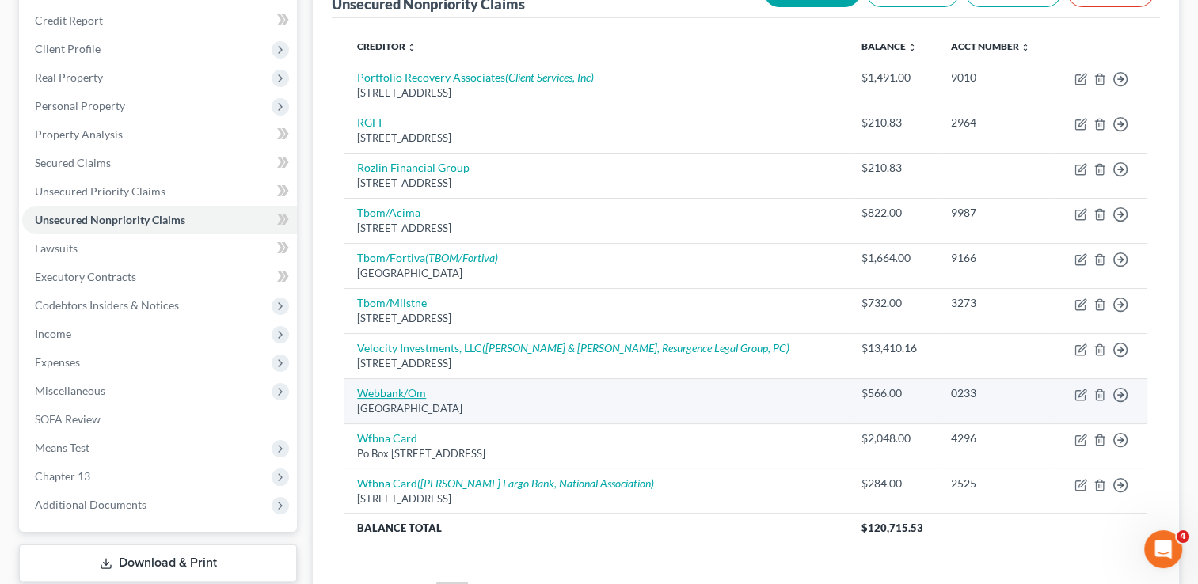
click at [374, 387] on link "Webbank/Om" at bounding box center [391, 392] width 69 height 13
select select "9"
select select "2"
select select "0"
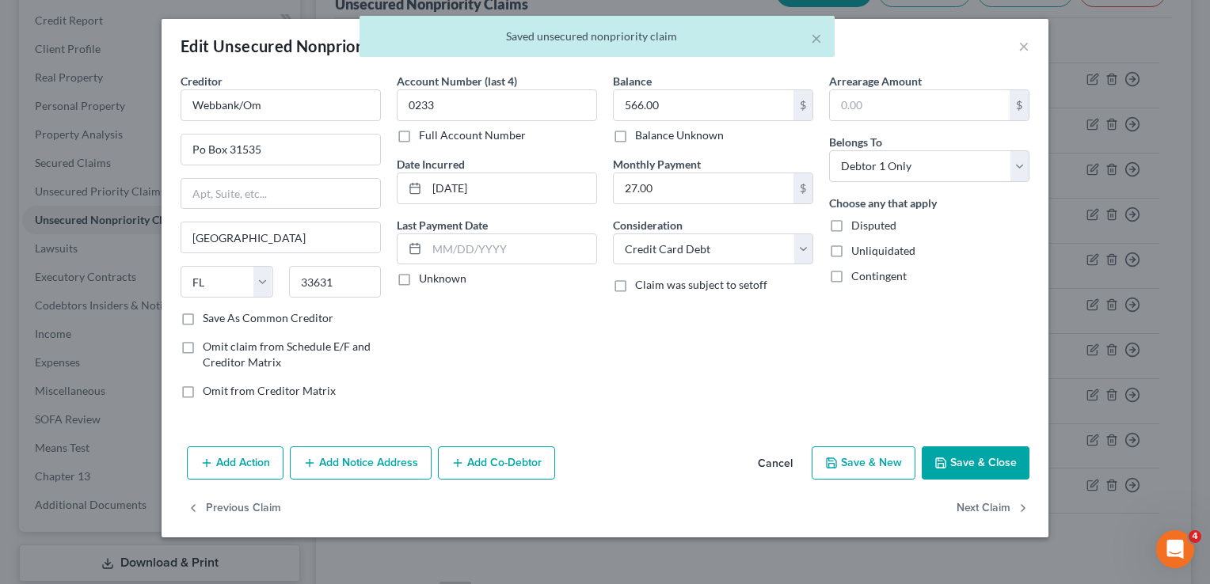
click at [376, 454] on button "Add Notice Address" at bounding box center [361, 462] width 142 height 33
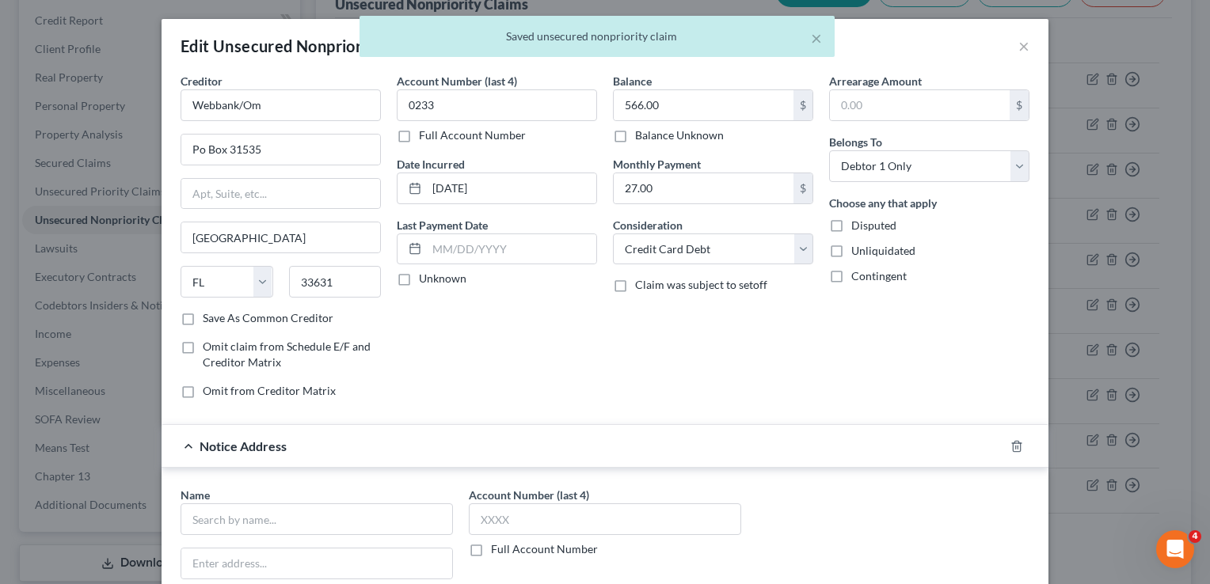
scroll to position [271, 0]
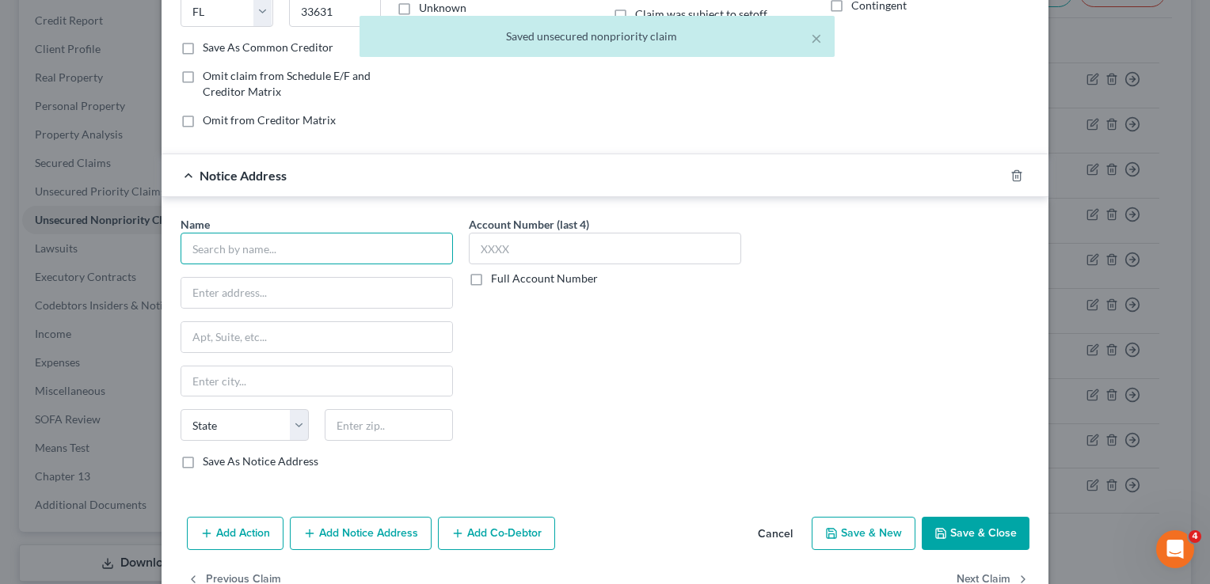
click at [234, 255] on input "text" at bounding box center [316, 249] width 272 height 32
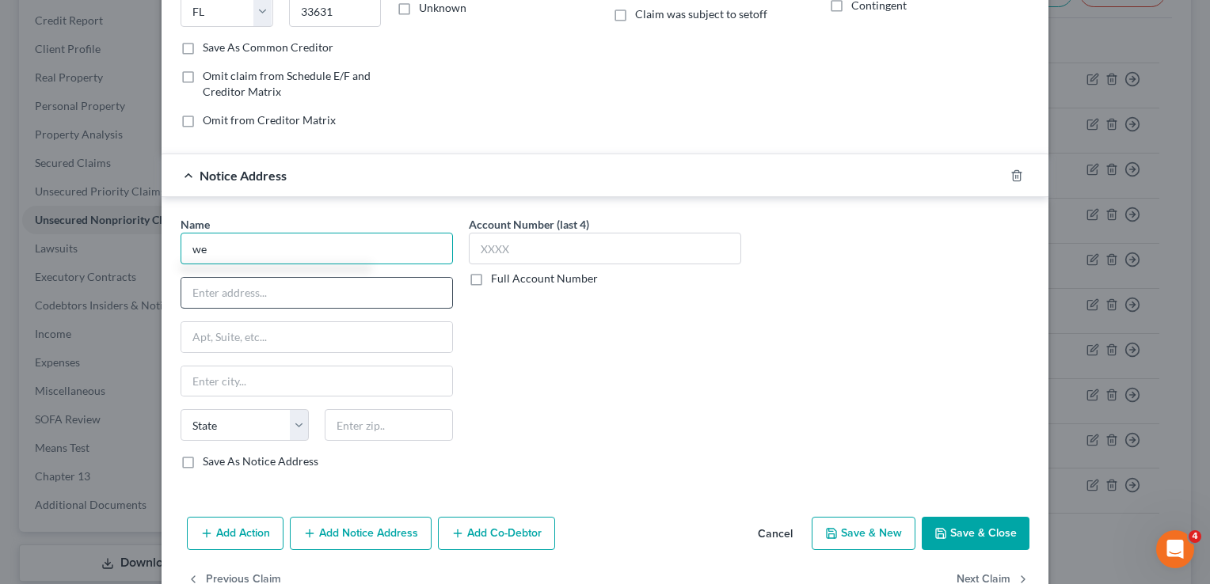
type input "w"
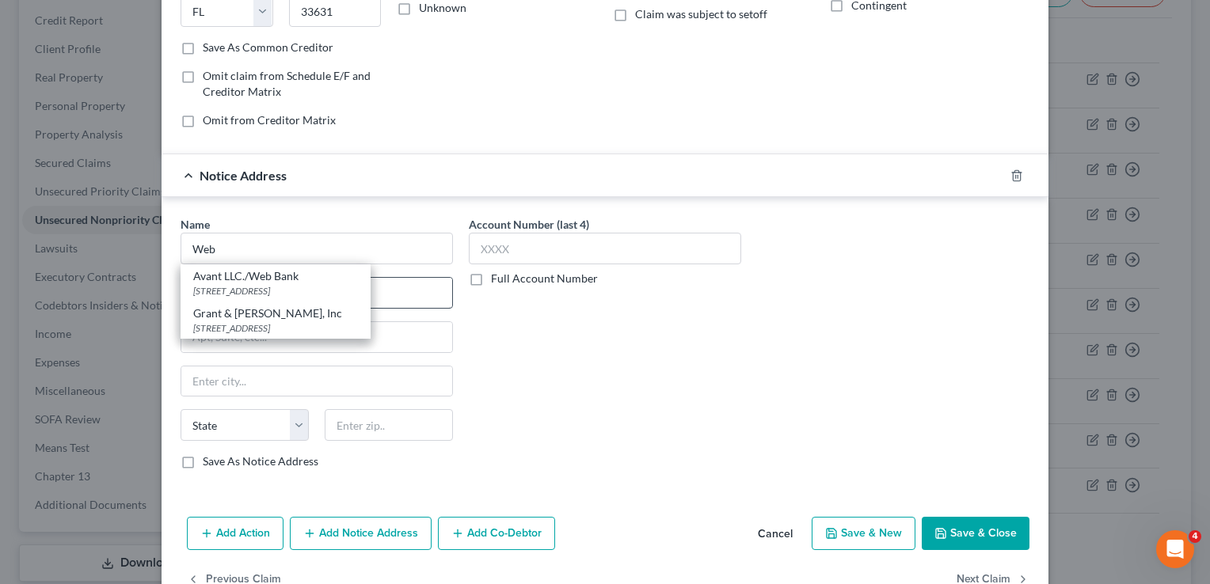
click at [242, 279] on div "Avant LLC./Web Bank" at bounding box center [275, 276] width 165 height 16
type input "Avant LLC./Web Bank"
type input "222 N Lasalle"
type input "Suite 1700"
type input "Chicago"
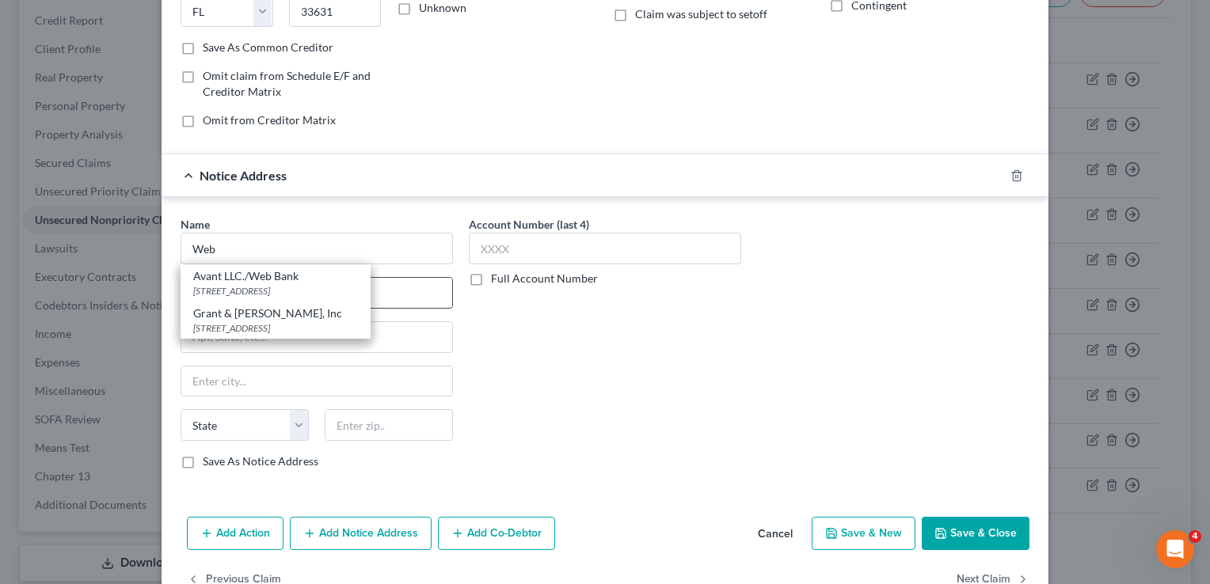
select select "14"
type input "60601"
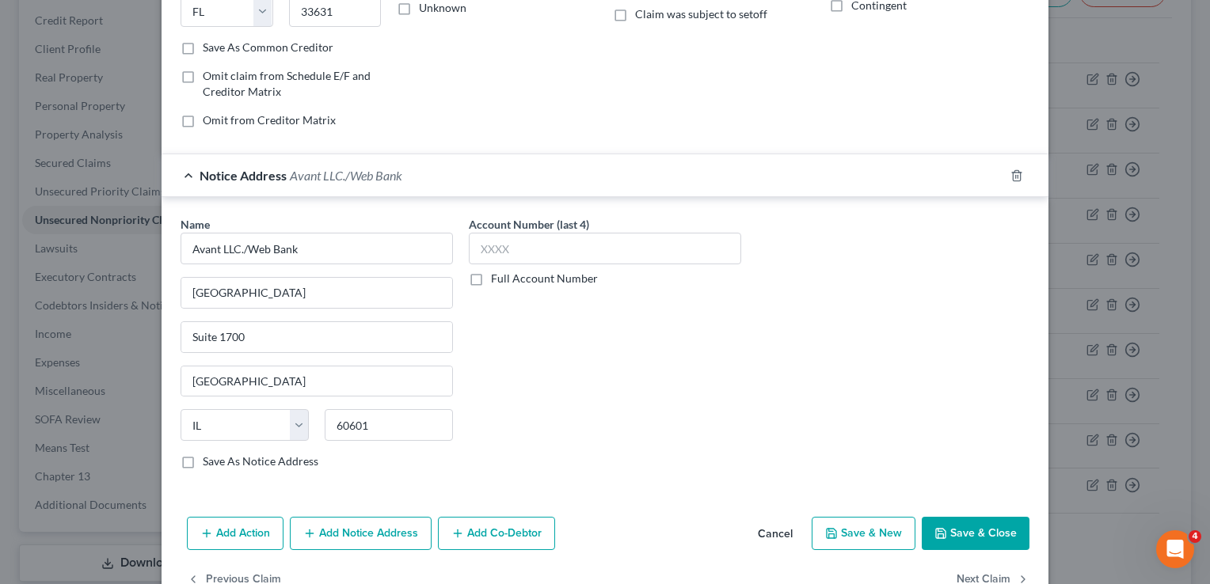
click at [964, 511] on div "Add Action Add Notice Address Add Co-Debtor Cancel Save & New Save & Close" at bounding box center [604, 537] width 887 height 52
click at [980, 537] on button "Save & Close" at bounding box center [975, 533] width 108 height 33
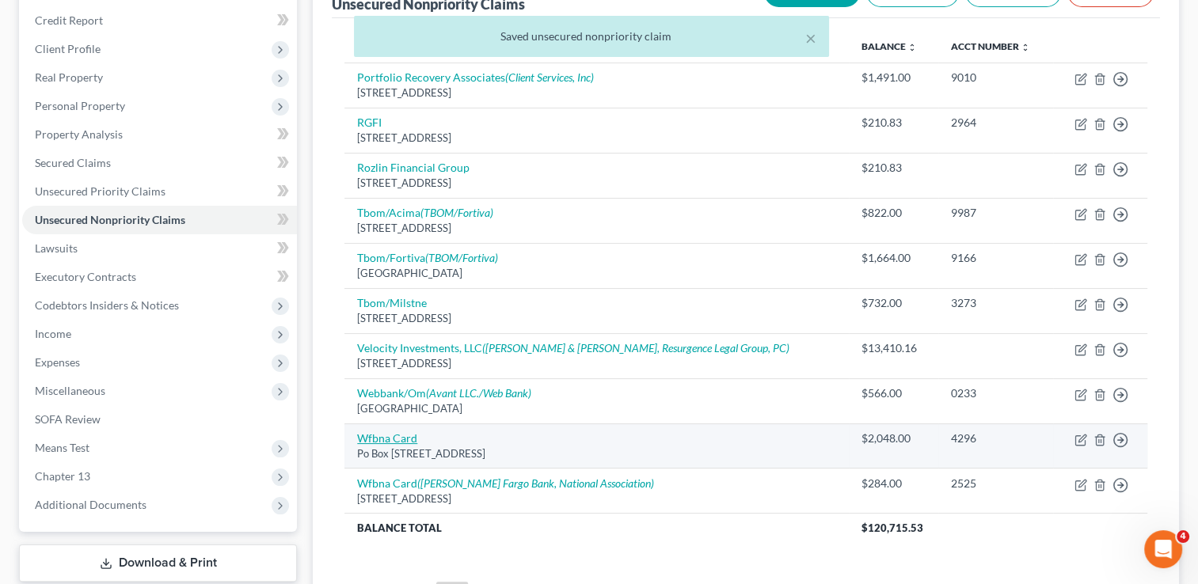
click at [363, 434] on link "Wfbna Card" at bounding box center [387, 437] width 60 height 13
select select "16"
select select "2"
select select "0"
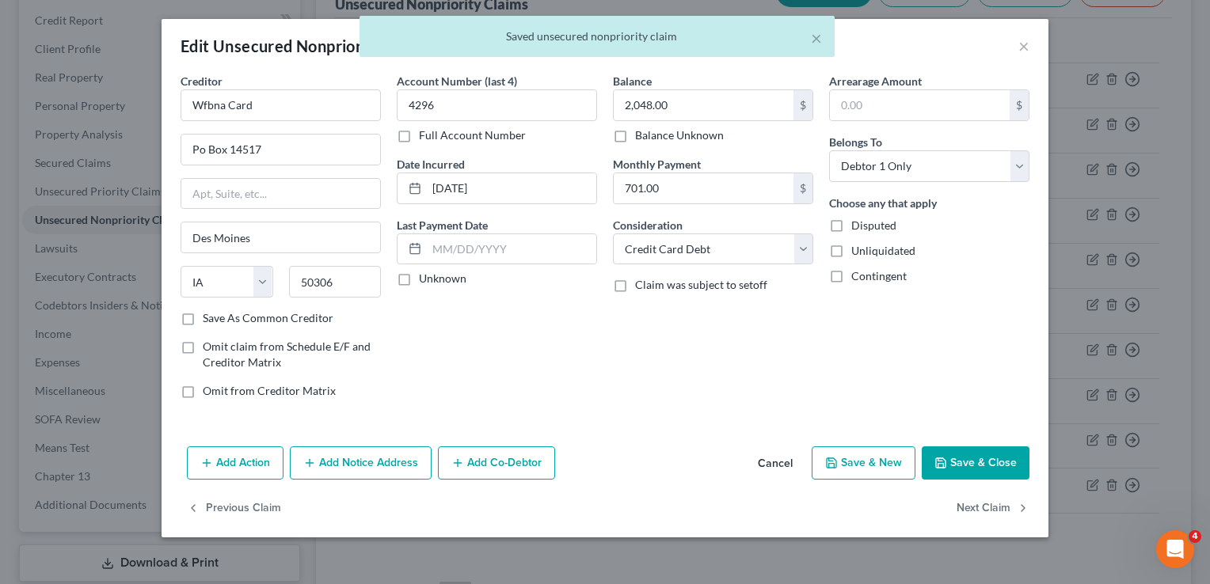
click at [367, 472] on button "Add Notice Address" at bounding box center [361, 462] width 142 height 33
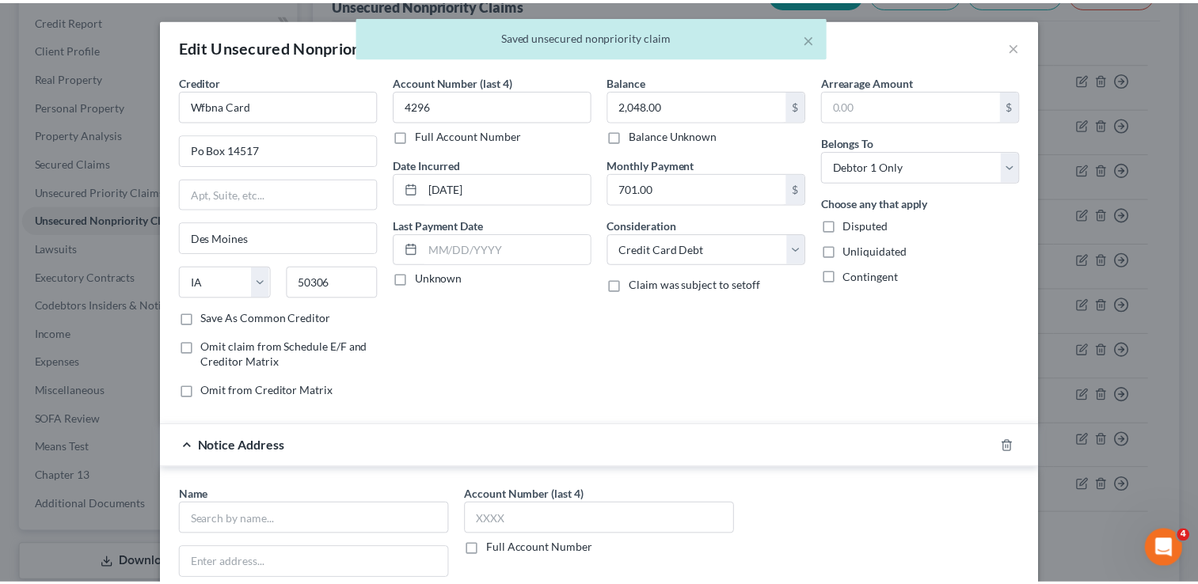
scroll to position [310, 0]
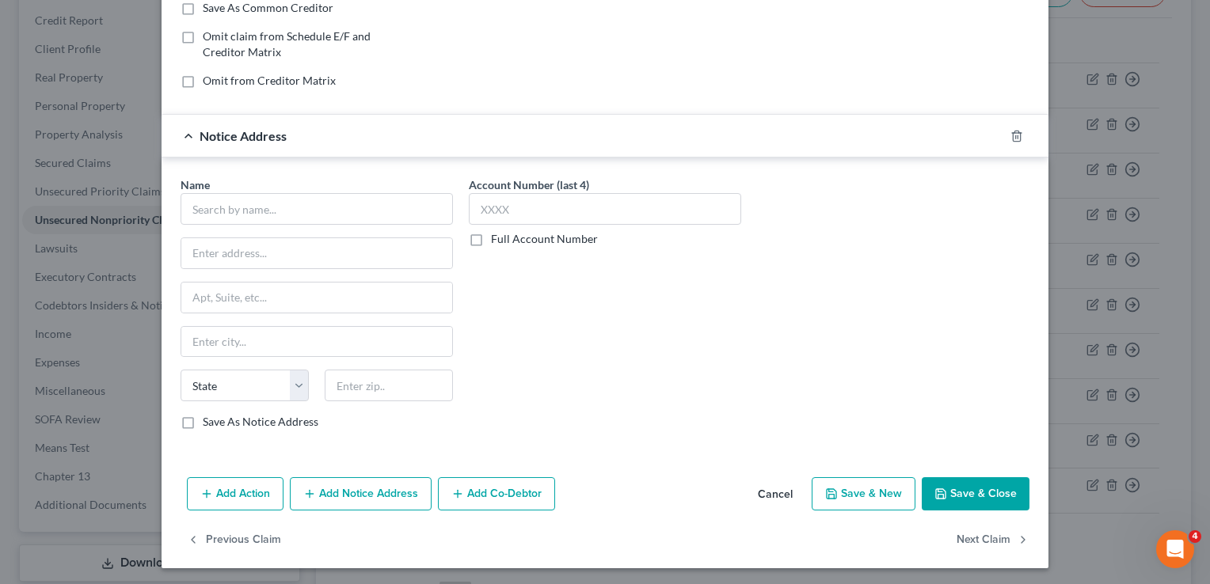
click at [280, 189] on div "Name *" at bounding box center [316, 201] width 272 height 48
click at [286, 200] on input "text" at bounding box center [316, 209] width 272 height 32
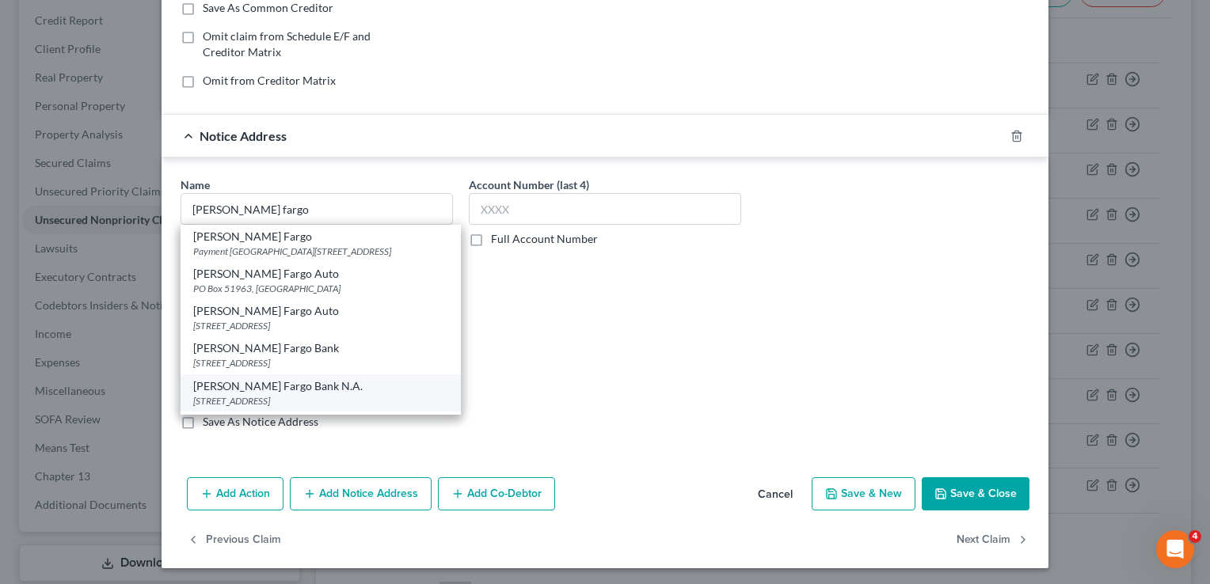
click at [275, 389] on div "Wells Fargo Bank N.A." at bounding box center [320, 386] width 255 height 16
type input "Wells Fargo Bank N.A."
type input "PO Box 10438, MAC F8235-02F"
type input "Des Moines"
select select "16"
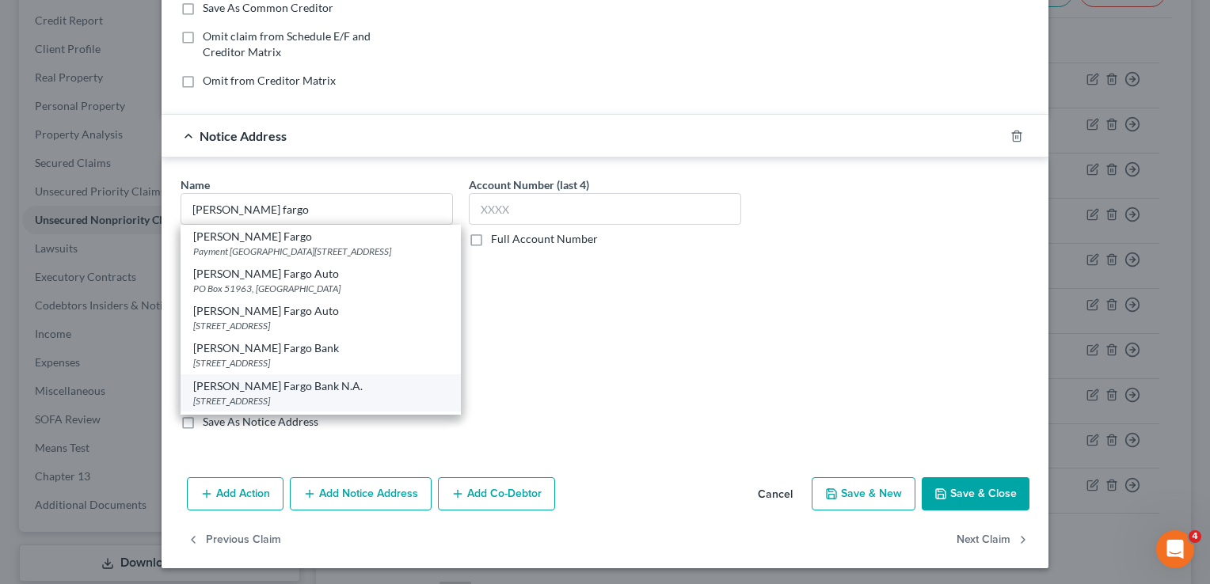
type input "50306"
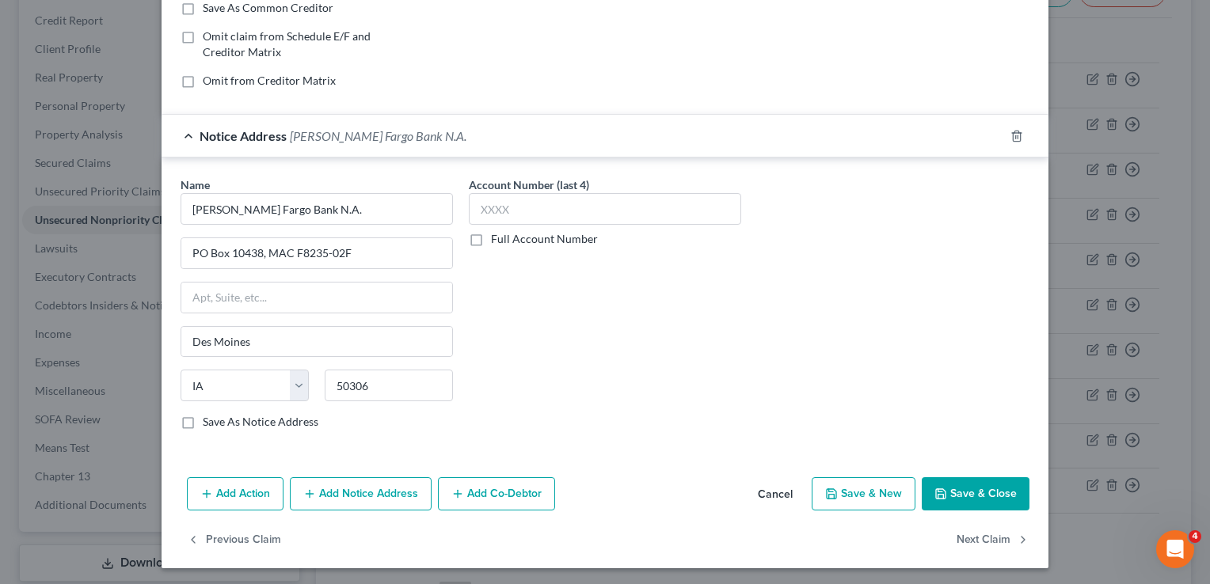
click at [946, 485] on button "Save & Close" at bounding box center [975, 493] width 108 height 33
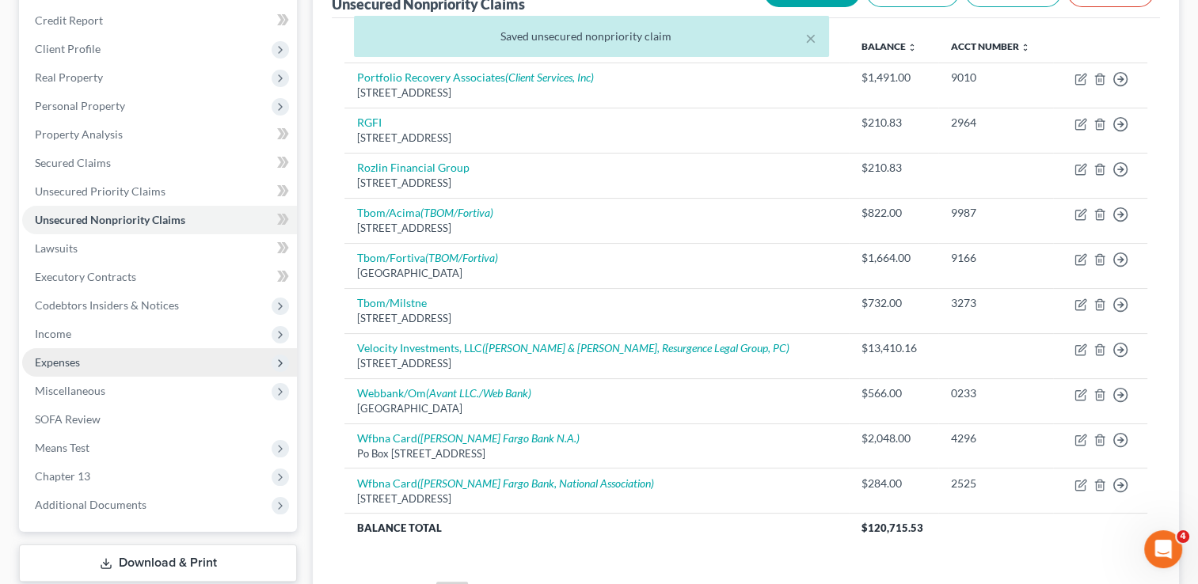
click at [84, 358] on span "Expenses" at bounding box center [159, 362] width 275 height 28
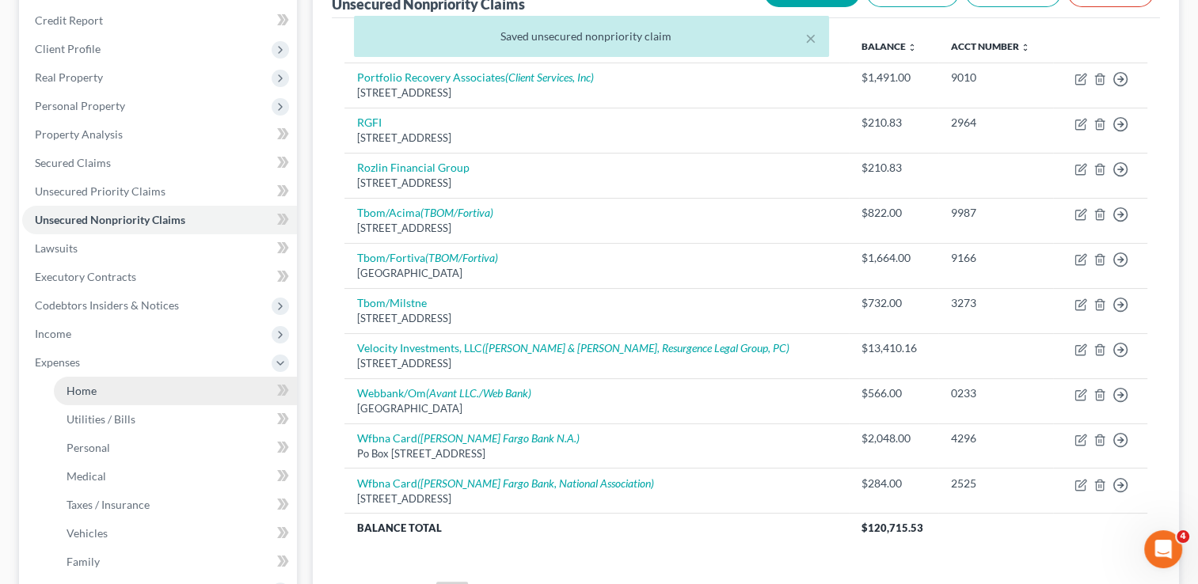
click at [89, 403] on link "Home" at bounding box center [175, 391] width 243 height 28
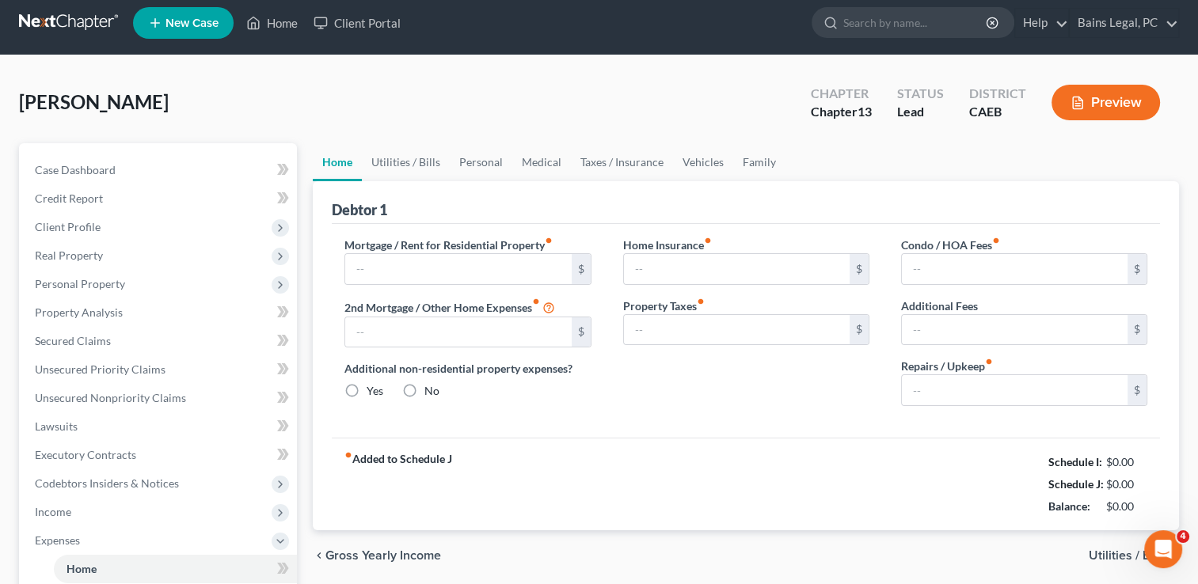
type input "0.00"
radio input "true"
type input "0.00"
type input "106.00"
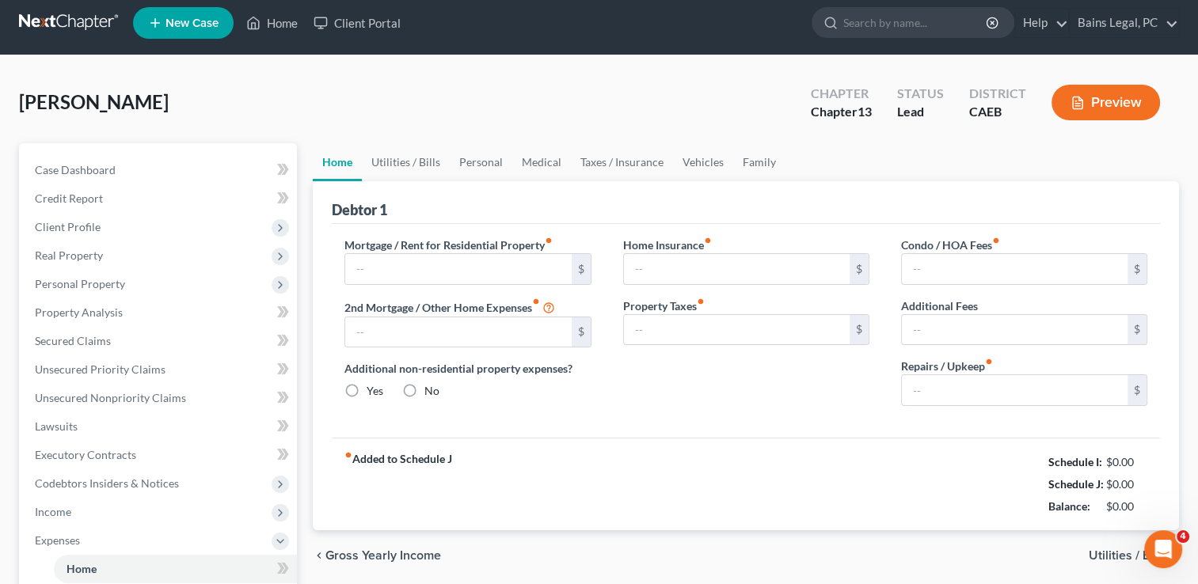
type input "0.00"
type input "400.00"
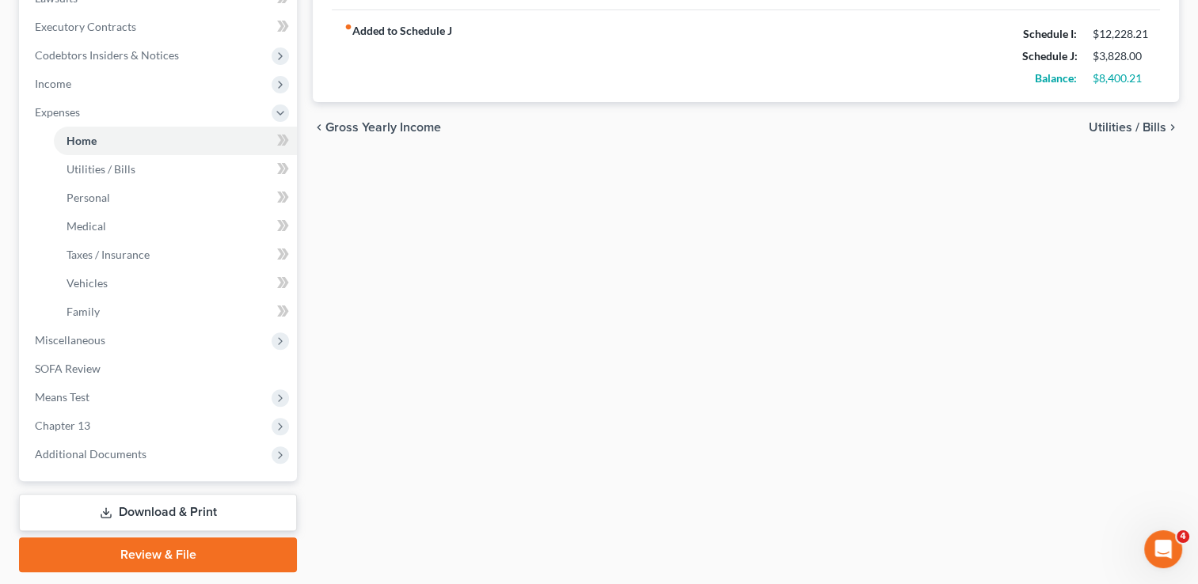
scroll to position [484, 0]
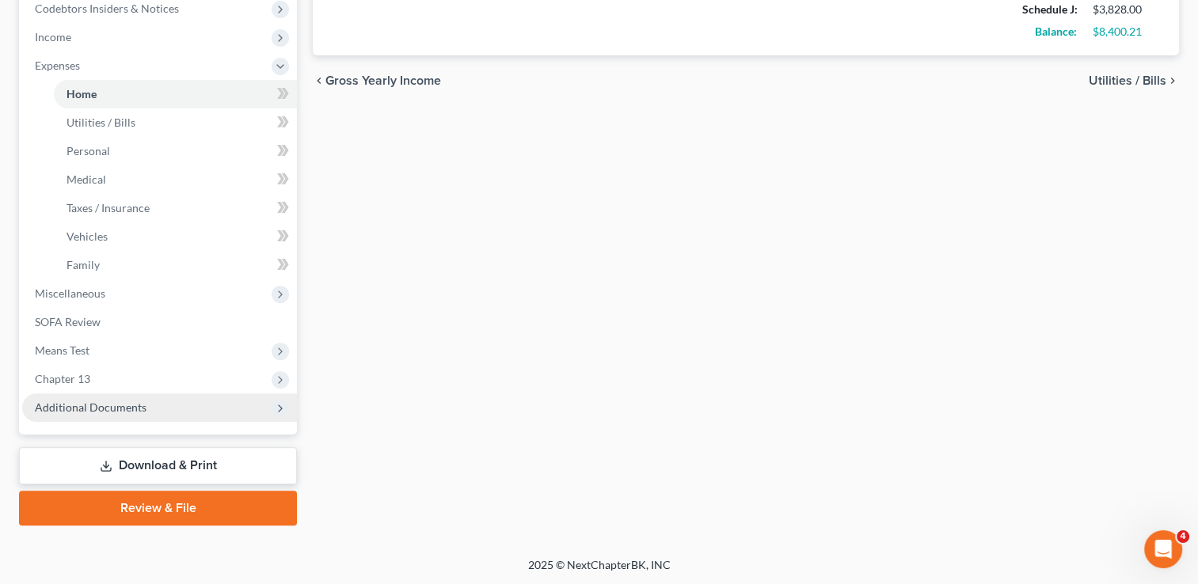
click at [90, 401] on span "Additional Documents" at bounding box center [91, 407] width 112 height 13
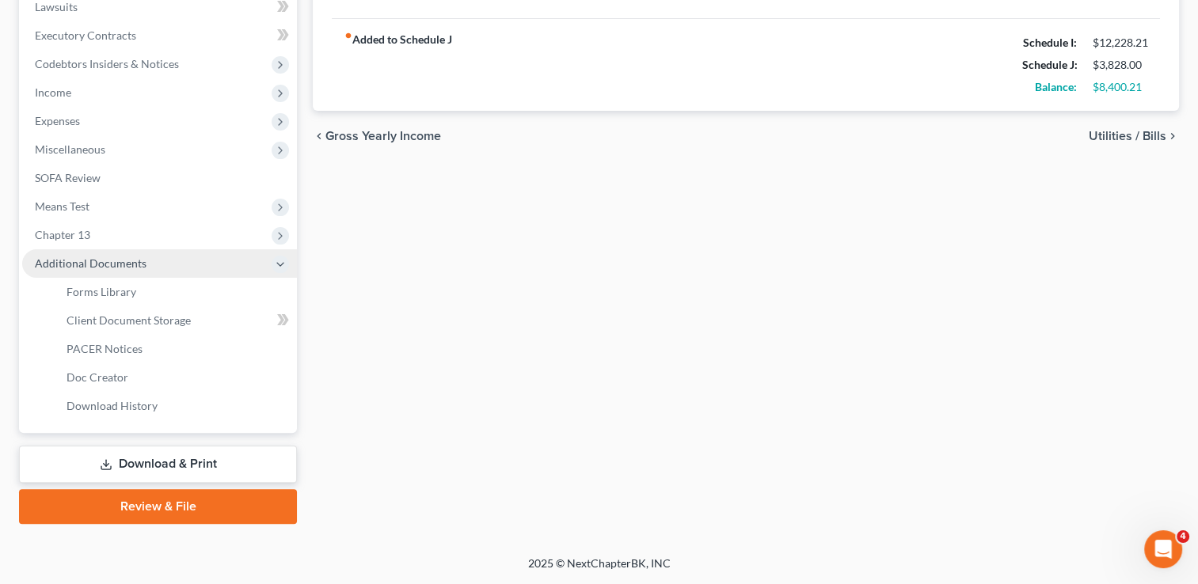
scroll to position [427, 0]
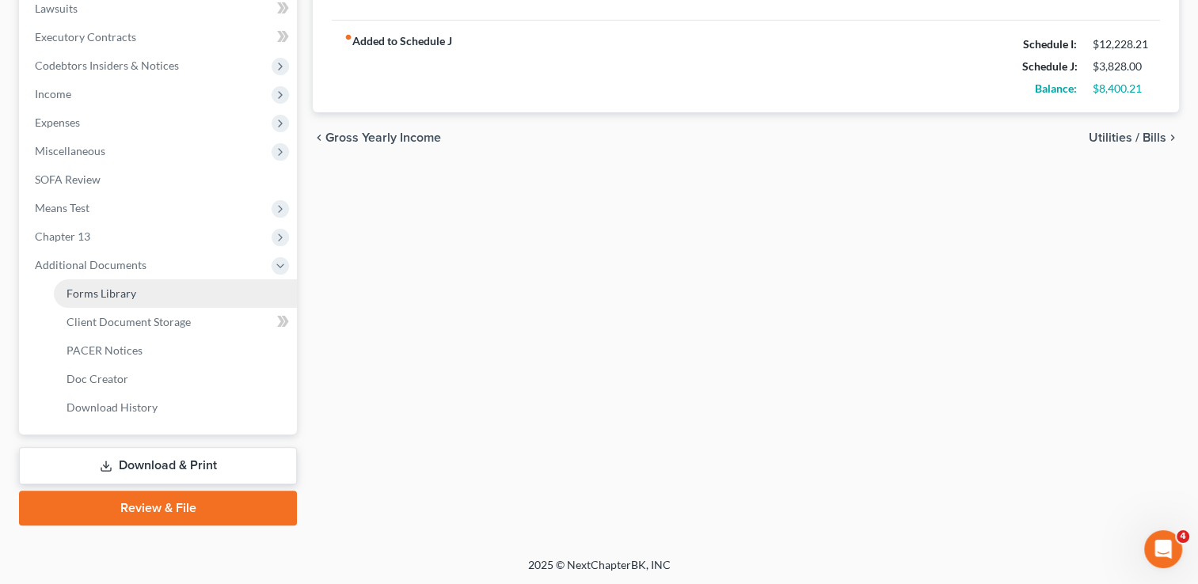
click at [104, 303] on link "Forms Library" at bounding box center [175, 293] width 243 height 28
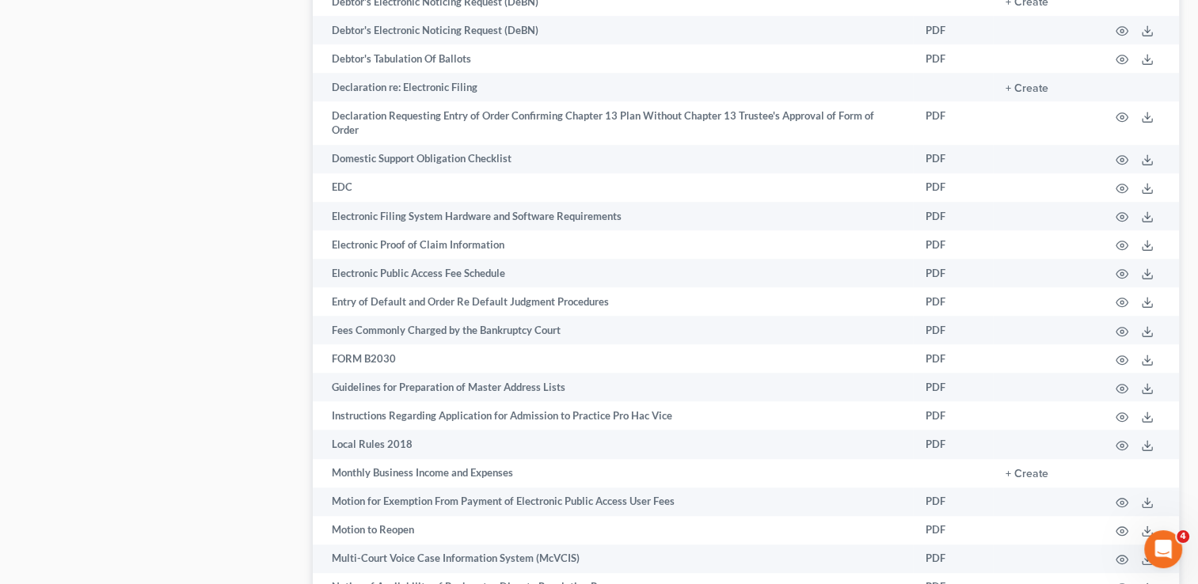
scroll to position [2533, 0]
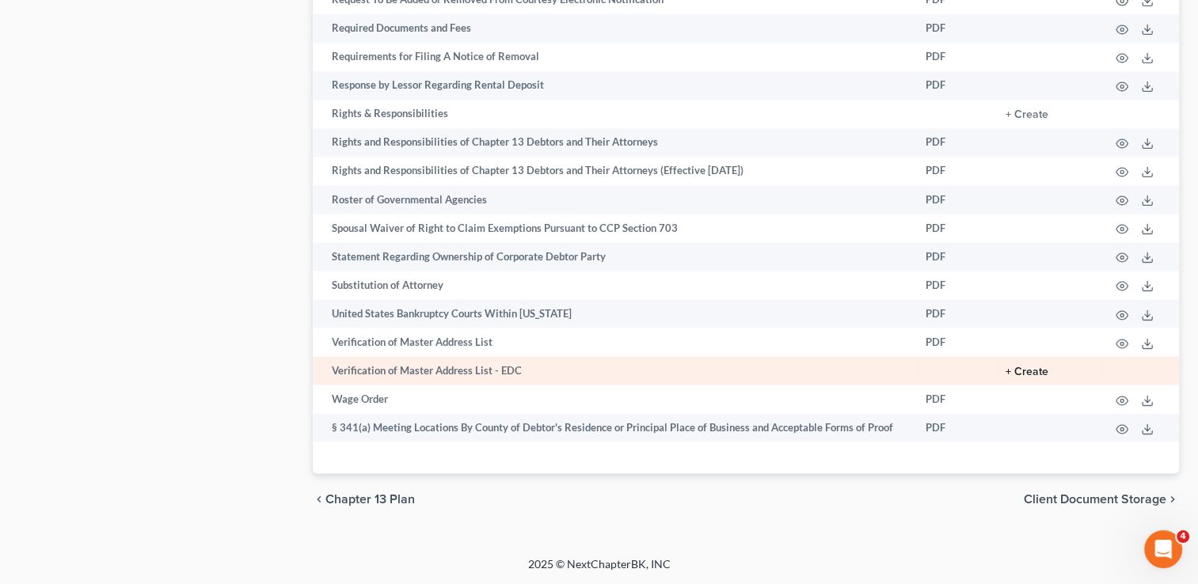
click at [1035, 366] on button "+ Create" at bounding box center [1026, 371] width 43 height 11
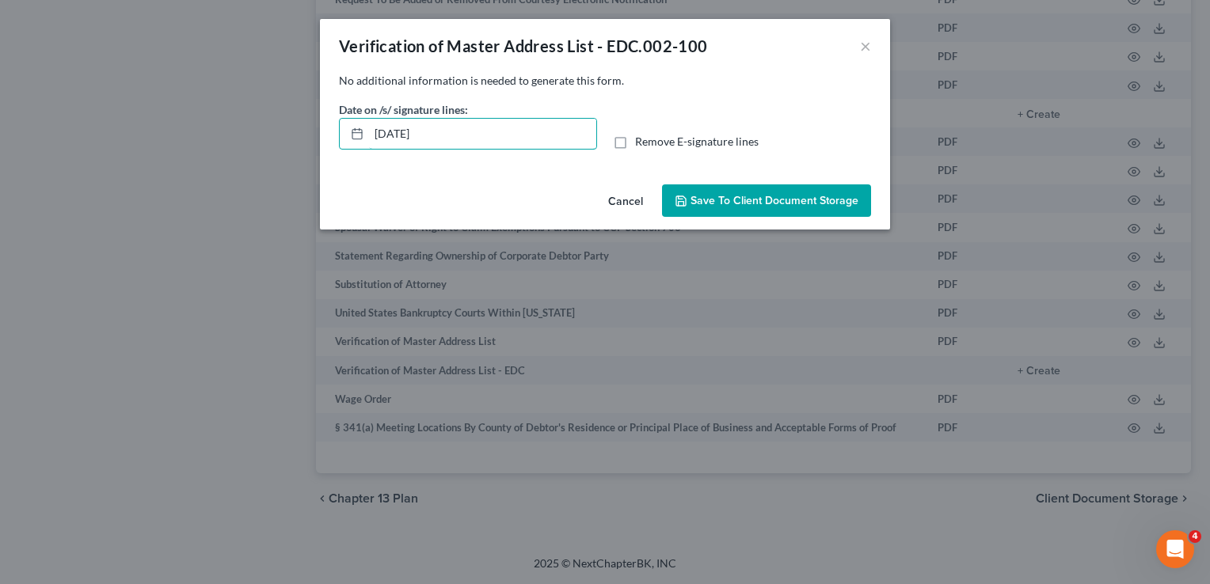
drag, startPoint x: 465, startPoint y: 134, endPoint x: 273, endPoint y: 131, distance: 192.4
click at [273, 131] on div "Verification of Master Address List - EDC.002-100 × No additional information i…" at bounding box center [605, 292] width 1210 height 584
click at [635, 146] on label "Remove E-signature lines" at bounding box center [696, 142] width 123 height 16
click at [641, 144] on input "Remove E-signature lines" at bounding box center [646, 139] width 10 height 10
checkbox input "true"
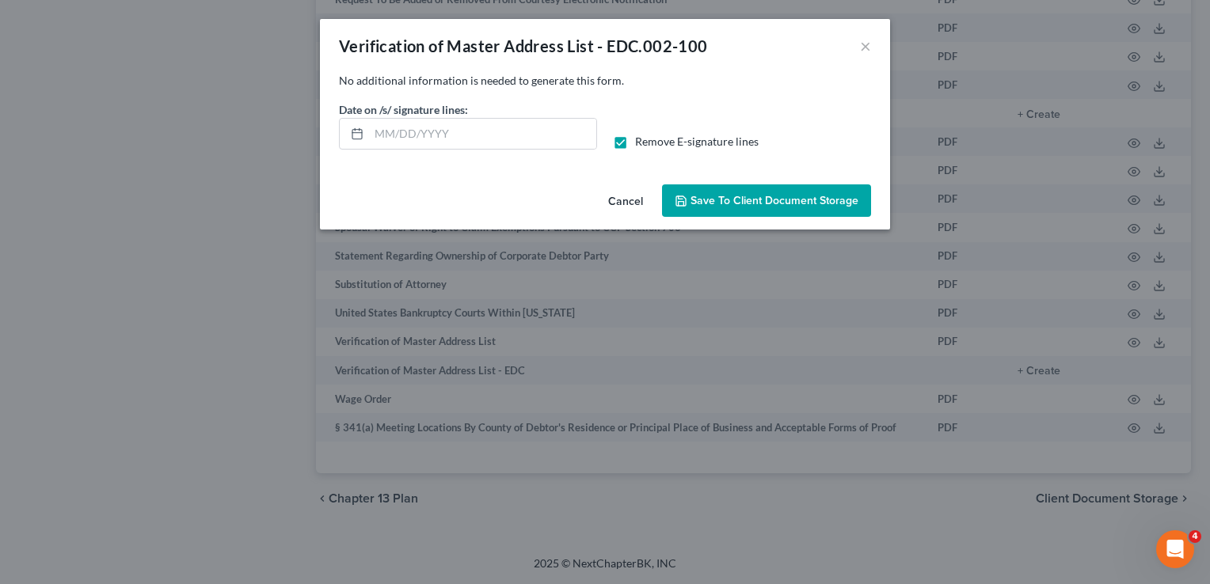
click at [728, 211] on button "Save to Client Document Storage" at bounding box center [766, 200] width 209 height 33
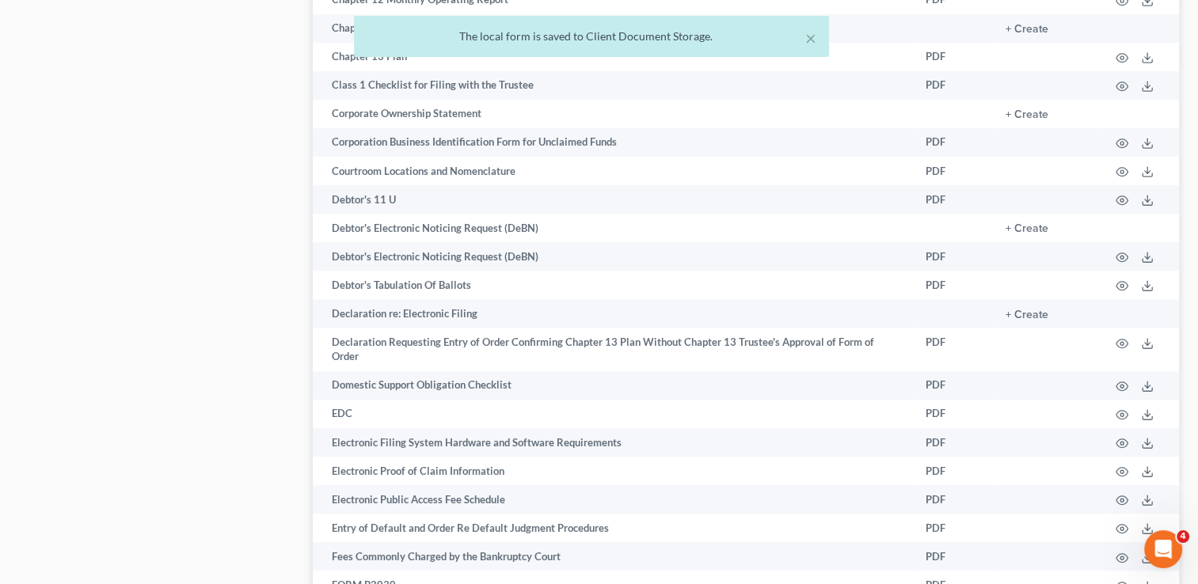
scroll to position [489, 0]
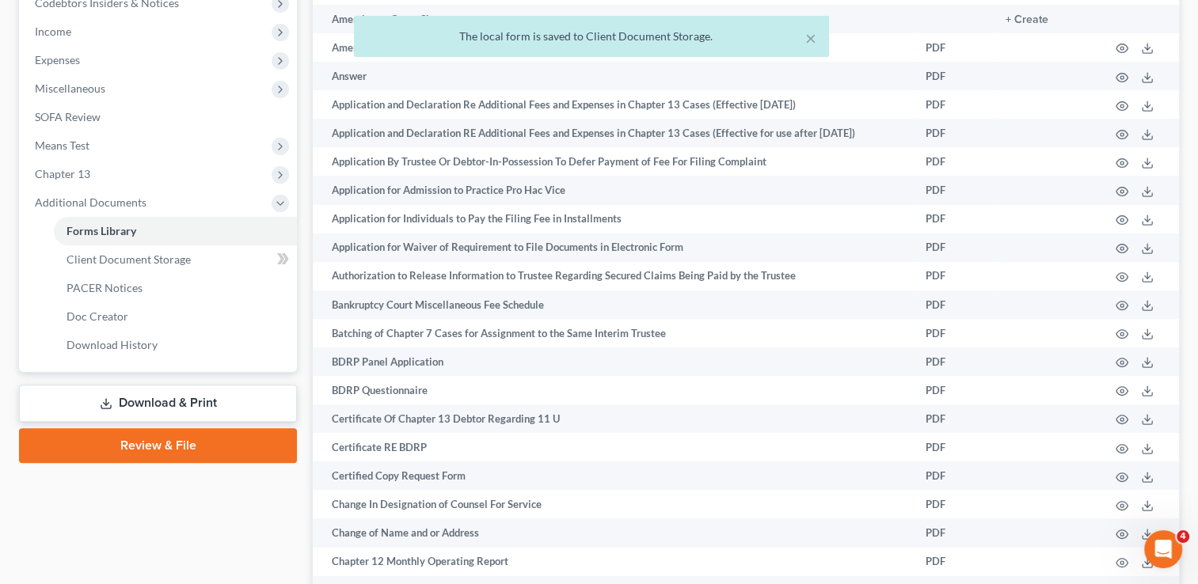
click at [207, 393] on link "Download & Print" at bounding box center [158, 403] width 278 height 37
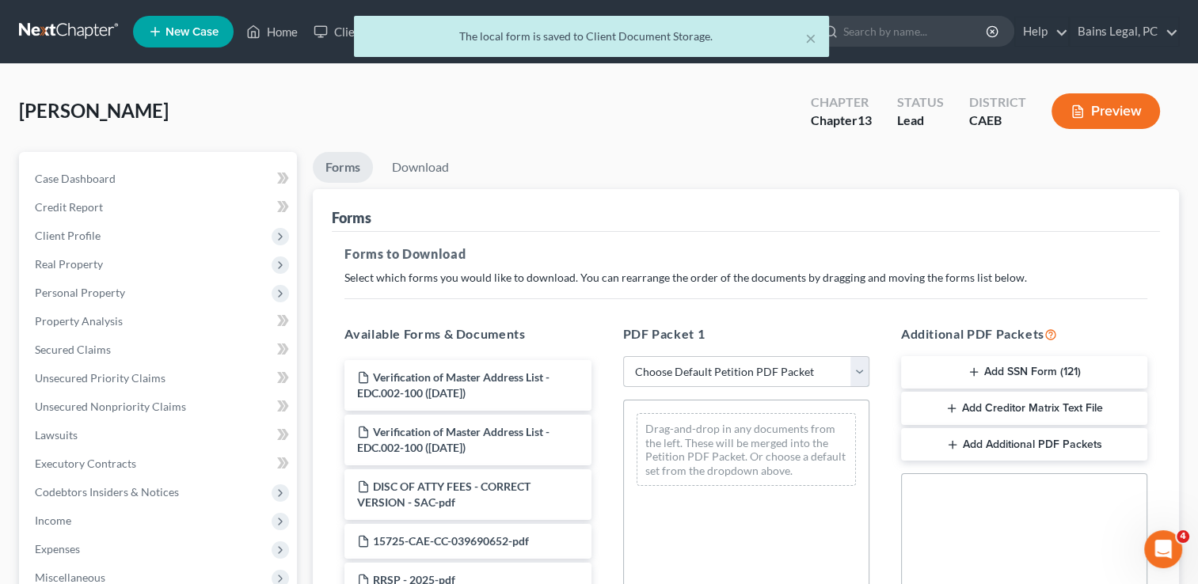
click at [712, 367] on select "Choose Default Petition PDF Packet Complete Bankruptcy Petition (all forms and …" at bounding box center [746, 372] width 246 height 32
select select "0"
click at [623, 356] on select "Choose Default Petition PDF Packet Complete Bankruptcy Petition (all forms and …" at bounding box center [746, 372] width 246 height 32
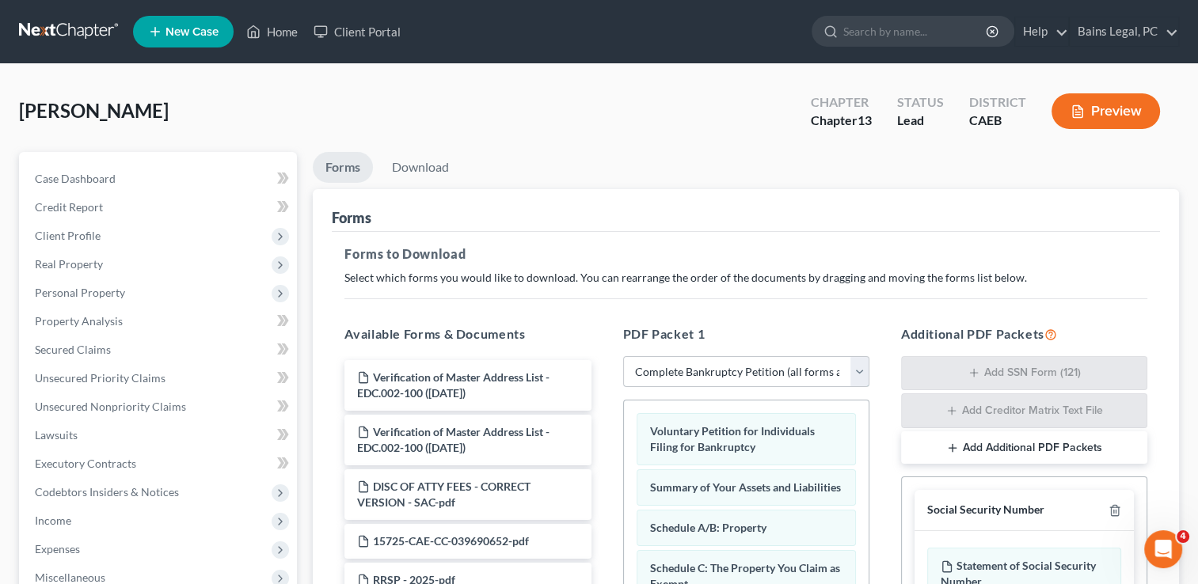
scroll to position [200, 0]
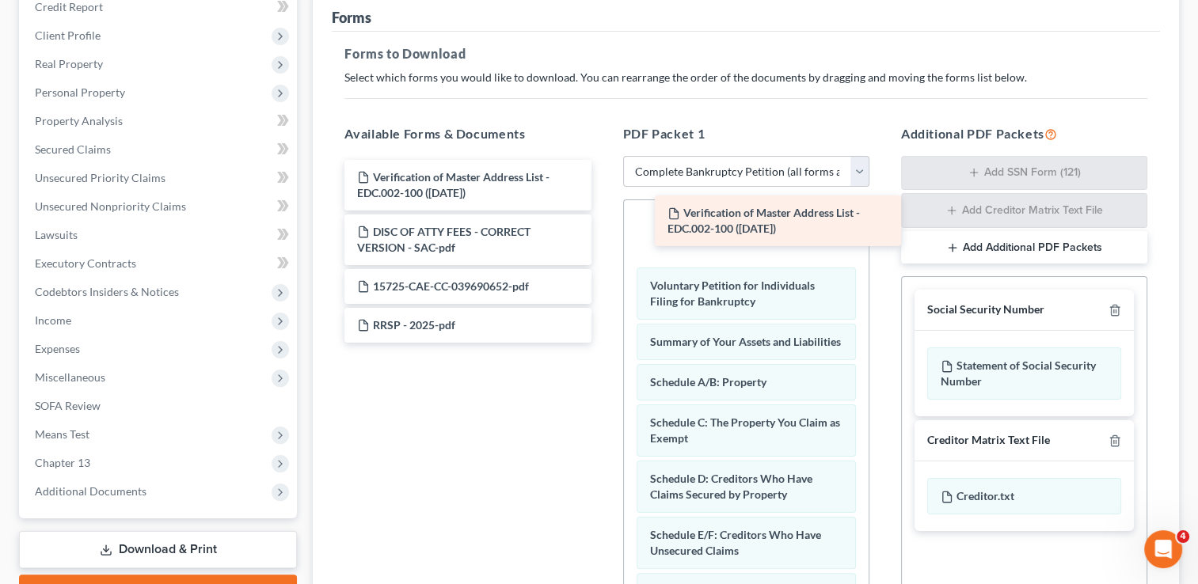
drag, startPoint x: 415, startPoint y: 182, endPoint x: 725, endPoint y: 219, distance: 312.5
click at [603, 219] on div "Verification of Master Address List - EDC.002-100 (10/01/2025) Verification of …" at bounding box center [468, 251] width 272 height 183
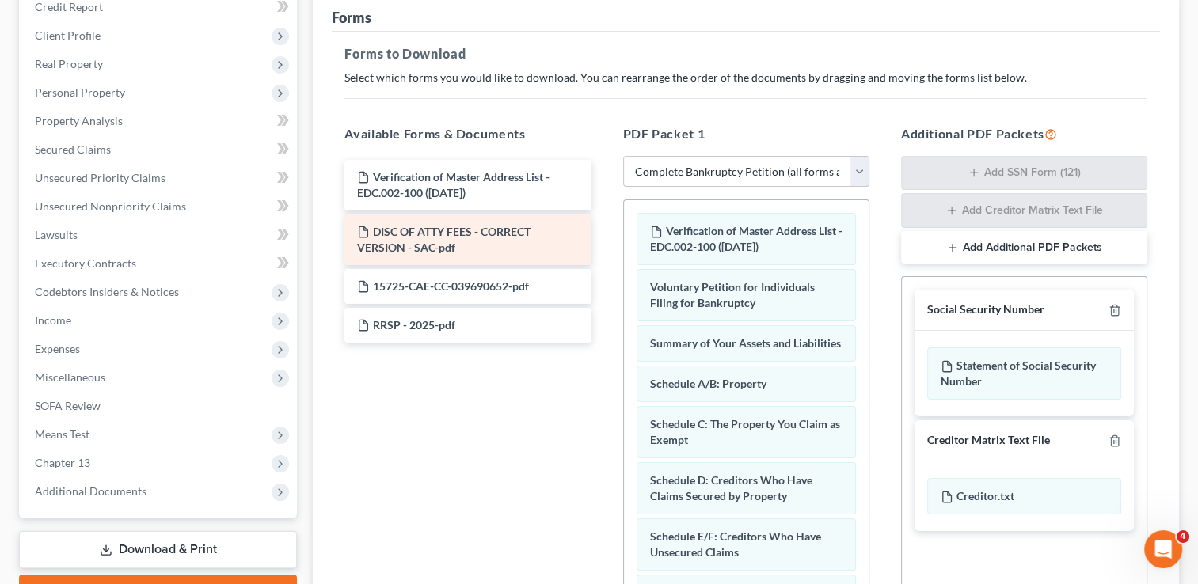
click at [444, 231] on span "DISC OF ATTY FEES - CORRECT VERSION - SAC-pdf" at bounding box center [443, 239] width 173 height 29
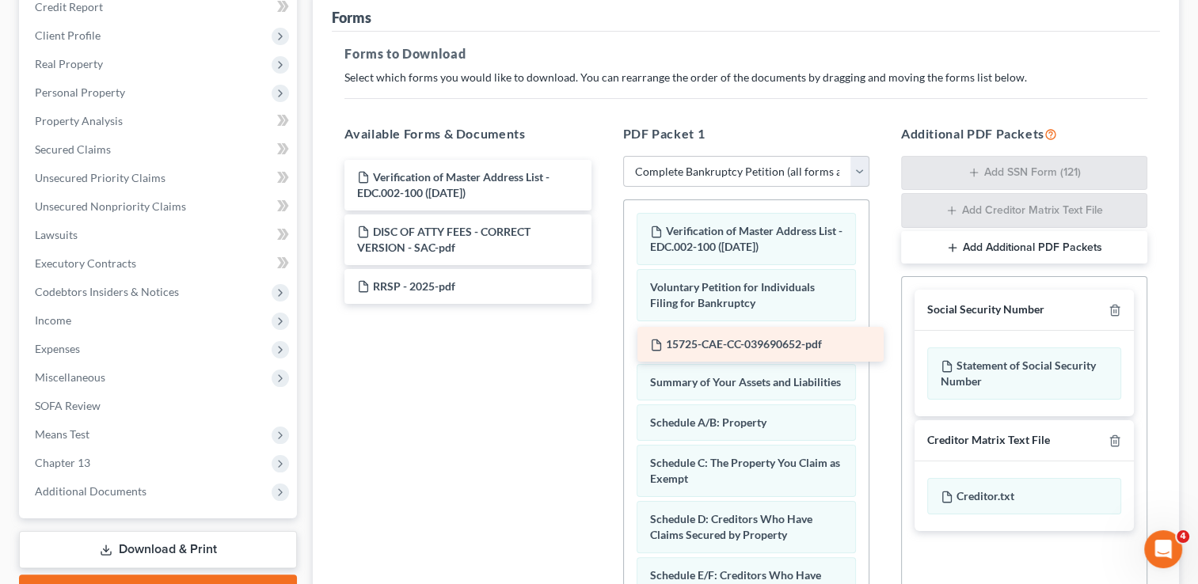
drag, startPoint x: 462, startPoint y: 287, endPoint x: 755, endPoint y: 346, distance: 298.8
click at [603, 304] on div "15725-CAE-CC-039690652-pdf Verification of Master Address List - EDC.002-100 (0…" at bounding box center [468, 232] width 272 height 144
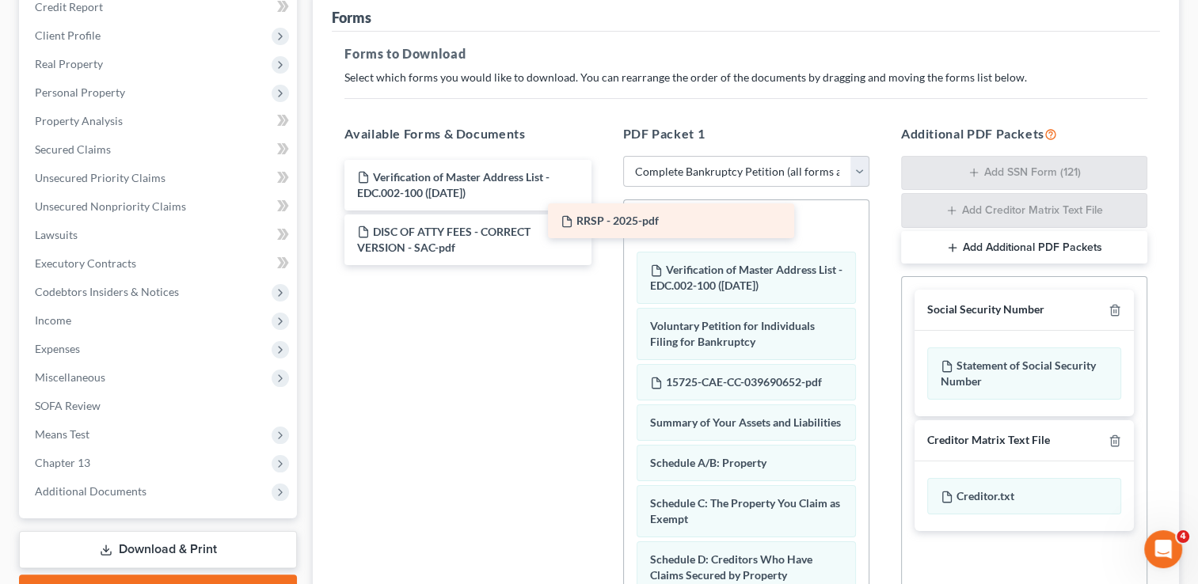
drag, startPoint x: 509, startPoint y: 281, endPoint x: 713, endPoint y: 218, distance: 213.8
click at [603, 218] on div "RRSP - 2025-pdf Verification of Master Address List - EDC.002-100 (09/30/2025) …" at bounding box center [468, 212] width 272 height 105
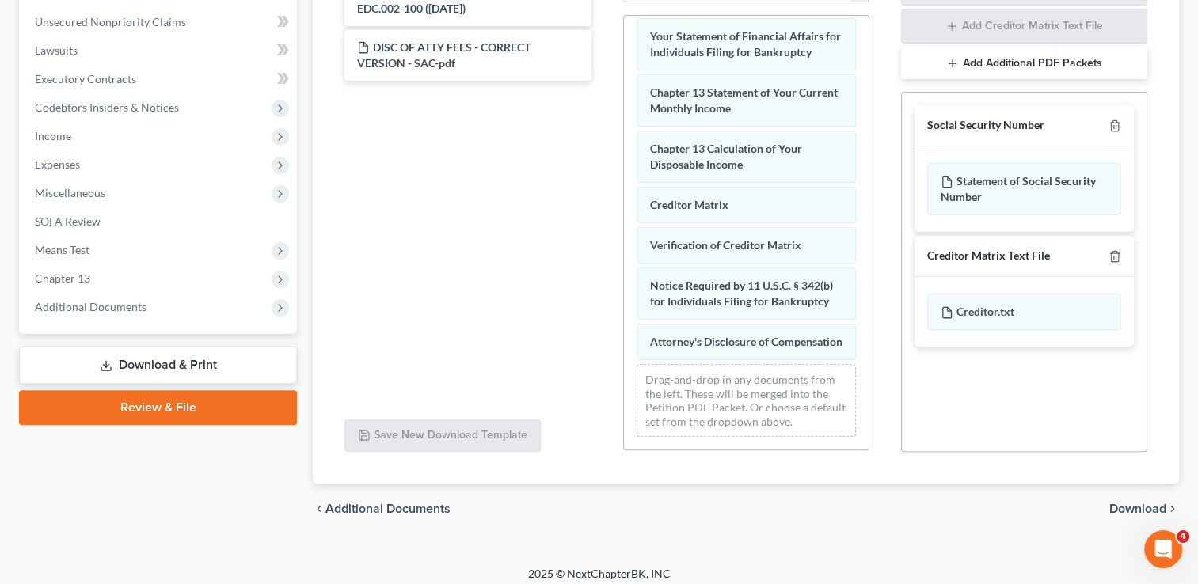
scroll to position [726, 0]
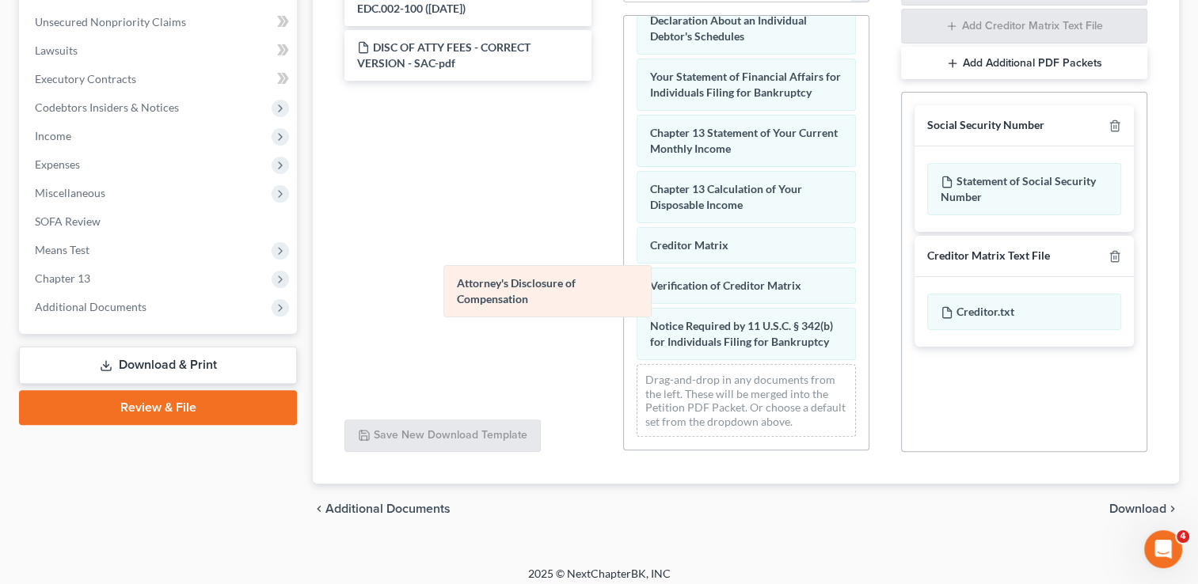
scroll to position [670, 0]
drag, startPoint x: 663, startPoint y: 340, endPoint x: 446, endPoint y: 283, distance: 224.3
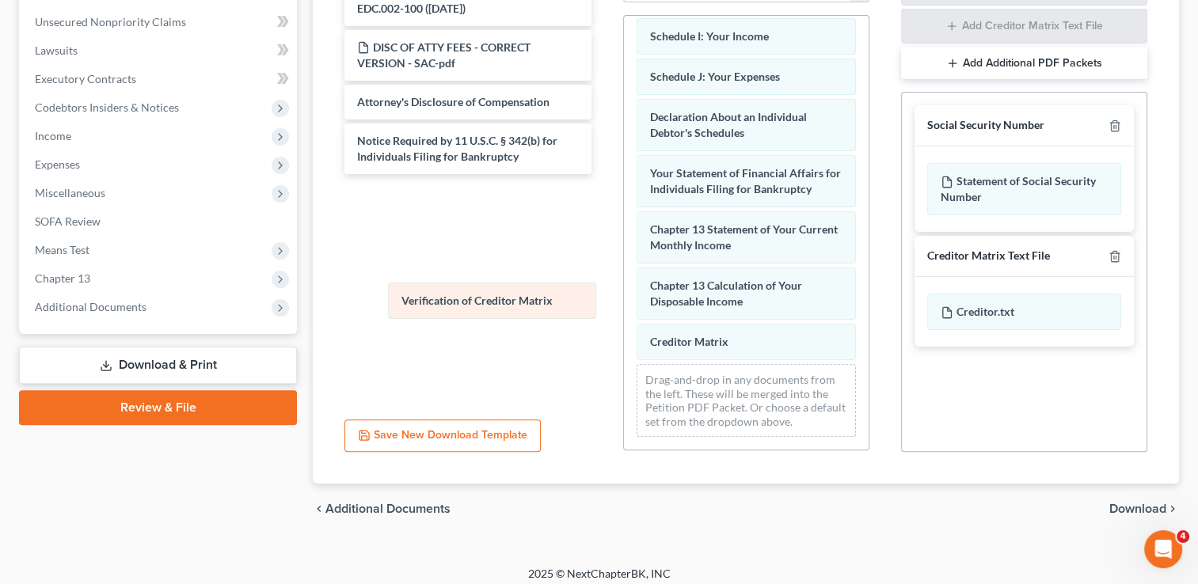
scroll to position [558, 0]
drag, startPoint x: 745, startPoint y: 344, endPoint x: 495, endPoint y: 298, distance: 254.3
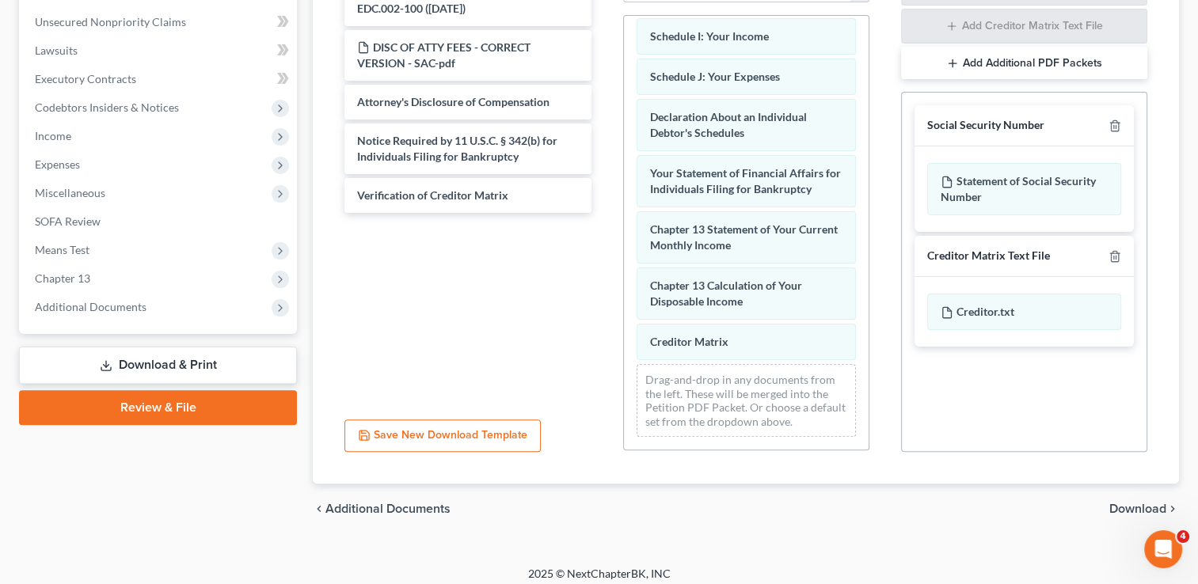
scroll to position [518, 0]
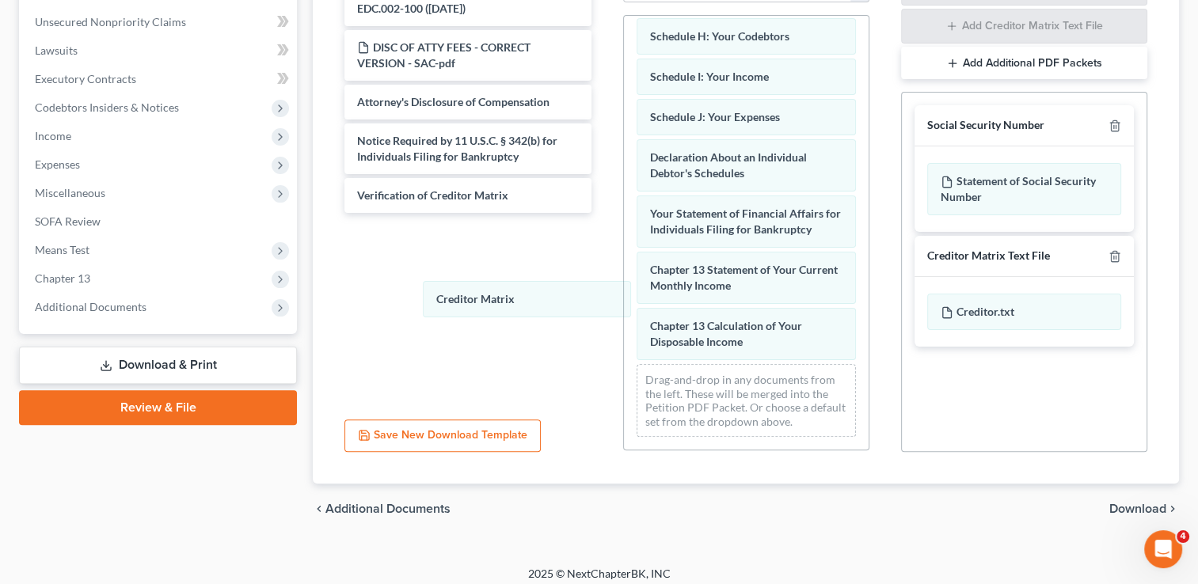
drag, startPoint x: 685, startPoint y: 348, endPoint x: 545, endPoint y: 329, distance: 140.6
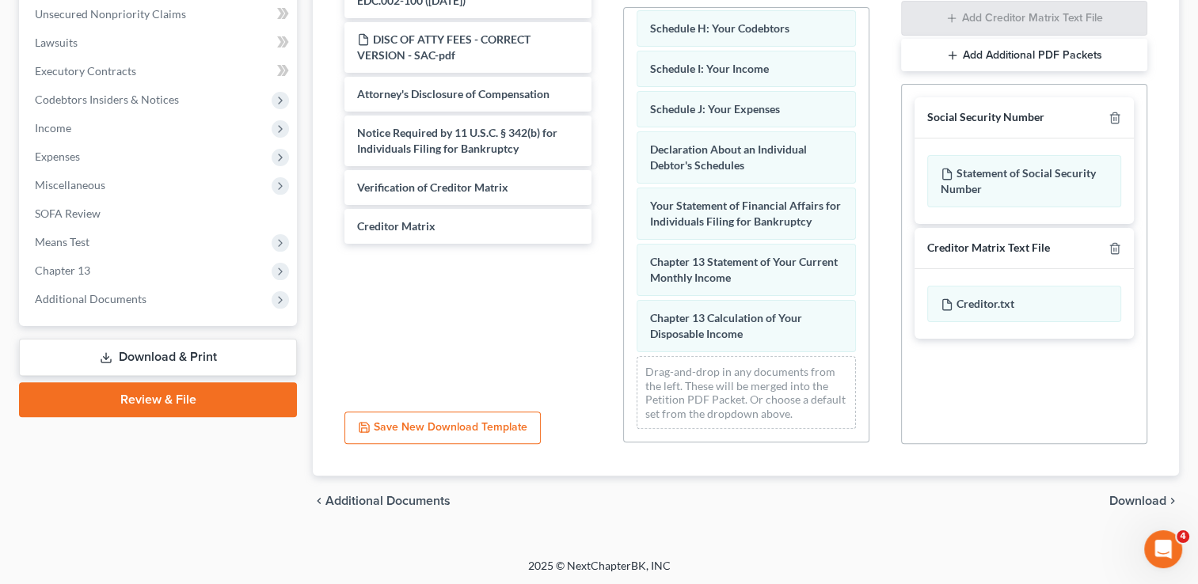
click at [1130, 503] on span "Download" at bounding box center [1137, 501] width 57 height 13
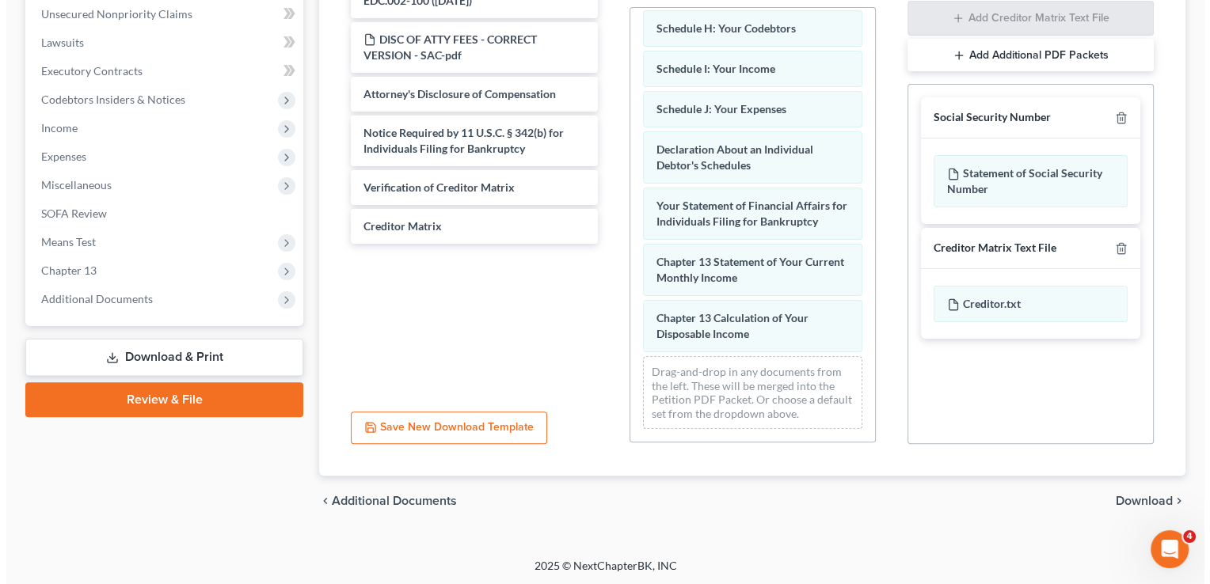
scroll to position [284, 0]
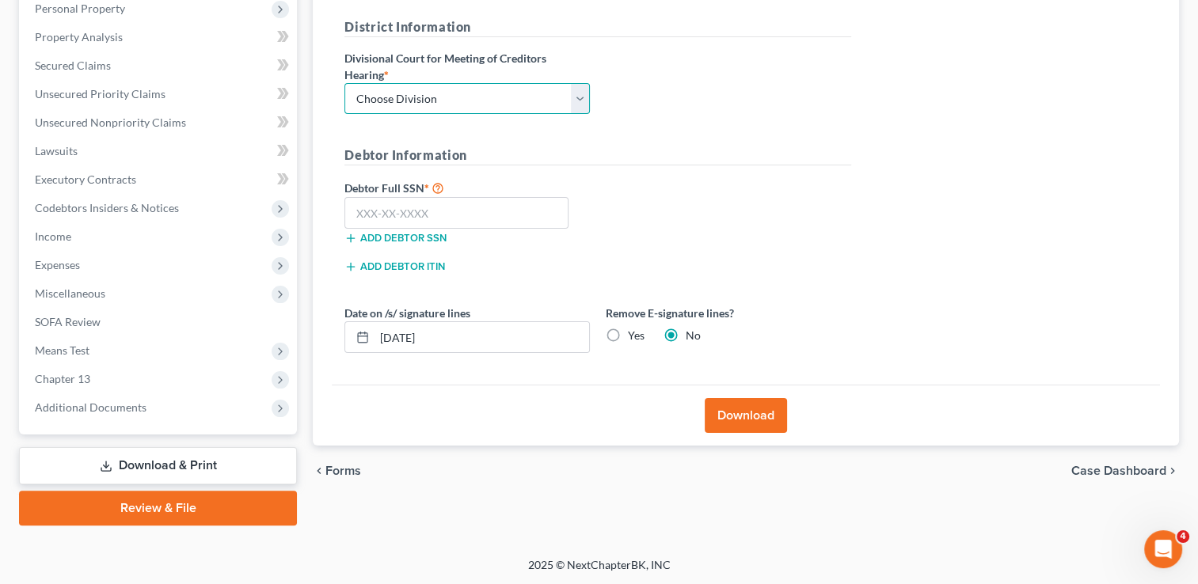
click at [476, 108] on select "Choose Division Fresno Modesto Sacramento" at bounding box center [466, 99] width 245 height 32
select select "2"
click at [344, 83] on select "Choose Division Fresno Modesto Sacramento" at bounding box center [466, 99] width 245 height 32
click at [464, 220] on input "text" at bounding box center [456, 213] width 224 height 32
type input "570-75-8930"
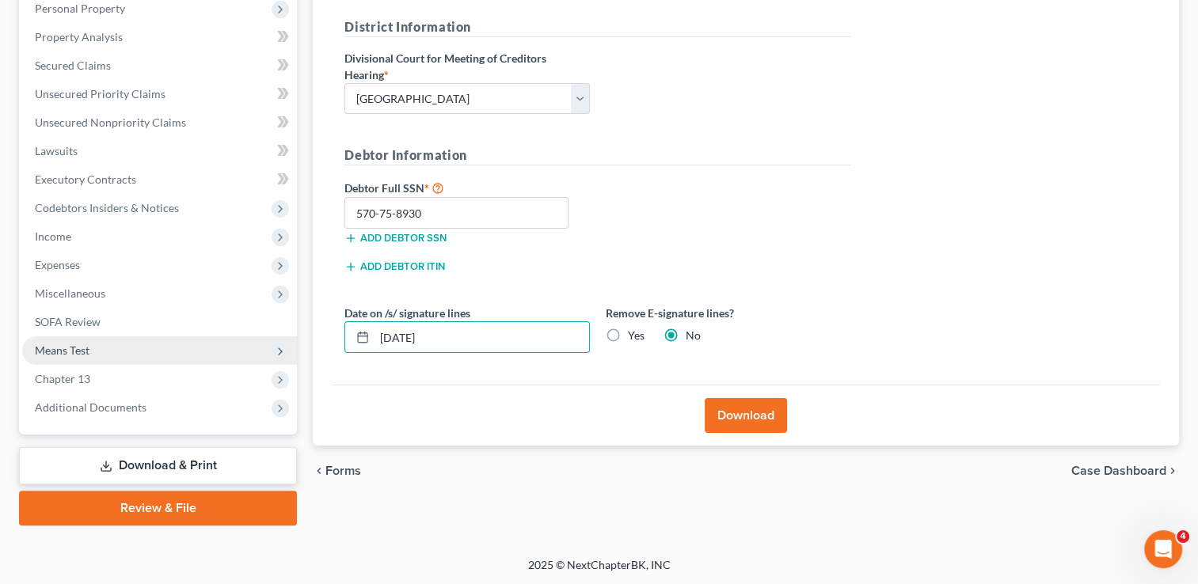
drag, startPoint x: 463, startPoint y: 334, endPoint x: 241, endPoint y: 353, distance: 223.2
click at [241, 353] on div "Petition Navigation Case Dashboard Payments Invoices Payments Payments Credit R…" at bounding box center [598, 197] width 1175 height 658
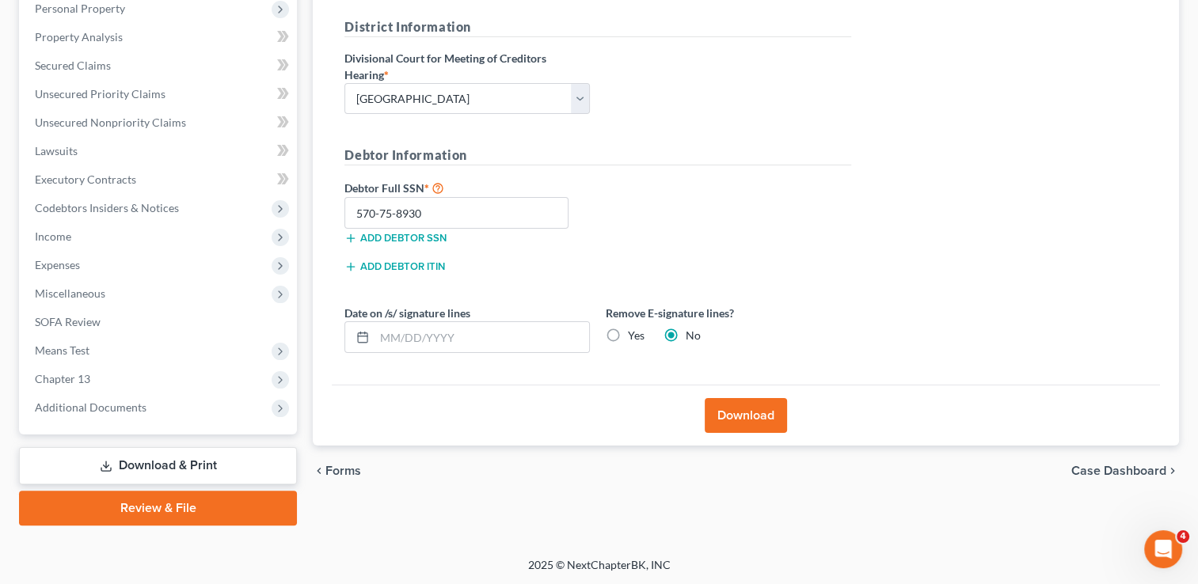
click at [628, 334] on label "Yes" at bounding box center [636, 336] width 17 height 16
click at [634, 334] on input "Yes" at bounding box center [639, 333] width 10 height 10
radio input "true"
radio input "false"
click at [709, 402] on button "Download" at bounding box center [745, 415] width 82 height 35
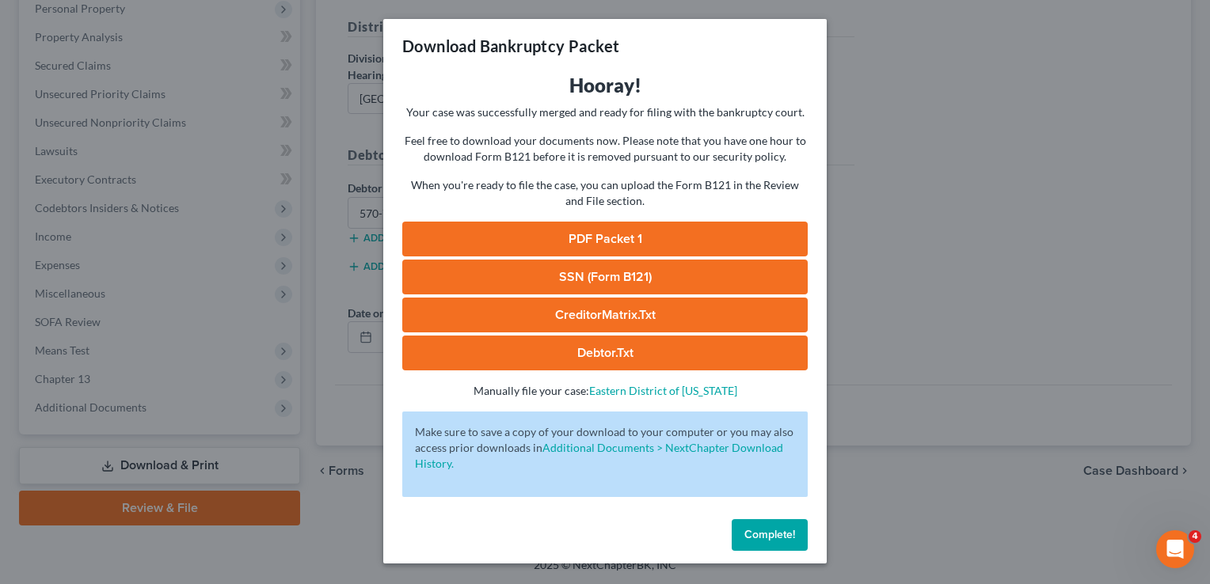
click at [692, 244] on link "PDF Packet 1" at bounding box center [604, 239] width 405 height 35
click at [651, 279] on link "SSN (Form B121)" at bounding box center [604, 277] width 405 height 35
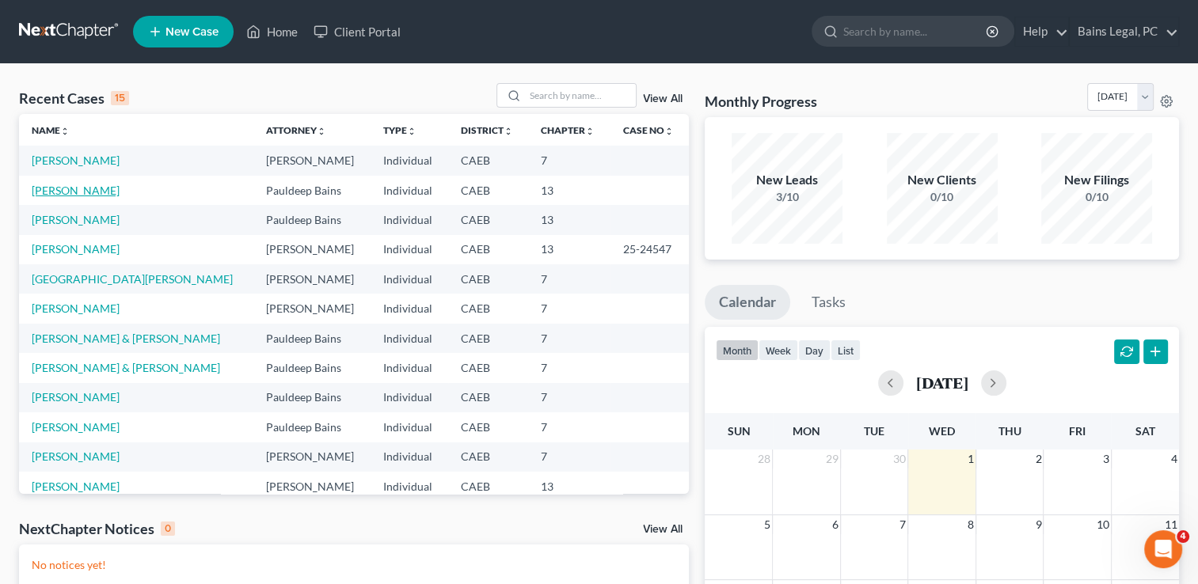
click at [91, 187] on link "Gillaspie, Michael" at bounding box center [76, 190] width 88 height 13
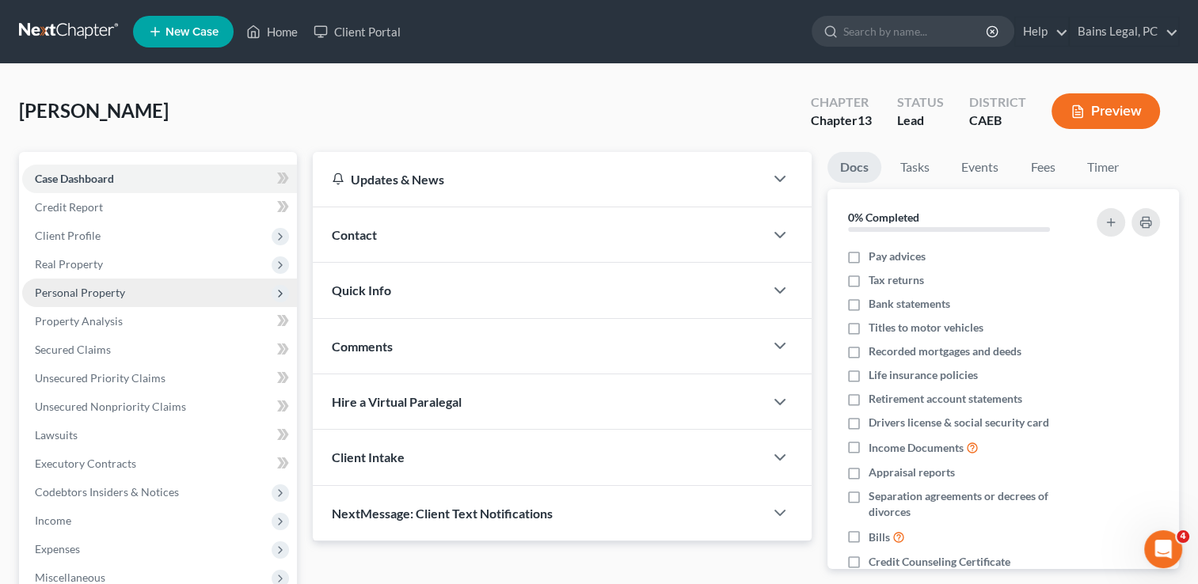
click at [98, 287] on span "Personal Property" at bounding box center [80, 292] width 90 height 13
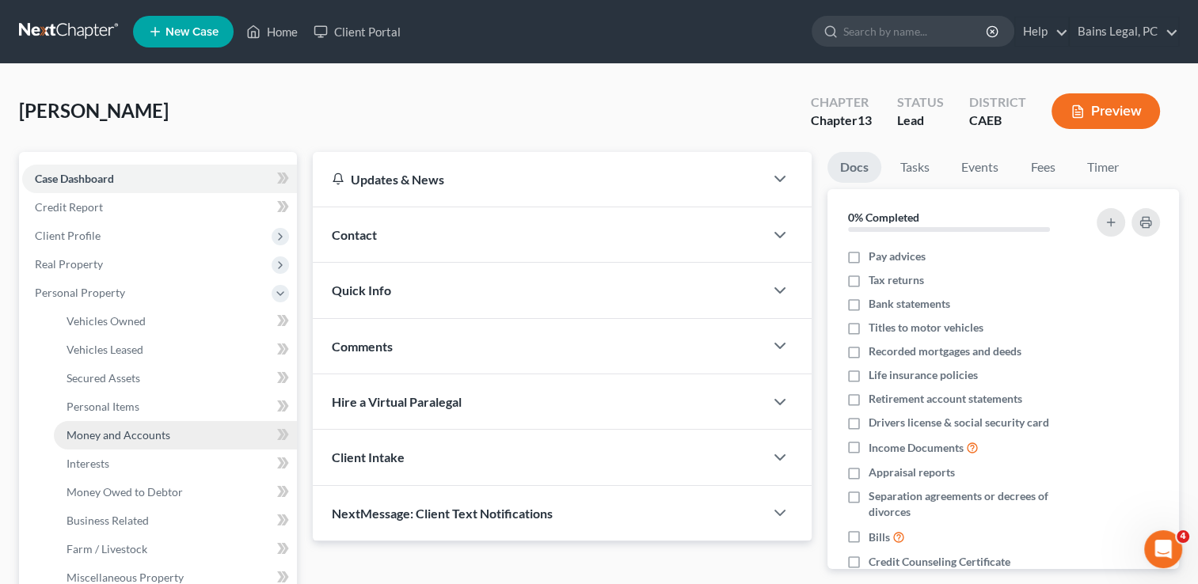
click at [101, 442] on link "Money and Accounts" at bounding box center [175, 435] width 243 height 28
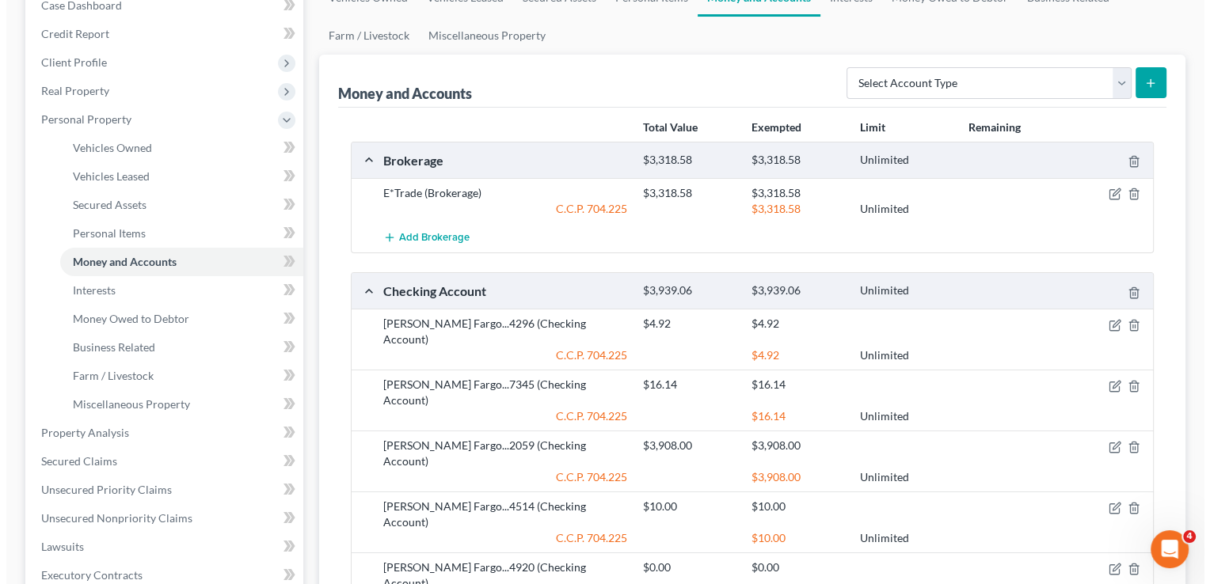
scroll to position [230, 0]
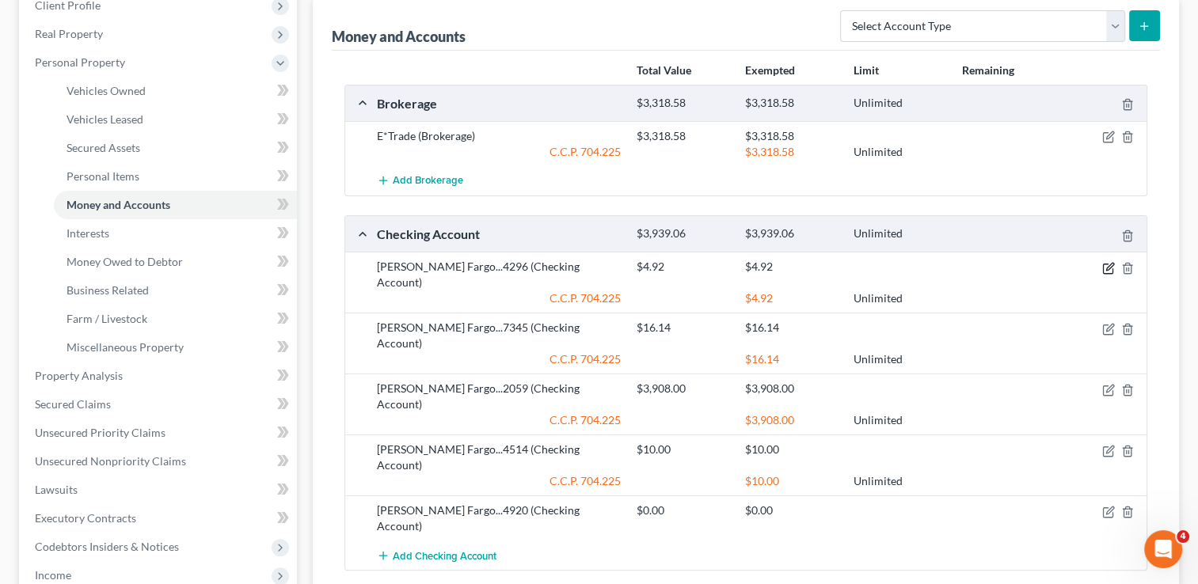
click at [1110, 267] on icon "button" at bounding box center [1108, 268] width 13 height 13
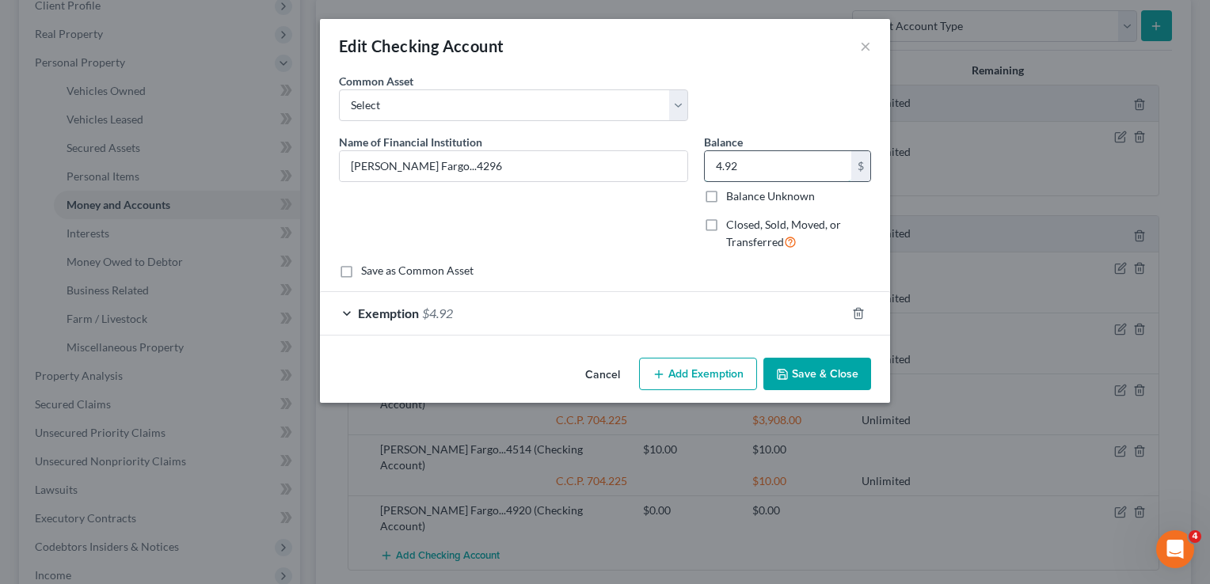
click at [779, 173] on input "4.92" at bounding box center [777, 166] width 146 height 30
type input "113"
click at [751, 306] on div "Exemption $4.92" at bounding box center [583, 313] width 526 height 42
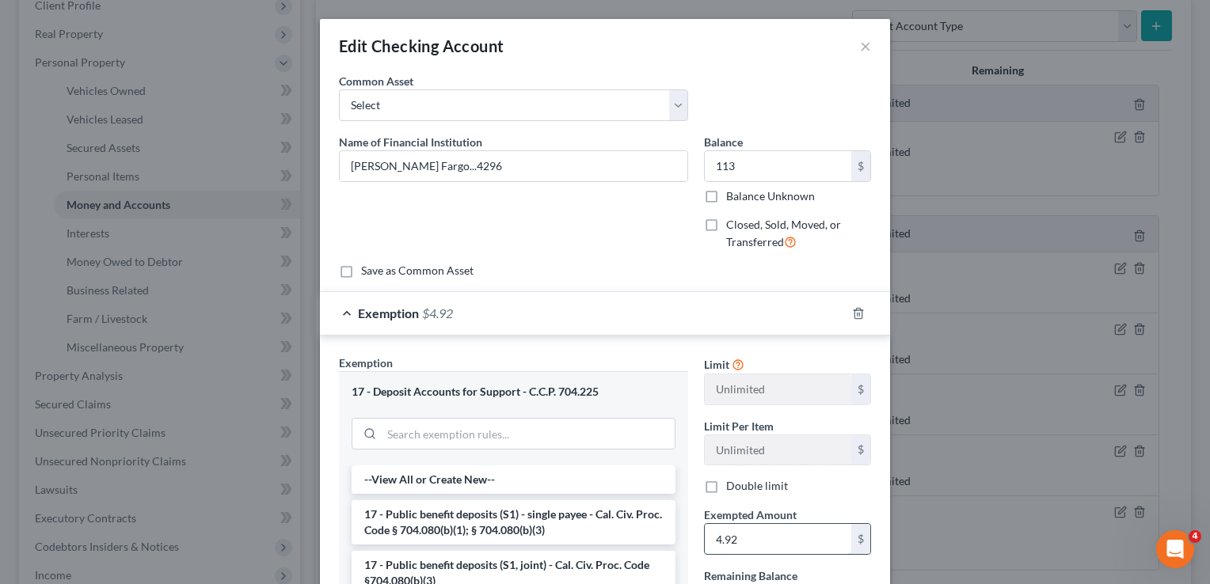
click at [764, 537] on input "4.92" at bounding box center [777, 539] width 146 height 30
type input "113.00"
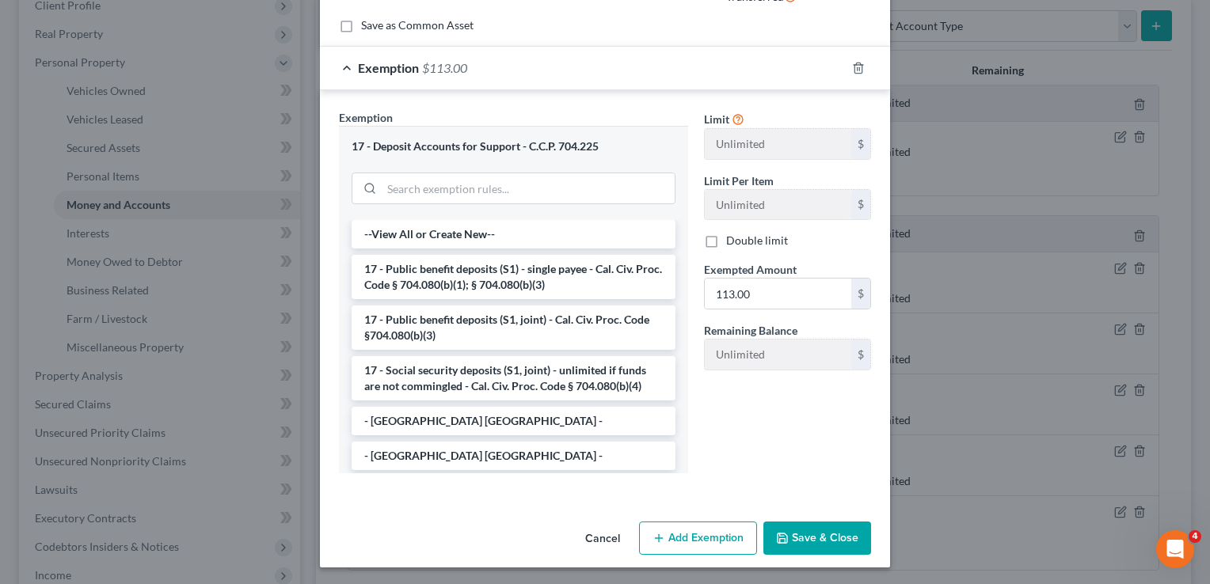
click at [842, 531] on button "Save & Close" at bounding box center [817, 538] width 108 height 33
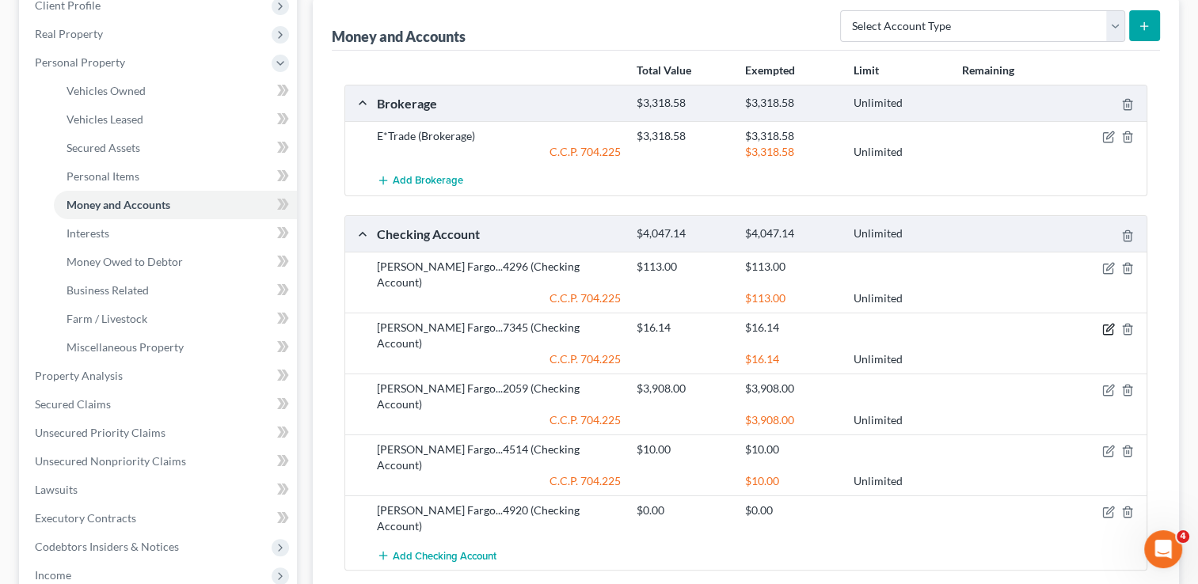
click at [1105, 323] on icon "button" at bounding box center [1108, 329] width 13 height 13
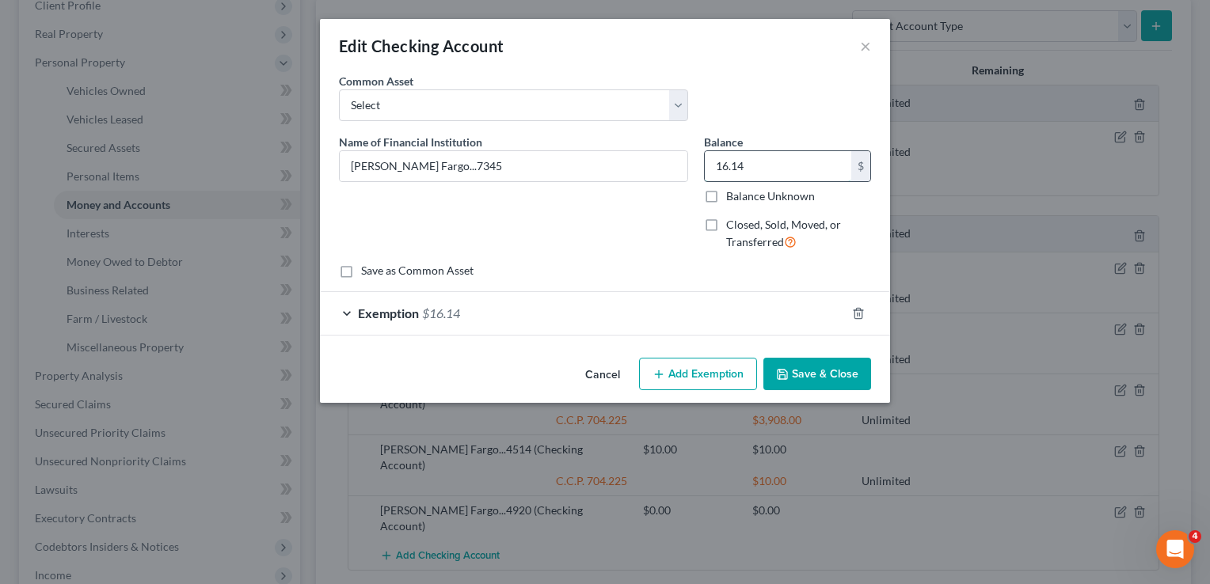
click at [763, 157] on input "16.14" at bounding box center [777, 166] width 146 height 30
type input "3,527.78"
click at [706, 317] on div "Exemption $16.14" at bounding box center [583, 313] width 526 height 42
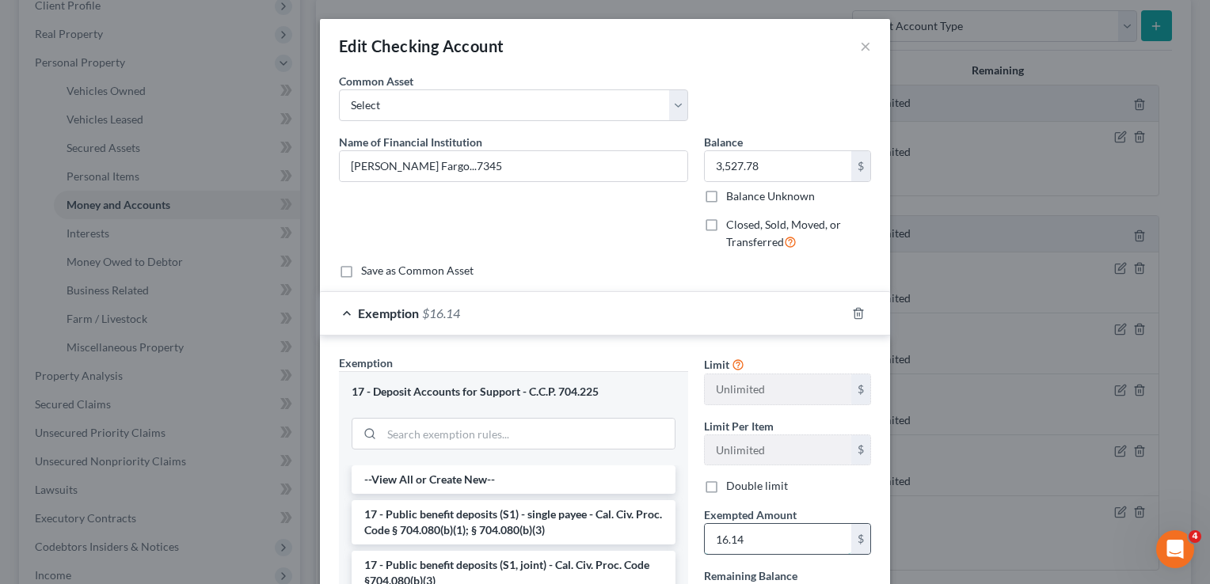
click at [750, 537] on input "16.14" at bounding box center [777, 539] width 146 height 30
type input "3,527.78"
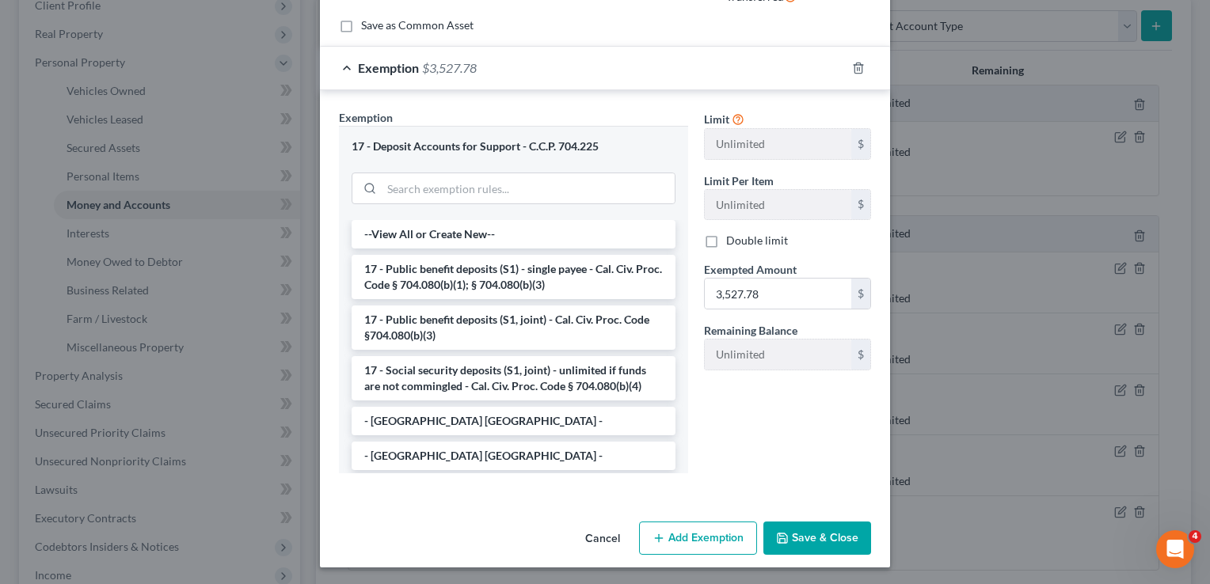
click at [815, 540] on button "Save & Close" at bounding box center [817, 538] width 108 height 33
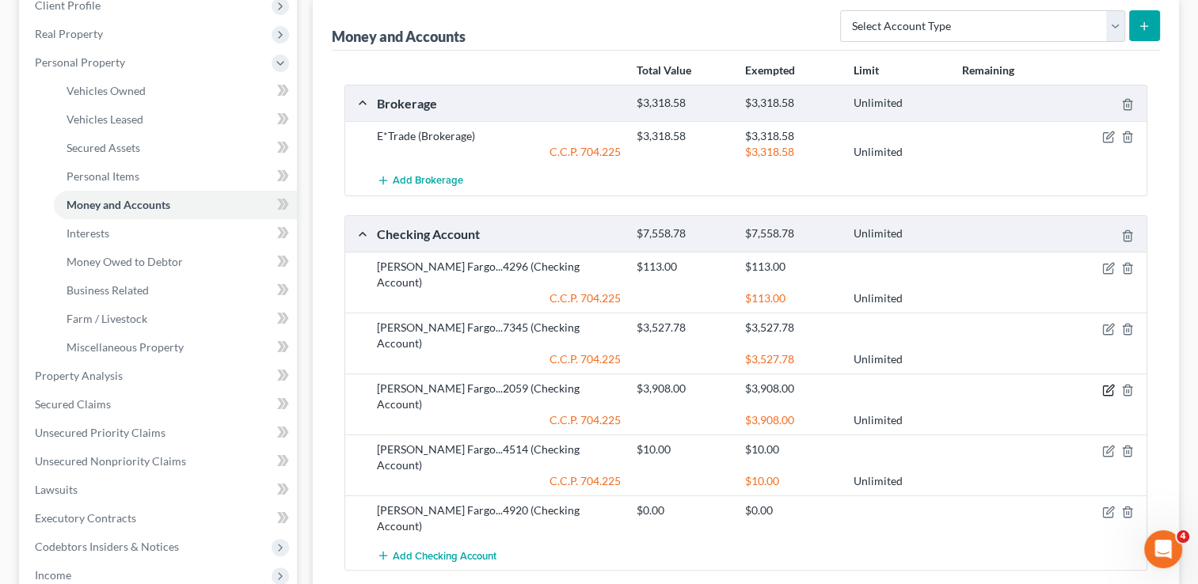
click at [1111, 385] on icon "button" at bounding box center [1109, 388] width 7 height 7
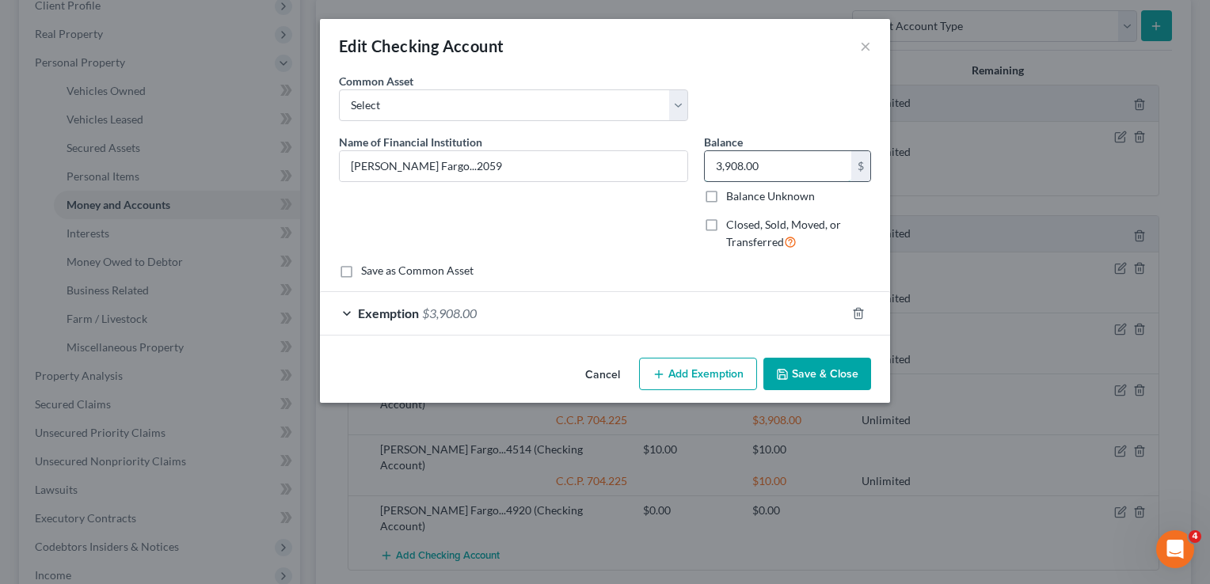
click at [817, 158] on input "3,908.00" at bounding box center [777, 166] width 146 height 30
type input "11,396.86"
click at [706, 320] on div "Exemption $3,908.00" at bounding box center [583, 313] width 526 height 42
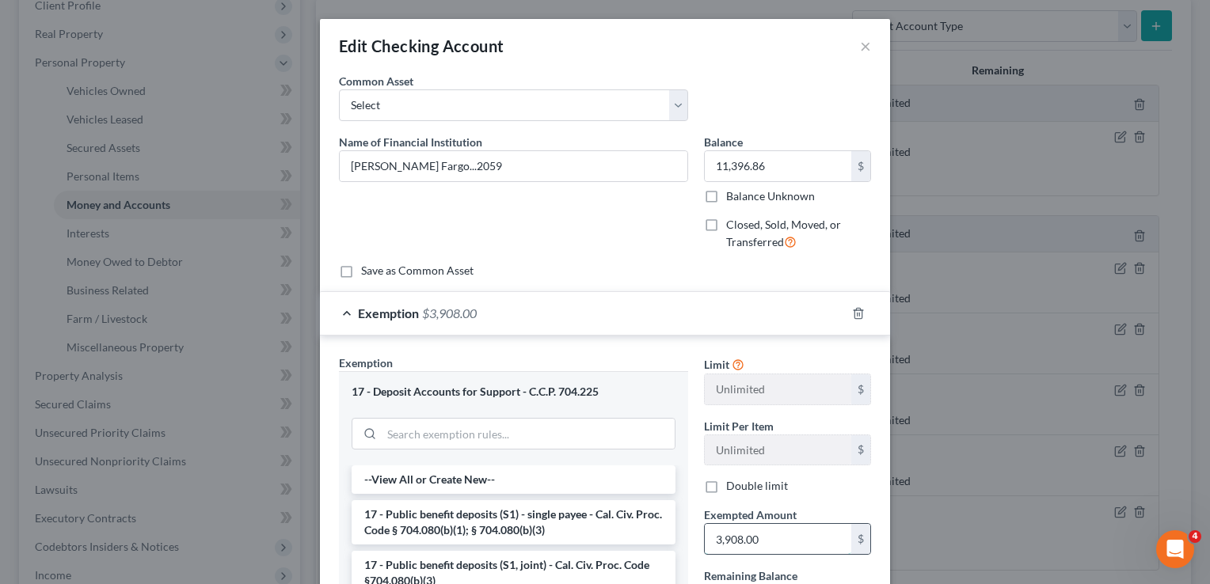
click at [777, 524] on input "3,908.00" at bounding box center [777, 539] width 146 height 30
type input "11,396.86"
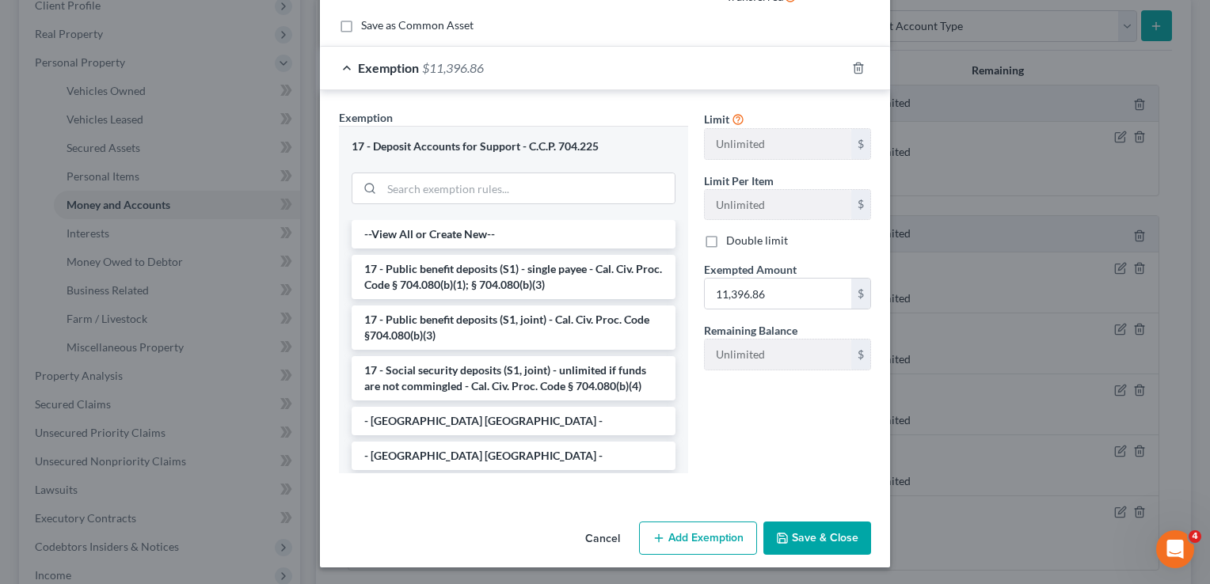
click at [823, 531] on button "Save & Close" at bounding box center [817, 538] width 108 height 33
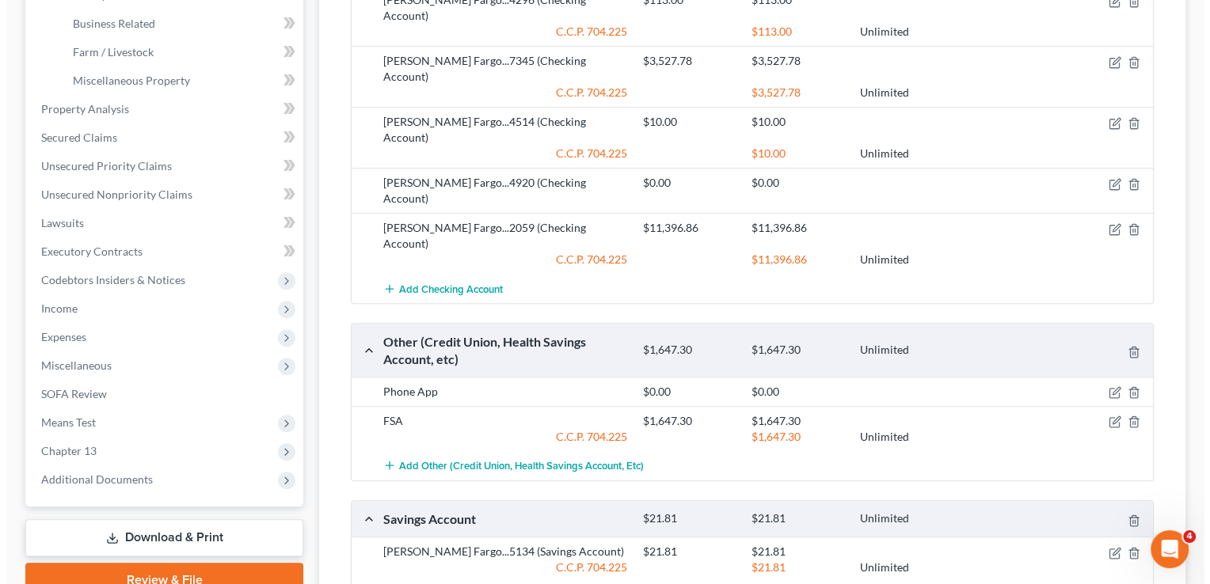
scroll to position [516, 0]
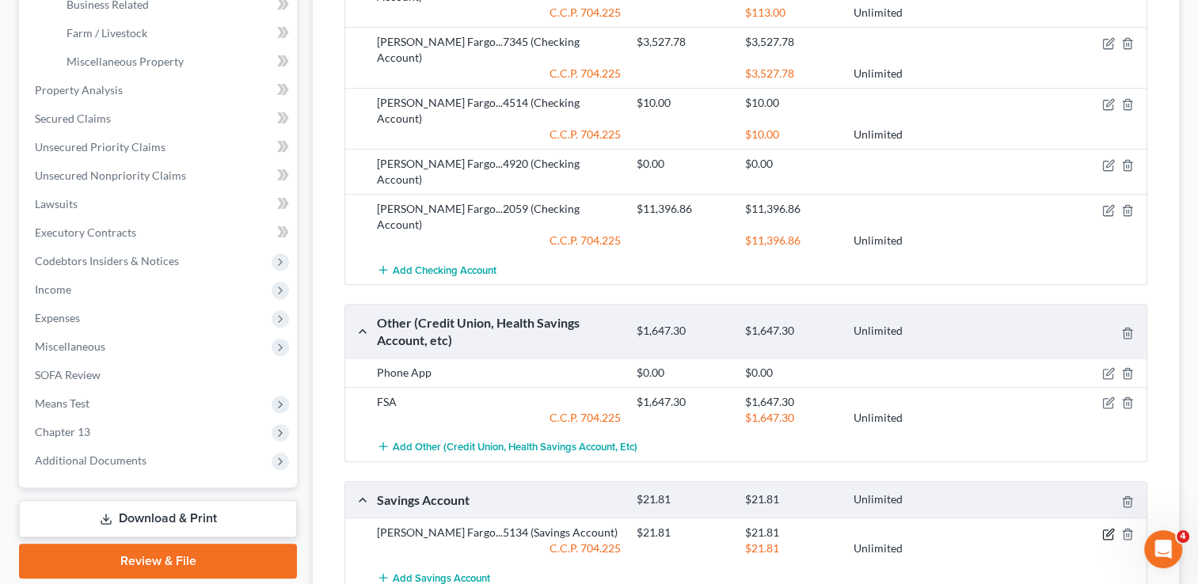
click at [1105, 528] on icon "button" at bounding box center [1108, 534] width 13 height 13
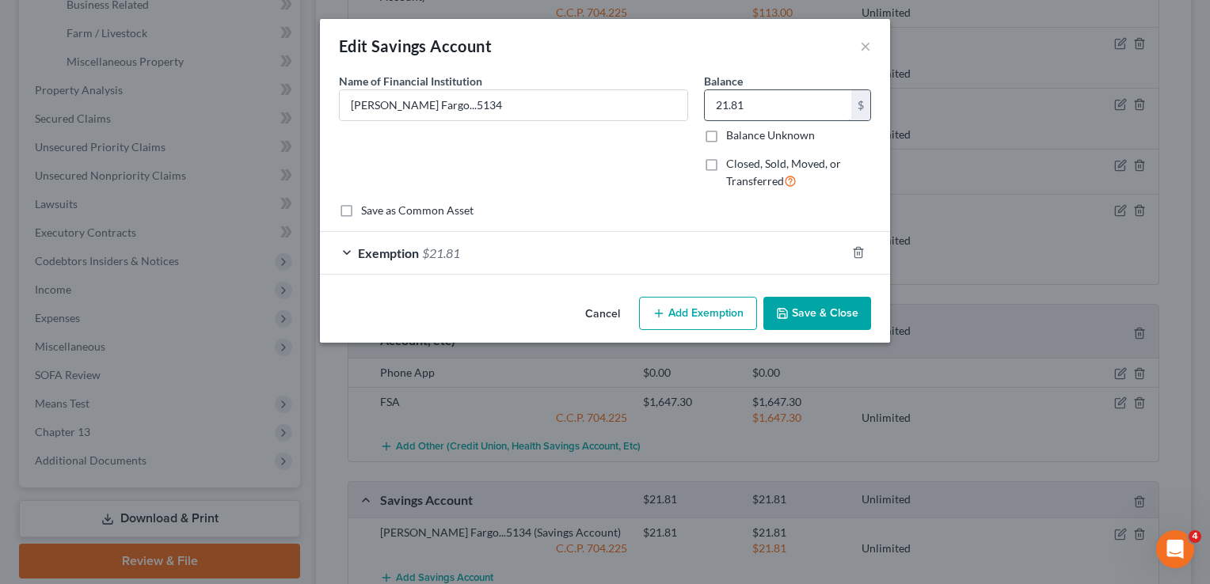
click at [728, 101] on input "21.81" at bounding box center [777, 105] width 146 height 30
type input "5"
click at [754, 249] on div "Exemption $21.81" at bounding box center [583, 253] width 526 height 42
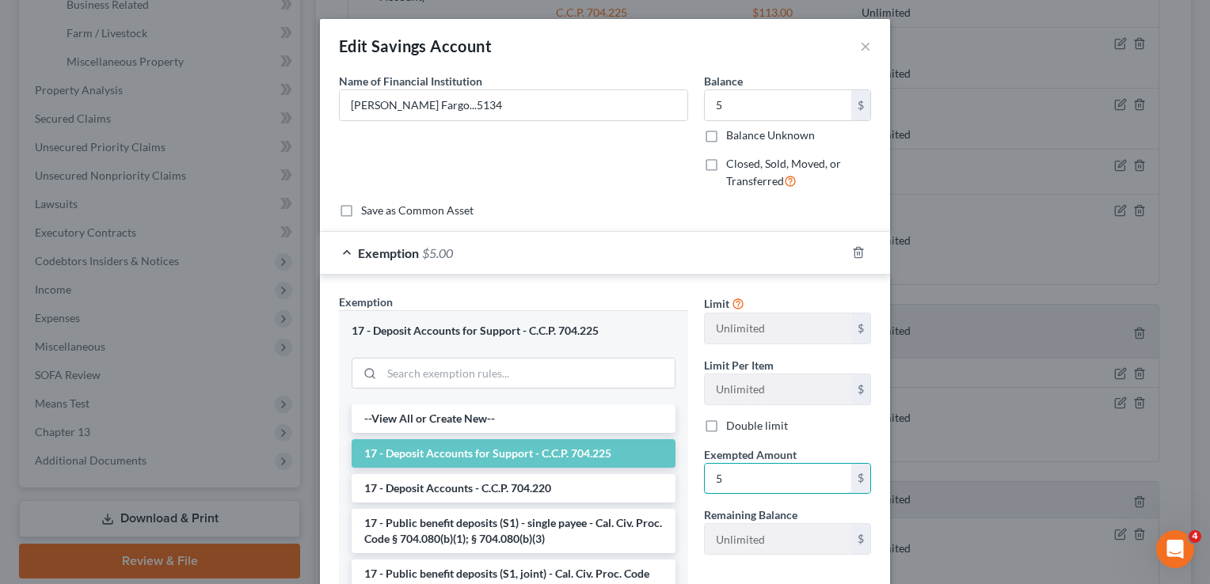
type input "5"
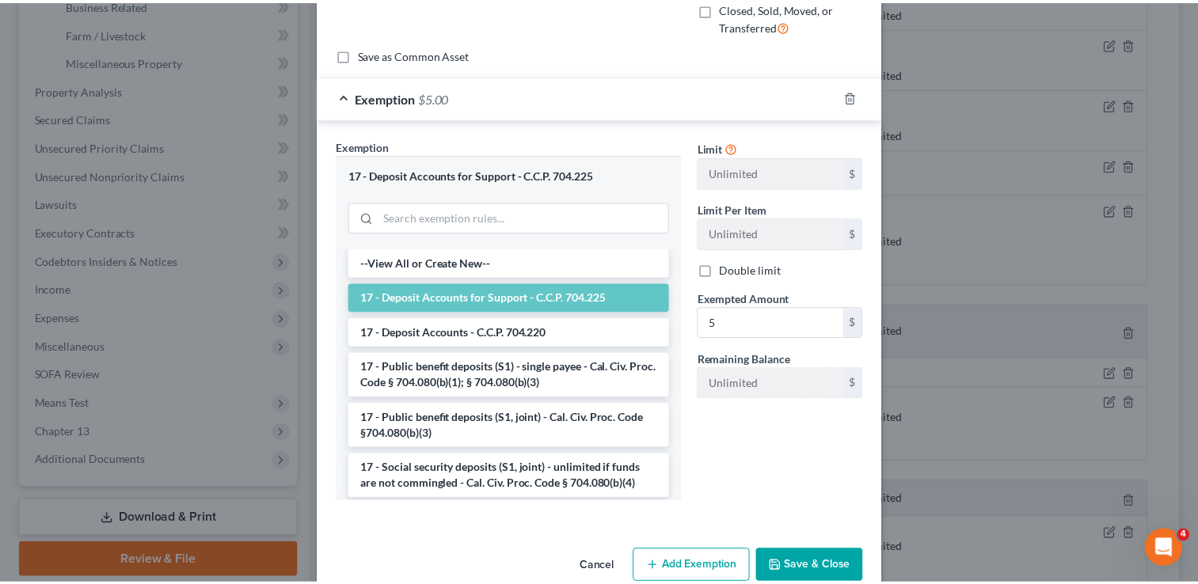
scroll to position [185, 0]
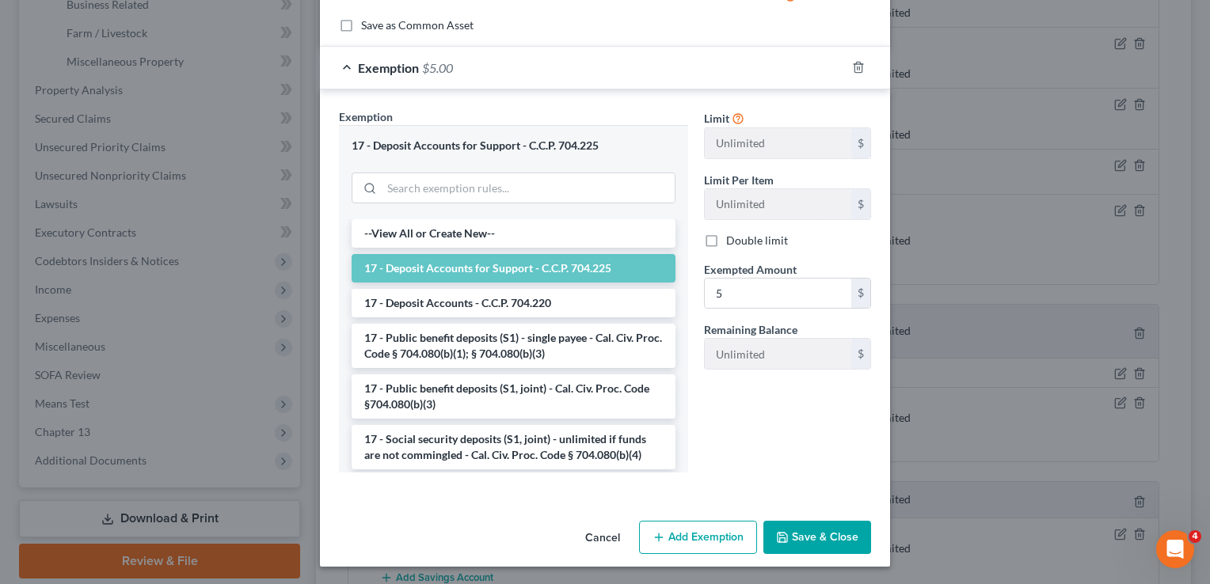
click at [833, 530] on button "Save & Close" at bounding box center [817, 537] width 108 height 33
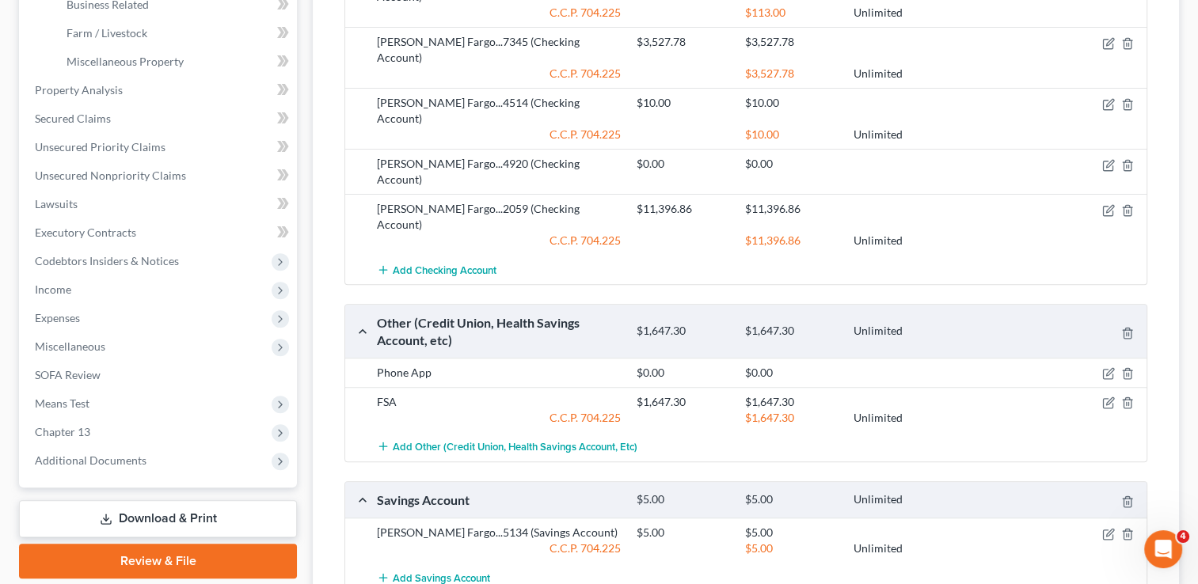
scroll to position [0, 0]
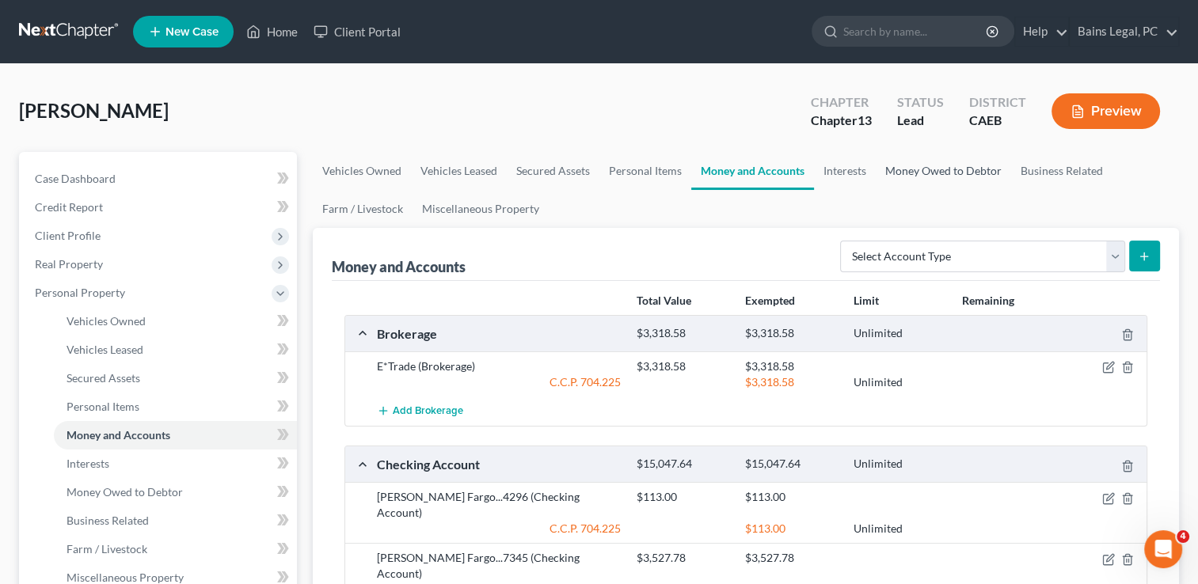
click at [924, 173] on link "Money Owed to Debtor" at bounding box center [942, 171] width 135 height 38
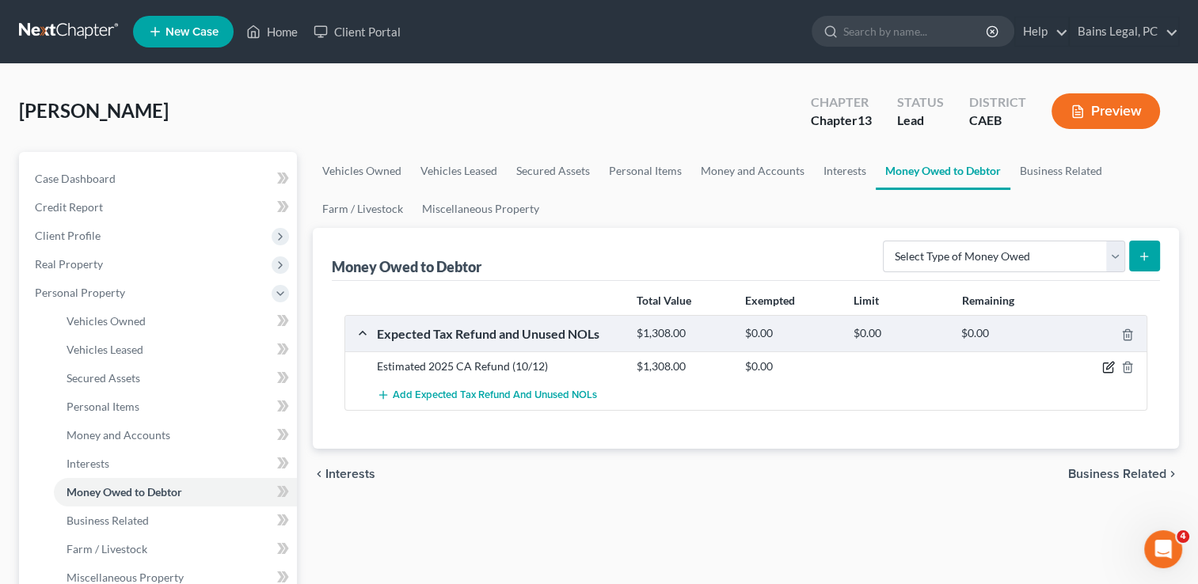
click at [1109, 361] on icon "button" at bounding box center [1108, 367] width 13 height 13
select select "1"
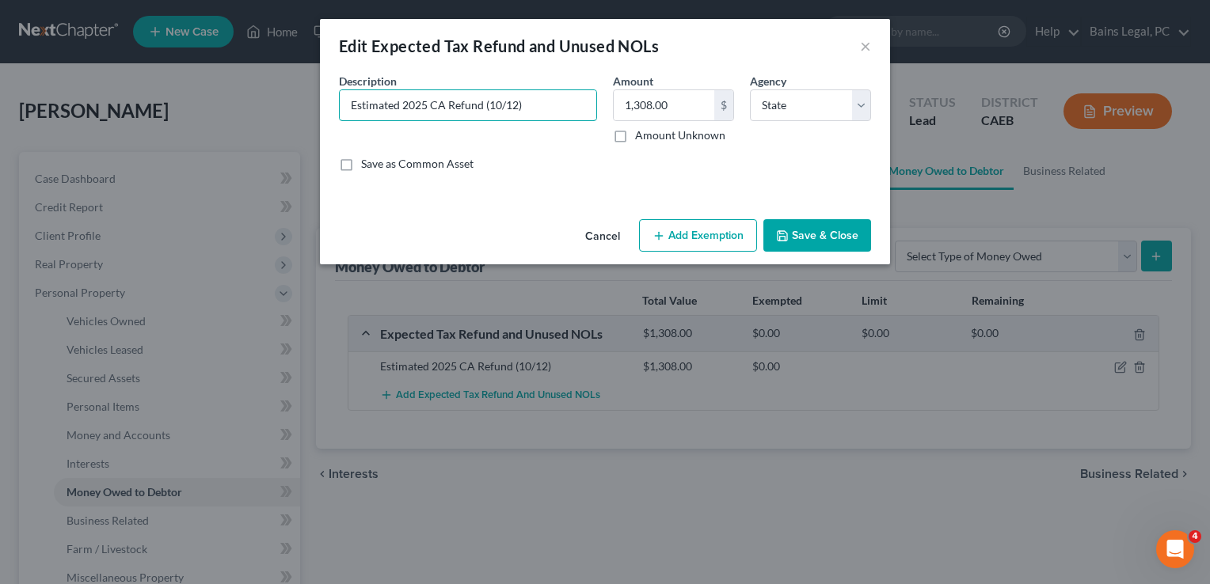
drag, startPoint x: 549, startPoint y: 101, endPoint x: 255, endPoint y: 92, distance: 293.8
click at [255, 92] on div "Edit Expected Tax Refund and Unused NOLs × An exemption set must first be selec…" at bounding box center [605, 292] width 1210 height 584
type input "Possible 2025 Tax Refund (fed and state)"
click at [635, 136] on label "Amount Unknown" at bounding box center [680, 135] width 90 height 16
click at [641, 136] on input "Amount Unknown" at bounding box center [646, 132] width 10 height 10
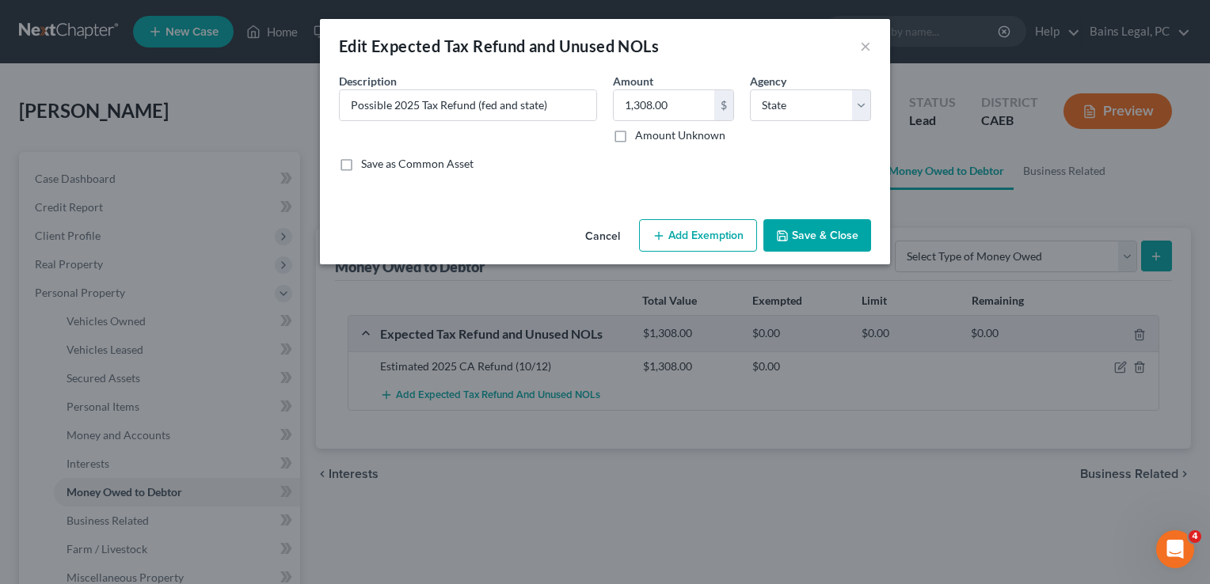
checkbox input "true"
type input "0.00"
click at [819, 101] on select "Select Federal State Local" at bounding box center [810, 105] width 121 height 32
select select
click at [750, 89] on select "Select Federal State Local" at bounding box center [810, 105] width 121 height 32
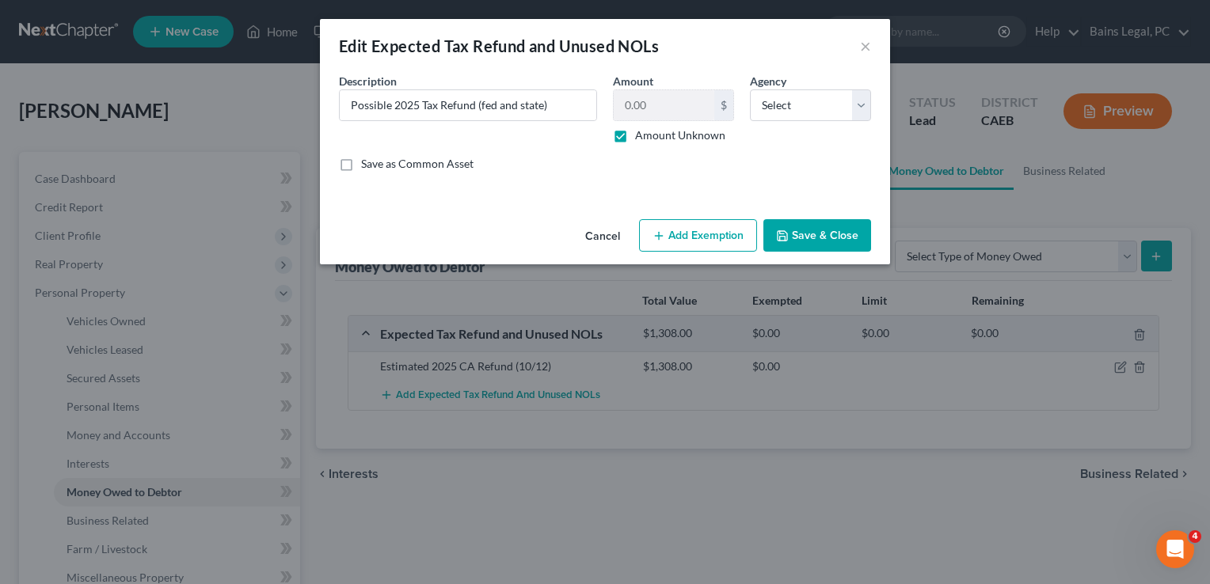
click at [819, 228] on button "Save & Close" at bounding box center [817, 235] width 108 height 33
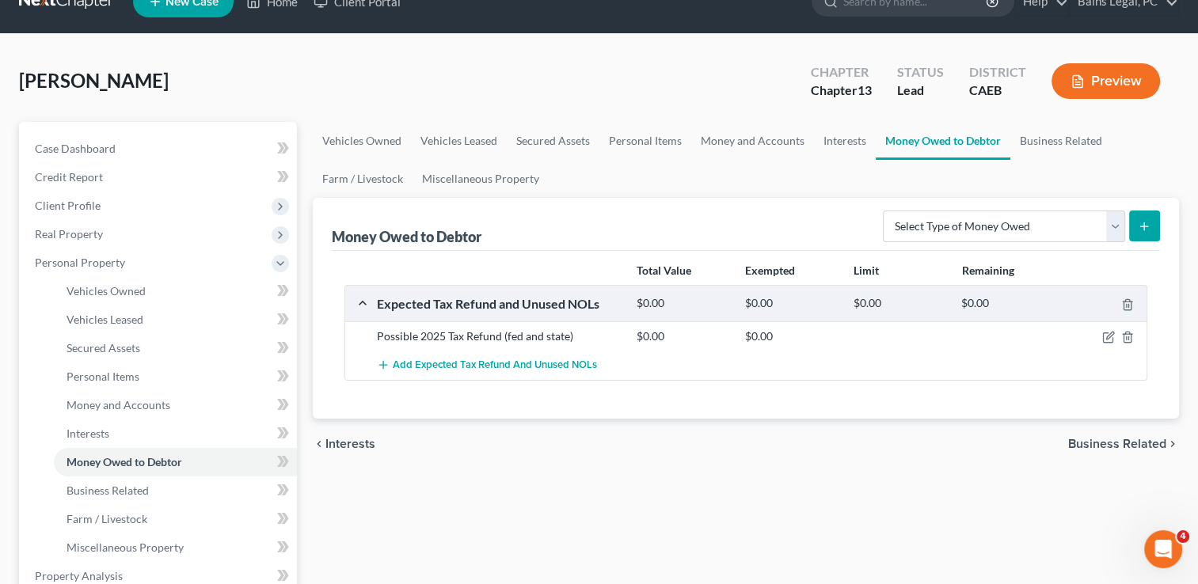
scroll to position [32, 0]
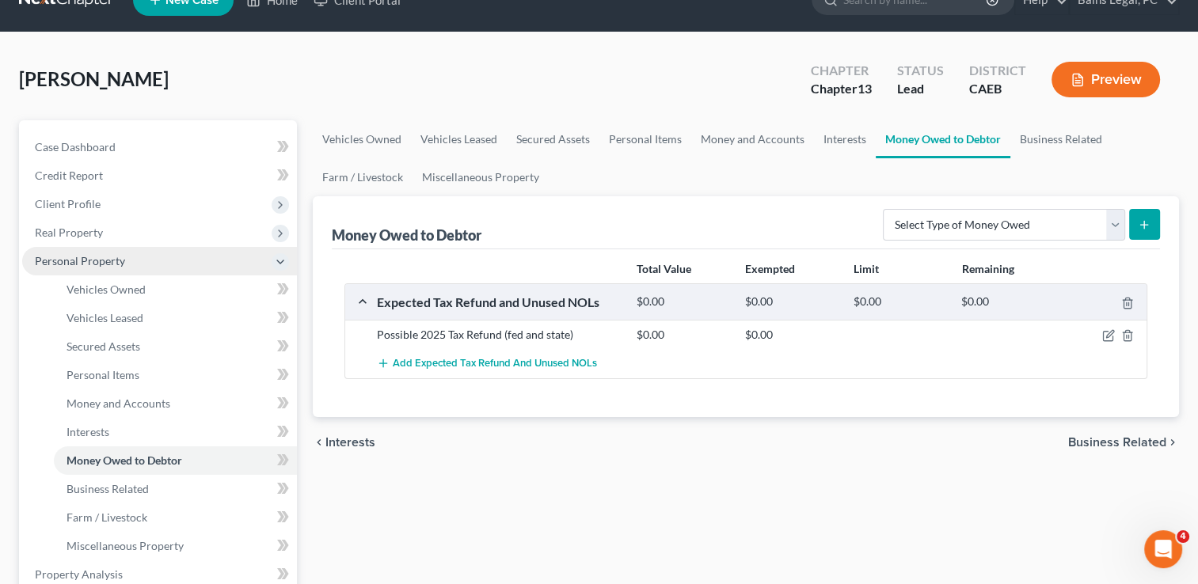
click at [123, 252] on span "Personal Property" at bounding box center [159, 261] width 275 height 28
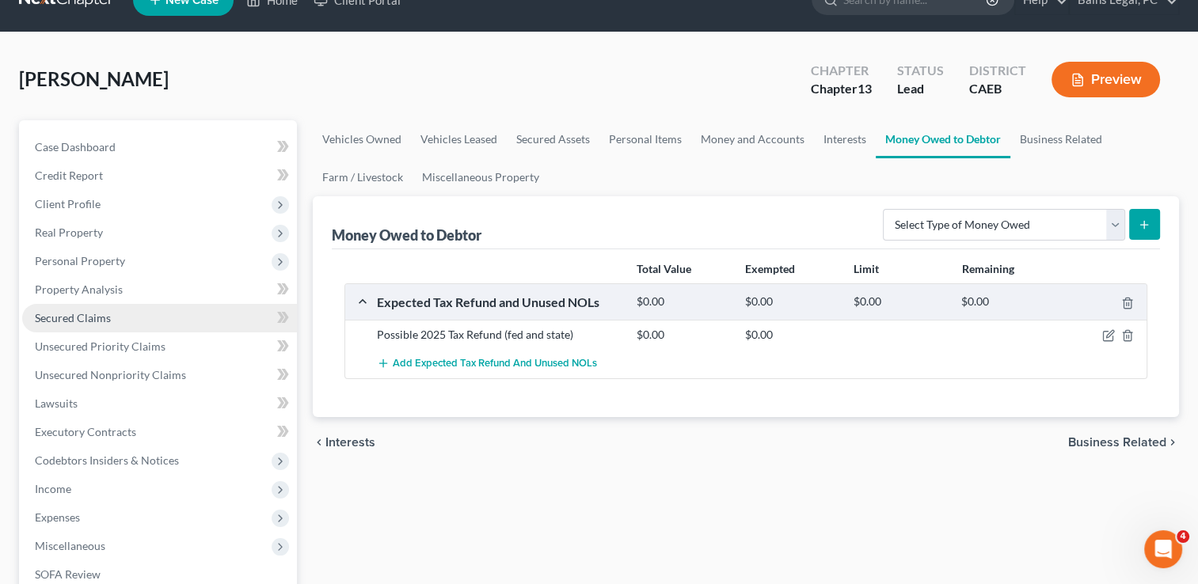
click at [121, 304] on link "Secured Claims" at bounding box center [159, 318] width 275 height 28
